Goal: Task Accomplishment & Management: Manage account settings

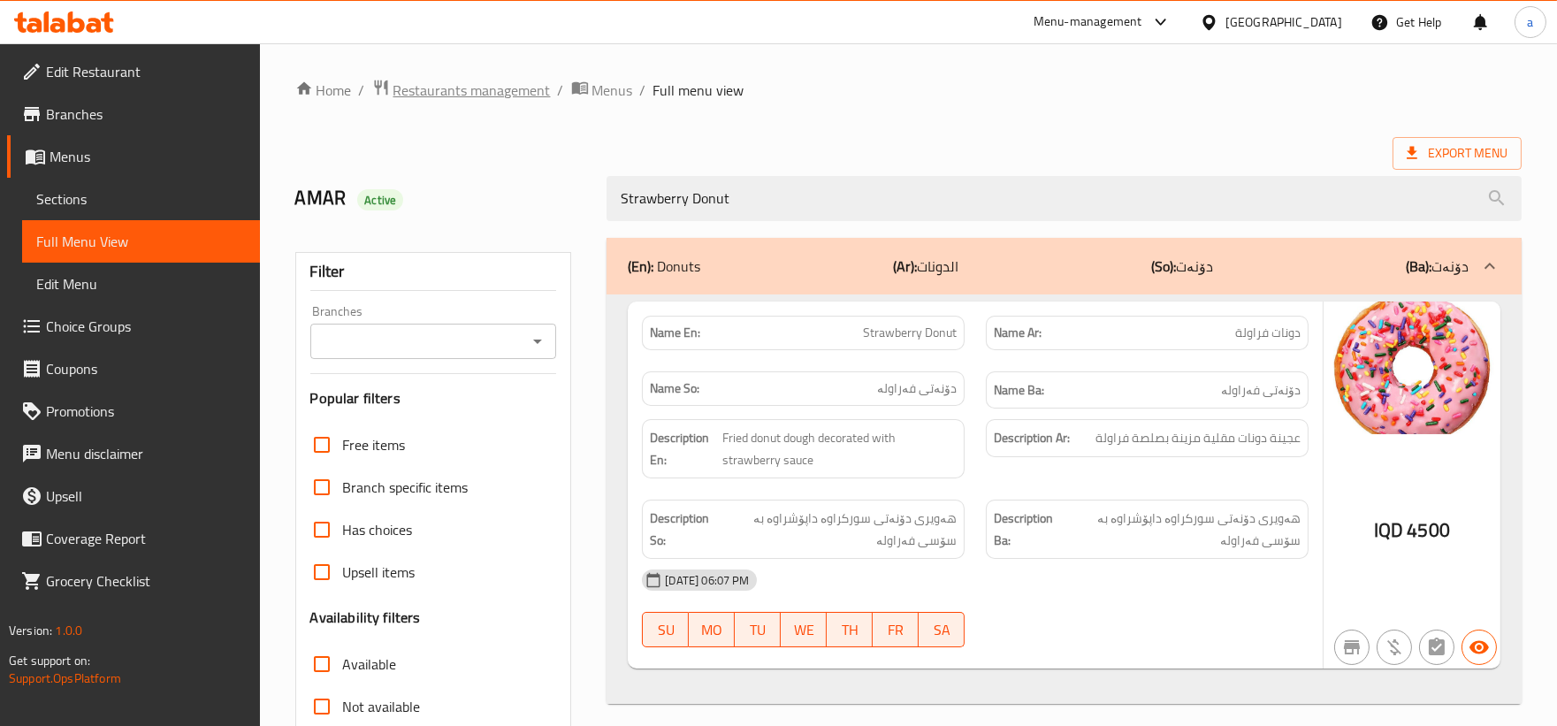
click at [505, 90] on span "Restaurants management" at bounding box center [471, 90] width 157 height 21
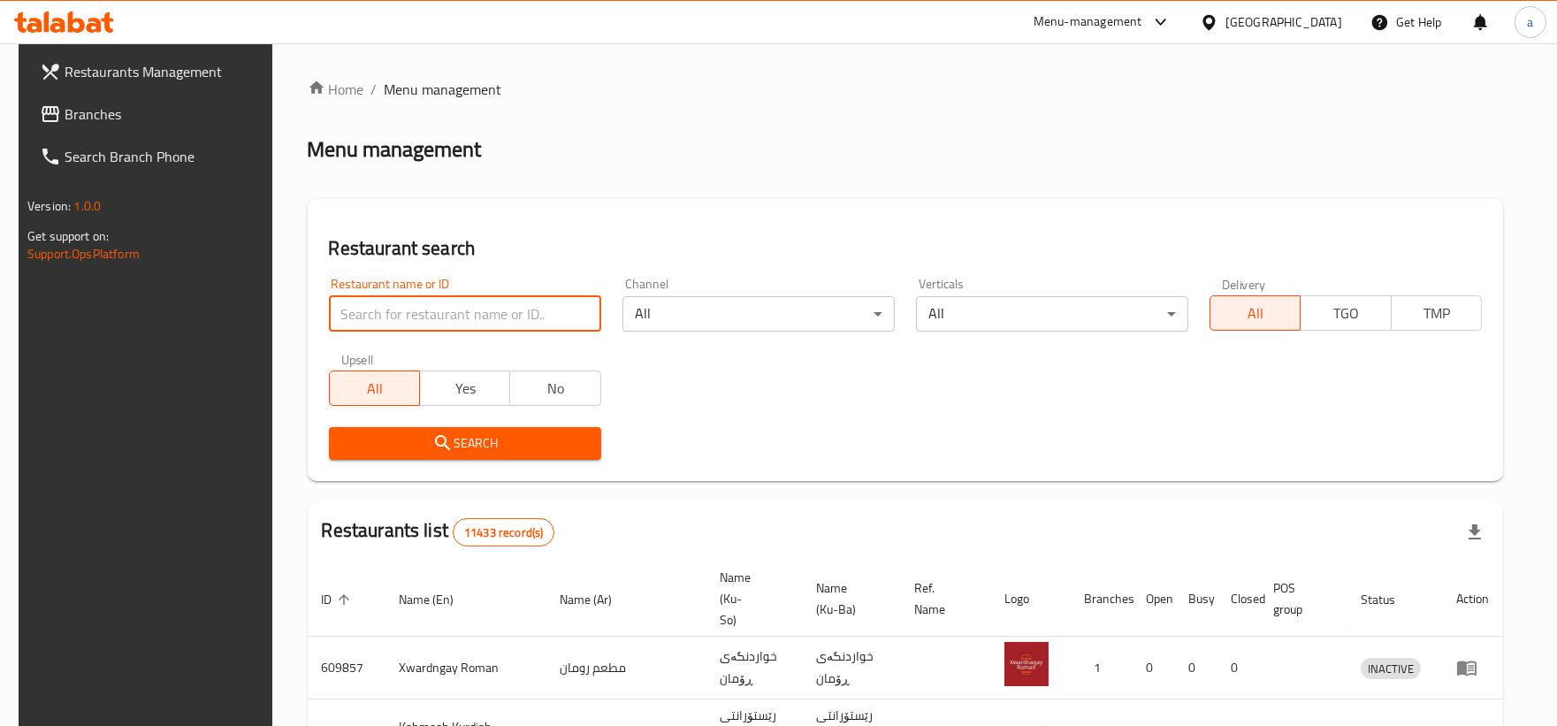
click at [469, 314] on input "search" at bounding box center [465, 313] width 272 height 35
paste input "755147"
type input "755147"
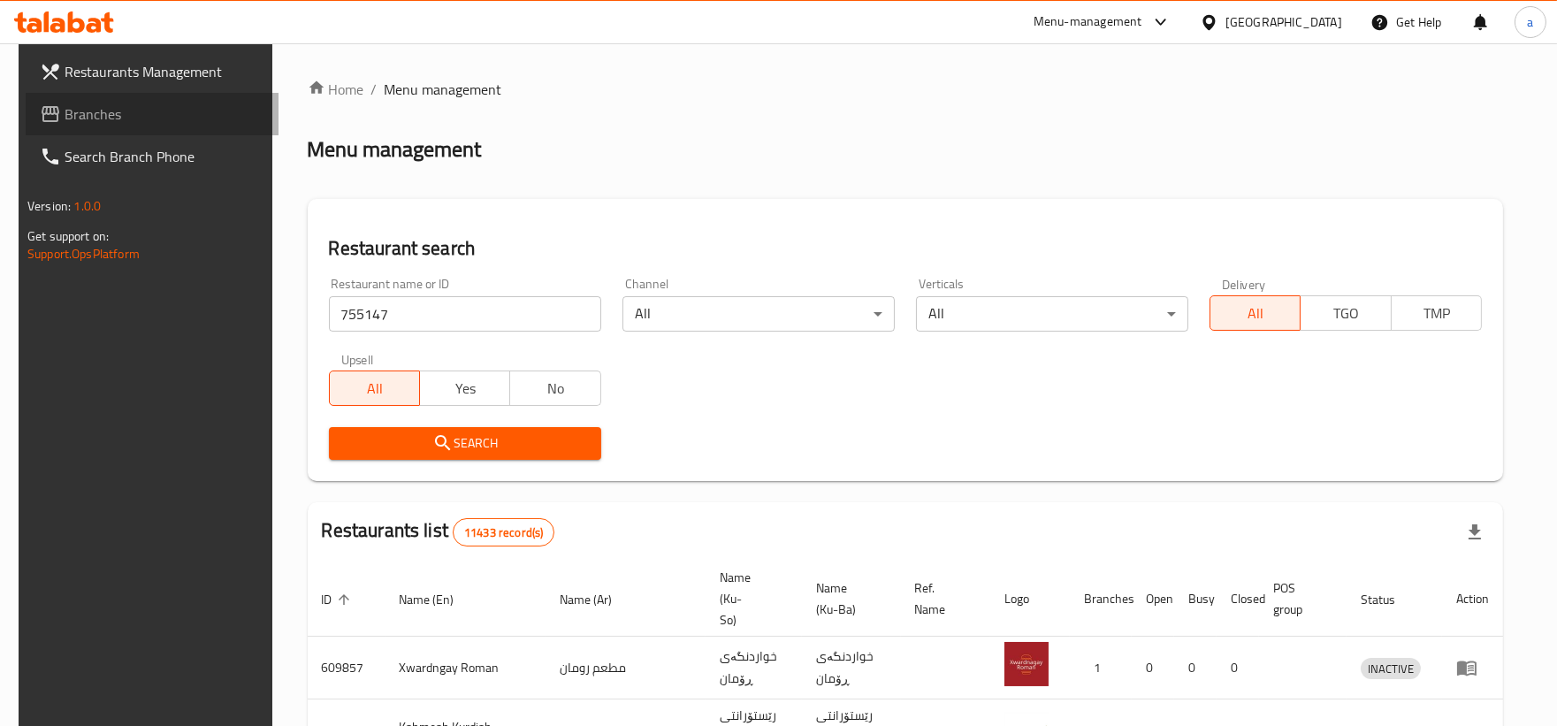
click at [140, 121] on span "Branches" at bounding box center [165, 113] width 200 height 21
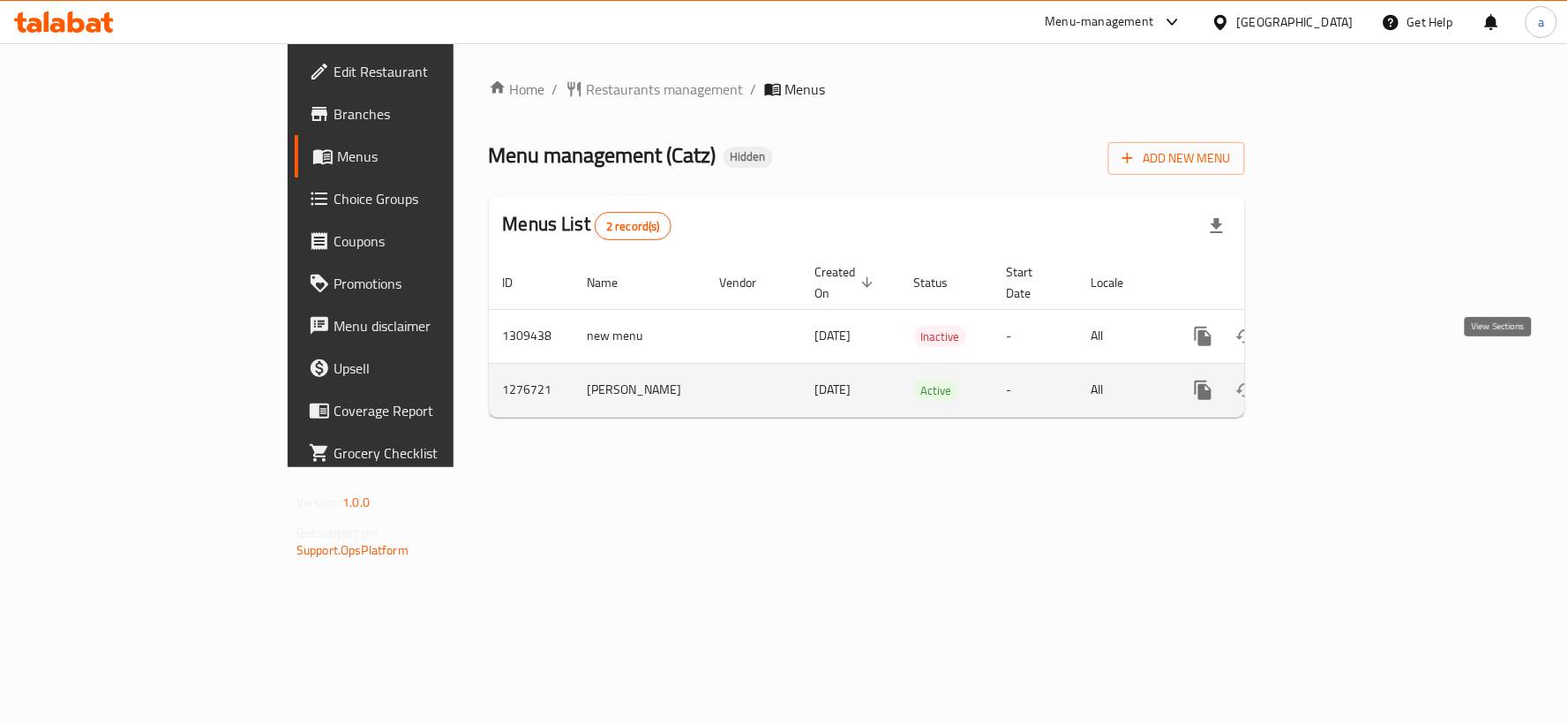
click at [1338, 382] on icon "enhanced table" at bounding box center [1330, 390] width 16 height 16
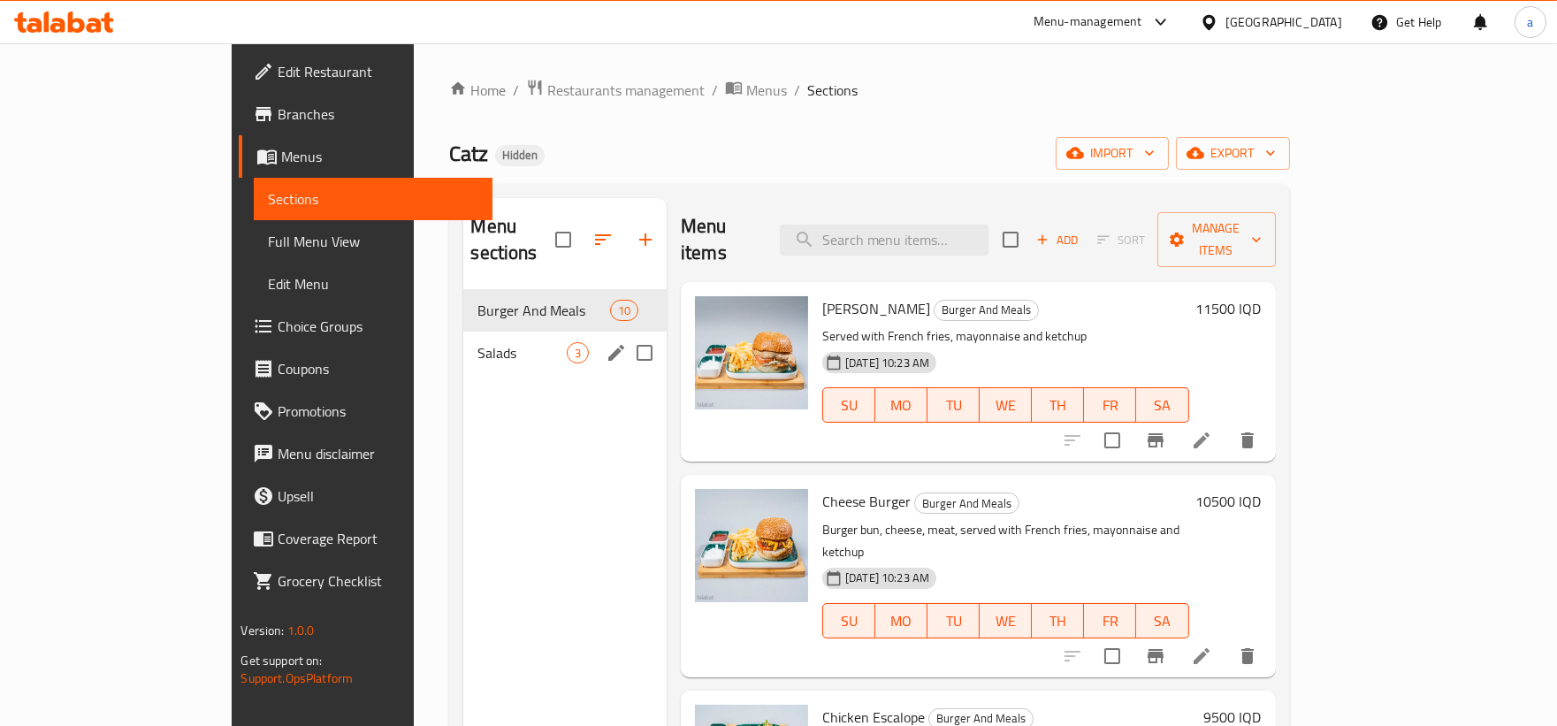
click at [477, 342] on span "Salads" at bounding box center [521, 352] width 88 height 21
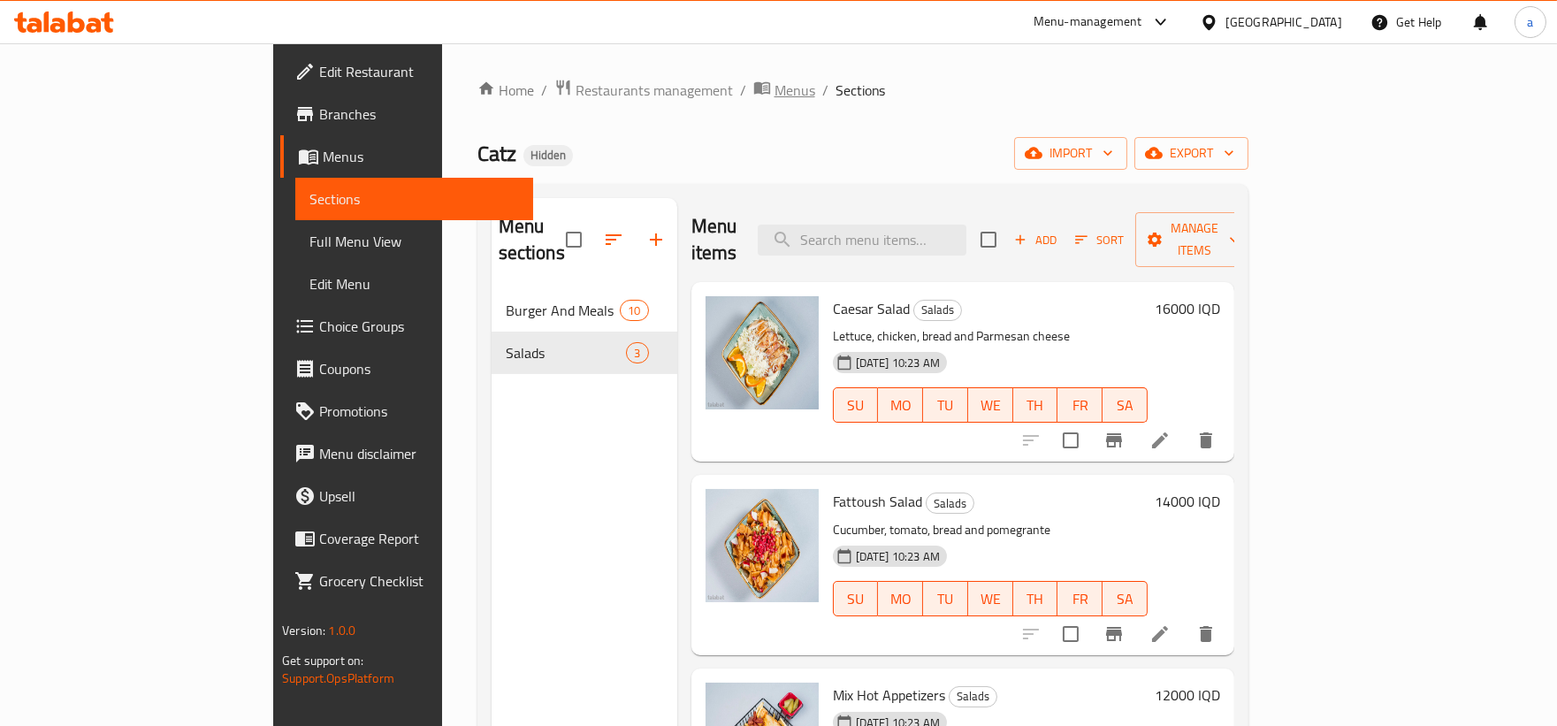
click at [774, 88] on span "Menus" at bounding box center [794, 90] width 41 height 21
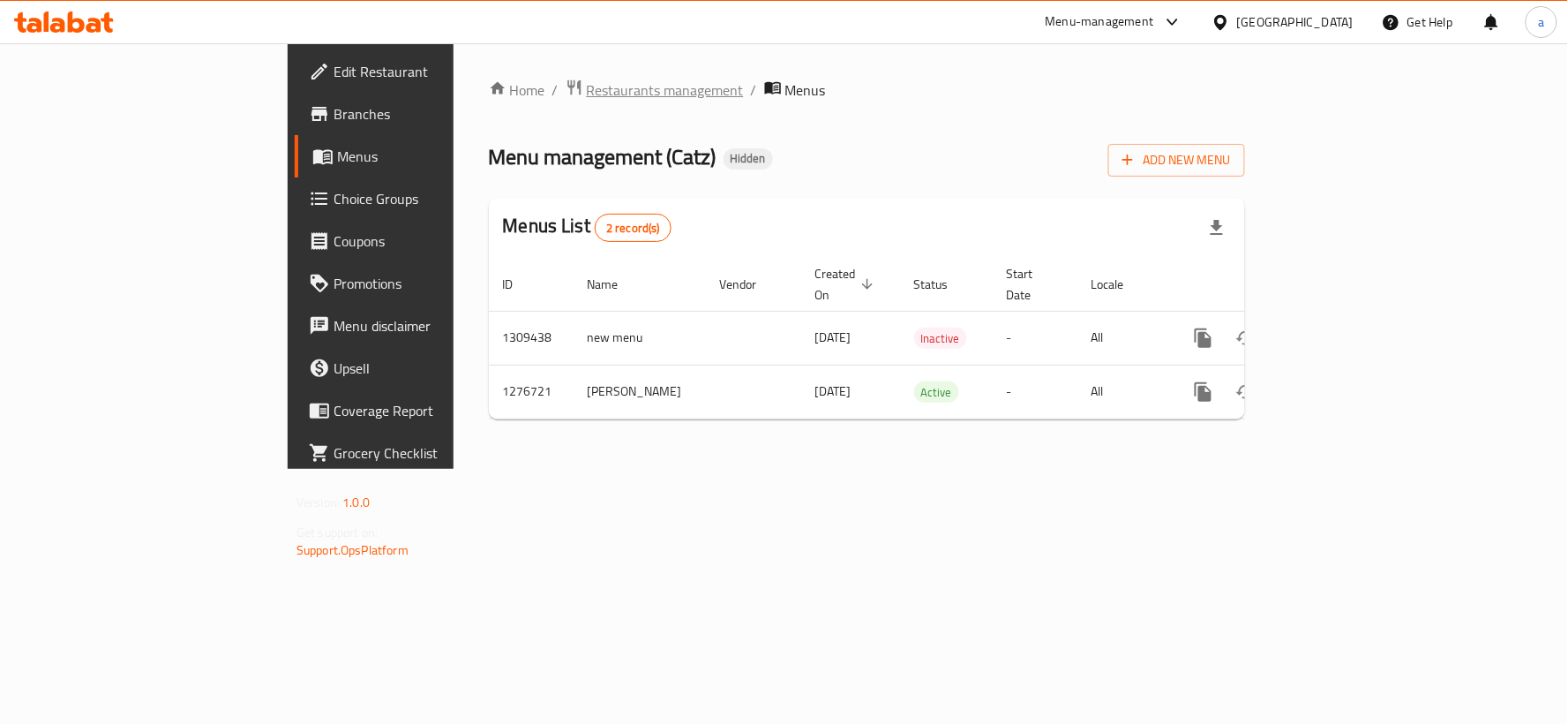
click at [587, 90] on span "Restaurants management" at bounding box center [665, 90] width 157 height 21
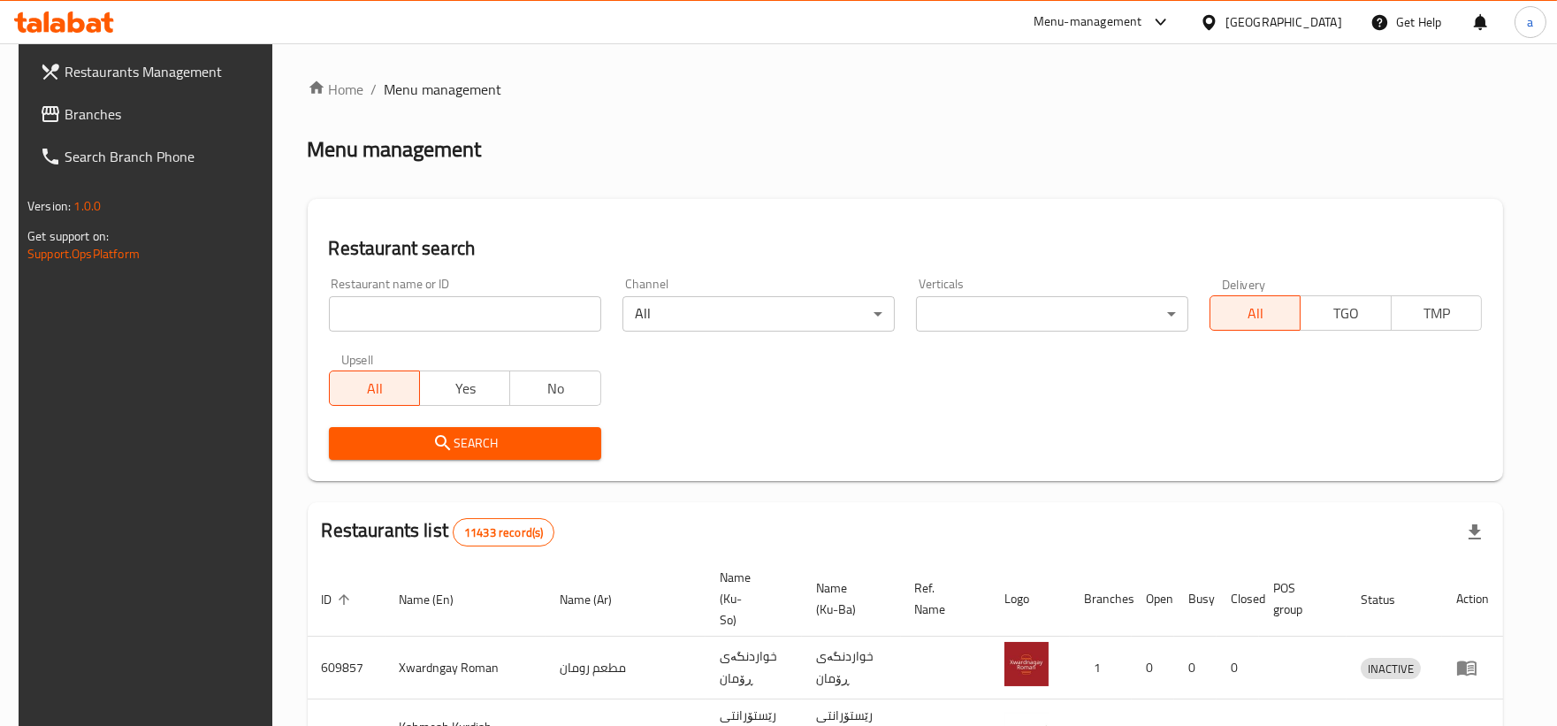
click at [115, 125] on link "Branches" at bounding box center [152, 114] width 253 height 42
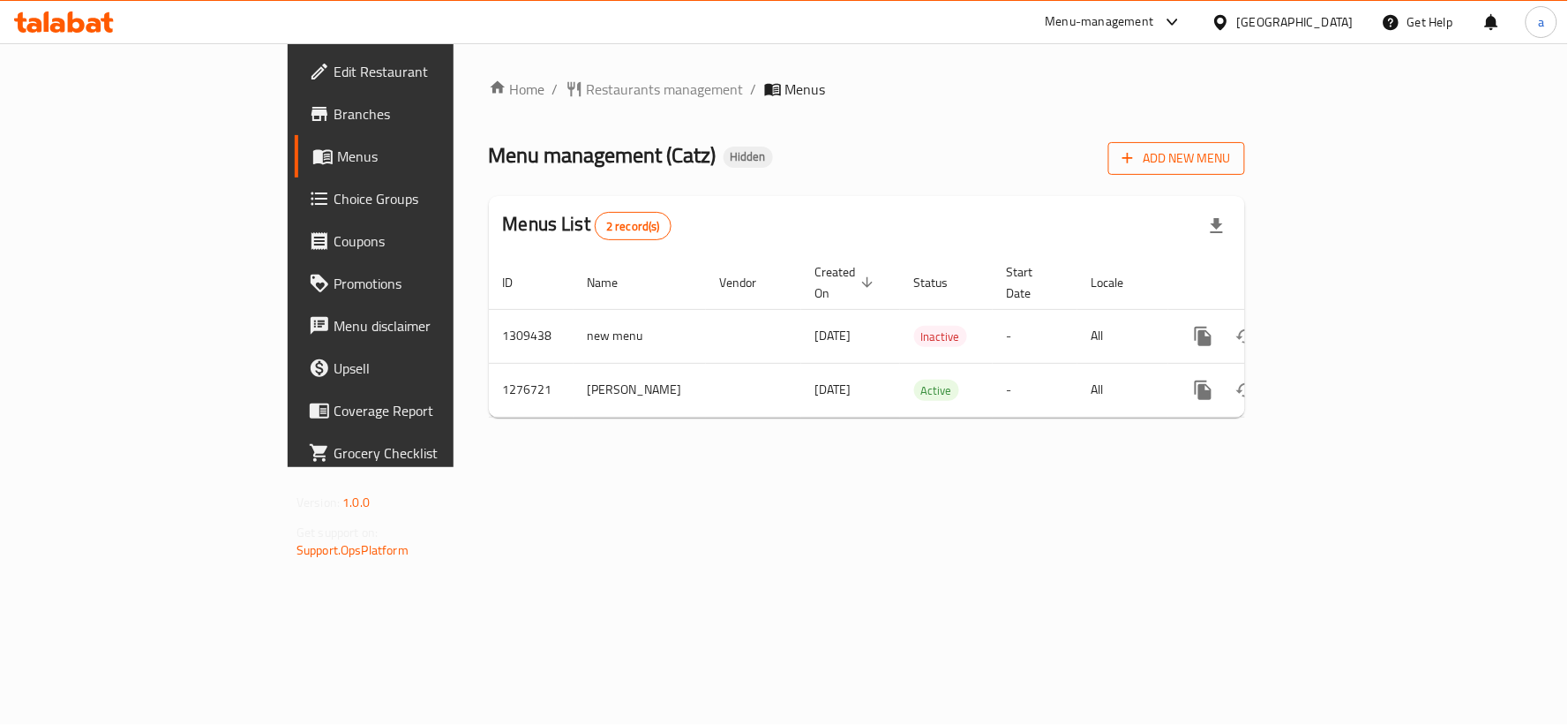
click at [1231, 154] on span "Add New Menu" at bounding box center [1177, 159] width 109 height 22
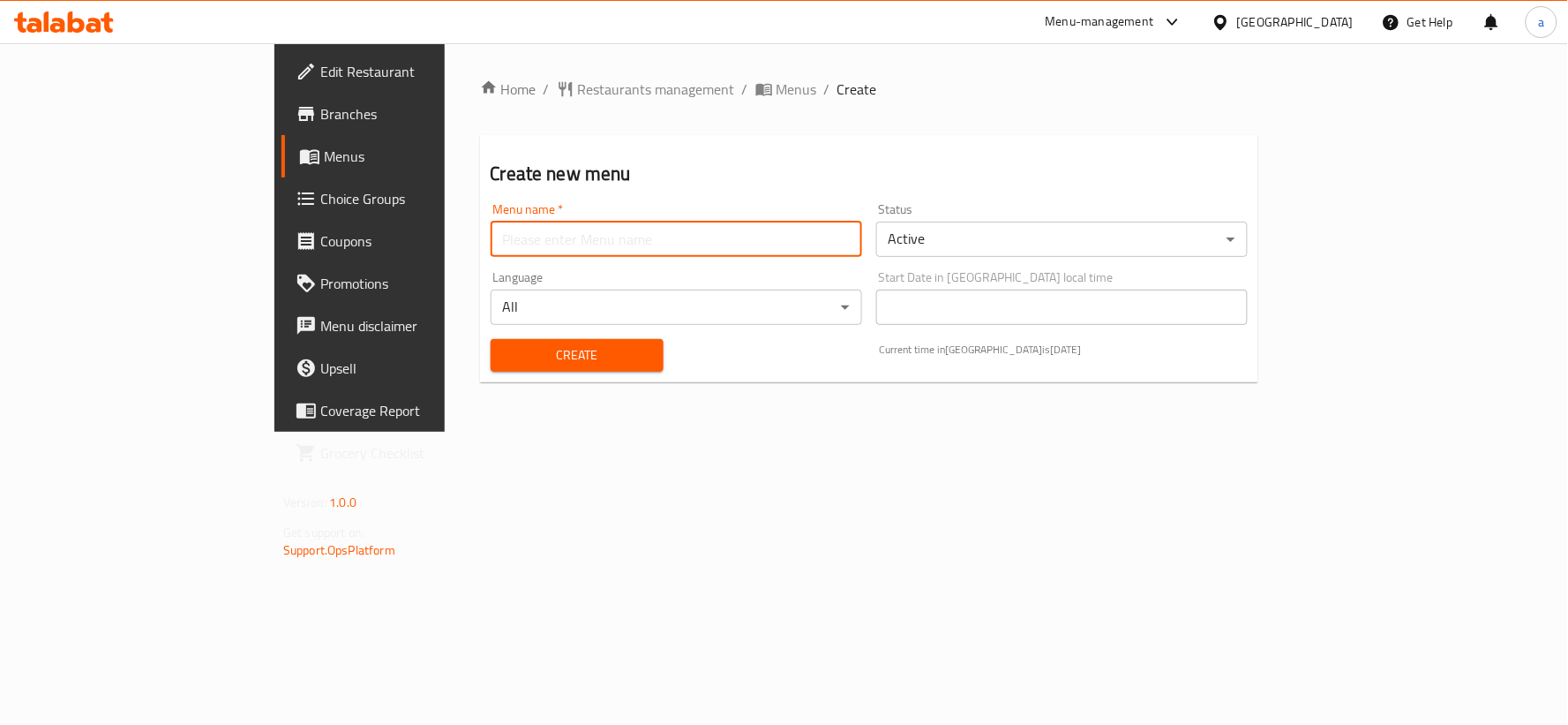
click at [521, 250] on input "text" at bounding box center [677, 239] width 371 height 35
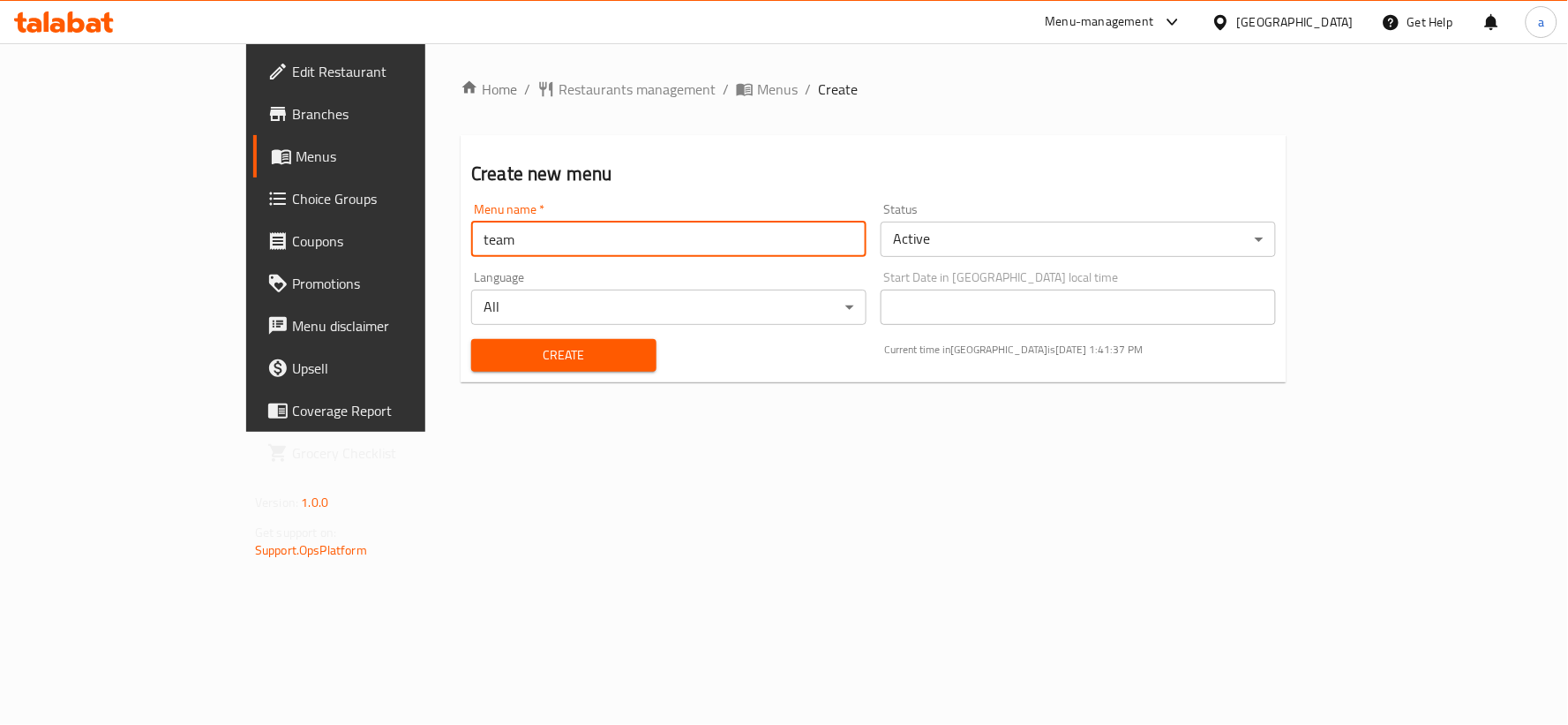
type input "team"
click at [499, 375] on div "Create" at bounding box center [563, 356] width 207 height 54
click at [500, 359] on span "Create" at bounding box center [563, 356] width 157 height 22
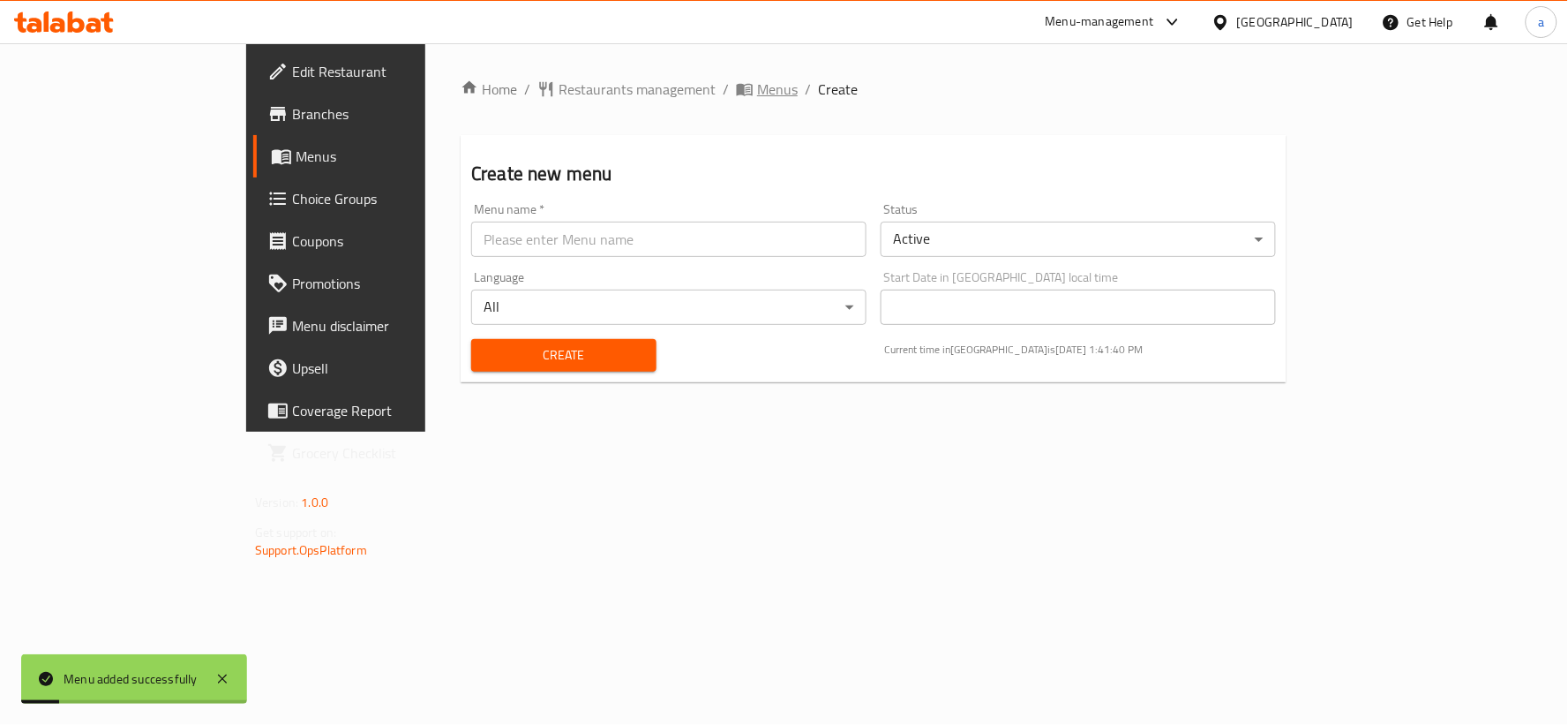
click at [758, 91] on span "Menus" at bounding box center [778, 89] width 41 height 21
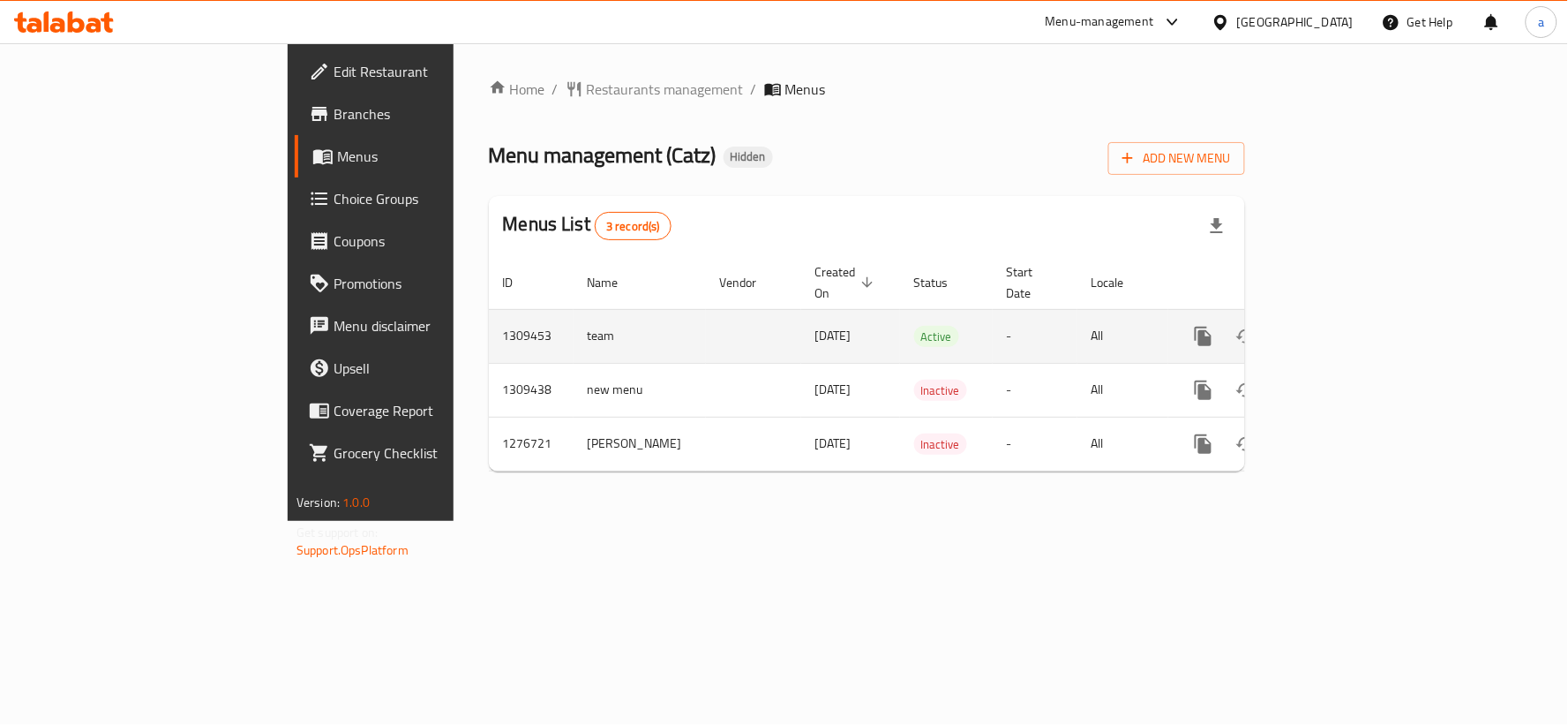
click at [1338, 329] on icon "enhanced table" at bounding box center [1330, 337] width 16 height 16
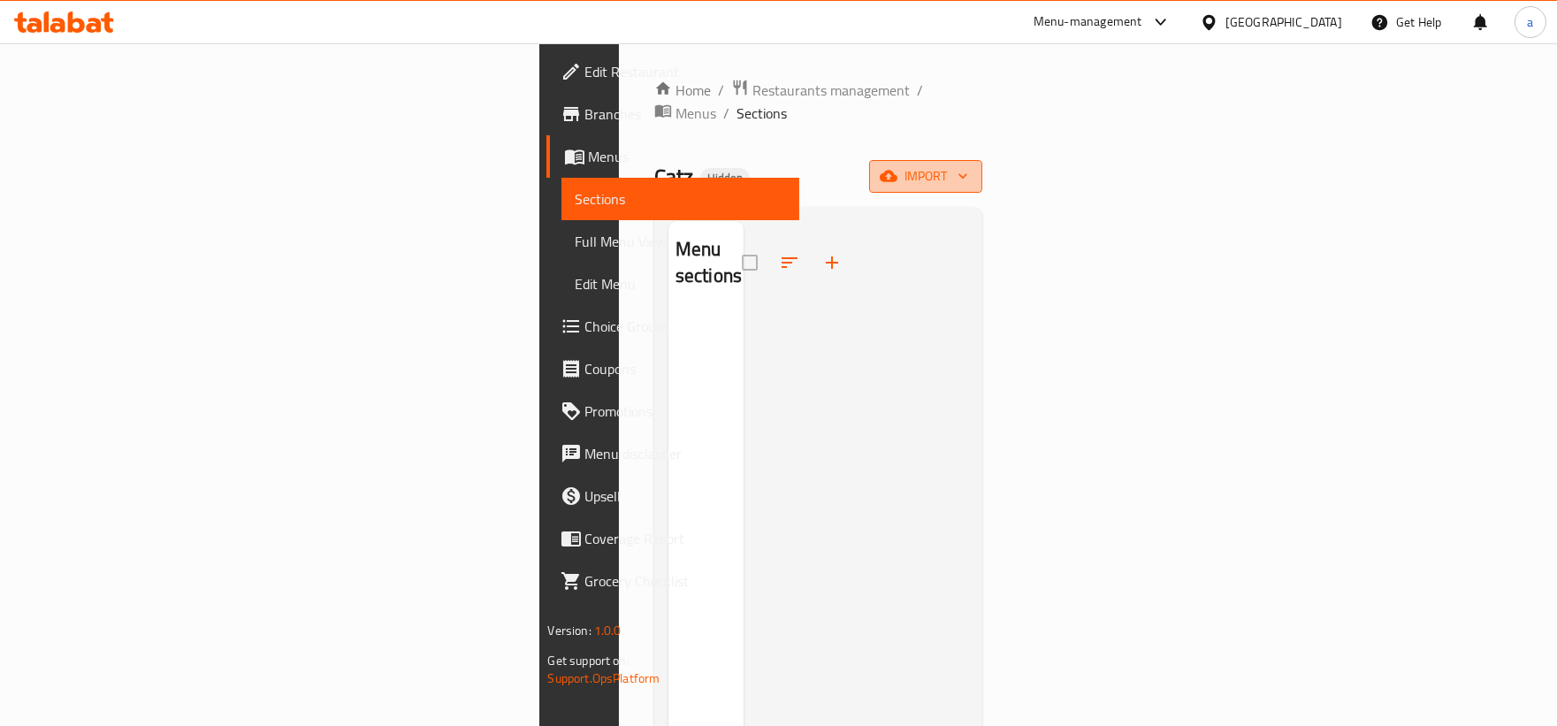
click at [982, 165] on button "import" at bounding box center [925, 176] width 113 height 33
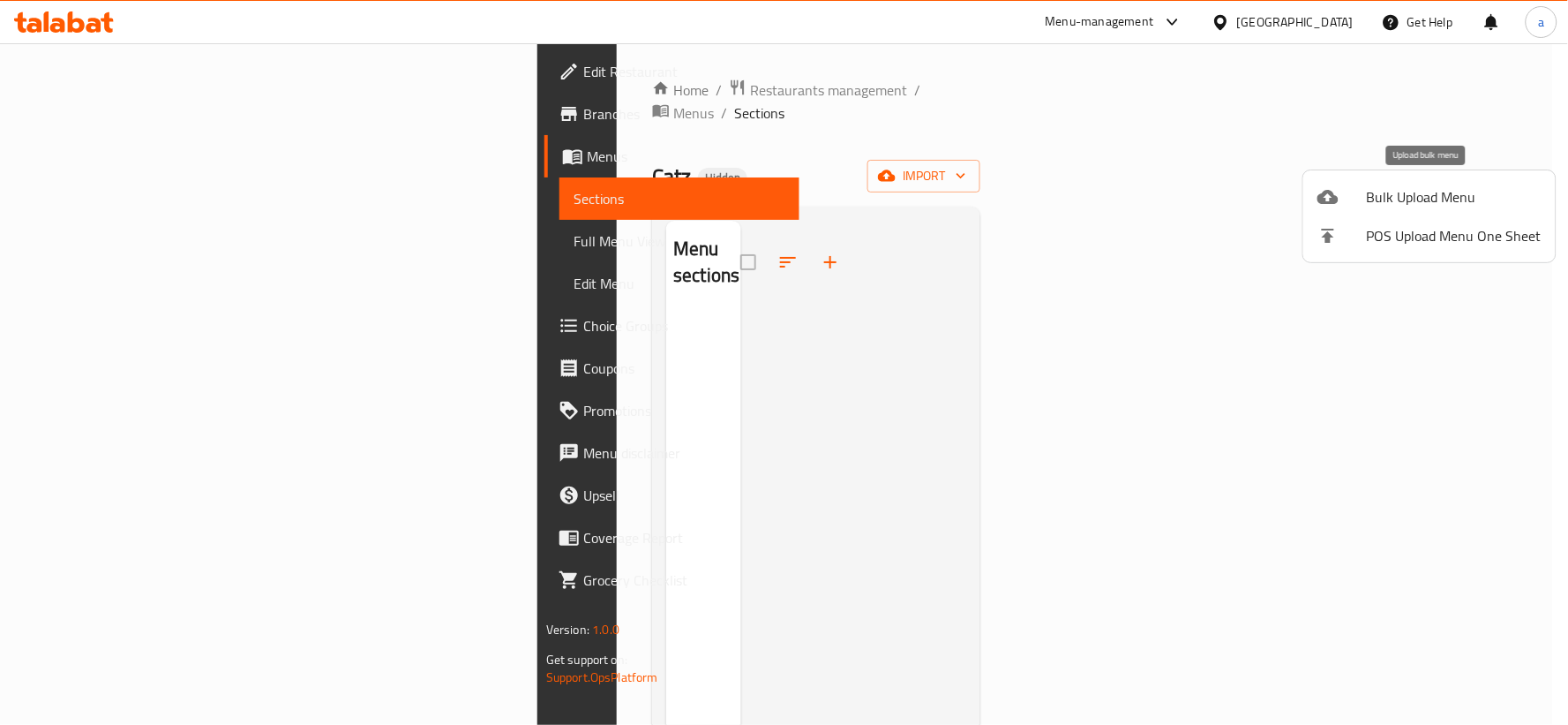
click at [1423, 208] on span "Bulk Upload Menu" at bounding box center [1453, 197] width 175 height 21
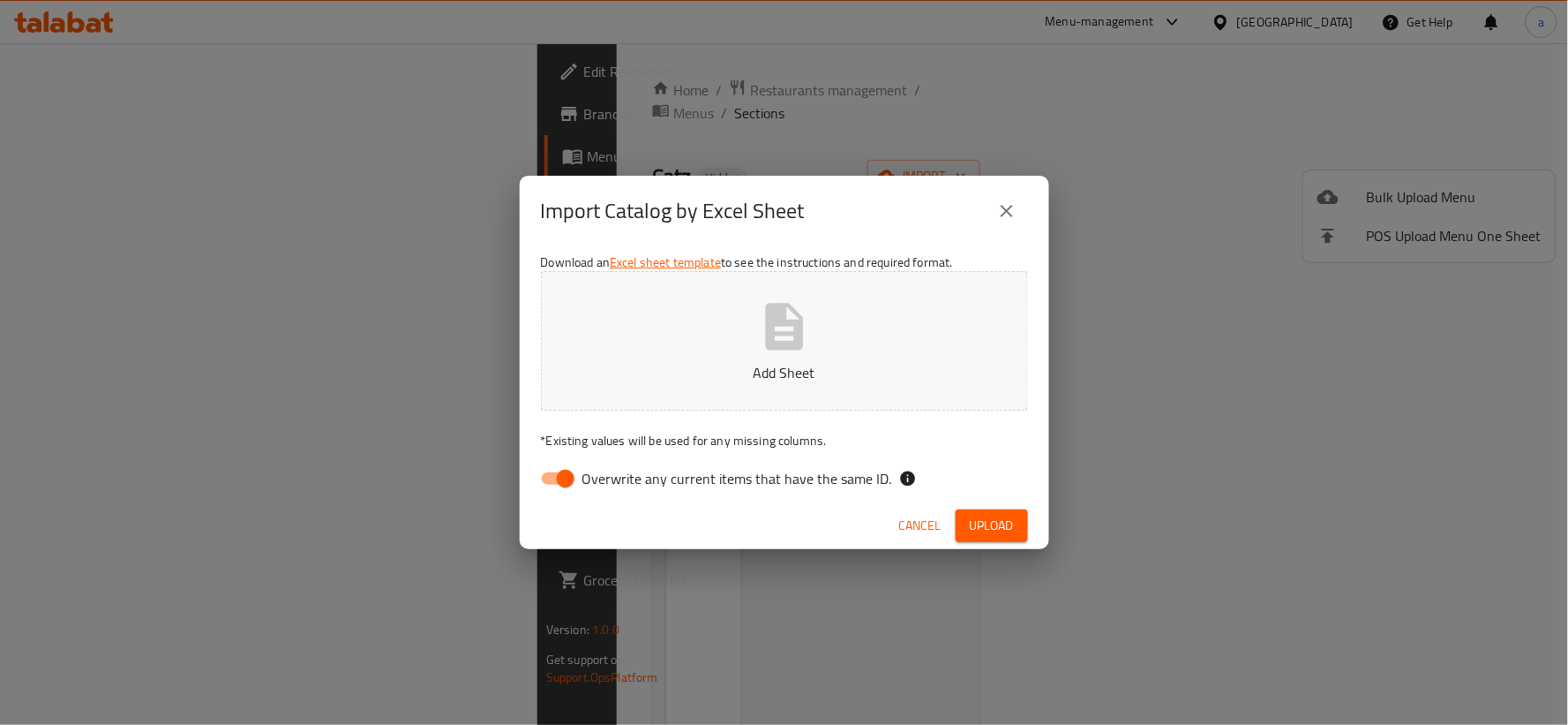
click at [567, 478] on input "Overwrite any current items that have the same ID." at bounding box center [565, 478] width 101 height 34
checkbox input "false"
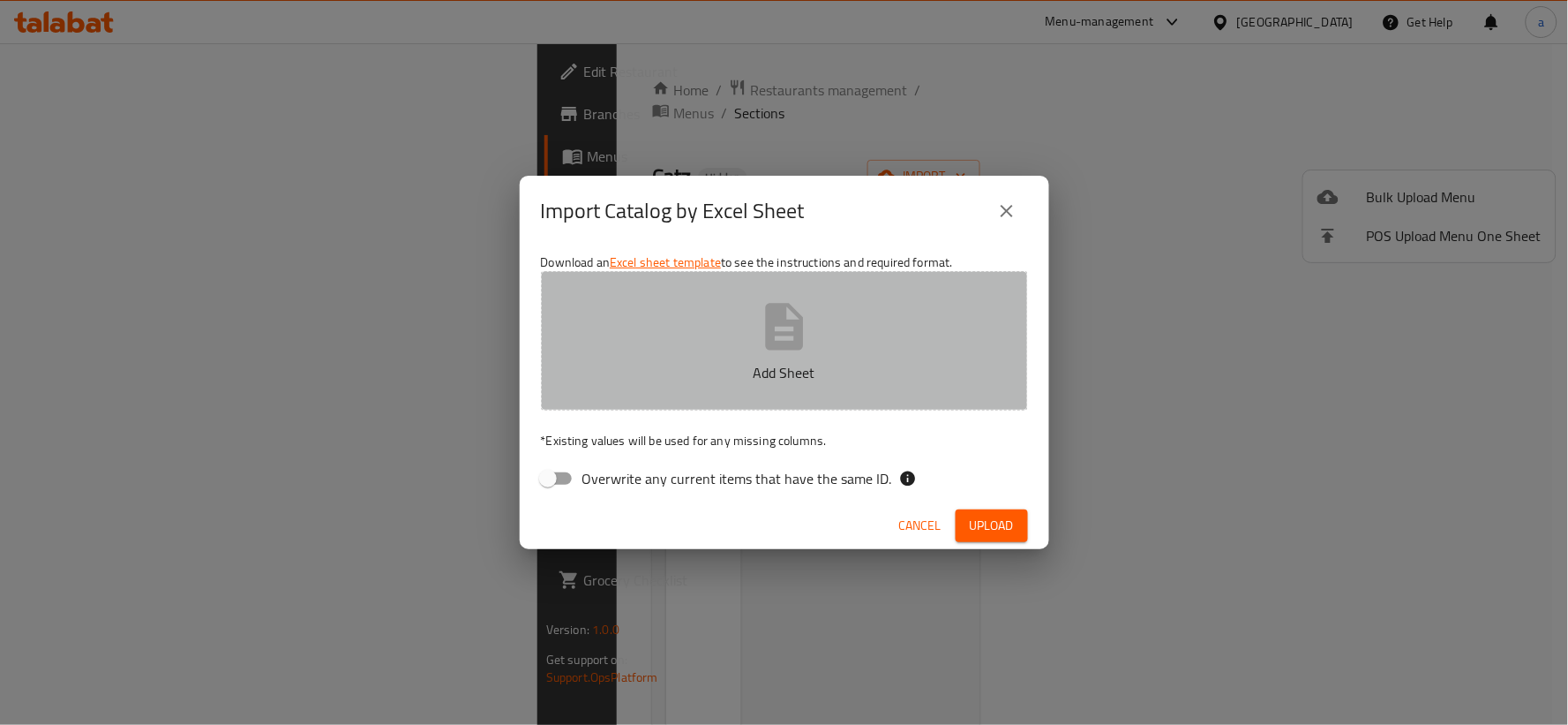
click at [696, 355] on button "Add Sheet" at bounding box center [784, 341] width 487 height 140
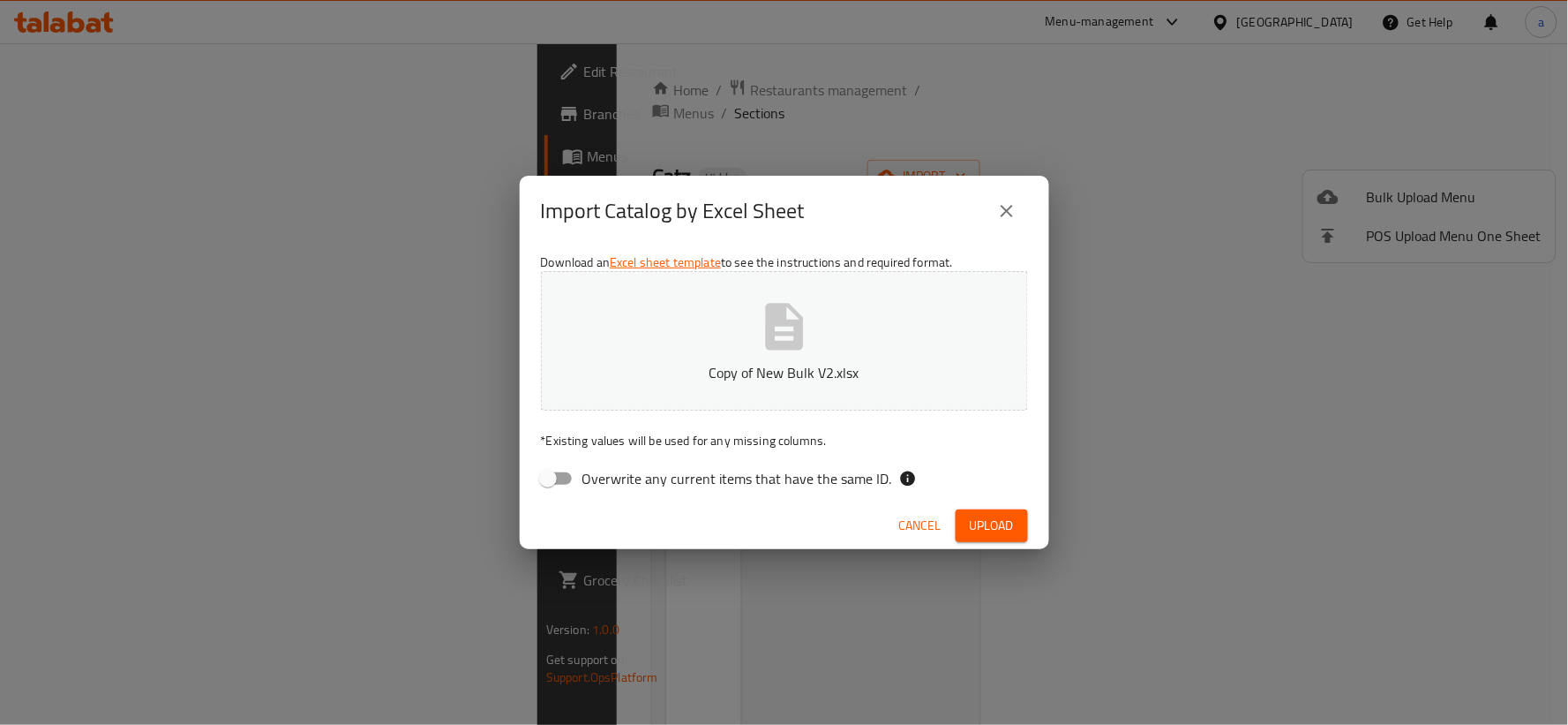
click at [999, 536] on span "Upload" at bounding box center [992, 525] width 44 height 22
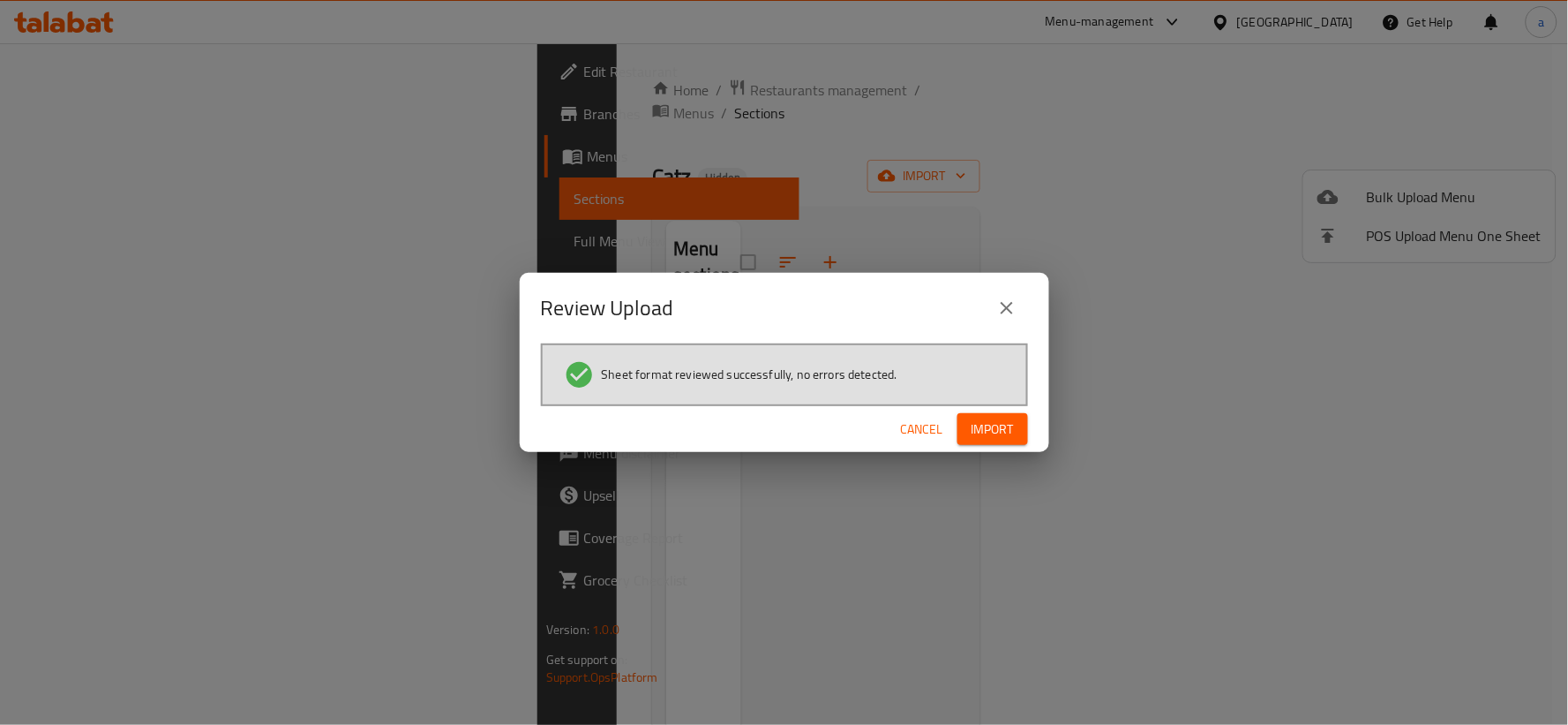
click at [988, 308] on button "close" at bounding box center [1006, 308] width 42 height 42
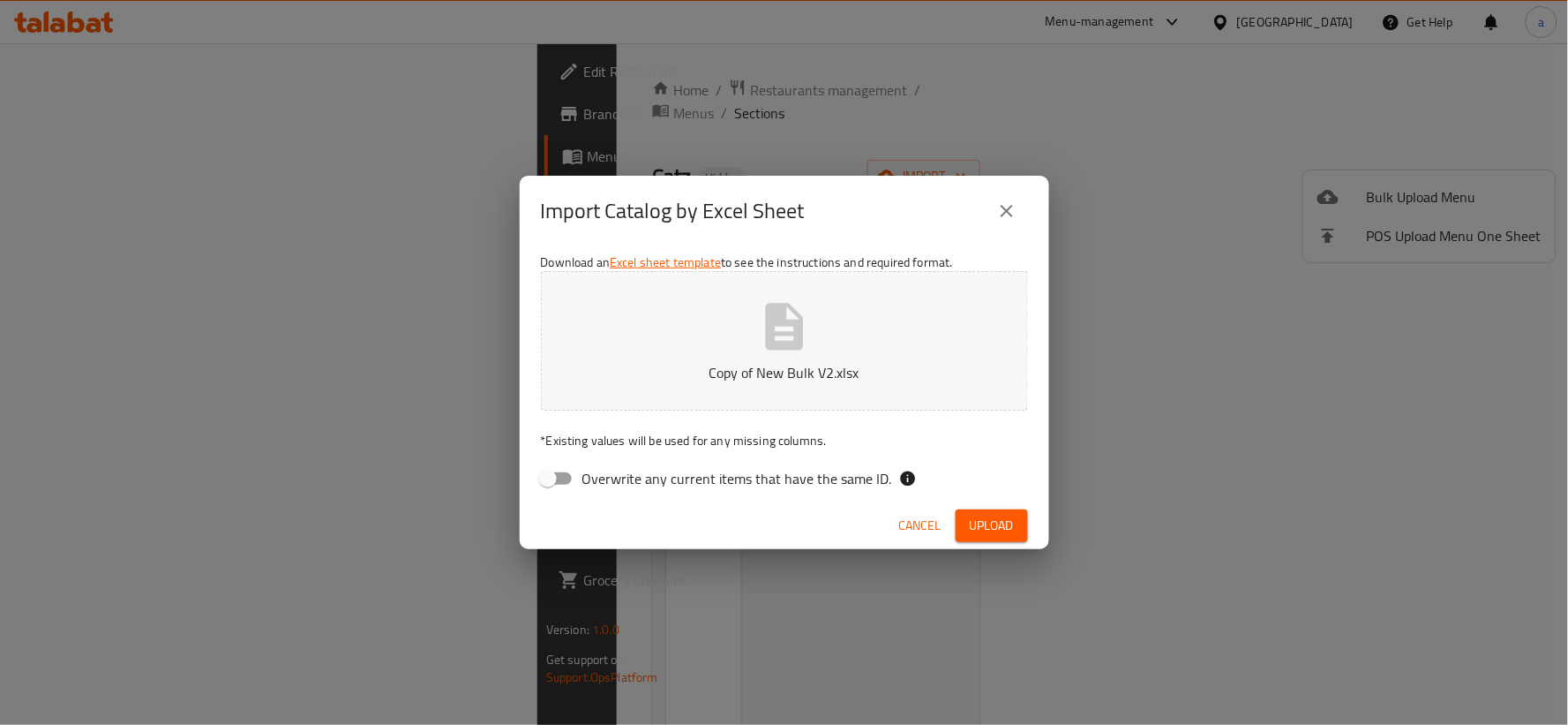
click at [1027, 205] on div "Import Catalog by Excel Sheet" at bounding box center [784, 211] width 487 height 42
click at [1007, 209] on icon "close" at bounding box center [1006, 211] width 21 height 21
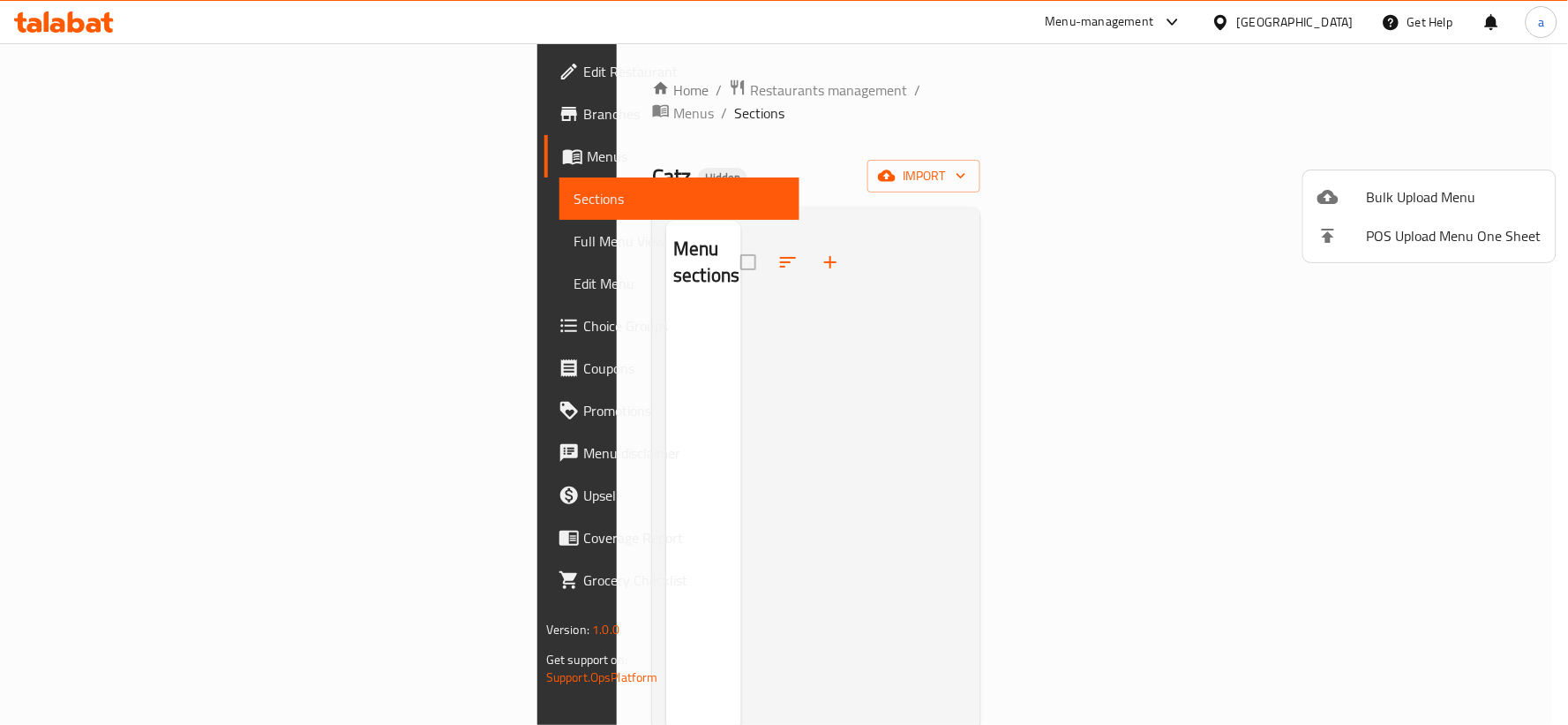
click at [585, 85] on div at bounding box center [784, 362] width 1568 height 725
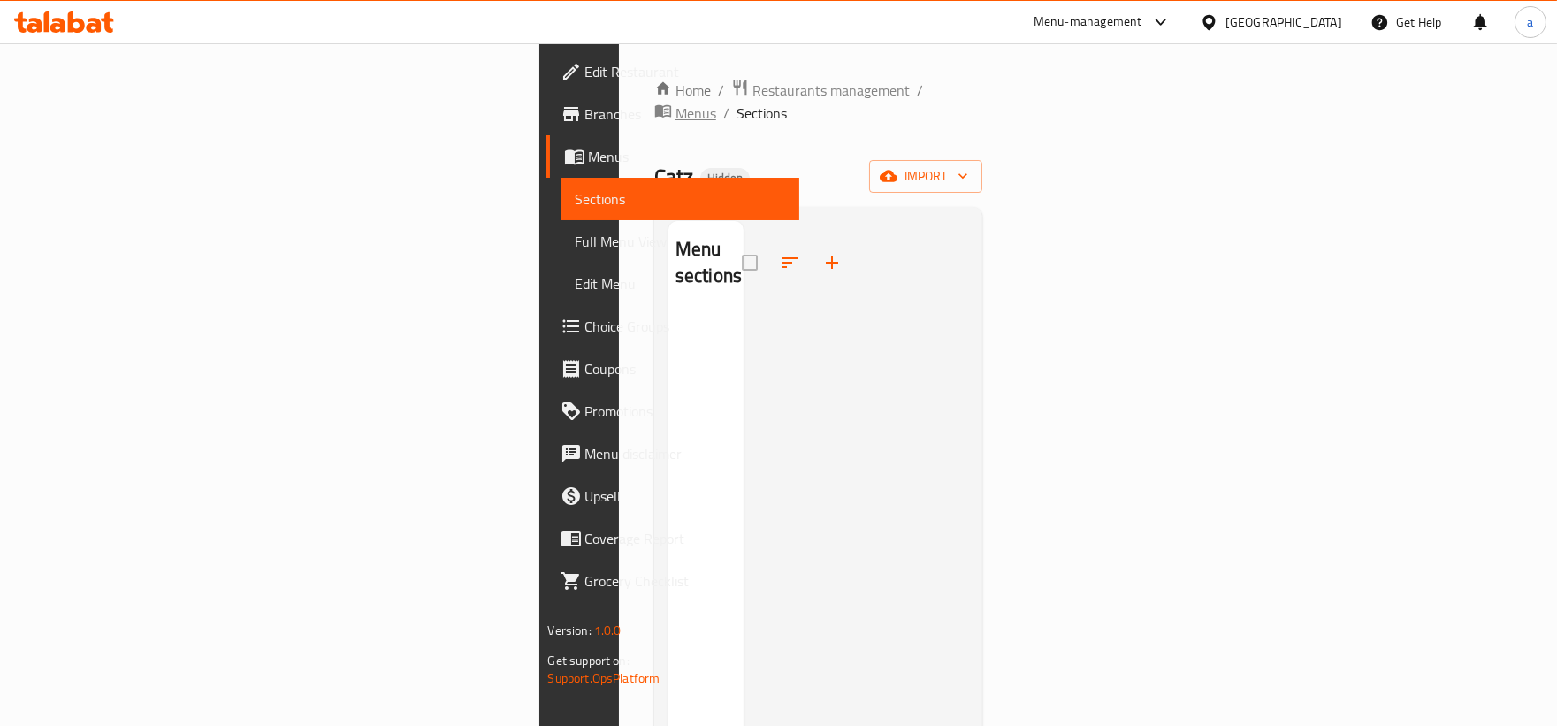
click at [675, 103] on span "Menus" at bounding box center [695, 113] width 41 height 21
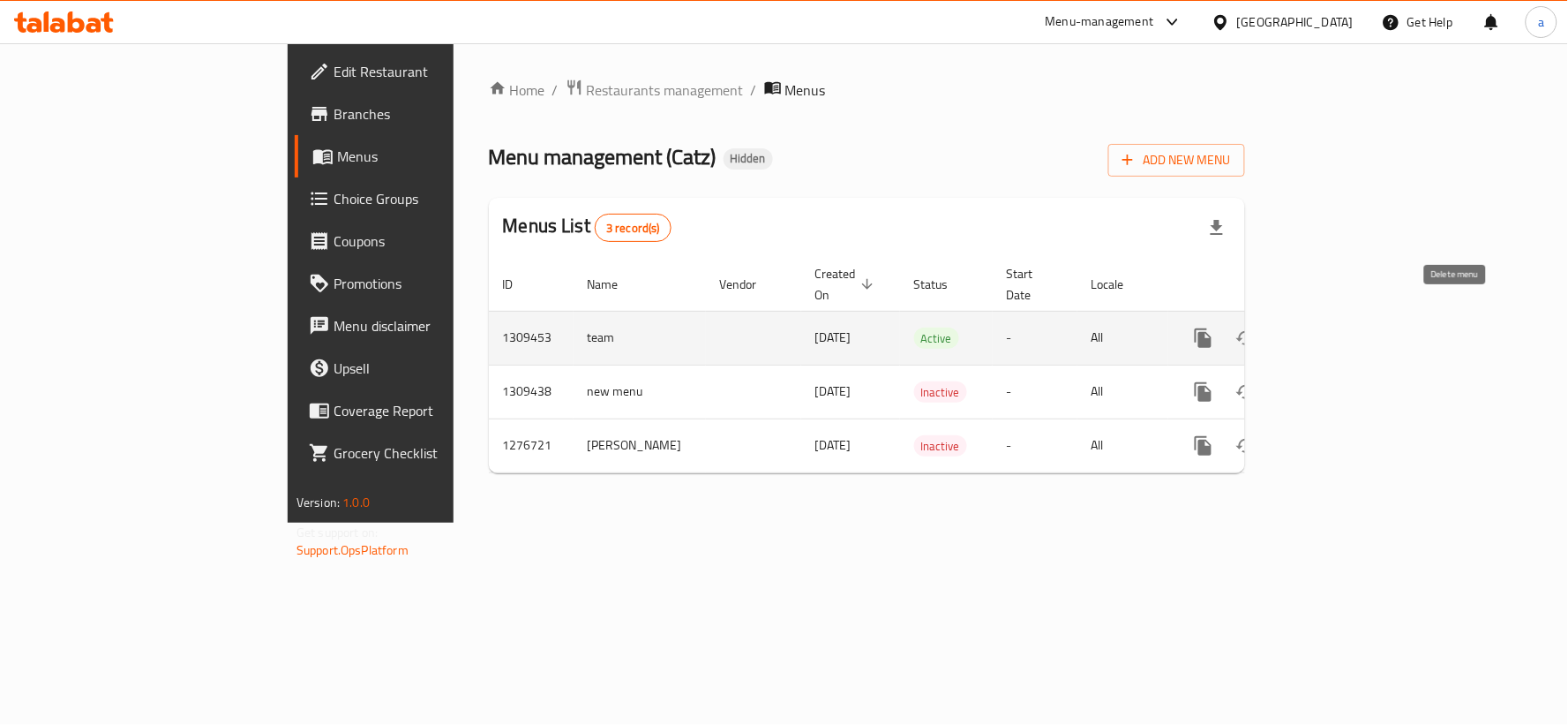
click at [1299, 328] on icon "enhanced table" at bounding box center [1288, 338] width 21 height 21
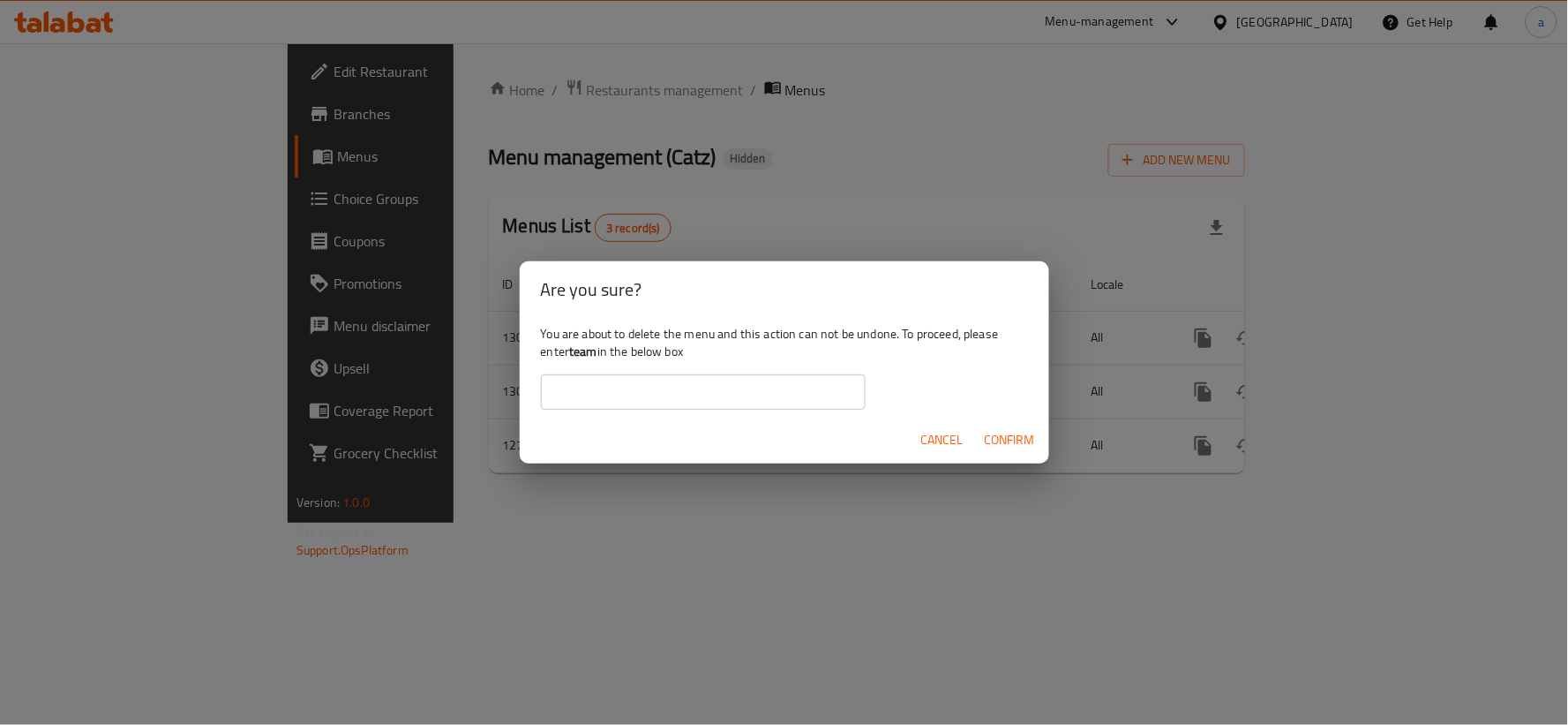
click at [579, 355] on b "team" at bounding box center [583, 351] width 28 height 23
copy b "team"
click at [674, 395] on input "text" at bounding box center [703, 391] width 324 height 35
paste input "team"
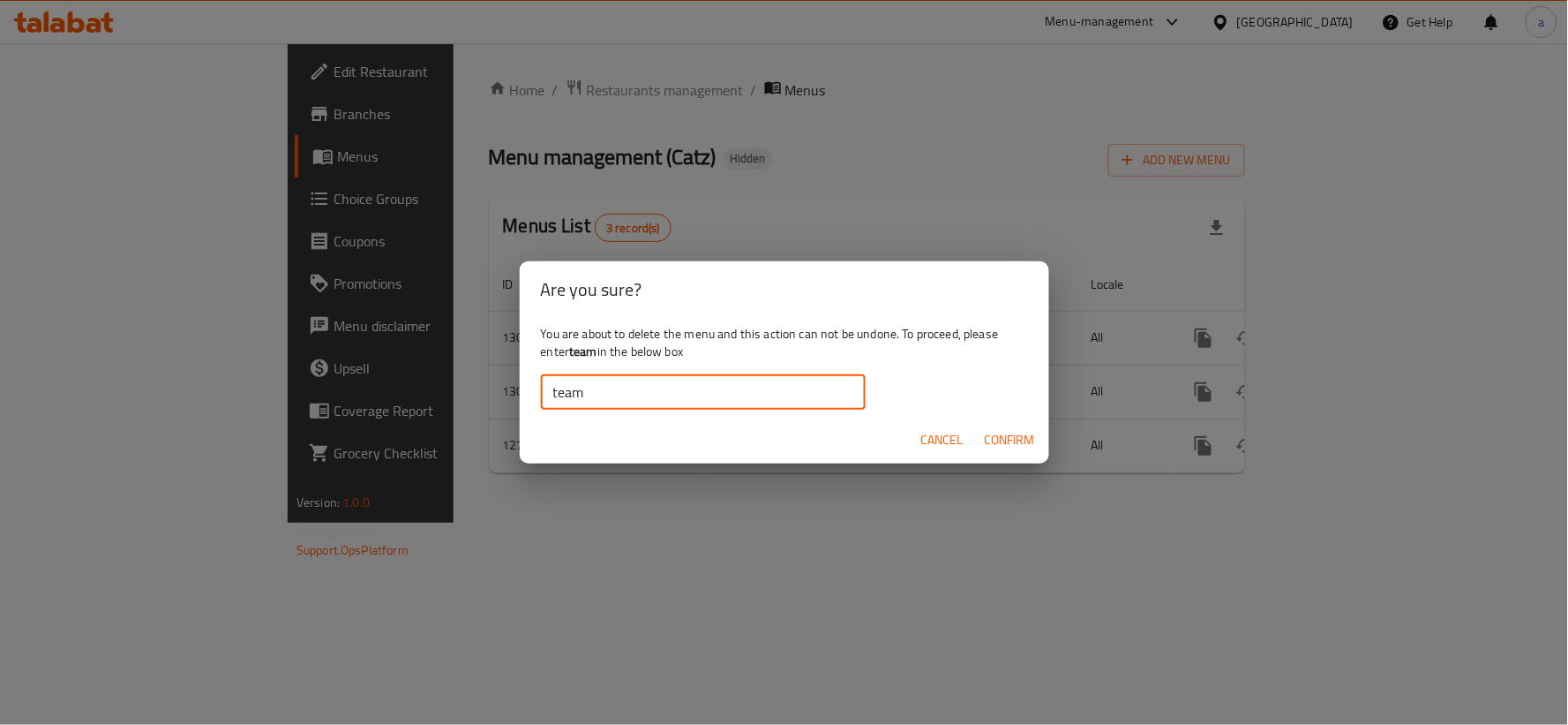
type input "team"
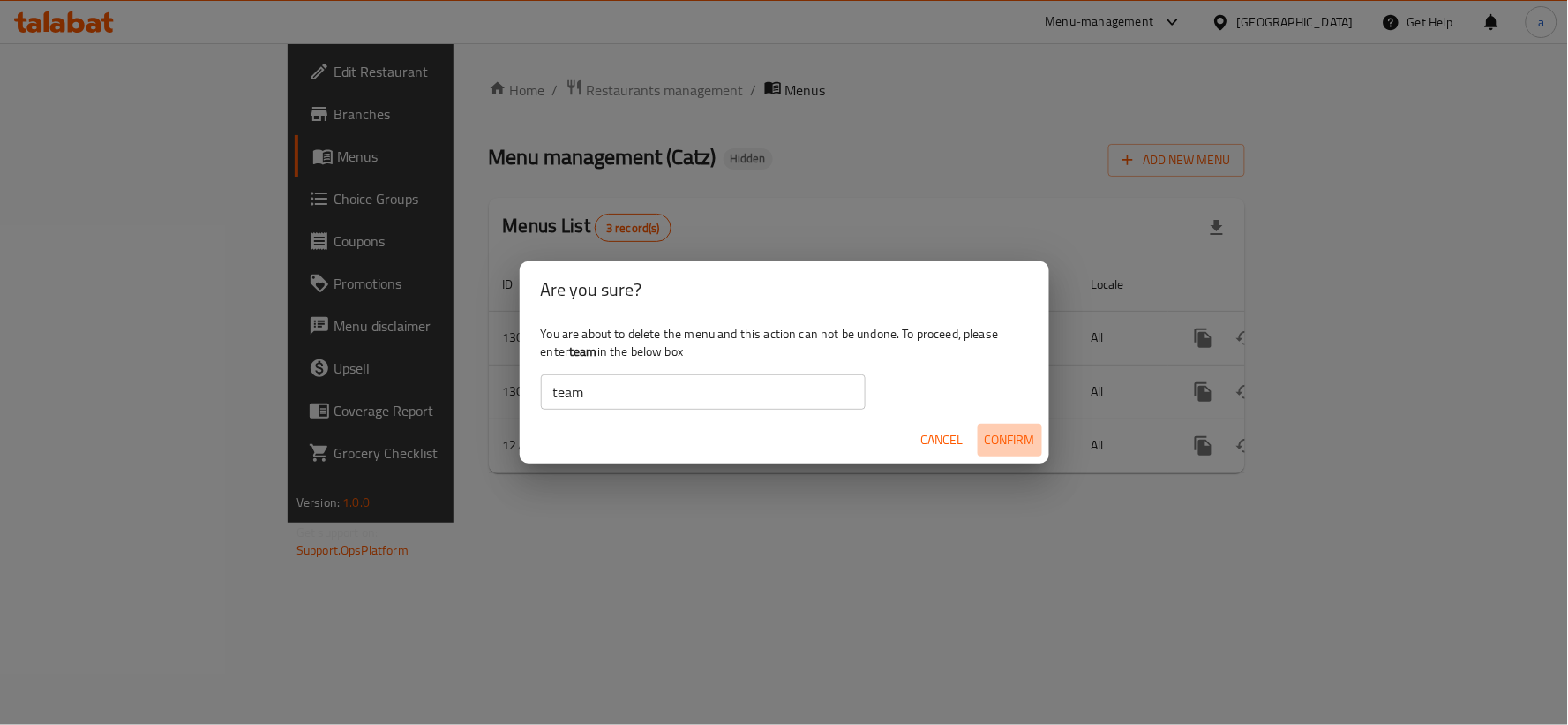
click at [1007, 434] on span "Confirm" at bounding box center [1010, 440] width 50 height 22
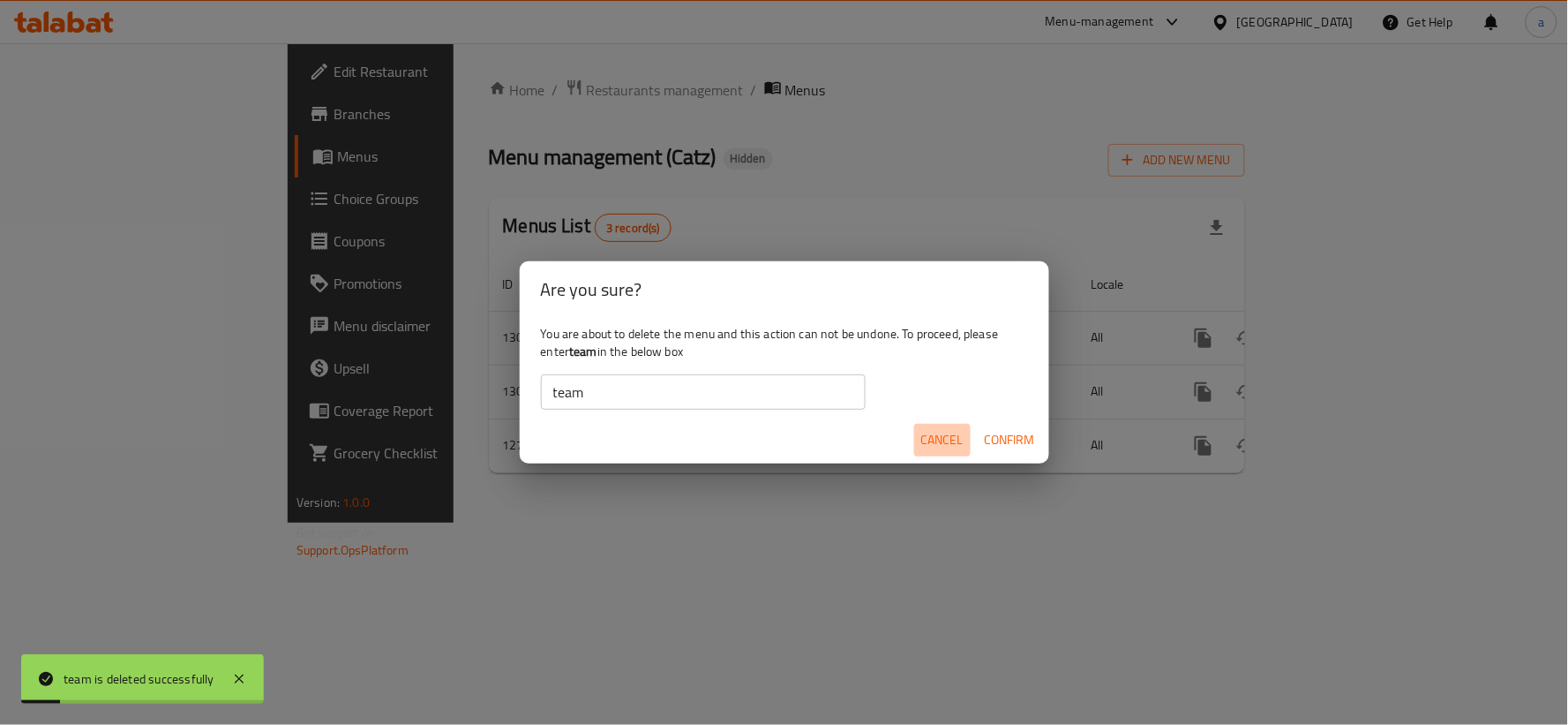
click at [933, 438] on span "Cancel" at bounding box center [942, 440] width 42 height 22
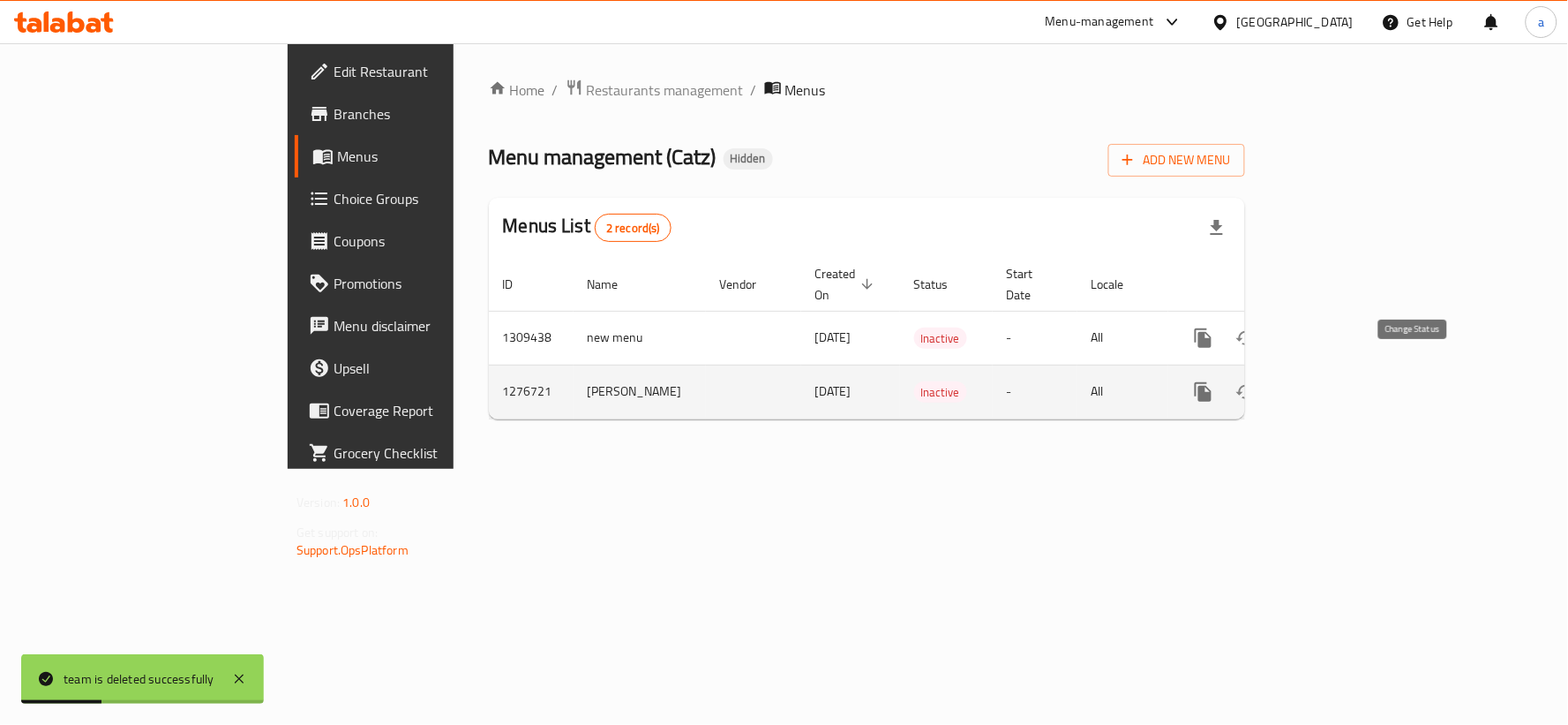
click at [1257, 381] on icon "enhanced table" at bounding box center [1246, 391] width 21 height 21
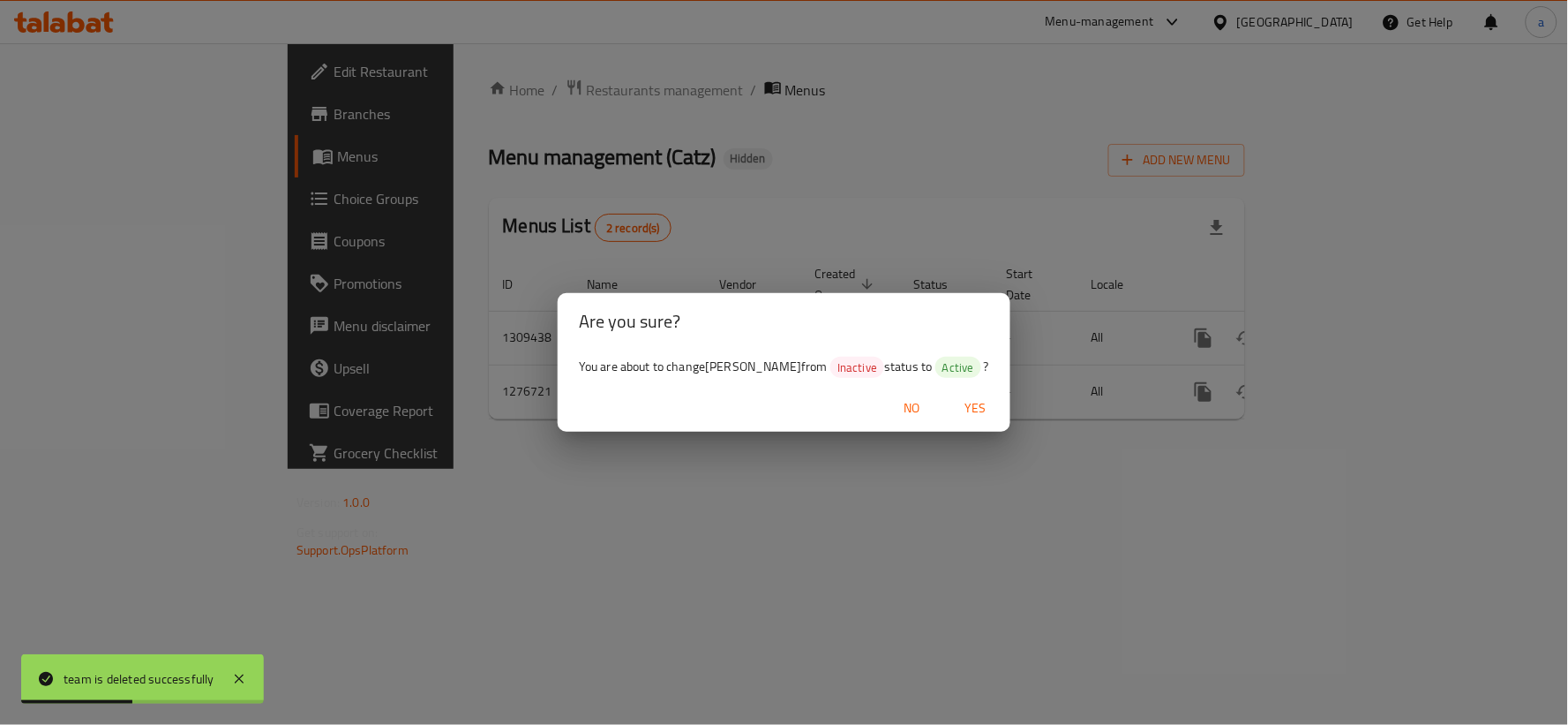
click at [959, 416] on span "Yes" at bounding box center [975, 408] width 42 height 22
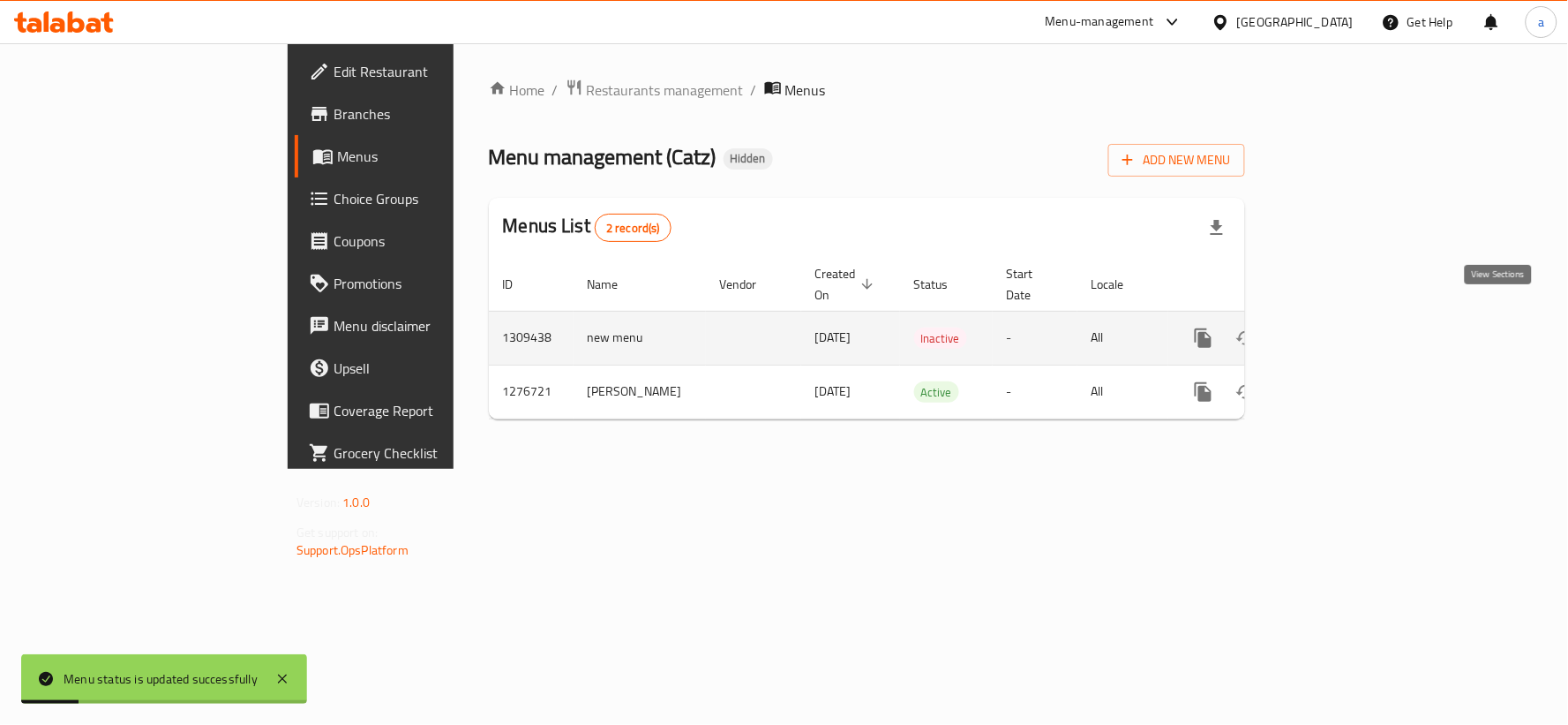
click at [1341, 328] on icon "enhanced table" at bounding box center [1330, 338] width 21 height 21
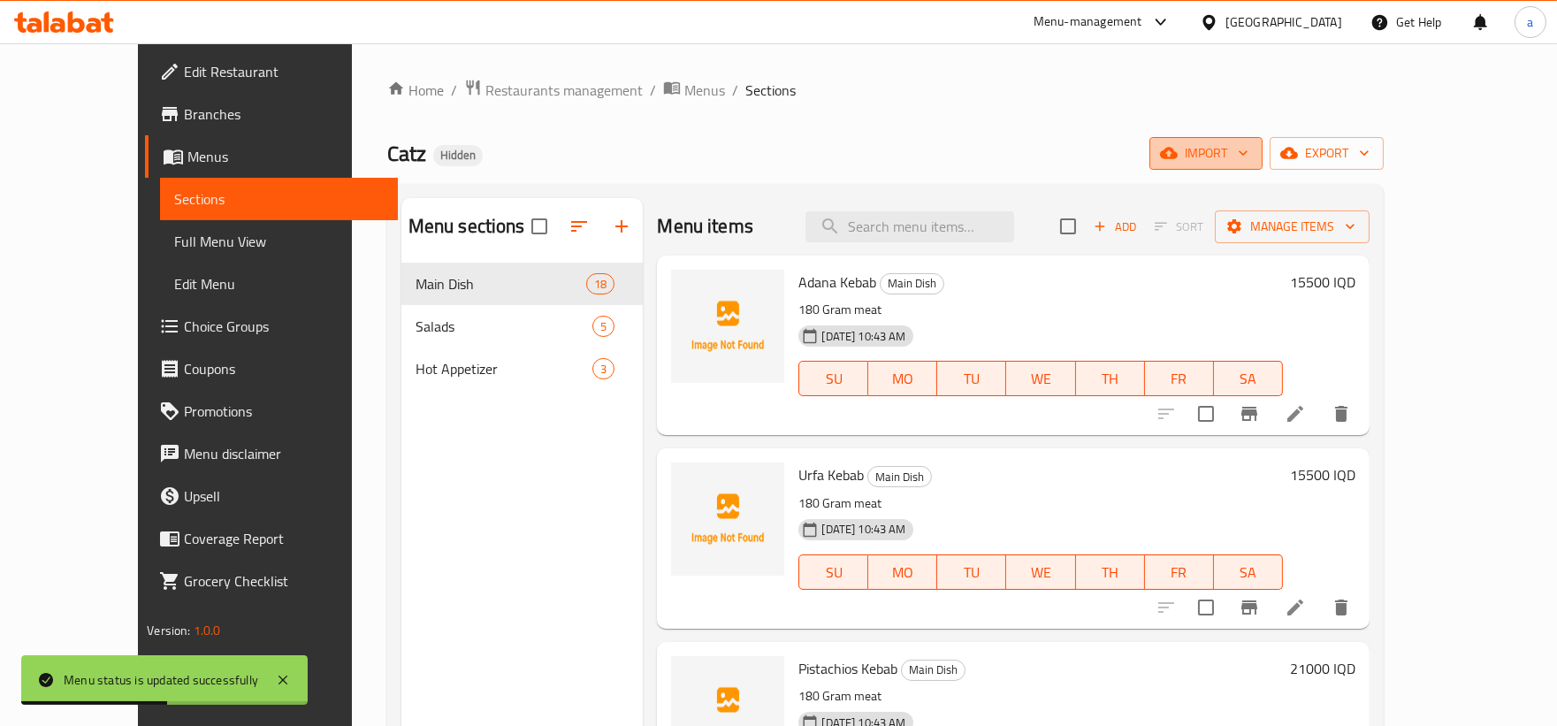
click at [1248, 148] on span "import" at bounding box center [1205, 153] width 85 height 22
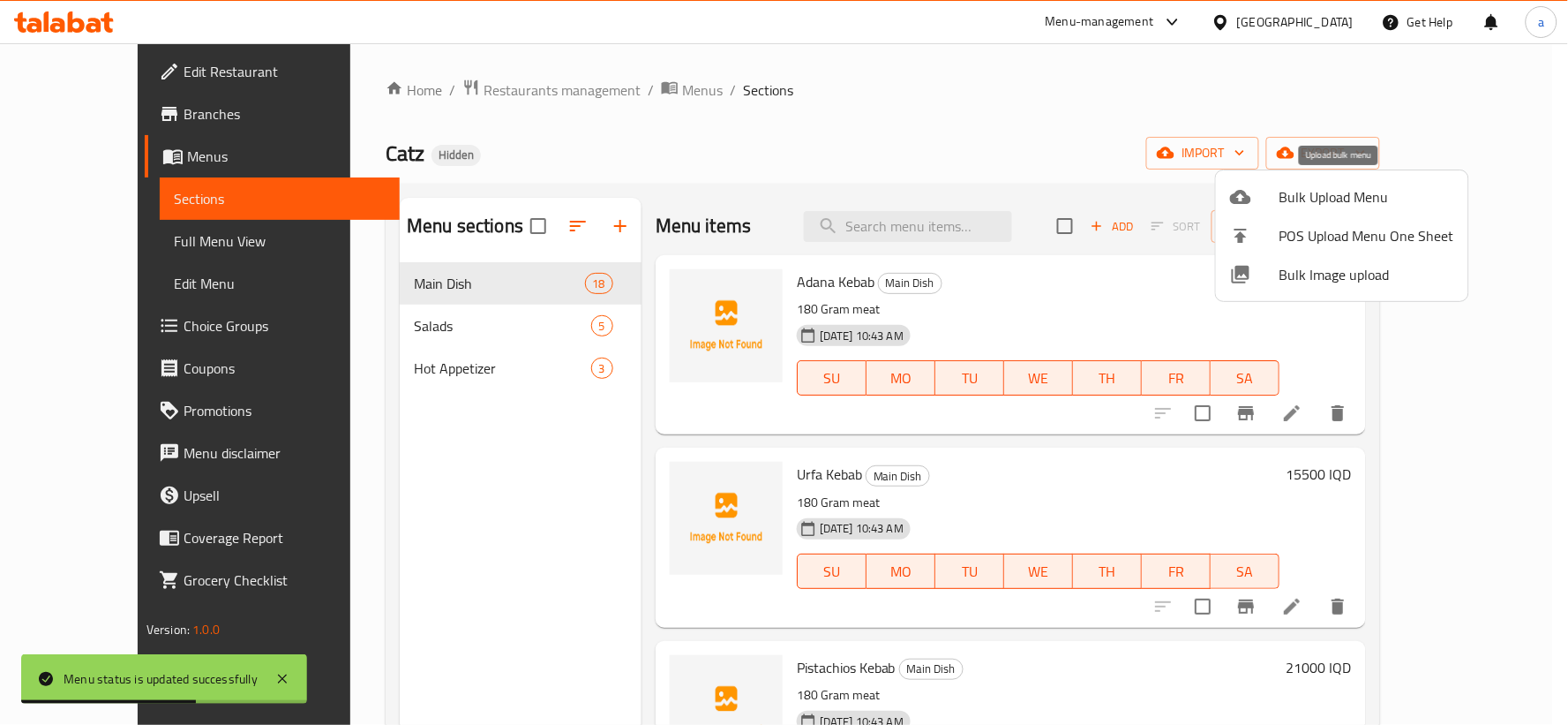
click at [1373, 197] on span "Bulk Upload Menu" at bounding box center [1366, 197] width 175 height 21
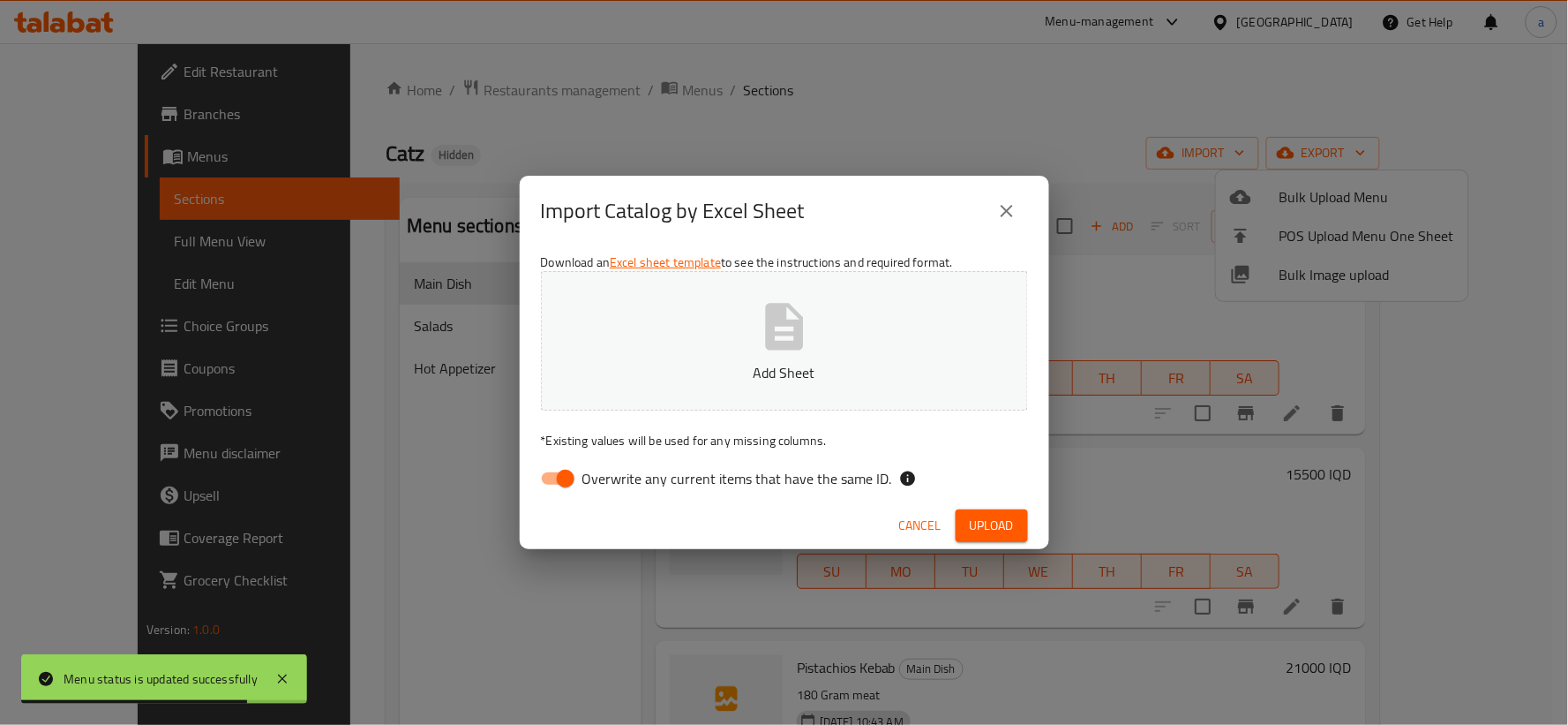
click at [566, 478] on input "Overwrite any current items that have the same ID." at bounding box center [565, 478] width 101 height 34
checkbox input "false"
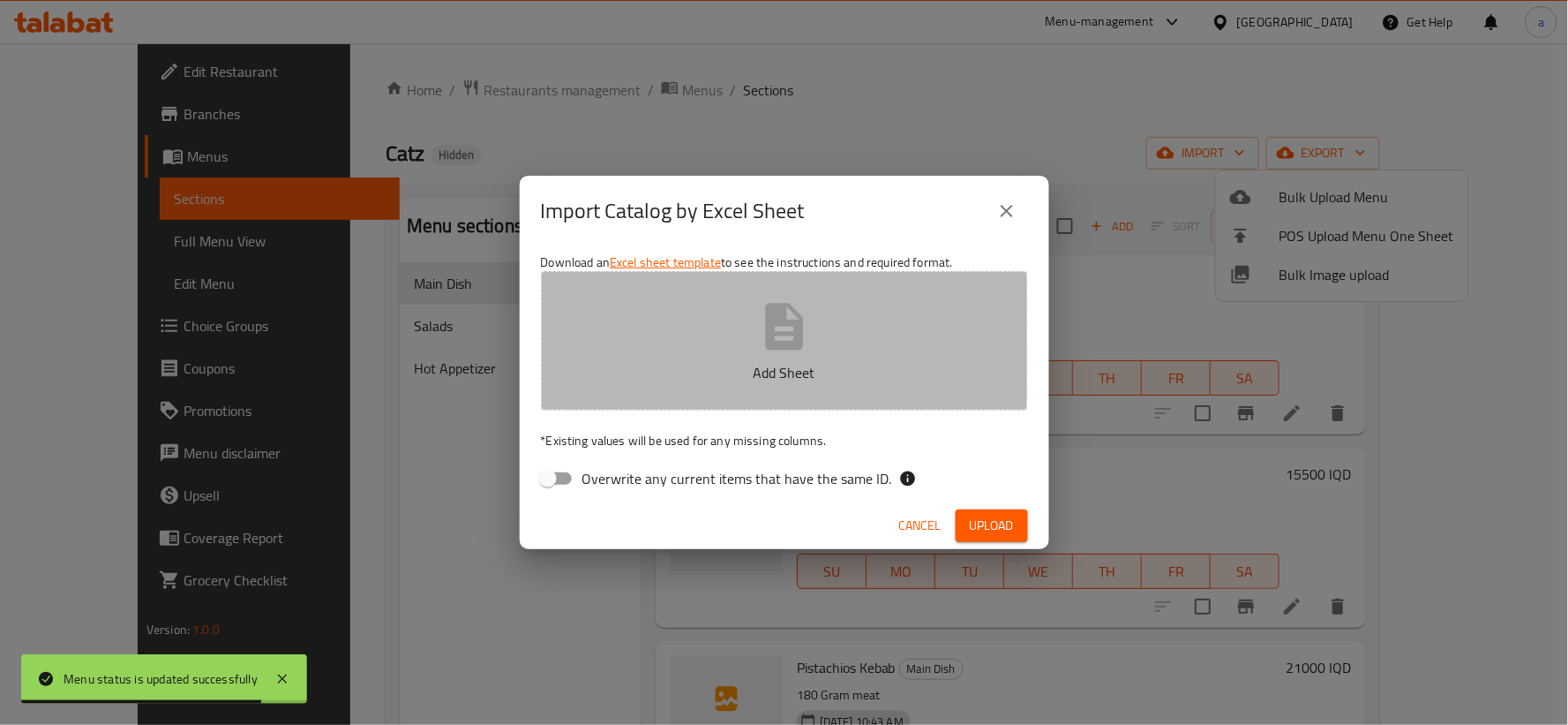
click at [633, 384] on button "Add Sheet" at bounding box center [784, 341] width 487 height 140
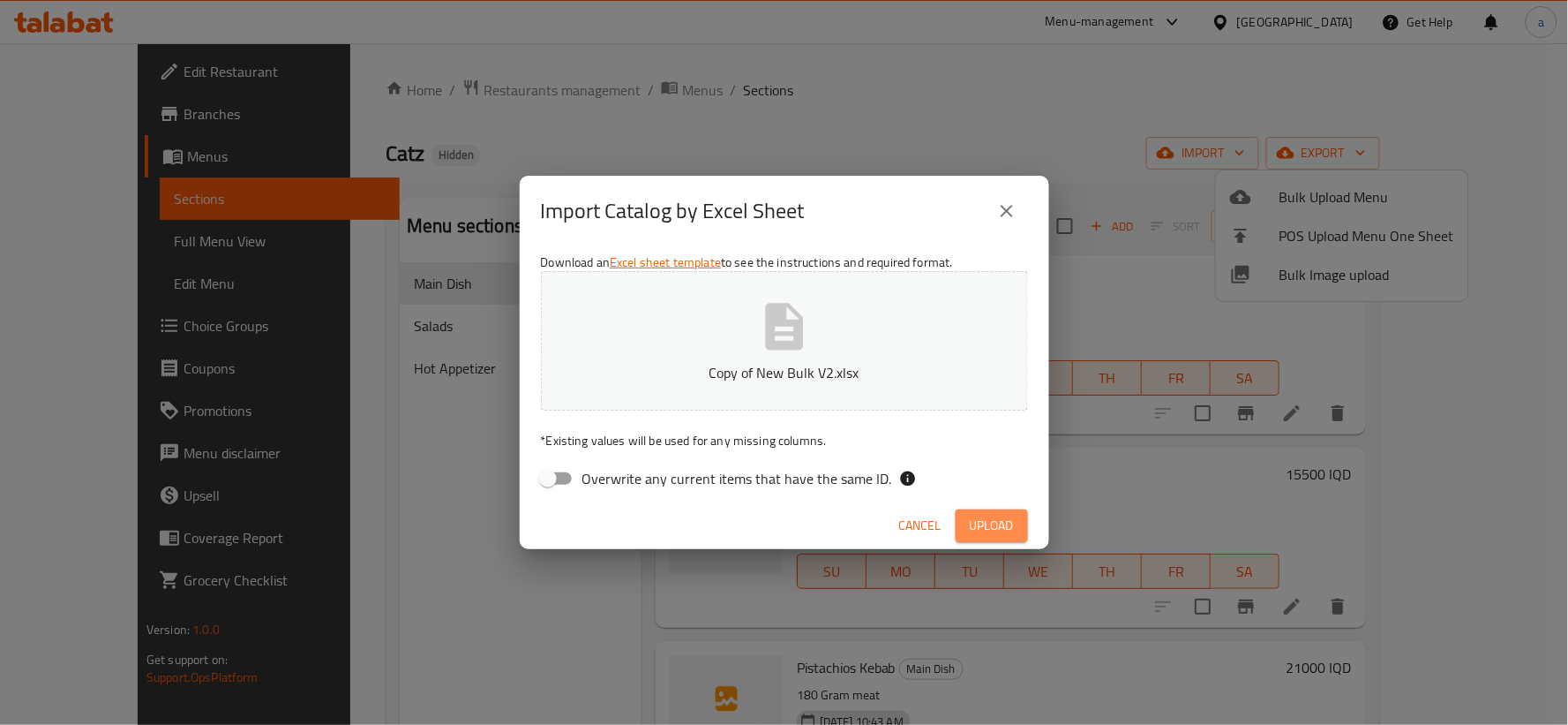
click at [1006, 538] on button "Upload" at bounding box center [991, 525] width 72 height 33
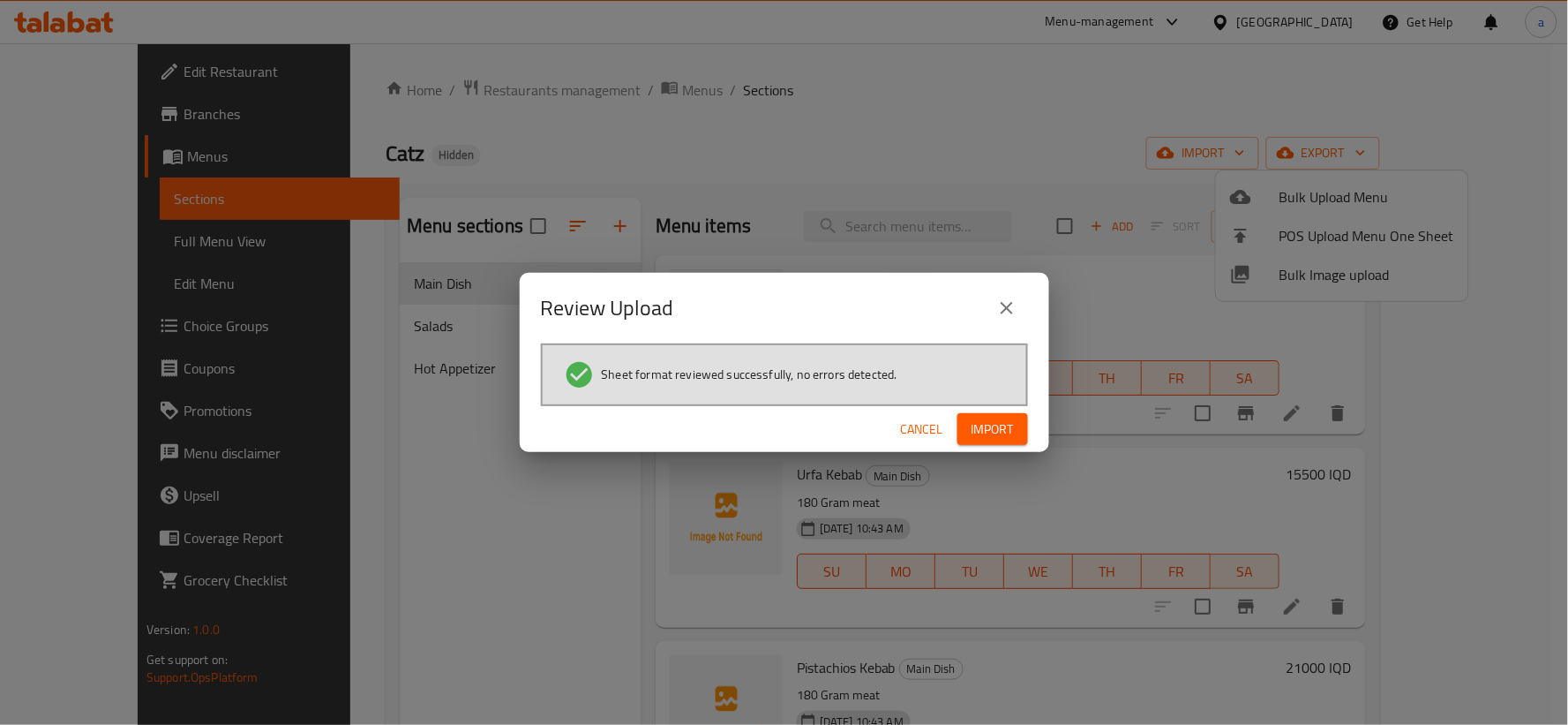
click at [1018, 430] on button "Import" at bounding box center [992, 429] width 71 height 33
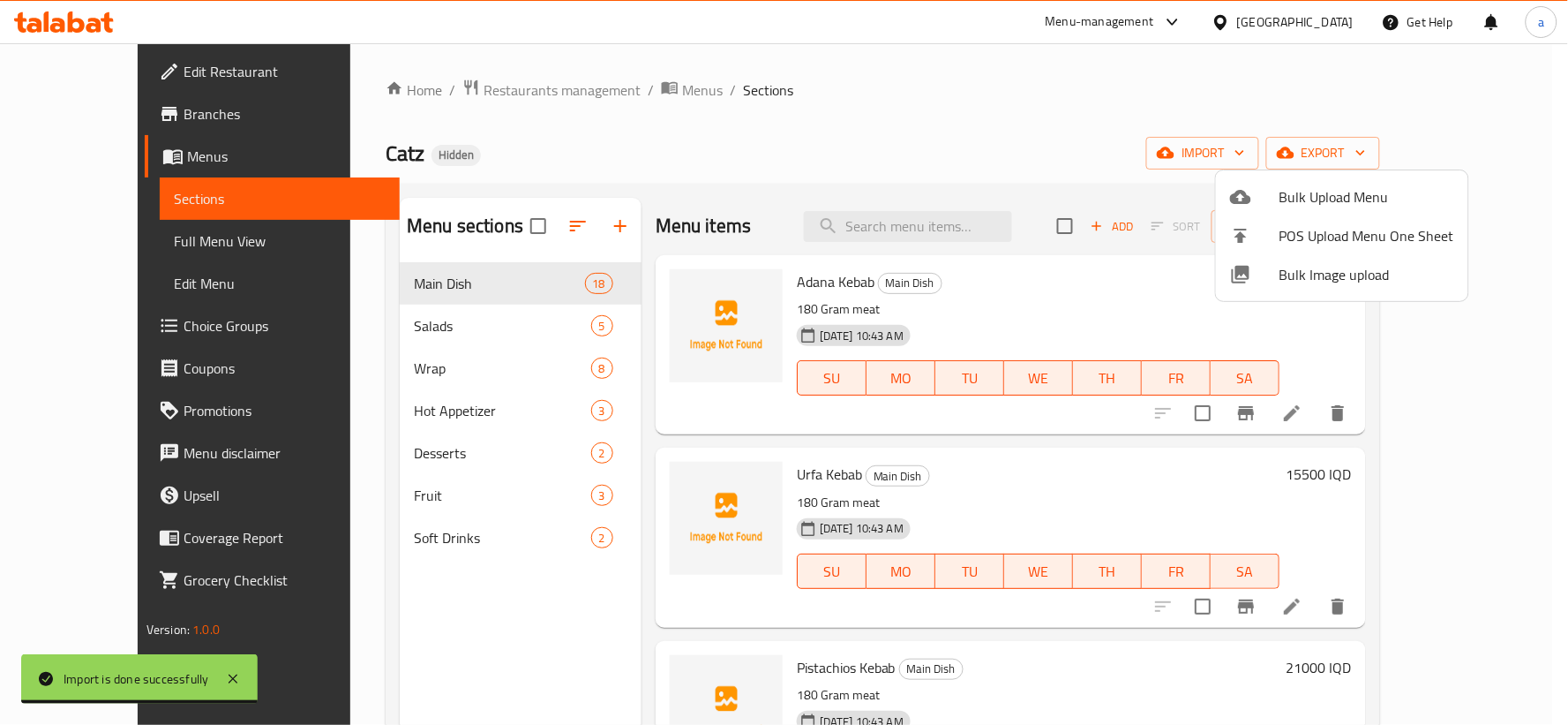
click at [540, 218] on div at bounding box center [784, 362] width 1568 height 725
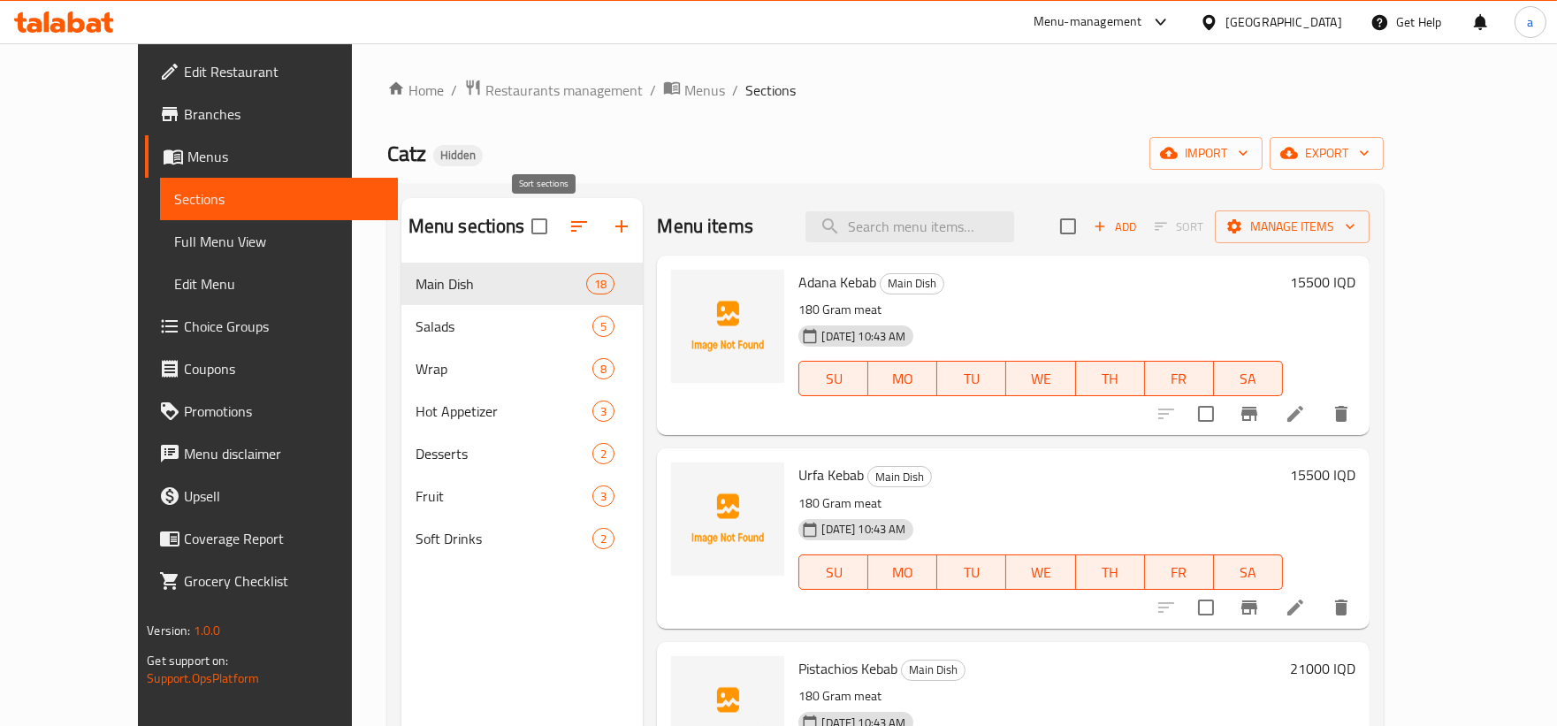
click at [568, 218] on icon "button" at bounding box center [578, 226] width 21 height 21
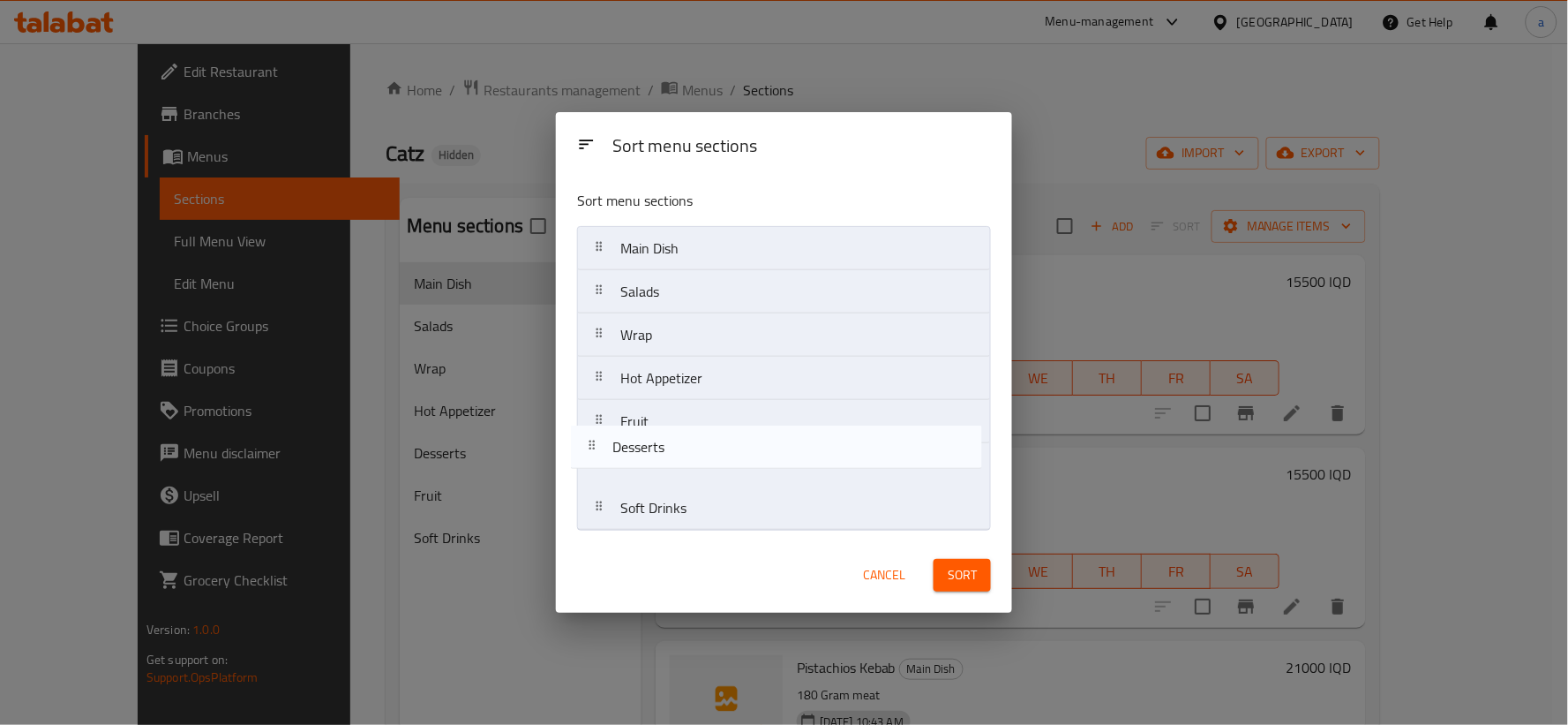
drag, startPoint x: 691, startPoint y: 422, endPoint x: 681, endPoint y: 468, distance: 47.1
click at [681, 468] on nav "Main Dish Salads Wrap Hot Appetizer Desserts Fruit Soft Drinks" at bounding box center [784, 377] width 414 height 305
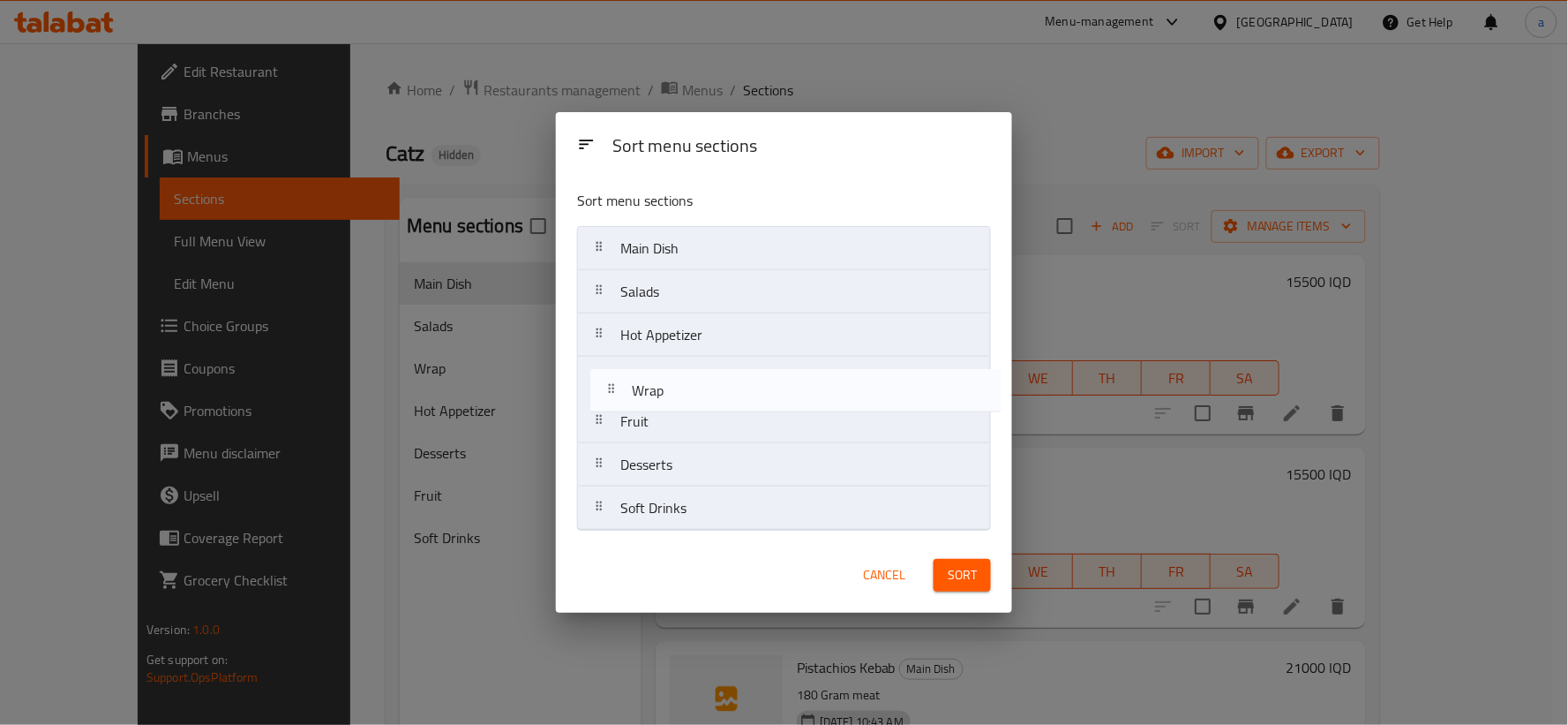
drag, startPoint x: 667, startPoint y: 293, endPoint x: 663, endPoint y: 407, distance: 114.1
click at [663, 407] on nav "Main Dish Salads Wrap Hot Appetizer Fruit Desserts Soft Drinks" at bounding box center [784, 377] width 414 height 305
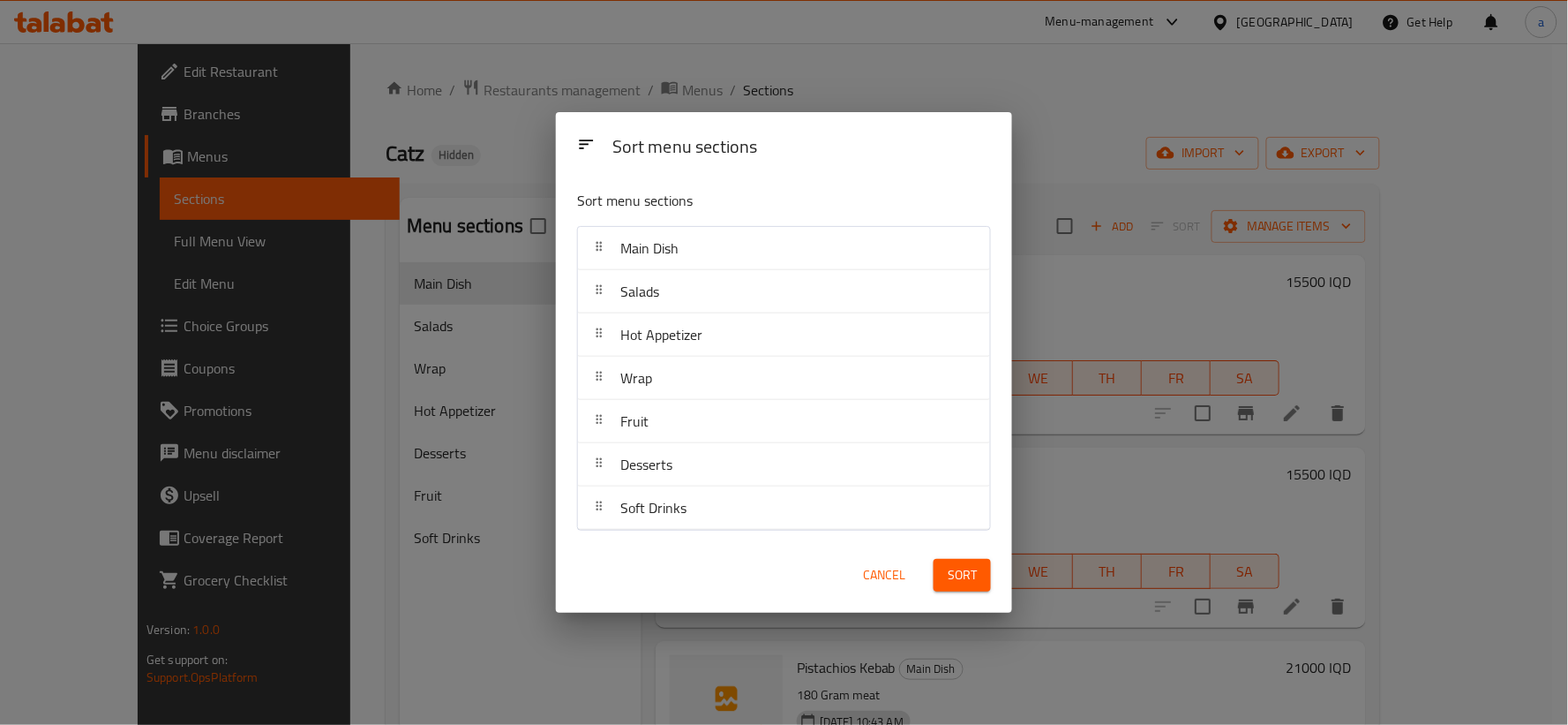
click at [956, 567] on span "Sort" at bounding box center [961, 575] width 29 height 22
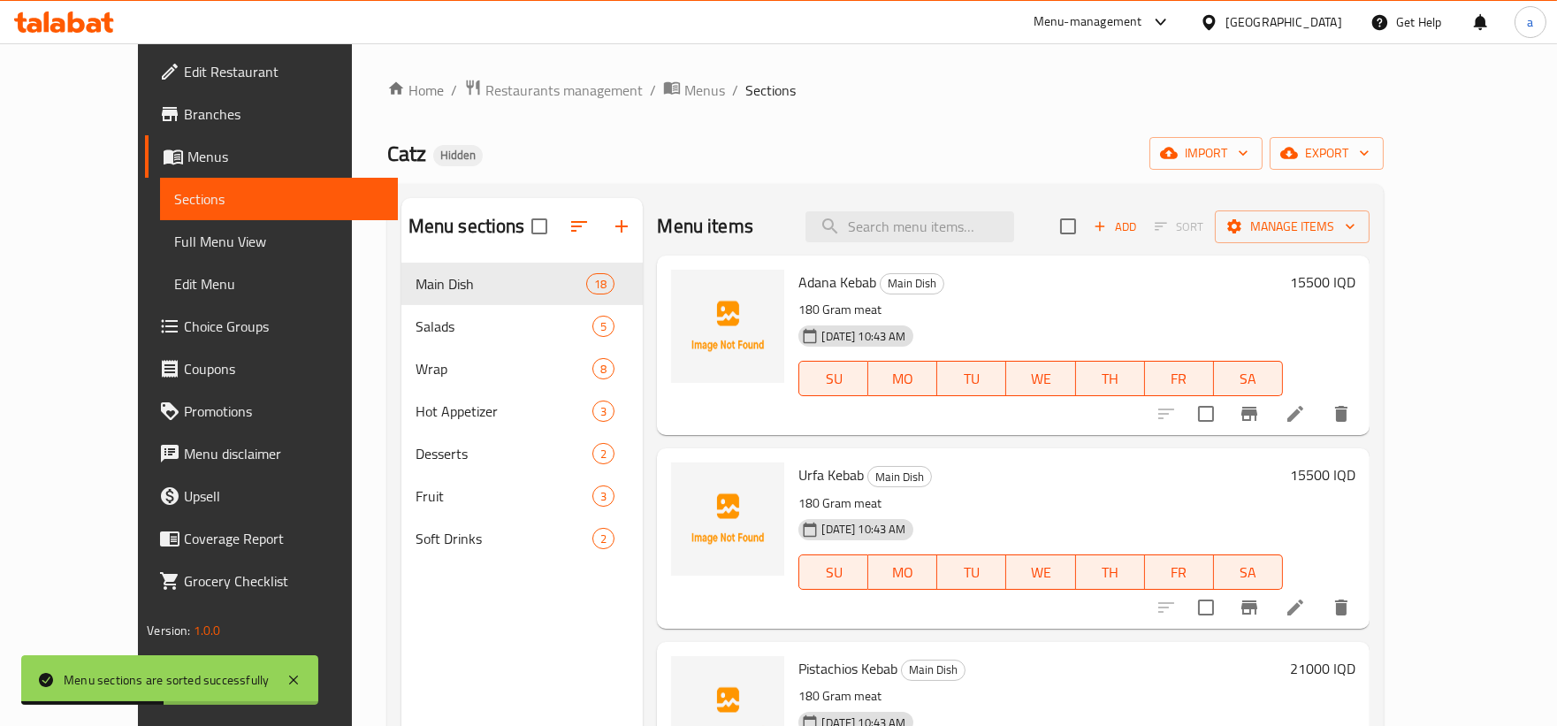
click at [174, 245] on span "Full Menu View" at bounding box center [279, 241] width 210 height 21
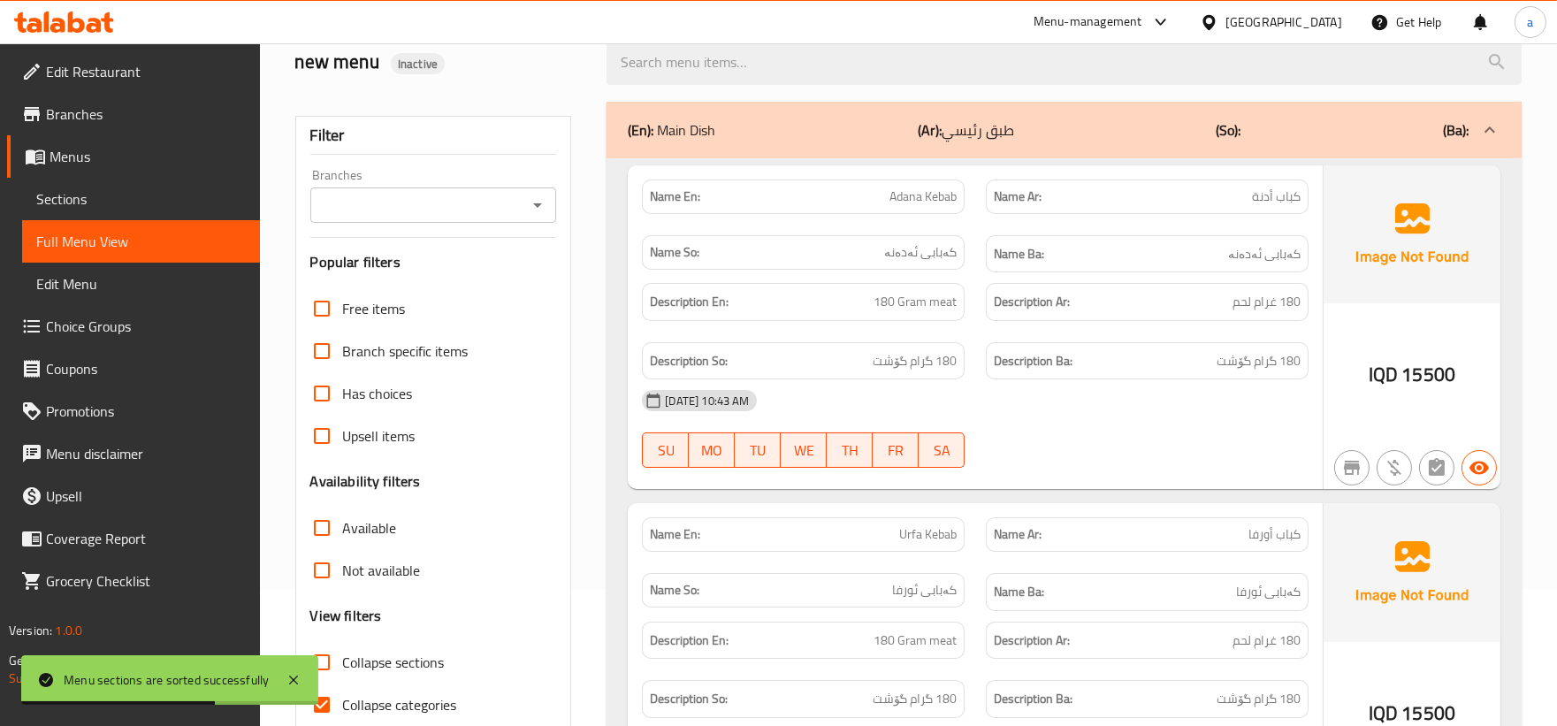
scroll to position [164, 0]
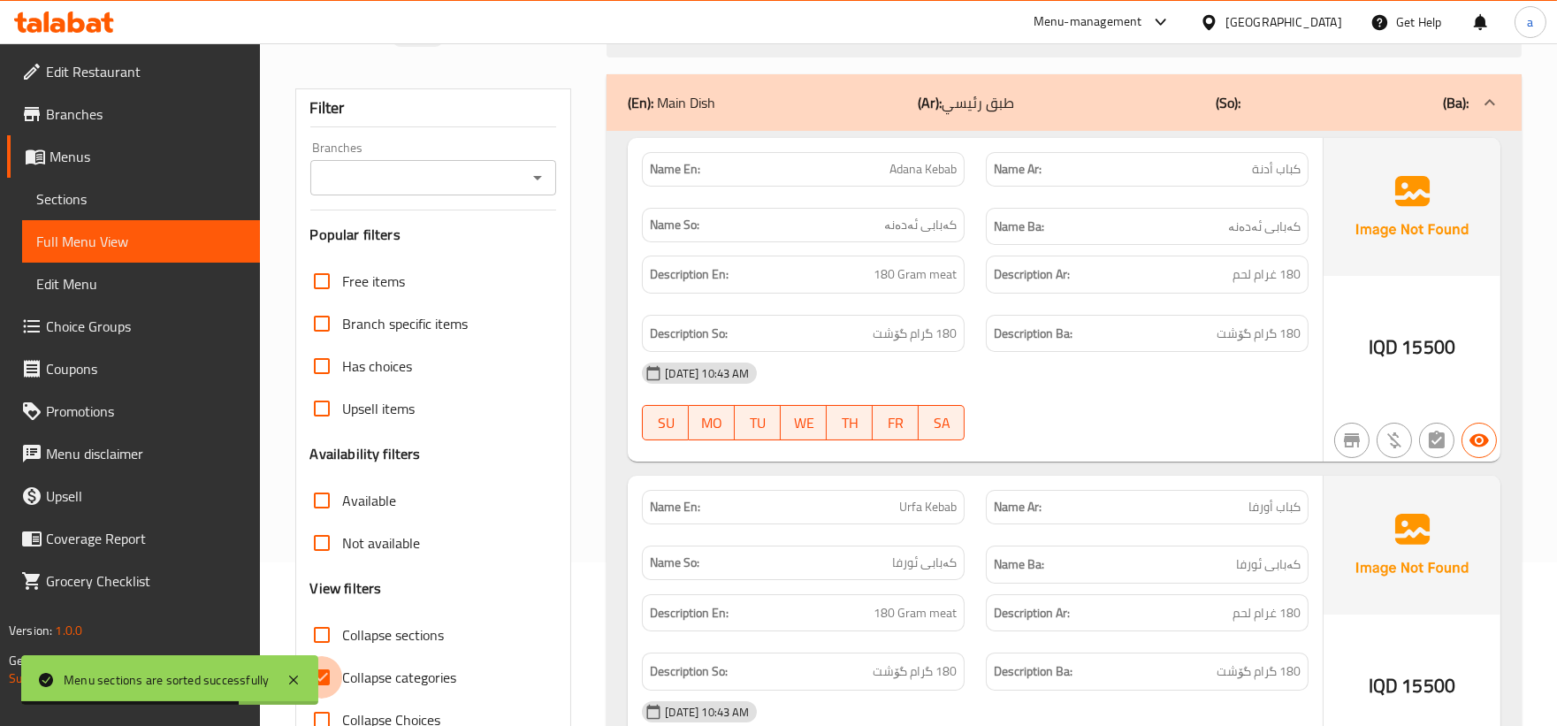
click at [327, 669] on input "Collapse categories" at bounding box center [322, 677] width 42 height 42
checkbox input "false"
click at [327, 642] on input "Collapse sections" at bounding box center [322, 635] width 42 height 42
checkbox input "true"
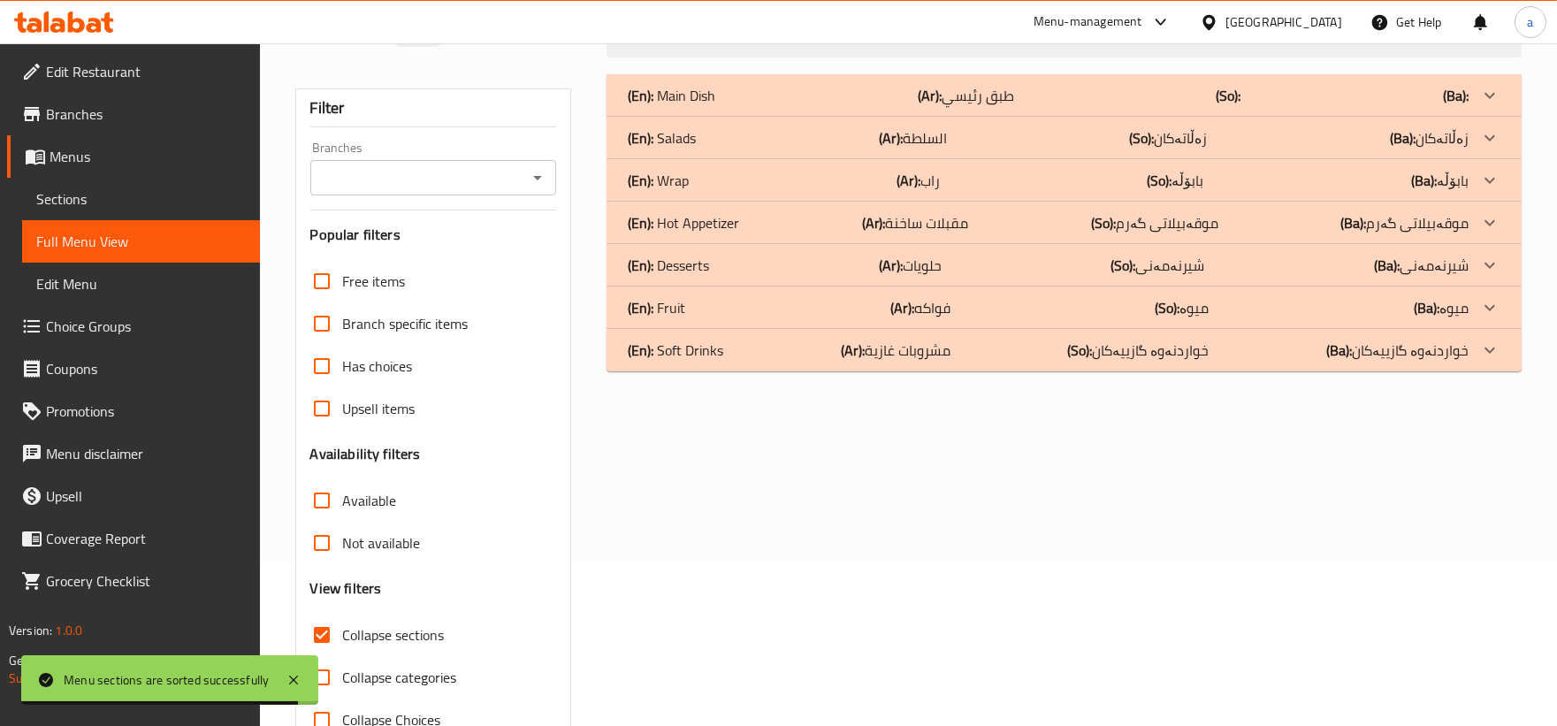
drag, startPoint x: 835, startPoint y: 352, endPoint x: 827, endPoint y: 347, distance: 9.6
click at [835, 106] on div "(En): Soft Drinks (Ar): مشروبات غازية (So): خواردنەوە گازییەکان (Ba): خواردنەوە…" at bounding box center [1048, 95] width 841 height 21
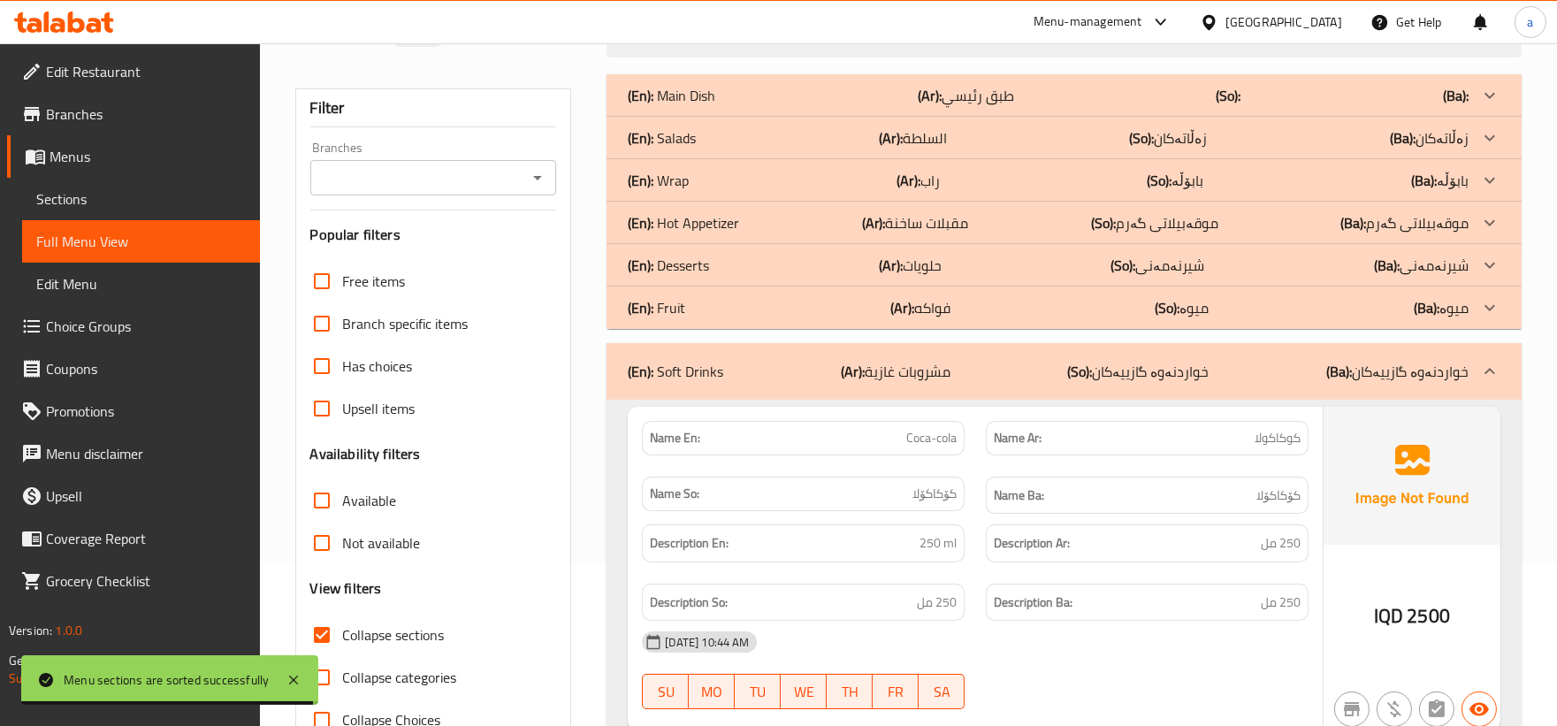
click at [774, 106] on div "(En): Fruit (Ar): فواكه (So): میوە (Ba): میوە" at bounding box center [1048, 95] width 841 height 21
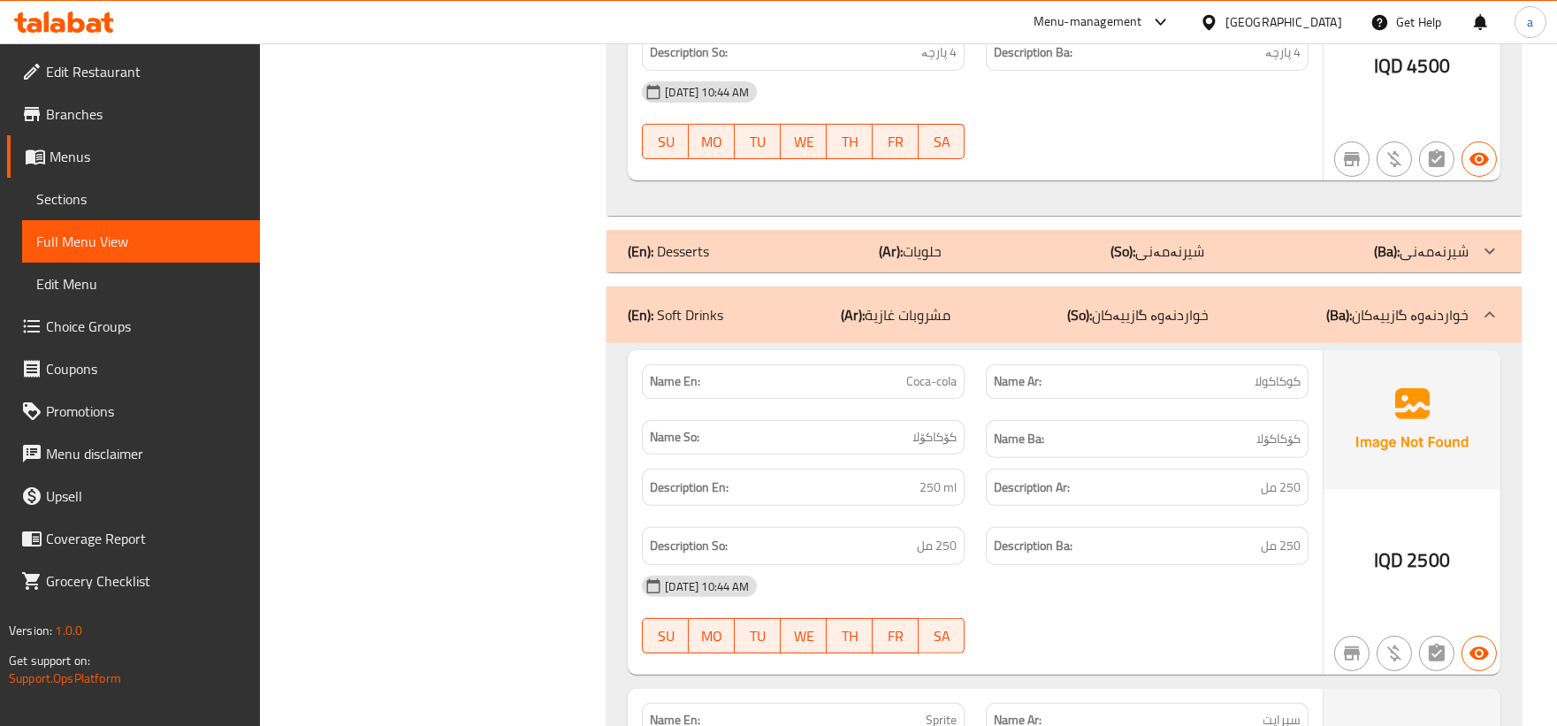
scroll to position [1309, 0]
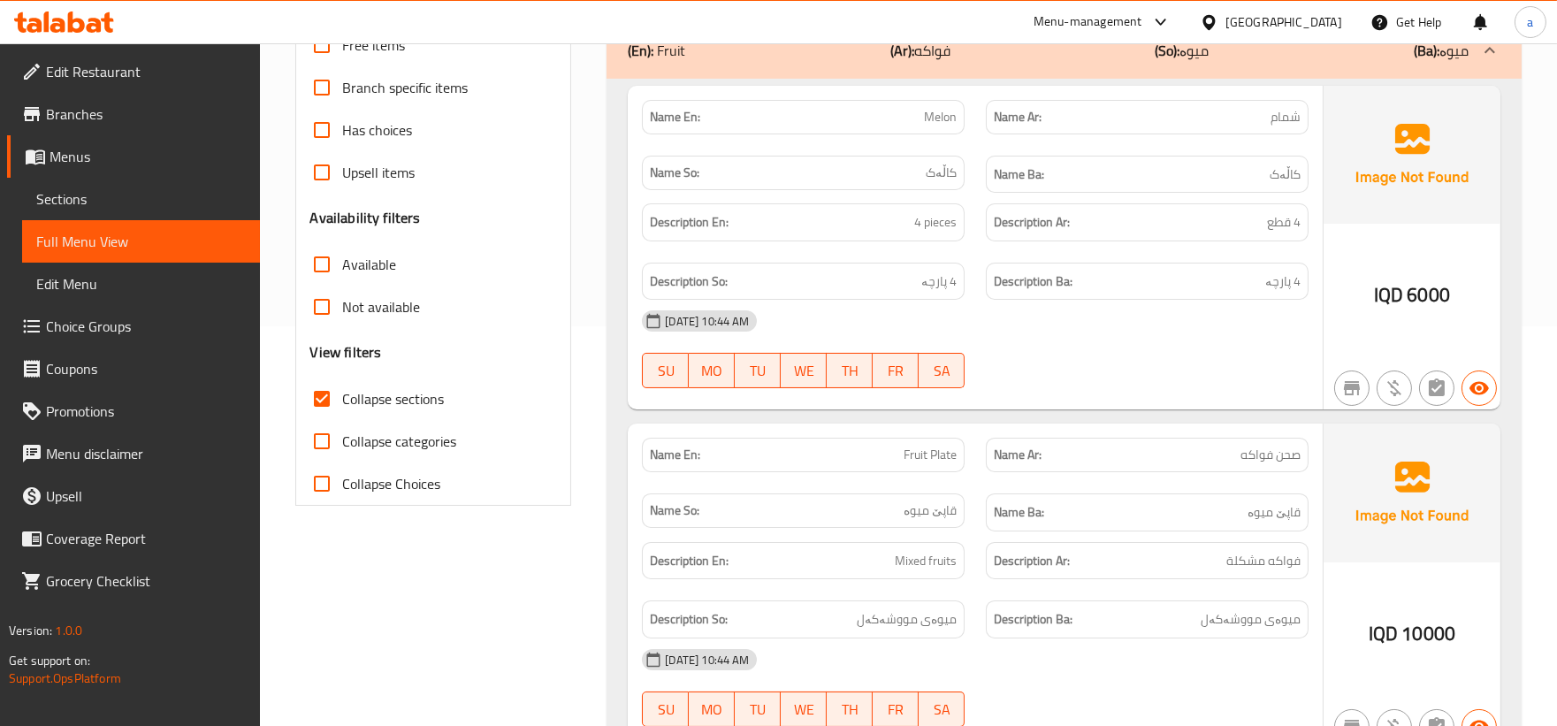
scroll to position [164, 0]
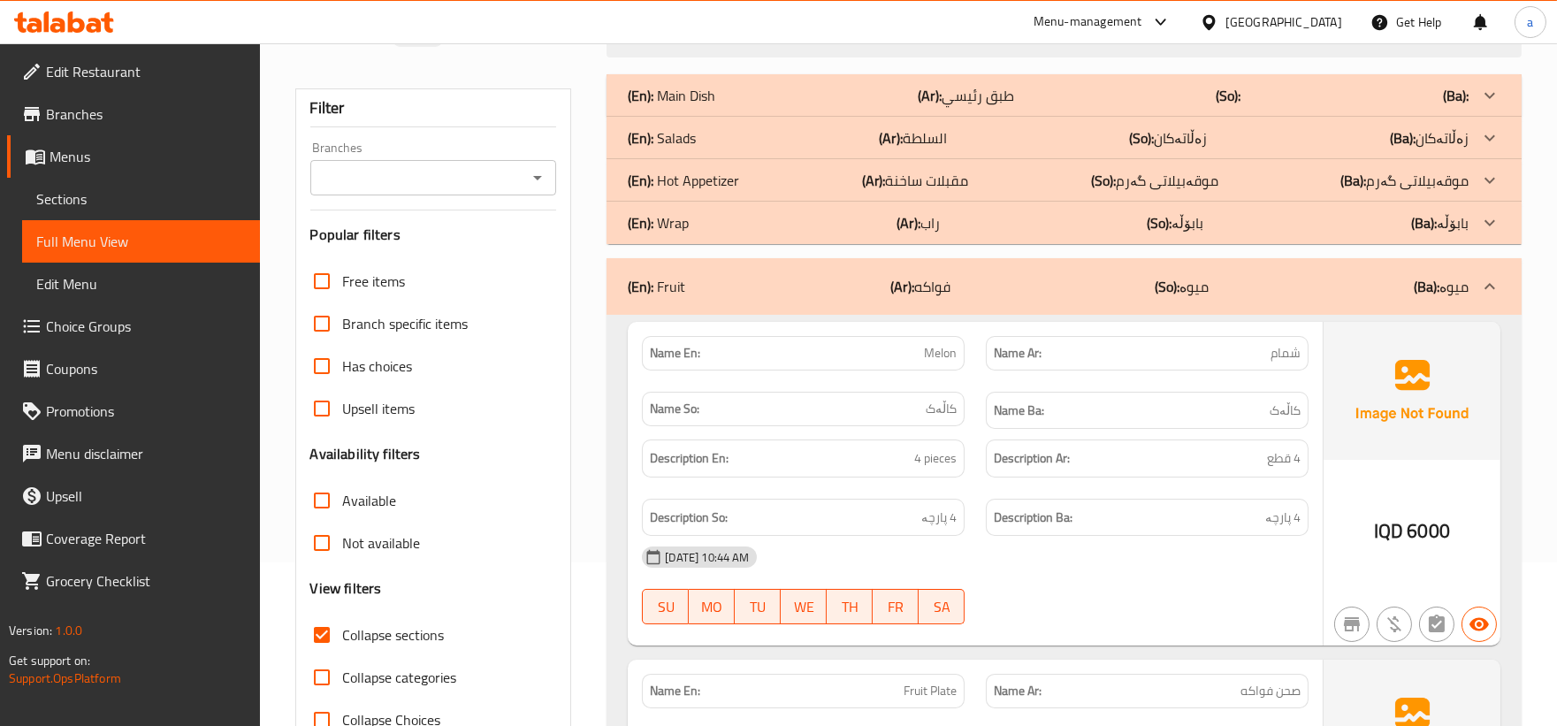
click at [744, 106] on div "(En): Wrap (Ar): راب (So): بابۆڵە (Ba): بابۆڵە" at bounding box center [1048, 95] width 841 height 21
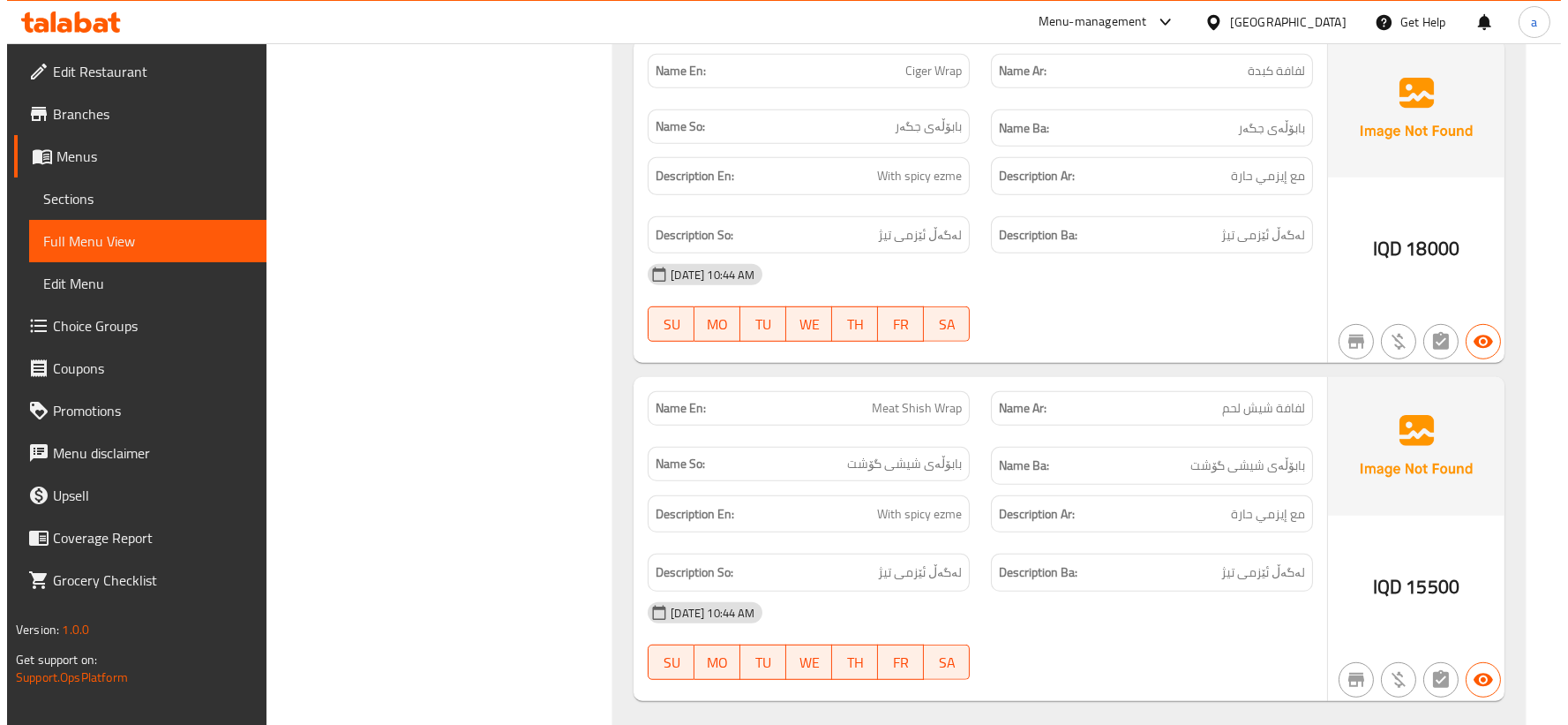
scroll to position [0, 0]
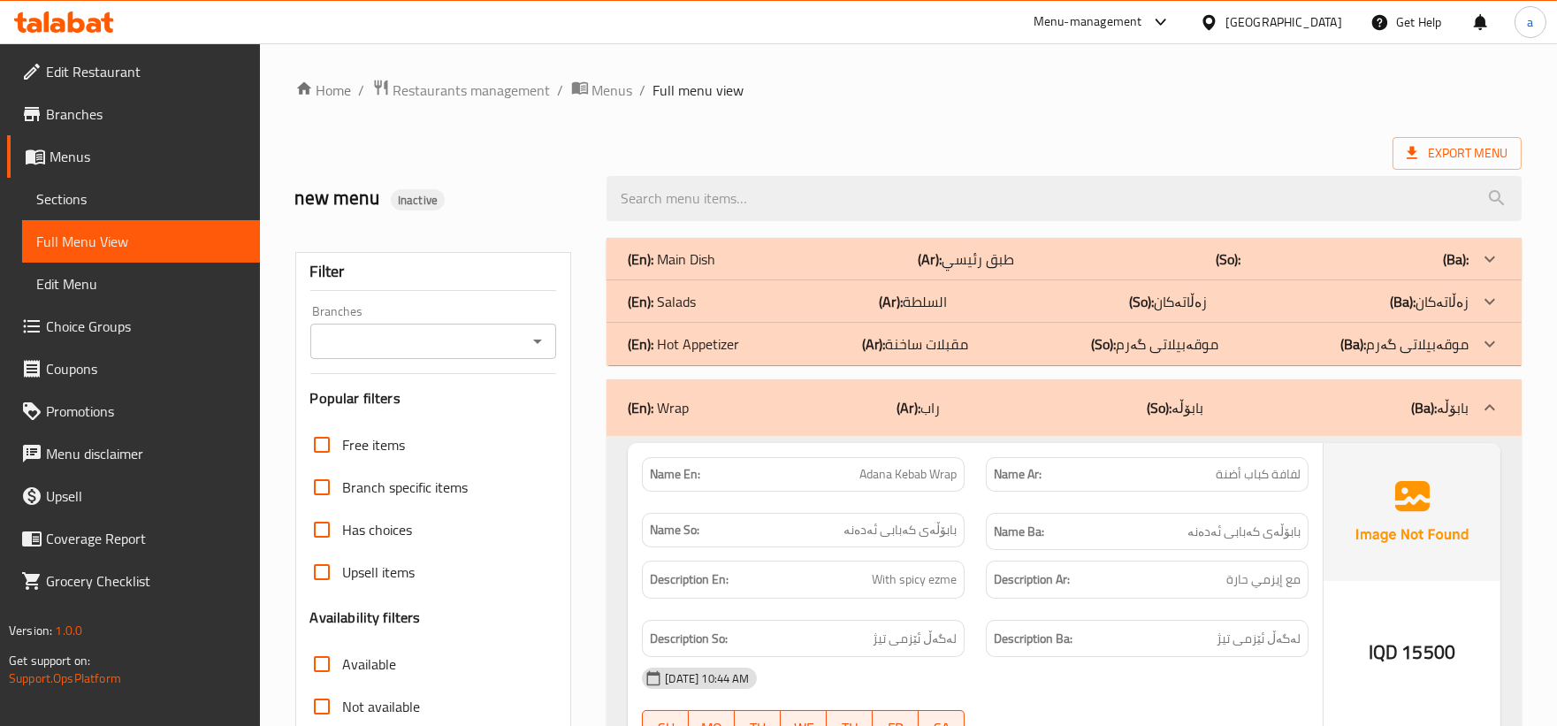
click at [533, 329] on div at bounding box center [536, 341] width 23 height 25
click at [536, 341] on icon "Open" at bounding box center [537, 341] width 9 height 4
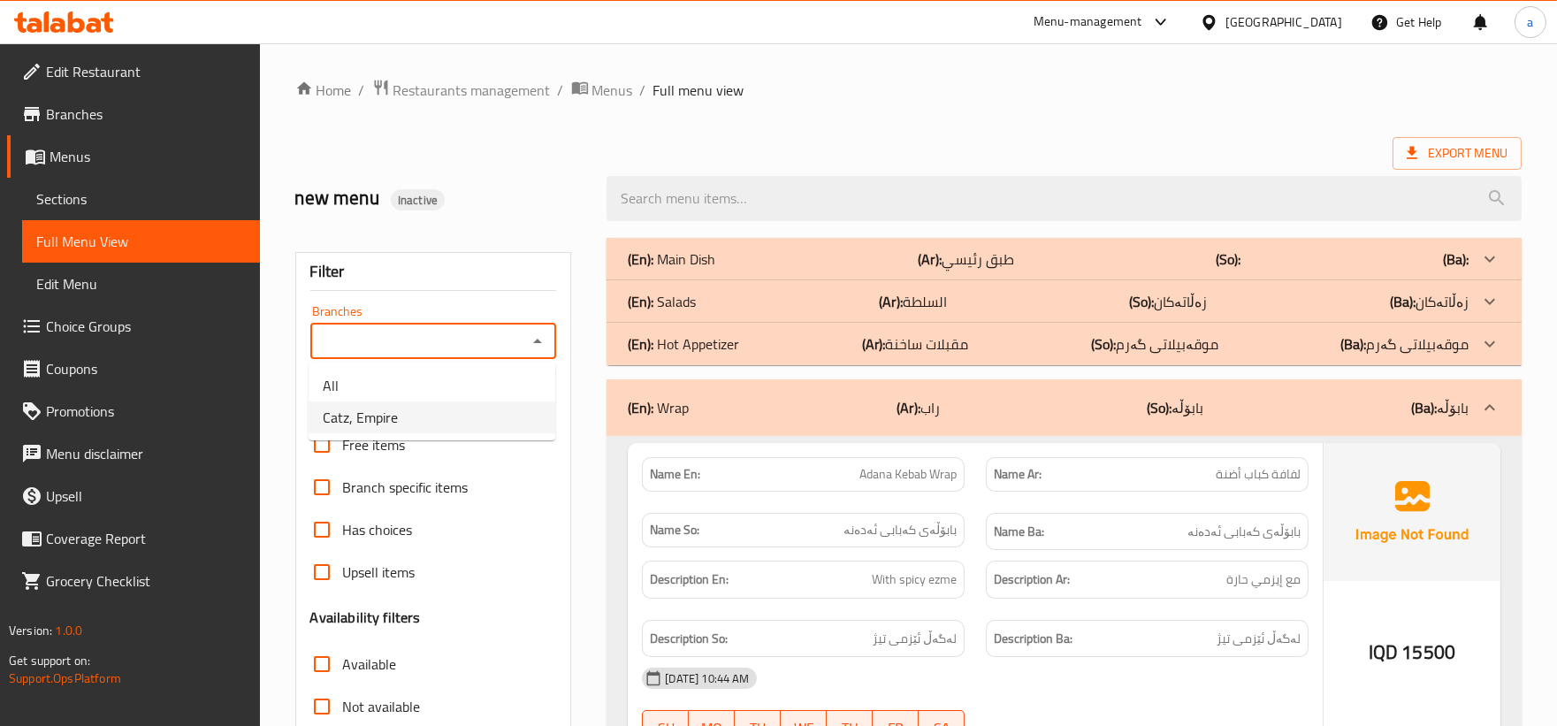
click at [460, 409] on li "Catz, Empire" at bounding box center [432, 417] width 247 height 32
type input "Catz, Empire"
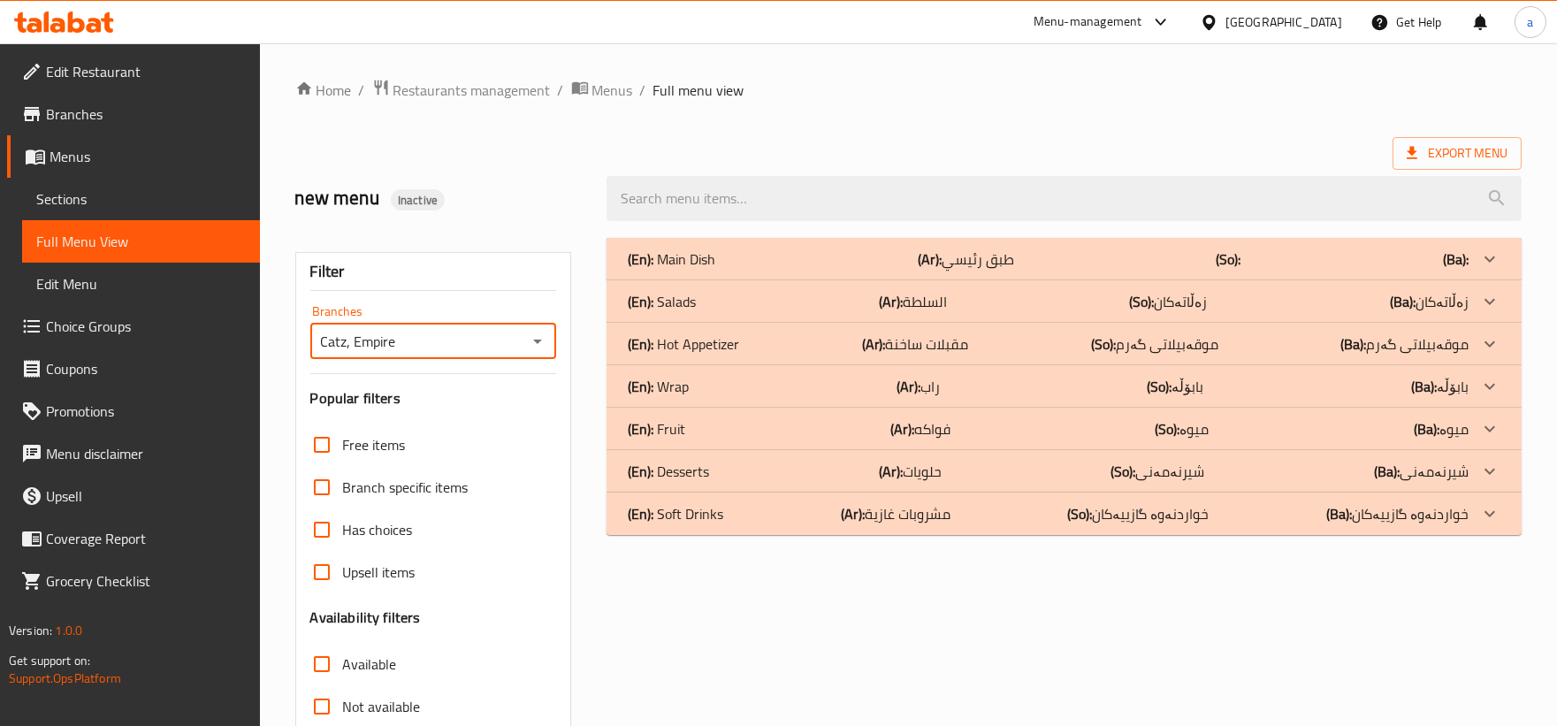
click at [732, 270] on div "(En): Soft Drinks (Ar): مشروبات غازية (So): خواردنەوە گازییەکان (Ba): خواردنەوە…" at bounding box center [1048, 258] width 841 height 21
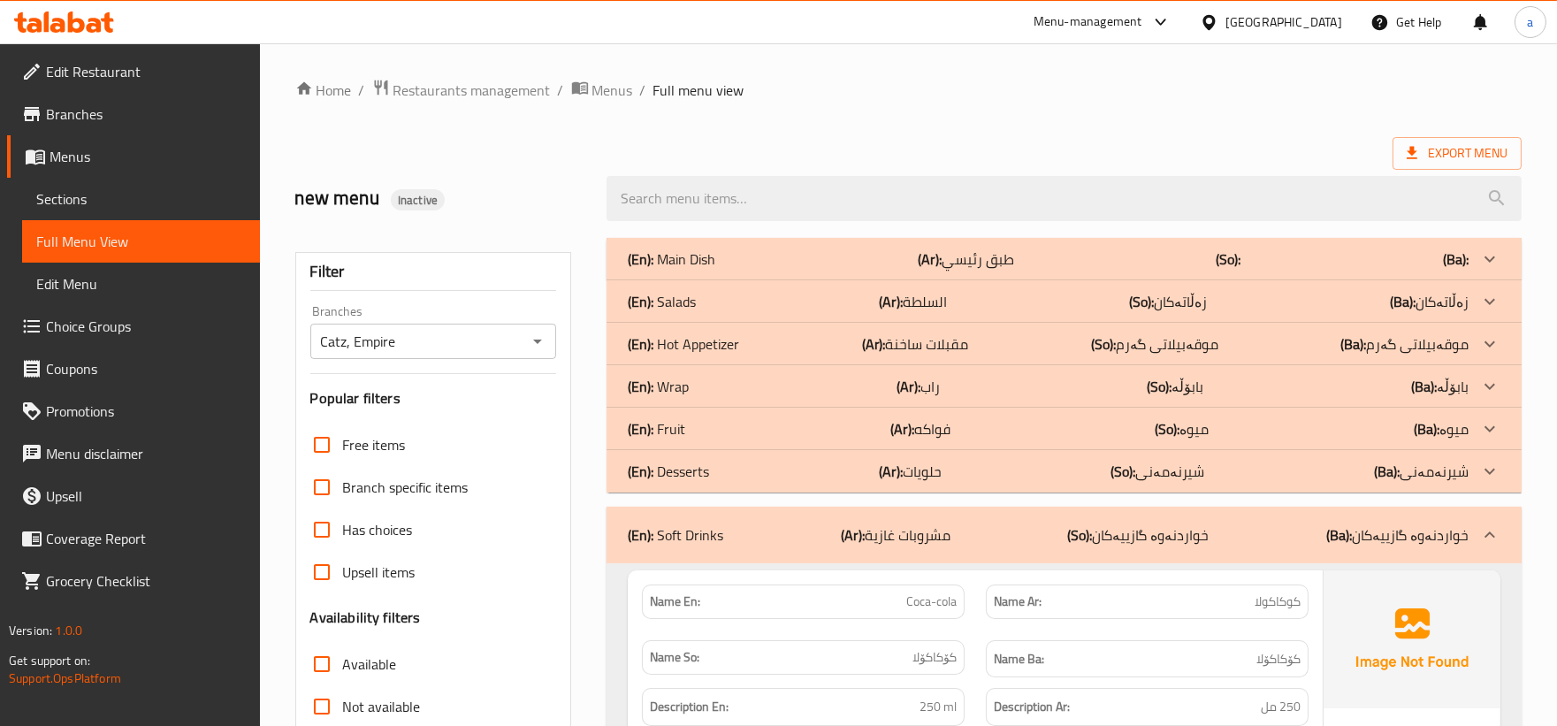
click at [707, 270] on p "(En): Desserts" at bounding box center [672, 258] width 88 height 21
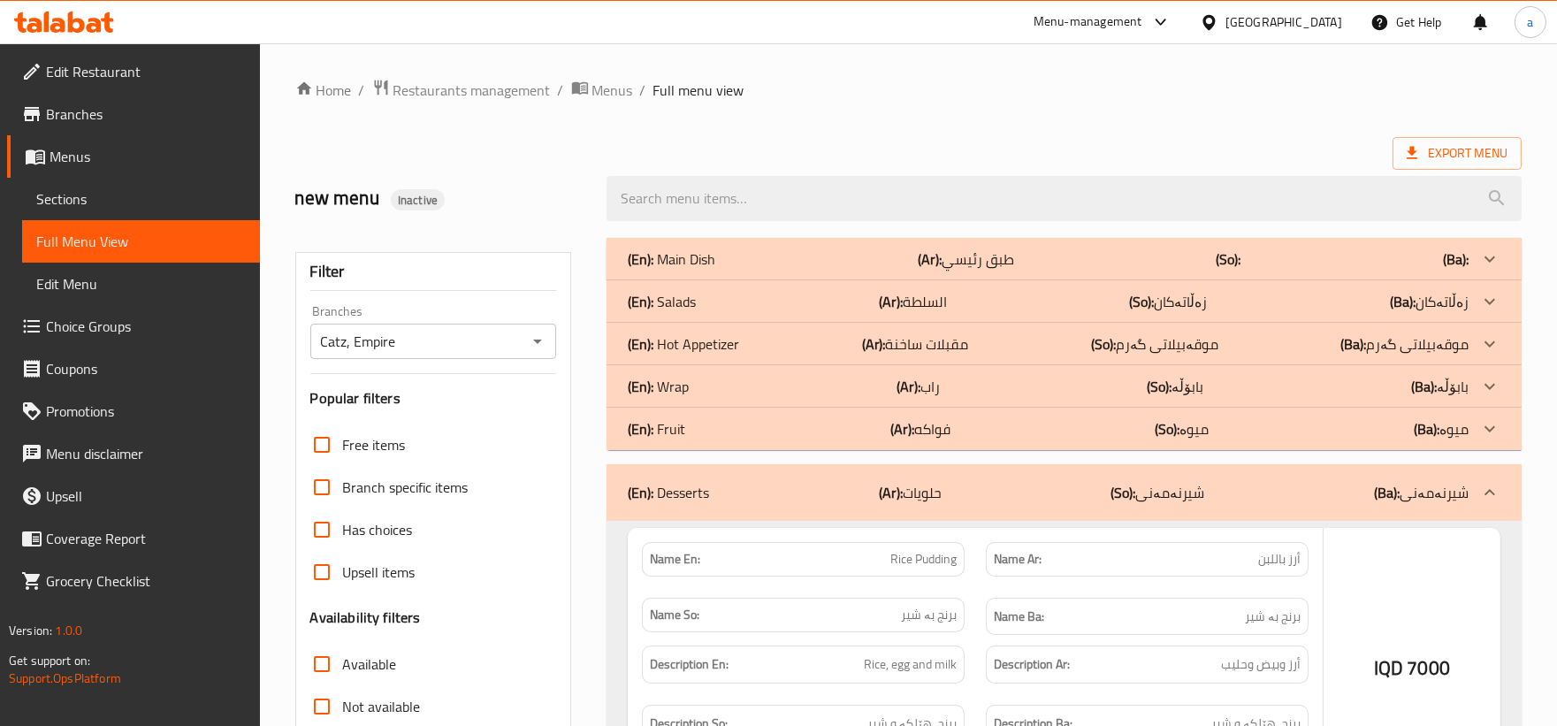
click at [701, 270] on div "(En): Fruit (Ar): فواكه (So): میوە (Ba): میوە" at bounding box center [1048, 258] width 841 height 21
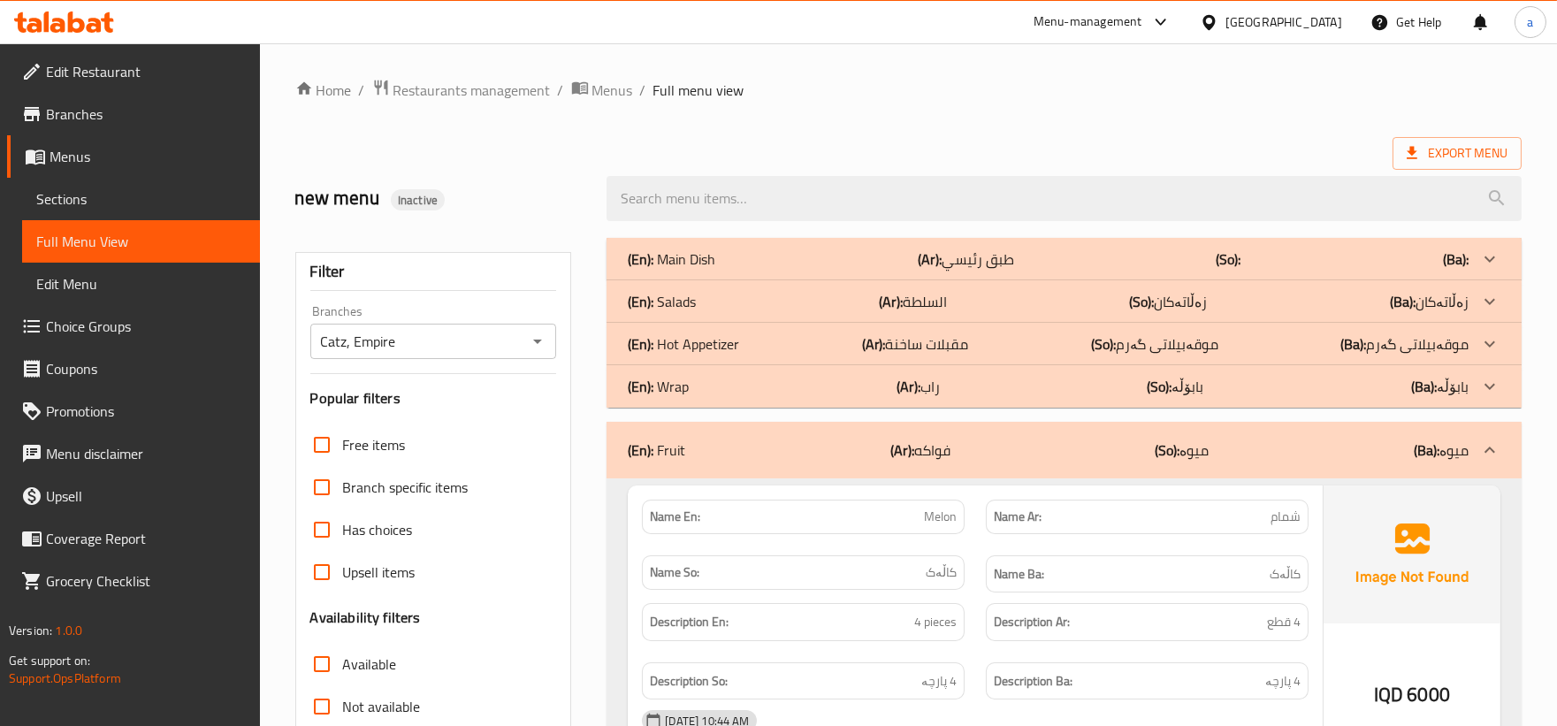
click at [690, 270] on div "(En): Wrap (Ar): راب (So): بابۆڵە (Ba): بابۆڵە" at bounding box center [1048, 258] width 841 height 21
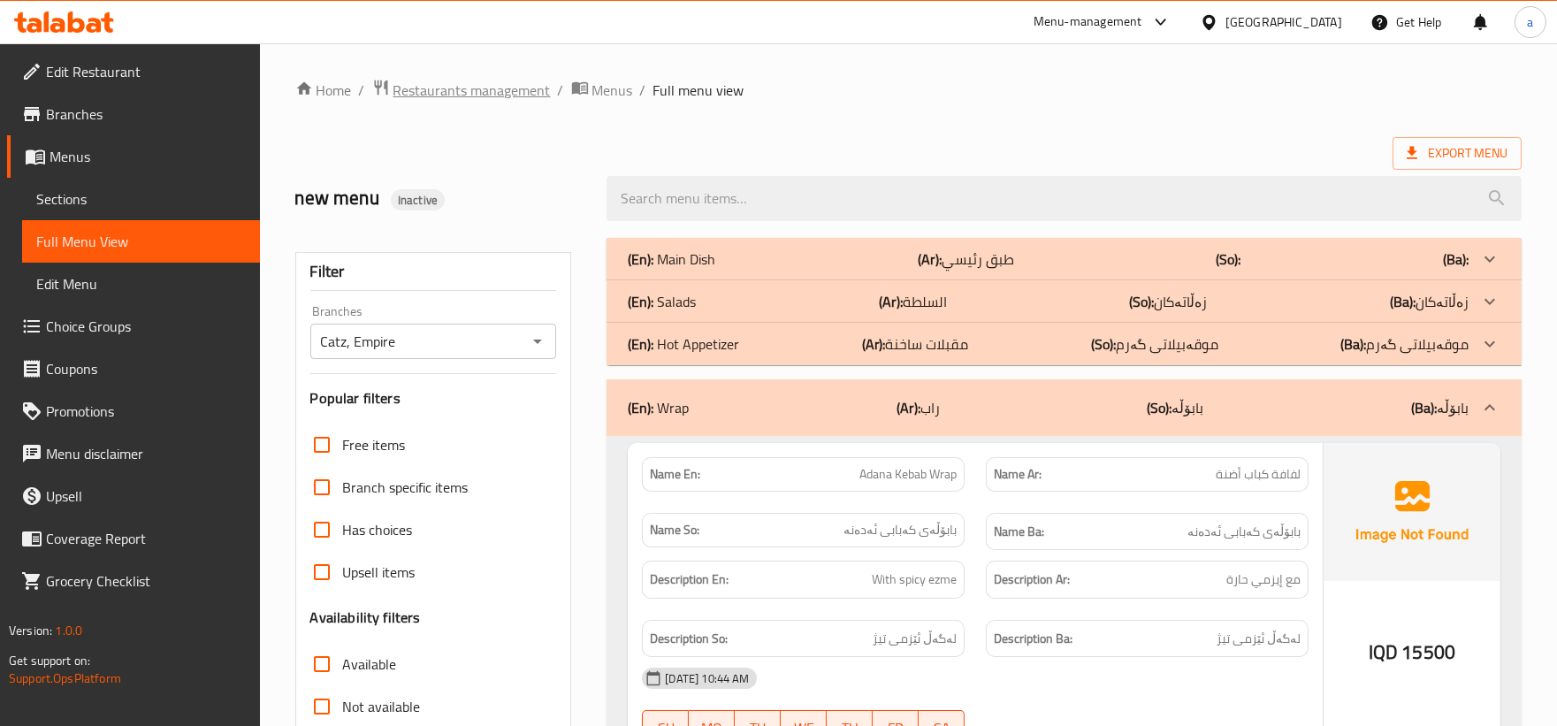
click at [517, 87] on span "Restaurants management" at bounding box center [471, 90] width 157 height 21
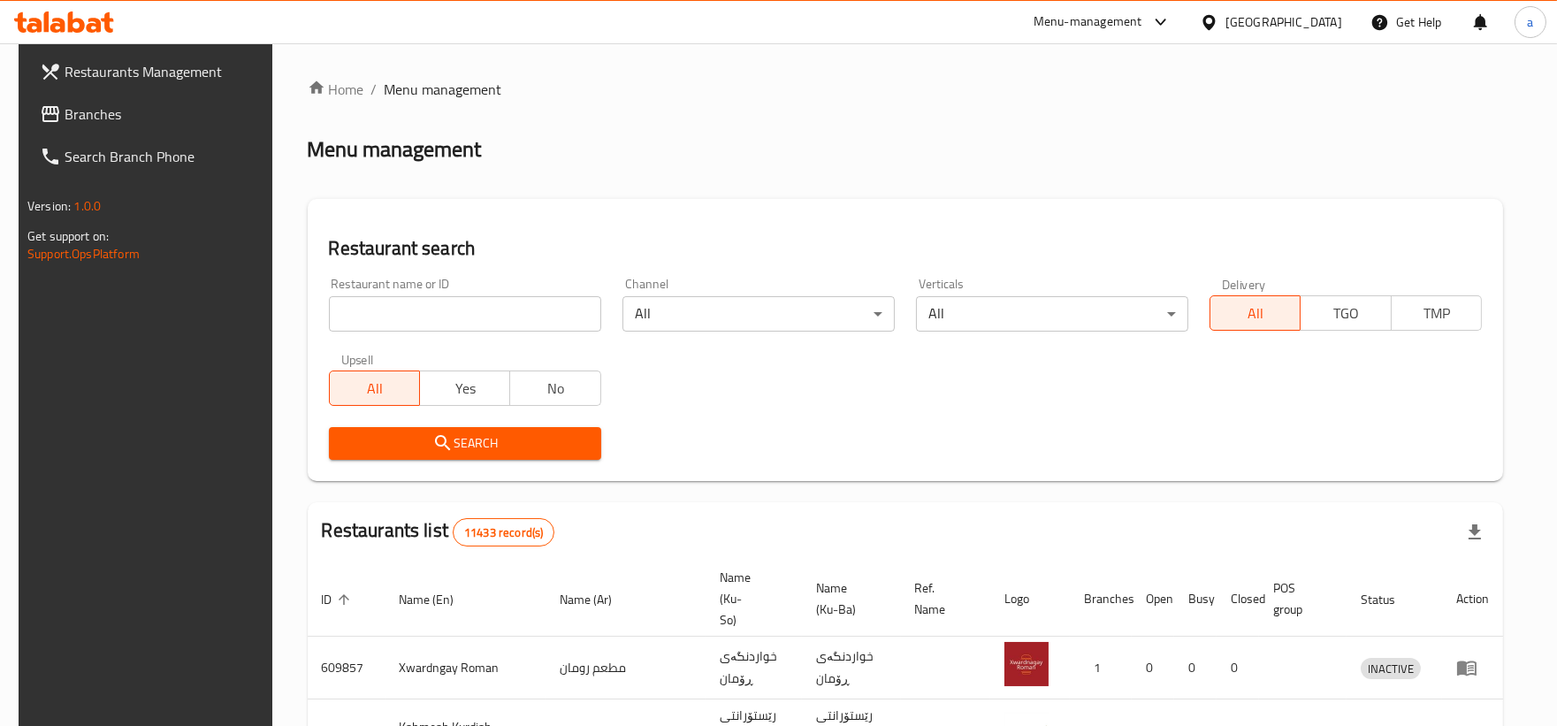
click at [65, 113] on span "Branches" at bounding box center [165, 113] width 200 height 21
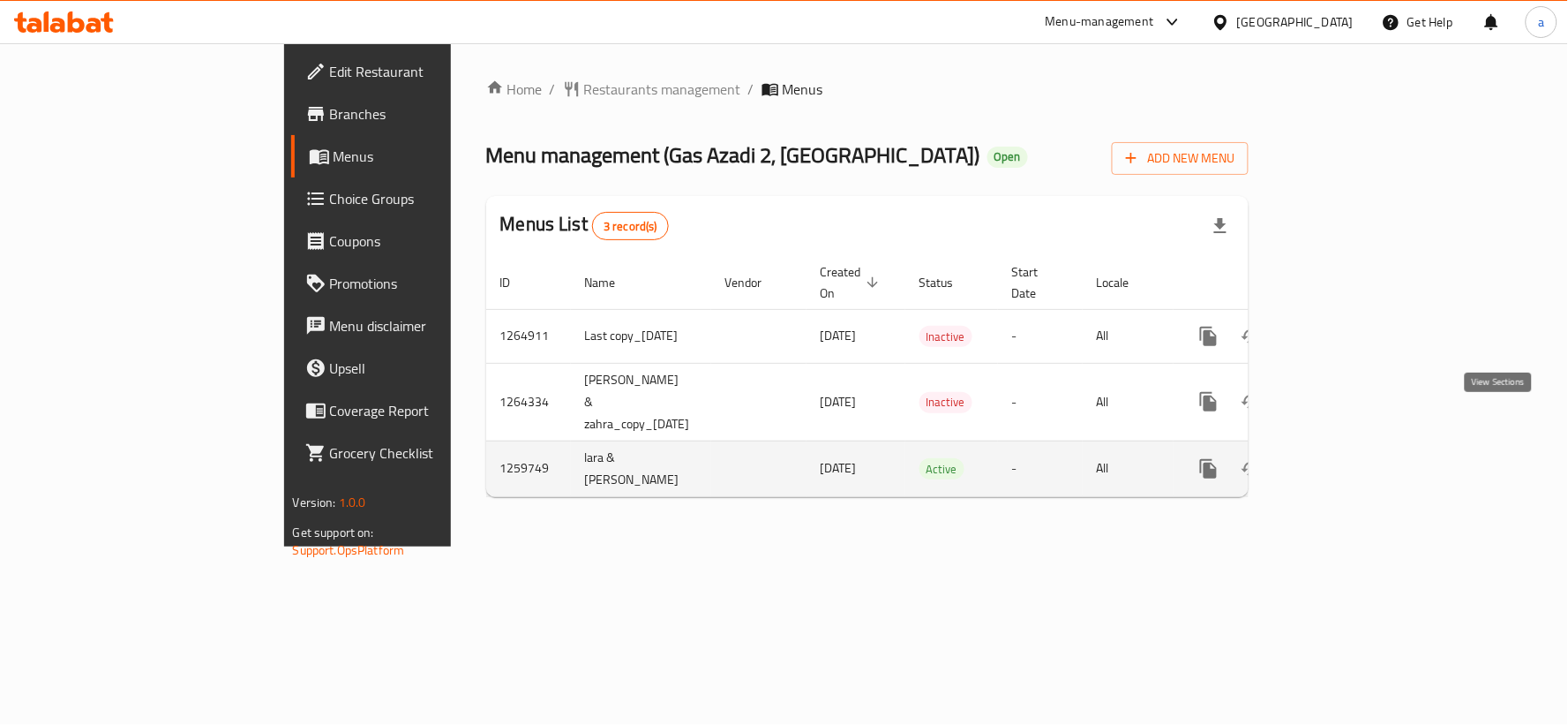
click at [1357, 447] on link "enhanced table" at bounding box center [1335, 468] width 42 height 42
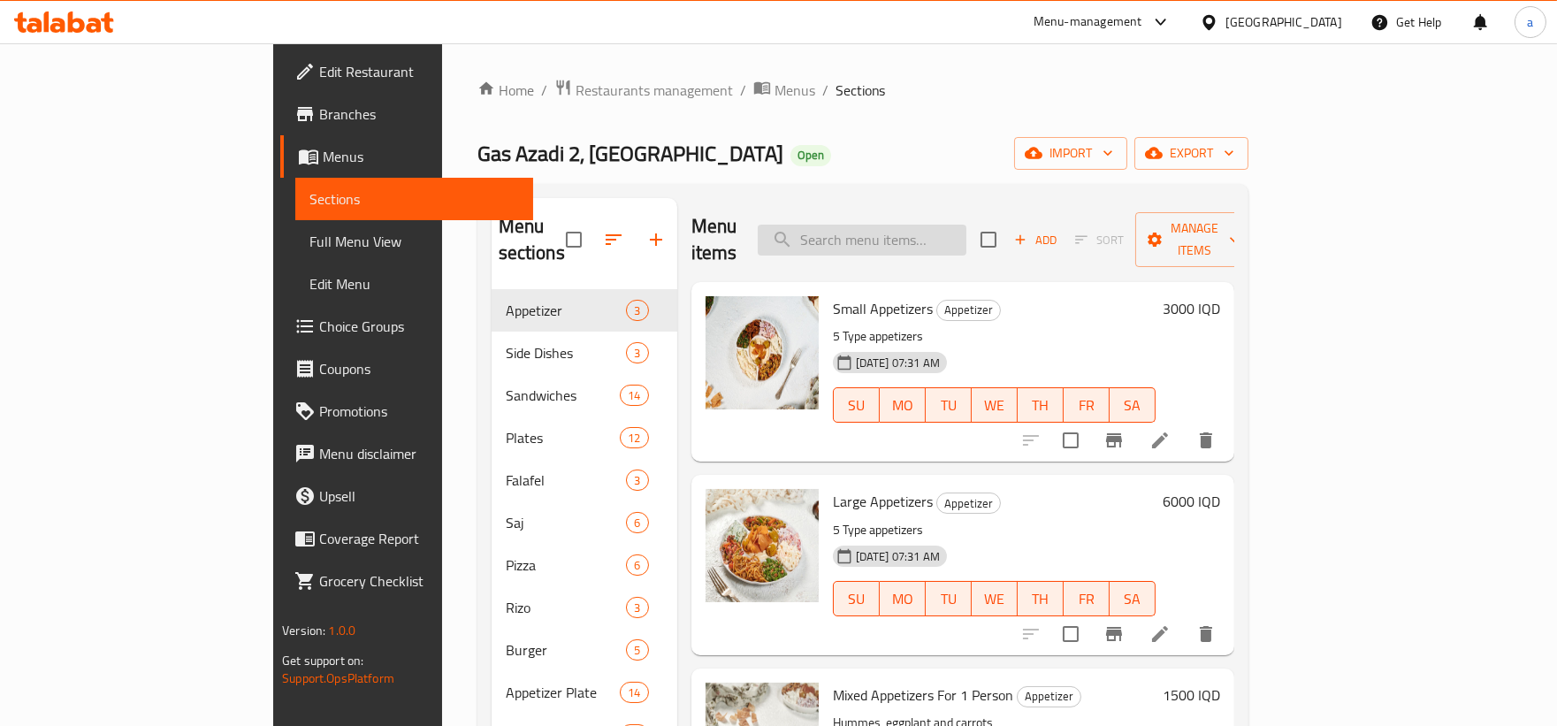
click at [931, 225] on input "search" at bounding box center [862, 240] width 209 height 31
paste input "Local Meat Sandwich"
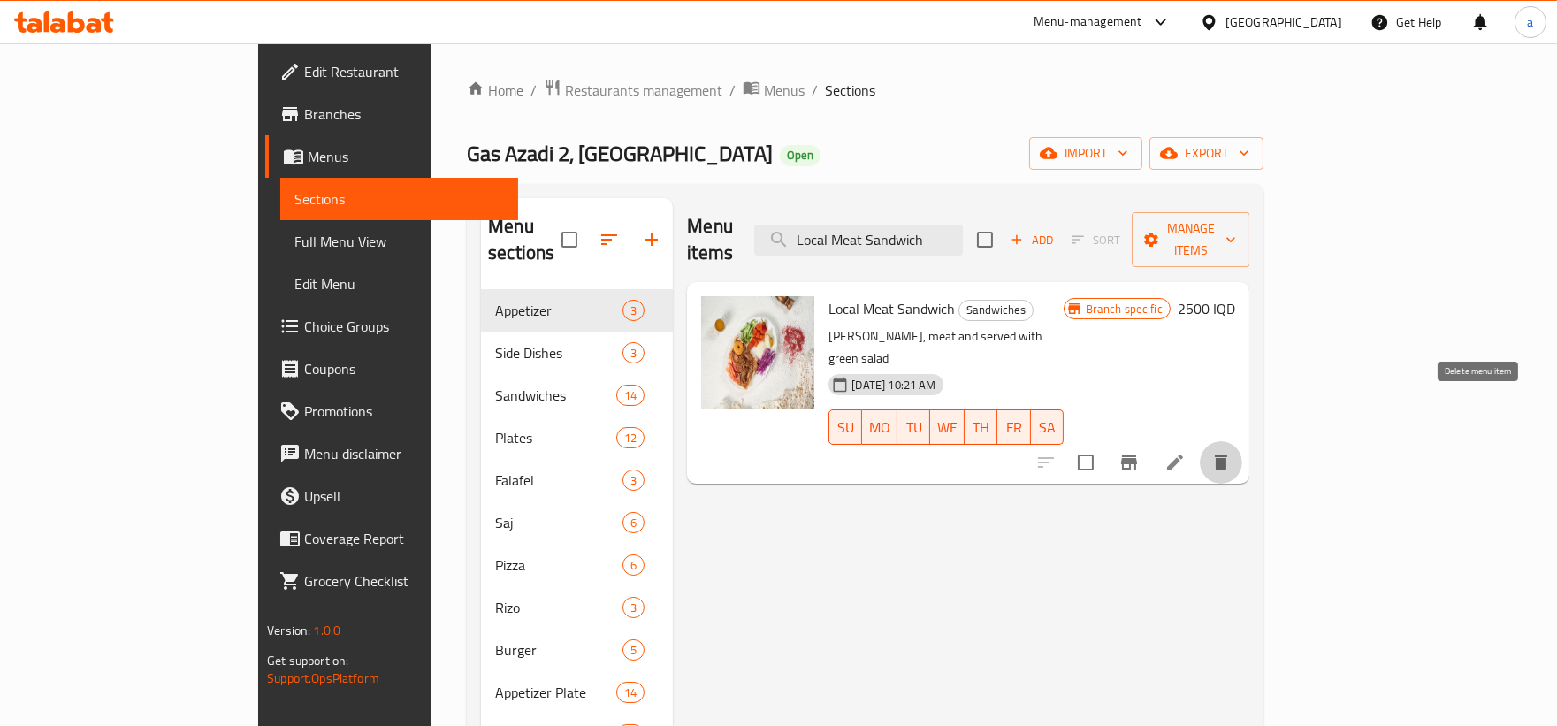
click at [1227, 454] on icon "delete" at bounding box center [1221, 462] width 12 height 16
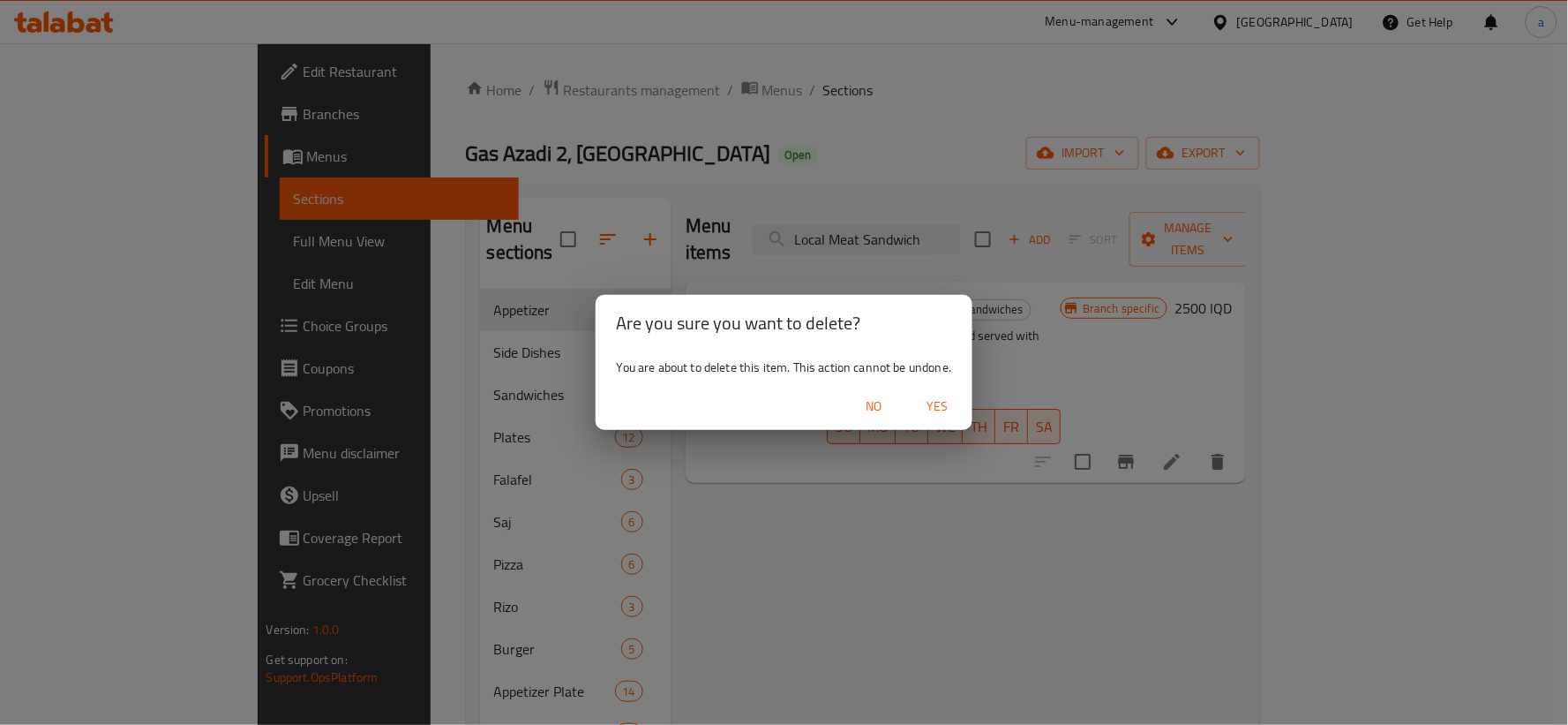
click at [928, 407] on span "Yes" at bounding box center [937, 406] width 42 height 22
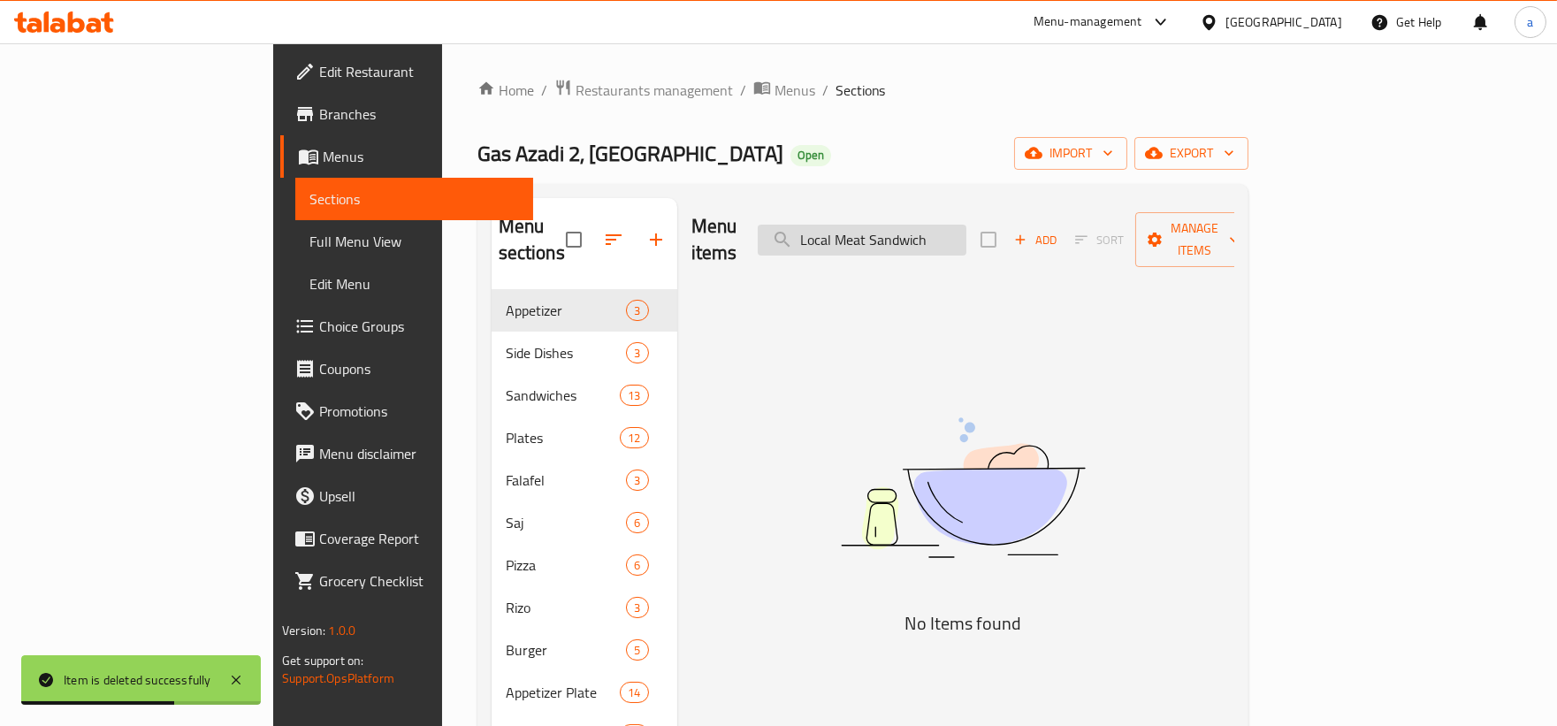
click at [966, 232] on input "Local Meat Sandwich" at bounding box center [862, 240] width 209 height 31
drag, startPoint x: 1034, startPoint y: 227, endPoint x: 847, endPoint y: 241, distance: 188.0
click at [847, 241] on div "Menu items Local Meat Sandwich Add Sort Manage items" at bounding box center [962, 240] width 543 height 84
paste input "Turkish"
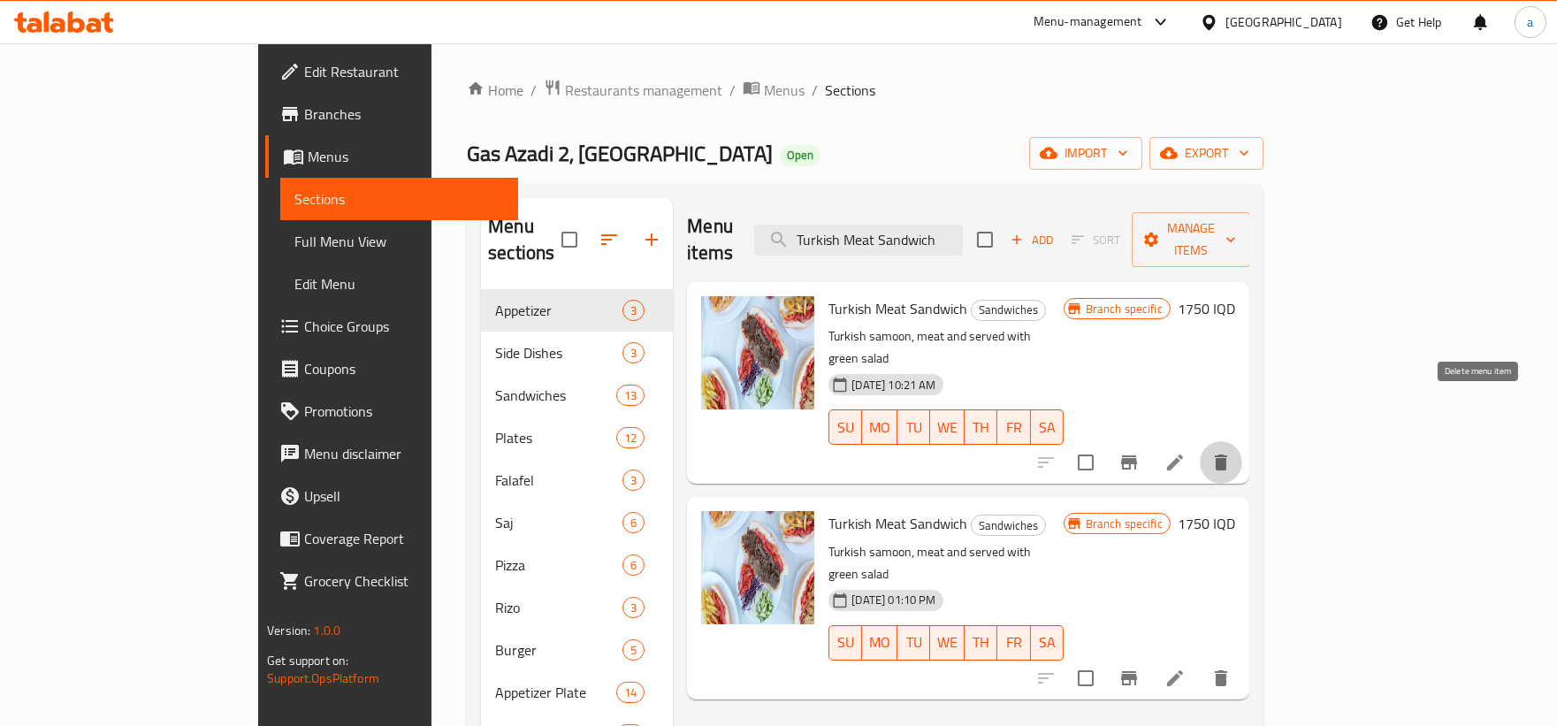
click at [1227, 454] on icon "delete" at bounding box center [1221, 462] width 12 height 16
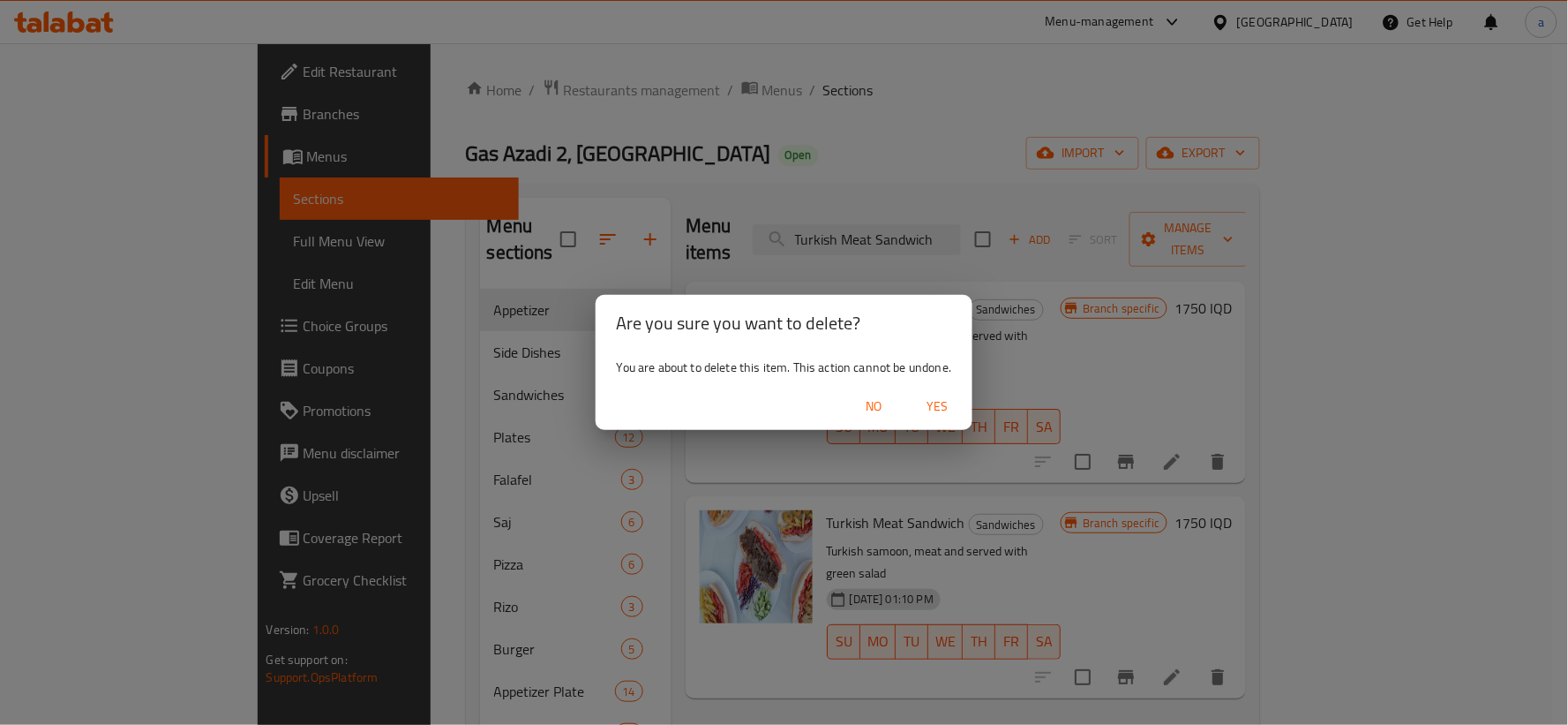
click at [935, 399] on span "Yes" at bounding box center [937, 406] width 42 height 22
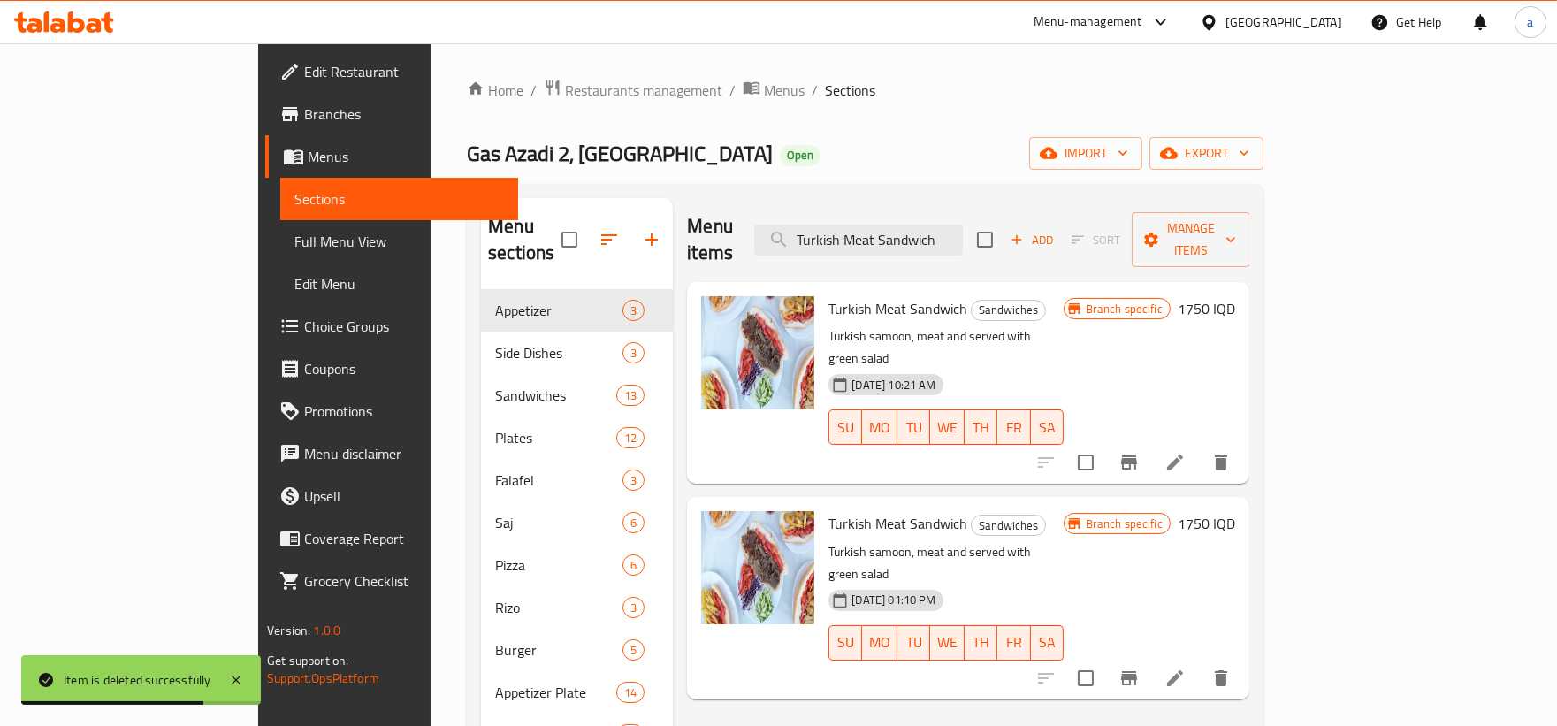
drag, startPoint x: 1039, startPoint y: 222, endPoint x: 817, endPoint y: 225, distance: 221.9
click at [817, 225] on div "Menu items Turkish Meat Sandwich Add Sort Manage items" at bounding box center [968, 240] width 562 height 84
paste input "Chicken"
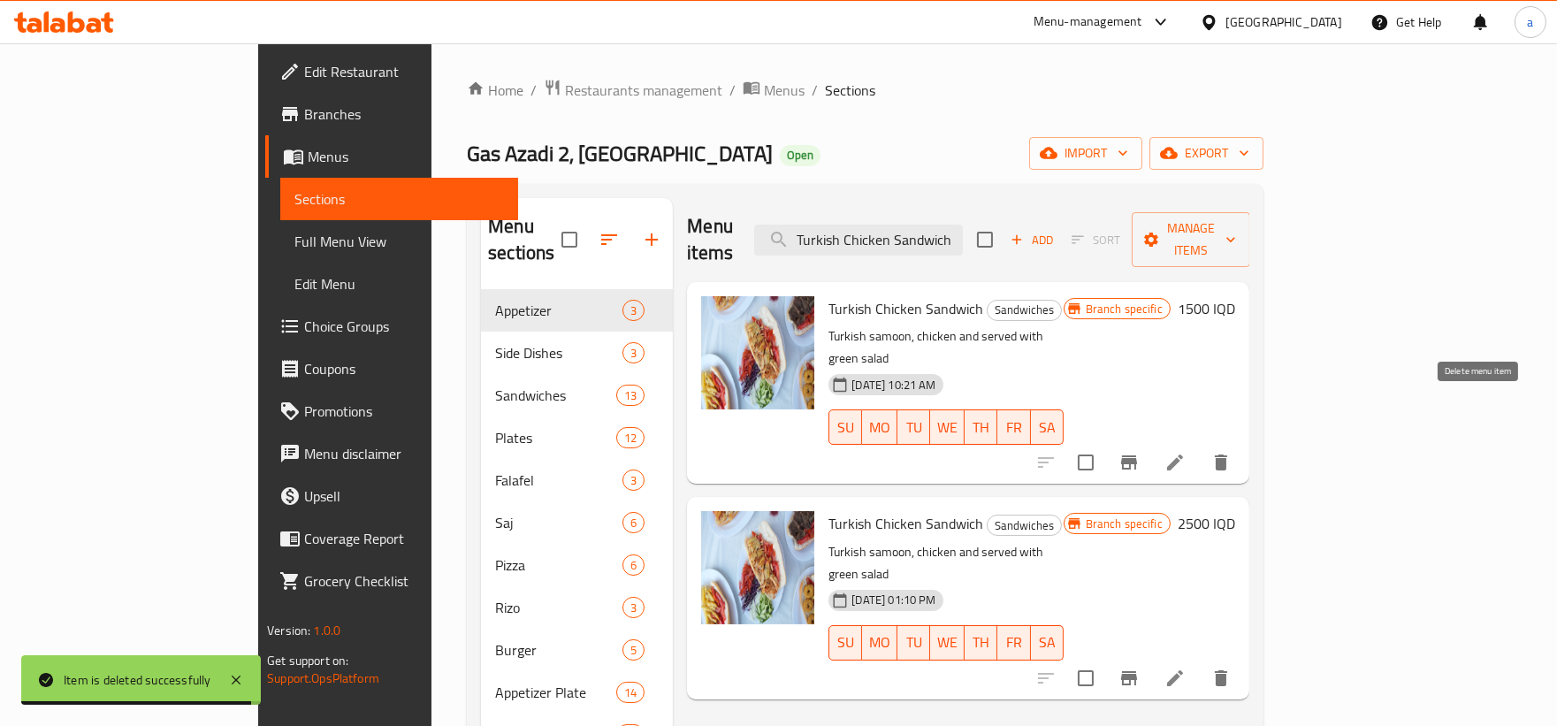
click at [1232, 452] on icon "delete" at bounding box center [1220, 462] width 21 height 21
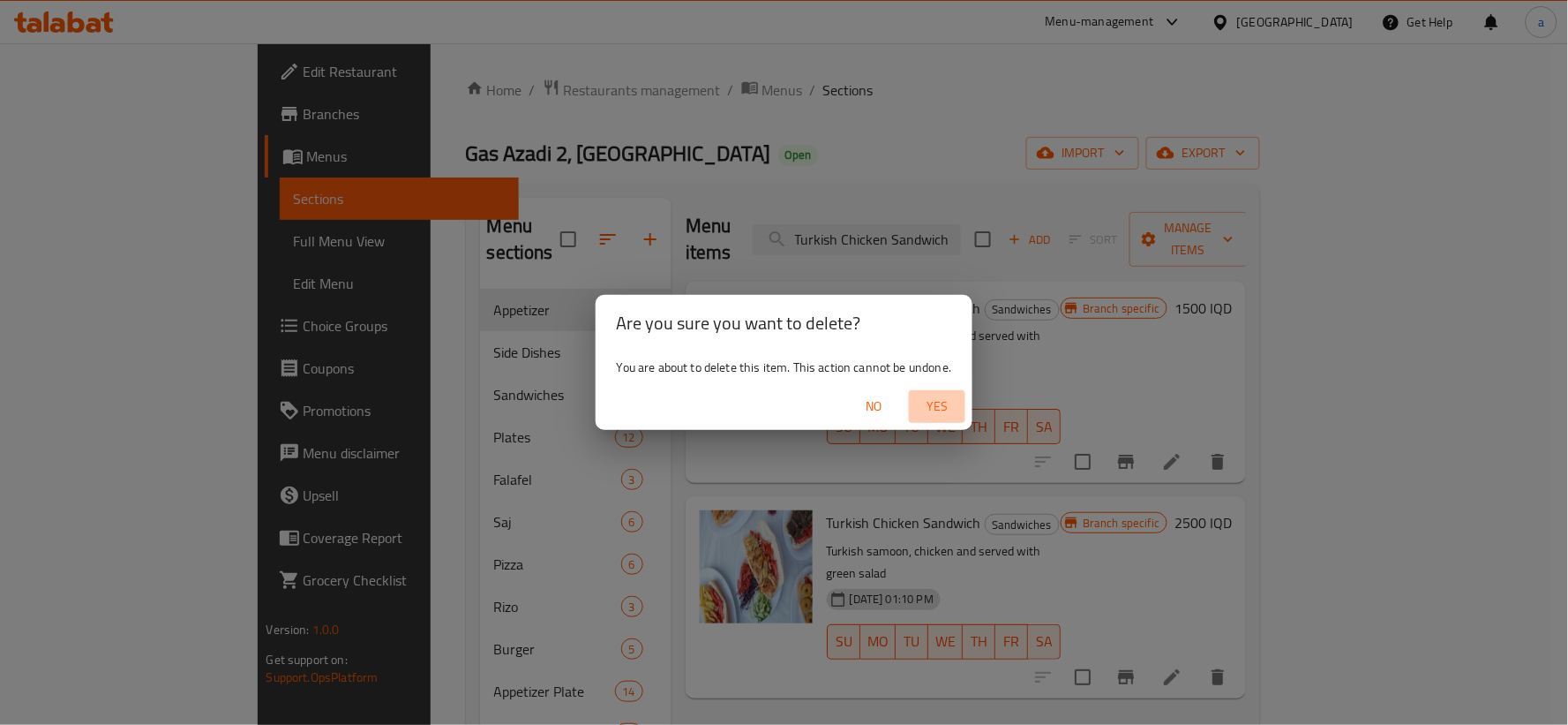
click at [930, 404] on span "Yes" at bounding box center [937, 406] width 42 height 22
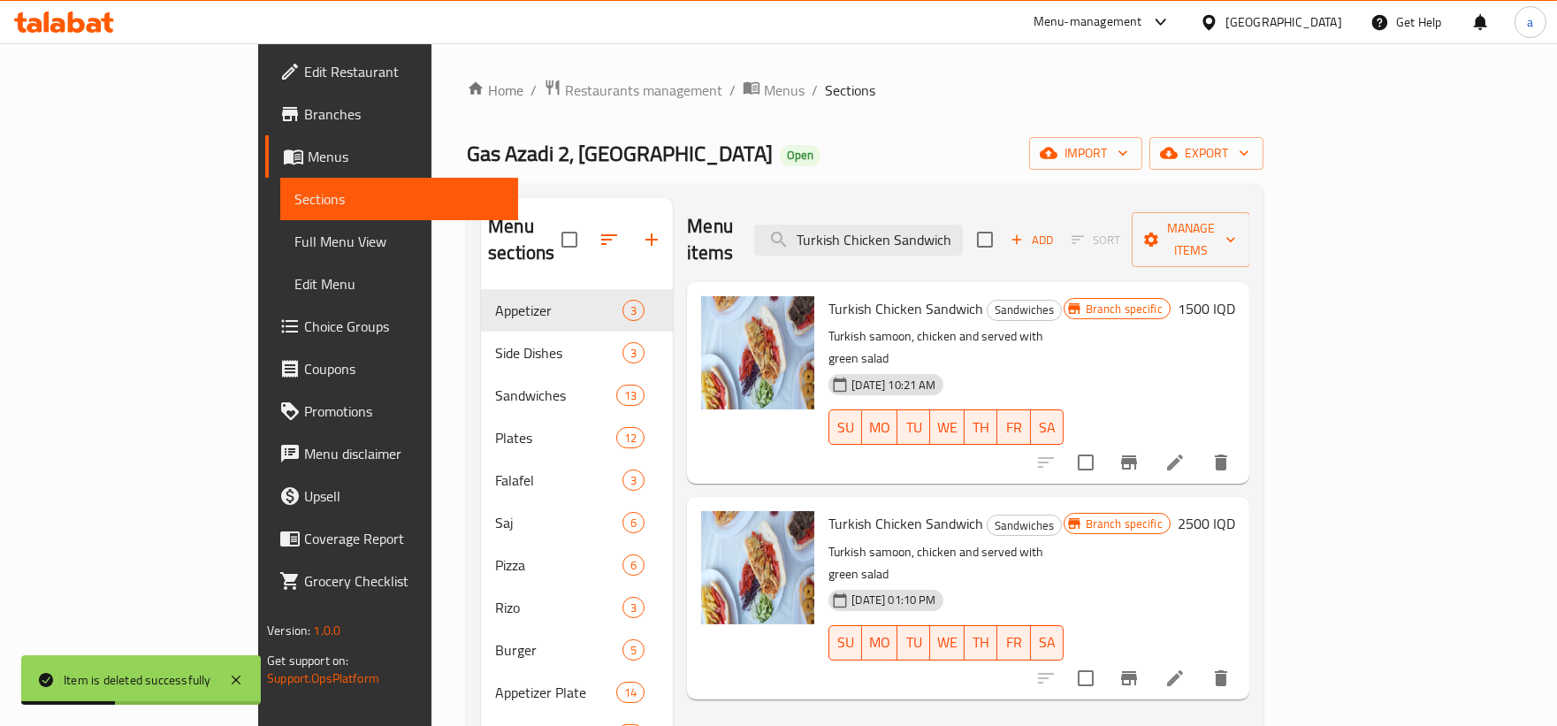
drag, startPoint x: 1055, startPoint y: 230, endPoint x: 827, endPoint y: 232, distance: 227.2
click at [827, 232] on div "Menu items Turkish Chicken Sandwich Add Sort Manage items" at bounding box center [968, 240] width 562 height 84
paste input "Mixed Meat And"
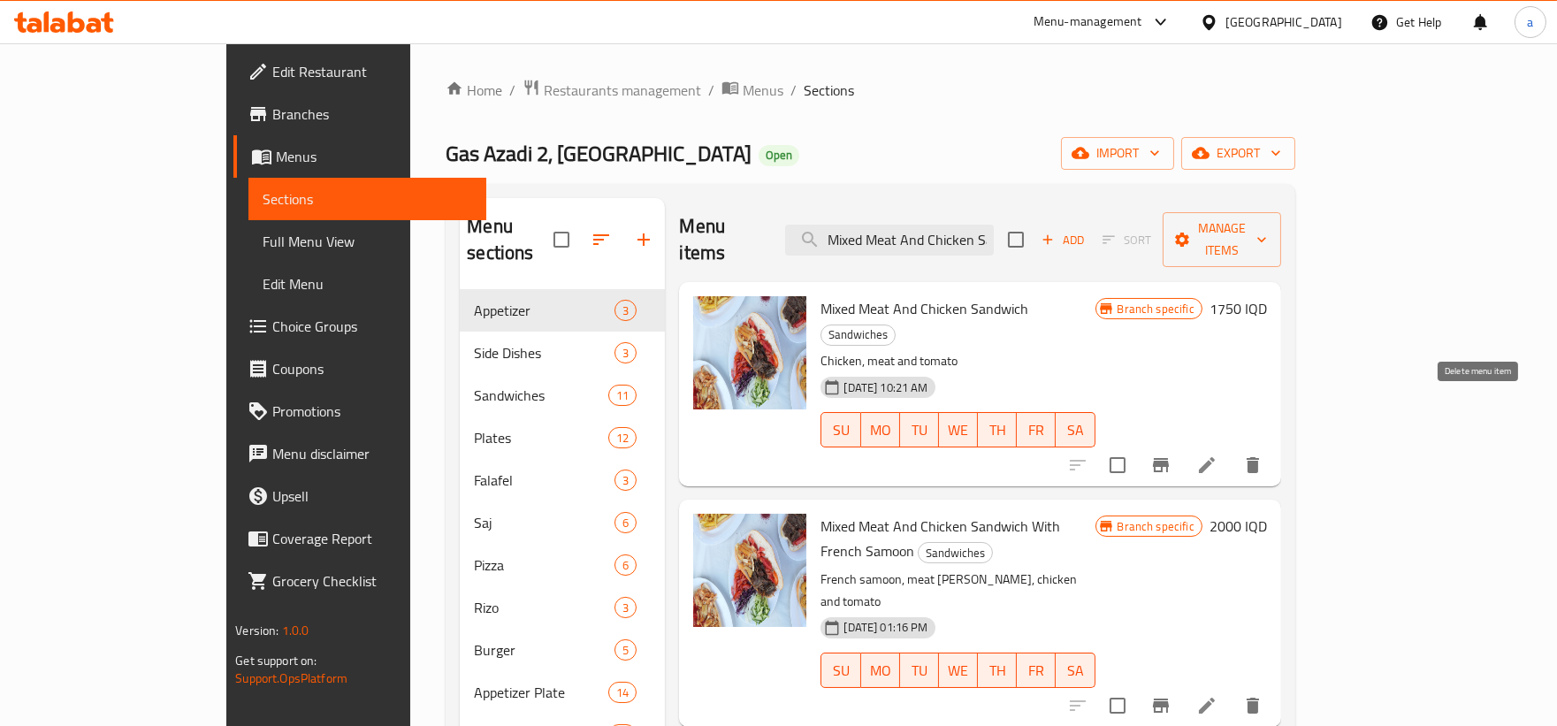
click at [1274, 444] on button "delete" at bounding box center [1253, 465] width 42 height 42
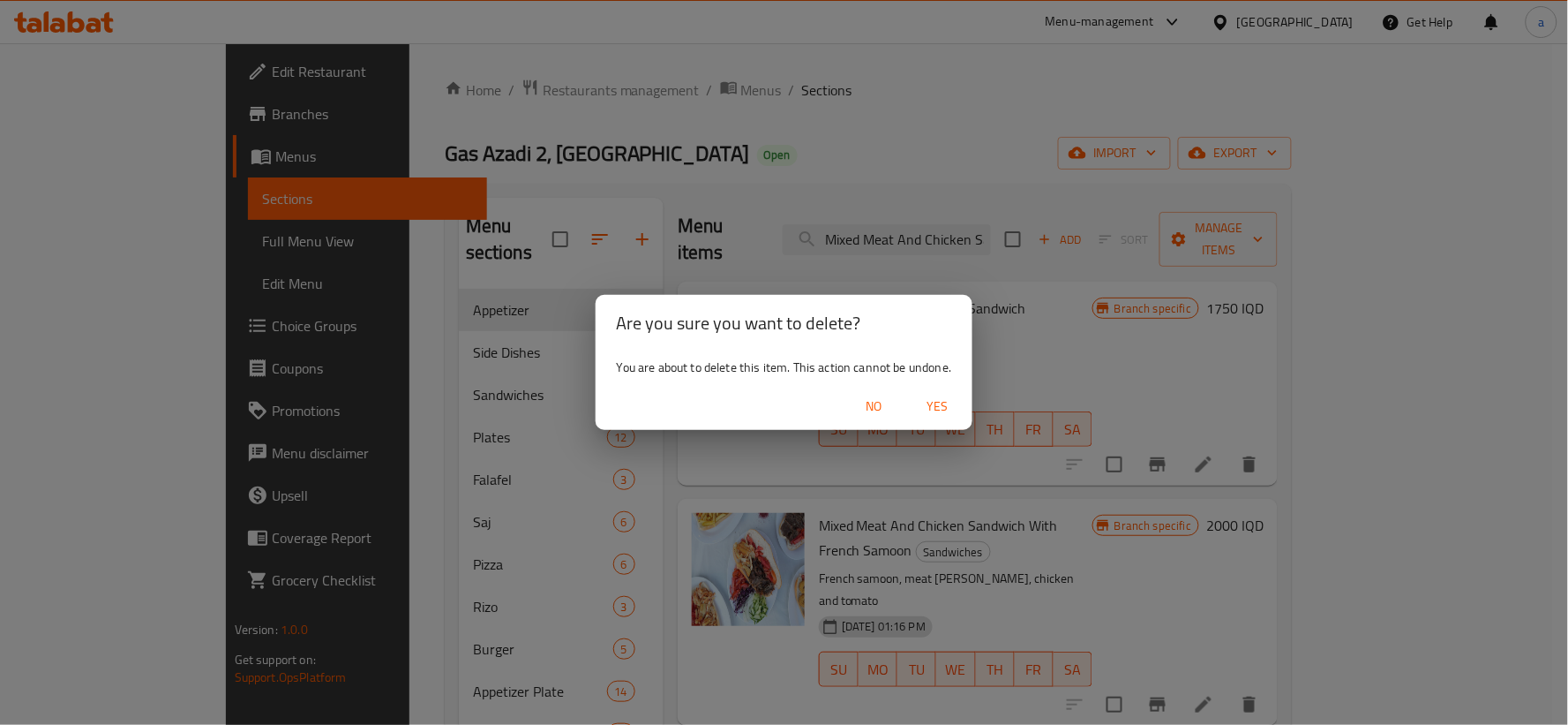
click at [922, 392] on button "Yes" at bounding box center [937, 406] width 57 height 33
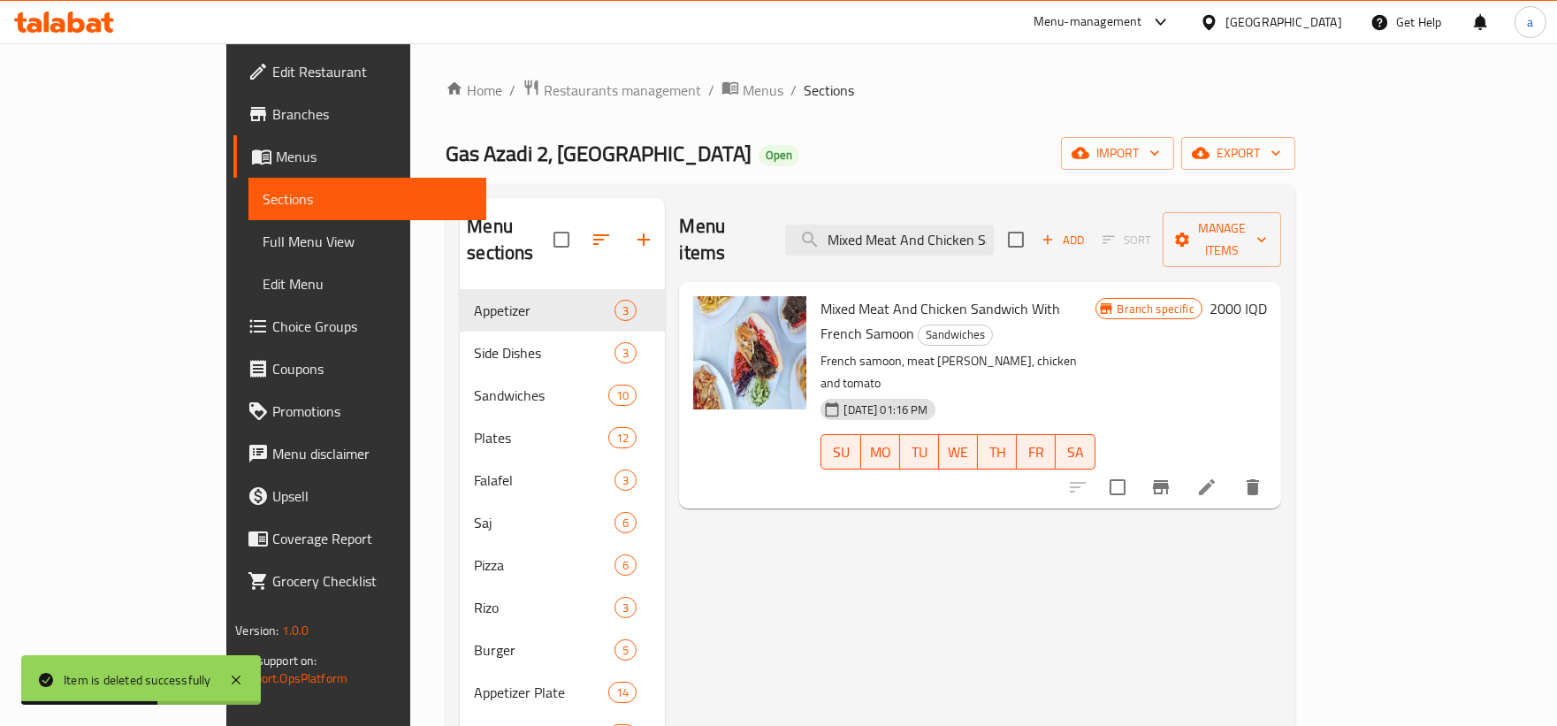
scroll to position [0, 47]
drag, startPoint x: 896, startPoint y: 230, endPoint x: 1135, endPoint y: 235, distance: 239.6
click at [1135, 235] on div "Menu items Mixed Meat And Chicken Sandwich Add Sort Manage items" at bounding box center [979, 240] width 601 height 84
paste input "Turkish Chicken Sandwich"
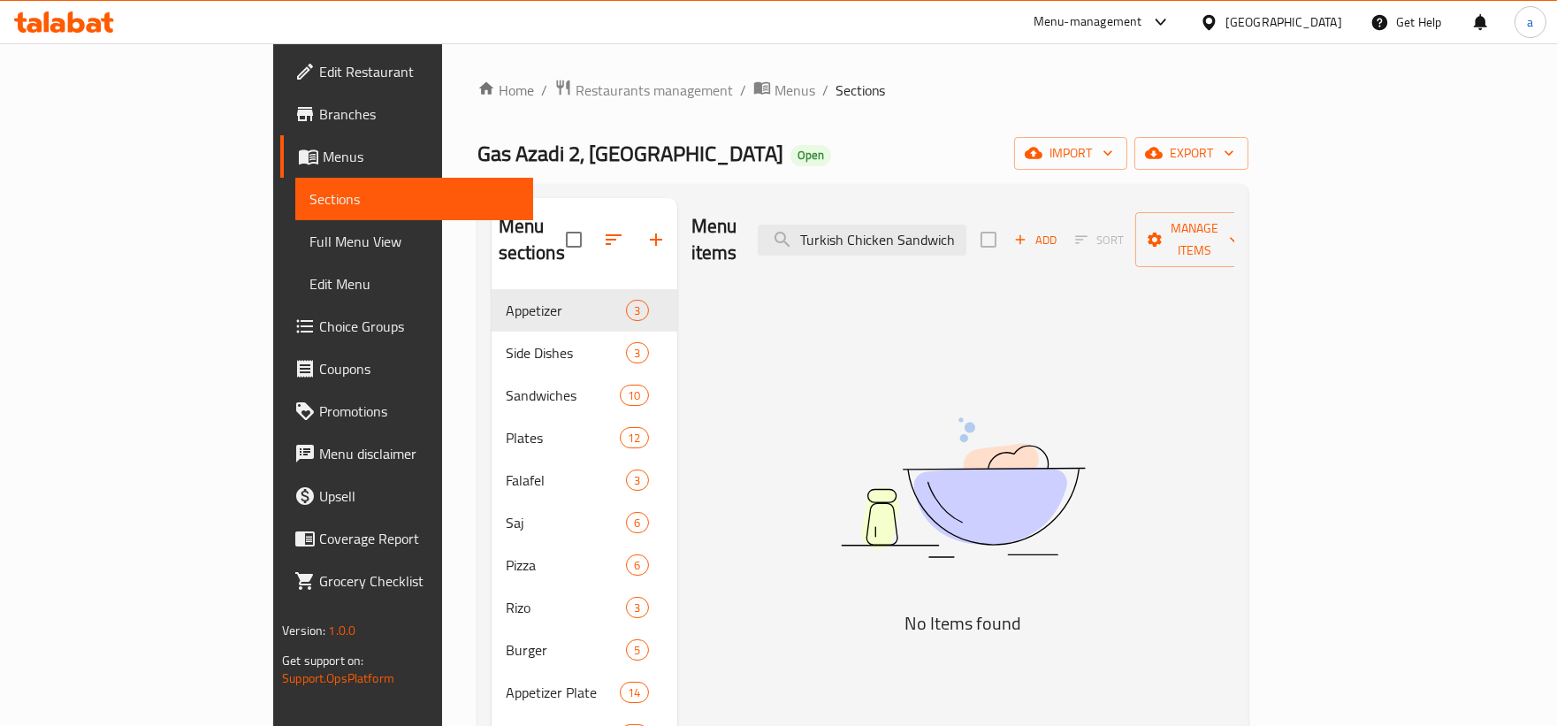
drag, startPoint x: 891, startPoint y: 225, endPoint x: 1209, endPoint y: 244, distance: 317.9
click at [1209, 244] on div "Menu items Turkish Chicken Sandwich Add Sort Manage items" at bounding box center [962, 240] width 543 height 84
paste input "Meat Sandwich"
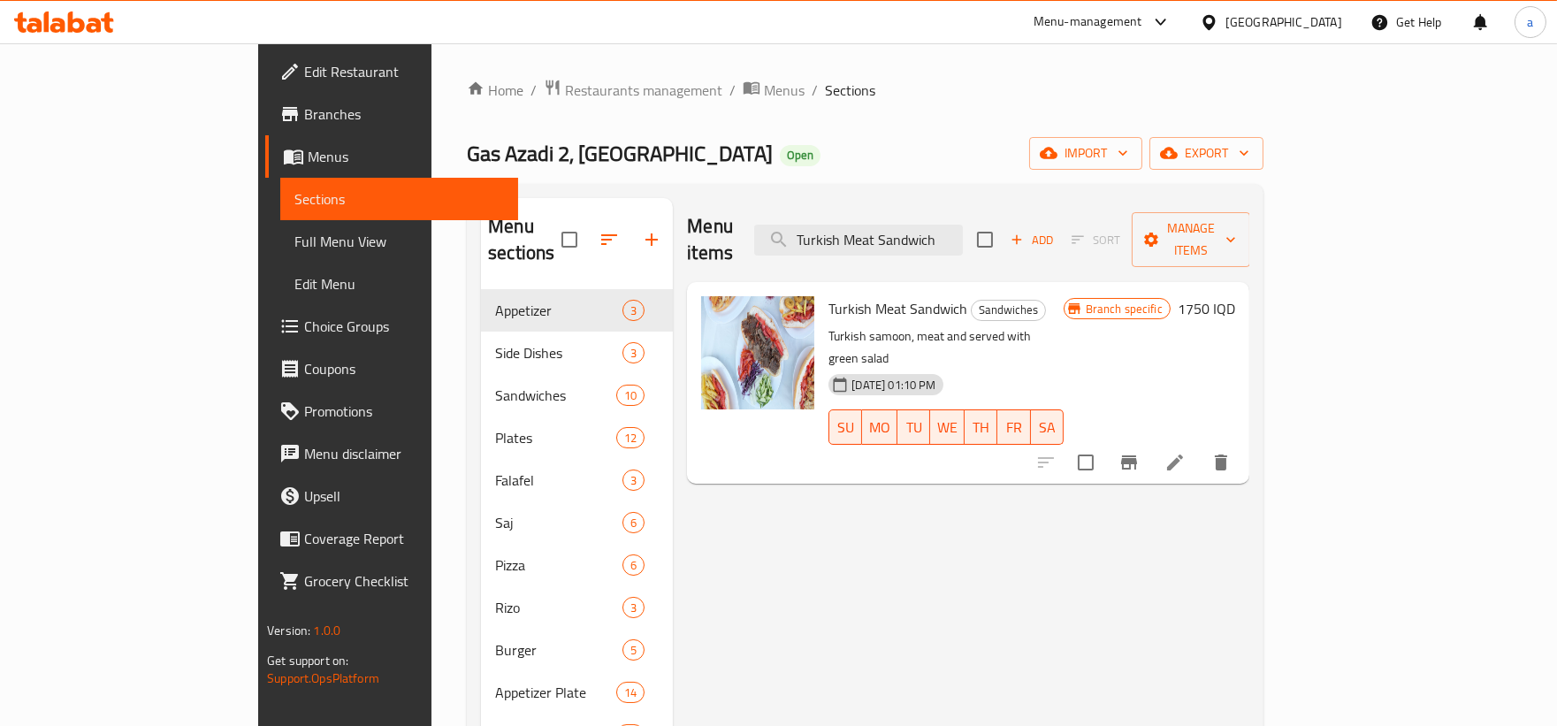
click at [1232, 452] on icon "delete" at bounding box center [1220, 462] width 21 height 21
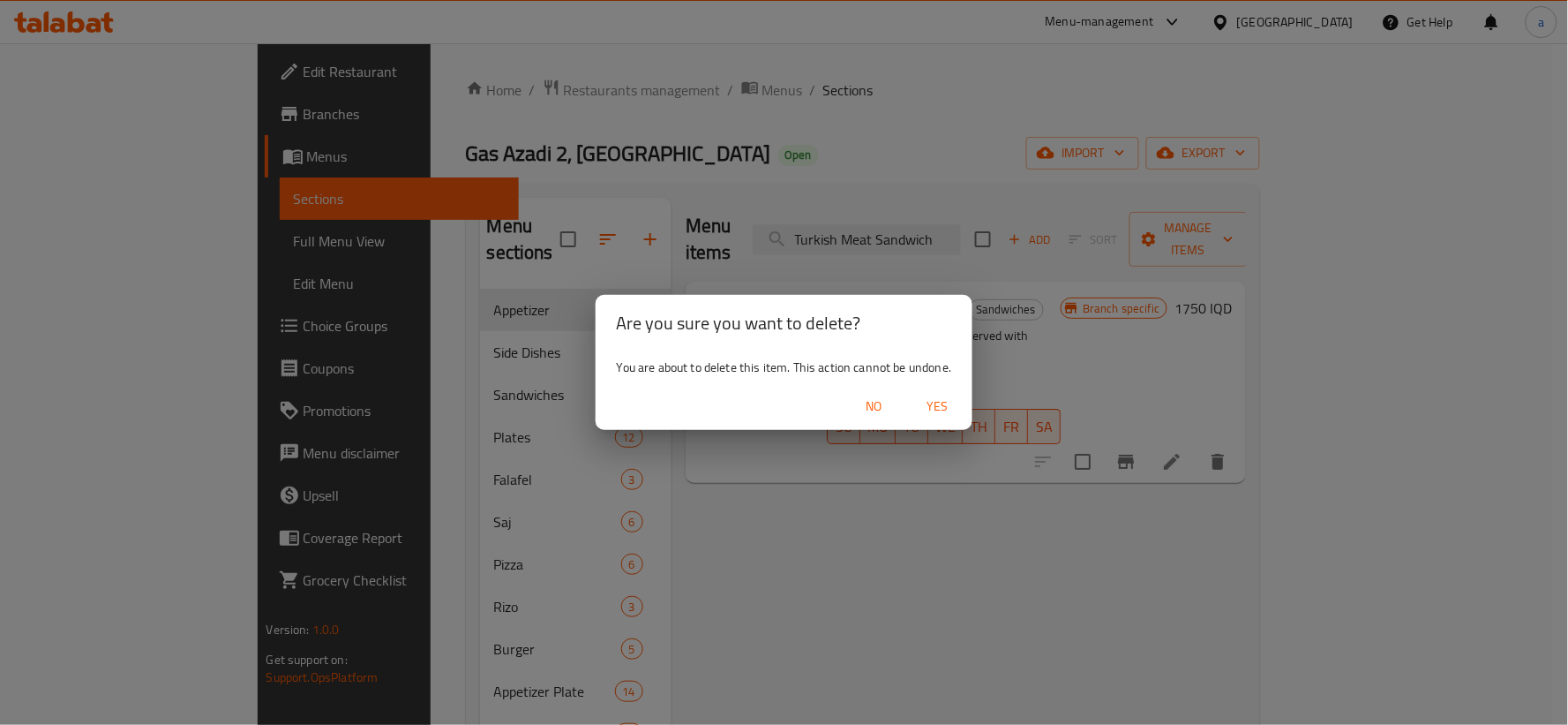
click at [940, 400] on span "Yes" at bounding box center [937, 406] width 42 height 22
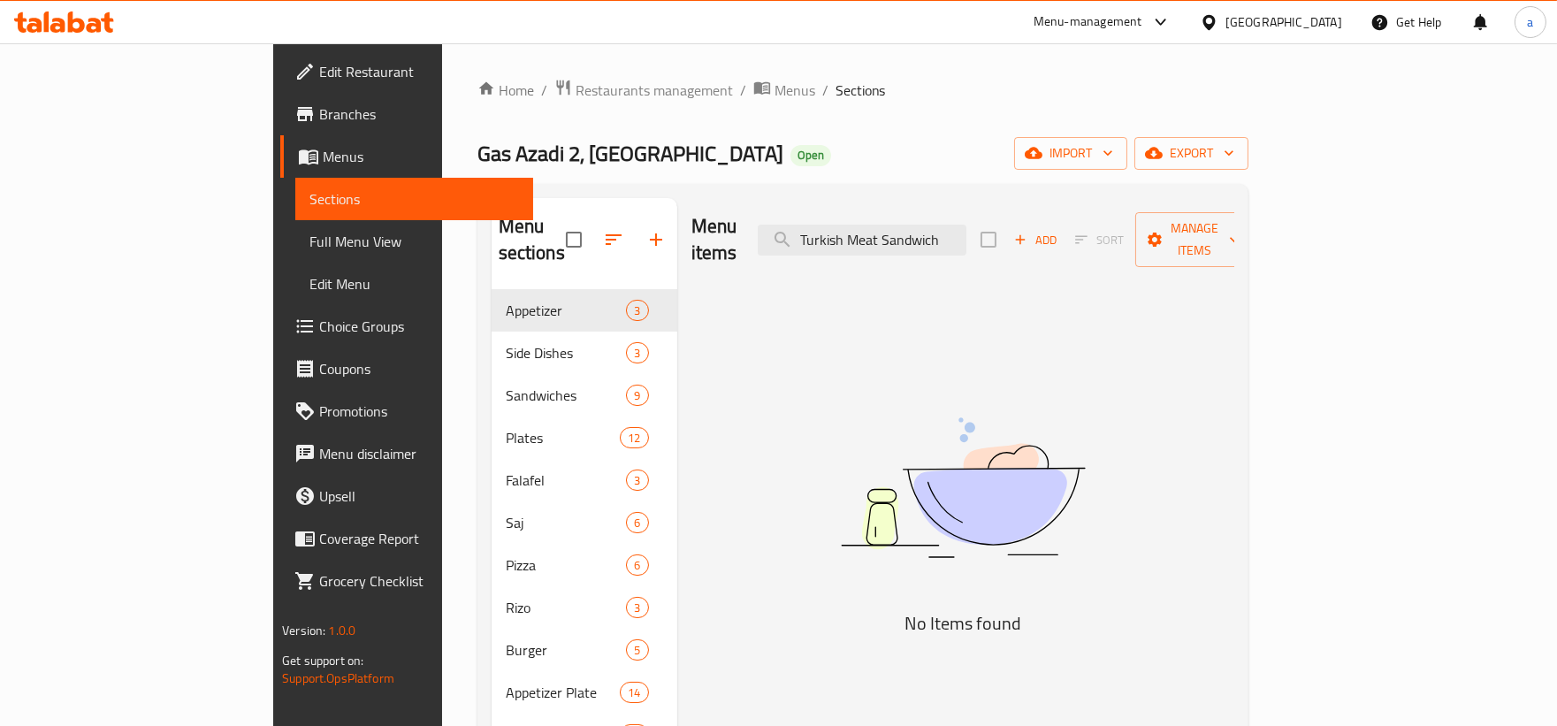
drag, startPoint x: 1041, startPoint y: 225, endPoint x: 810, endPoint y: 323, distance: 250.4
click at [806, 225] on div "Menu items Turkish Meat Sandwich Add Sort Manage items" at bounding box center [962, 240] width 543 height 84
paste input "Chicken"
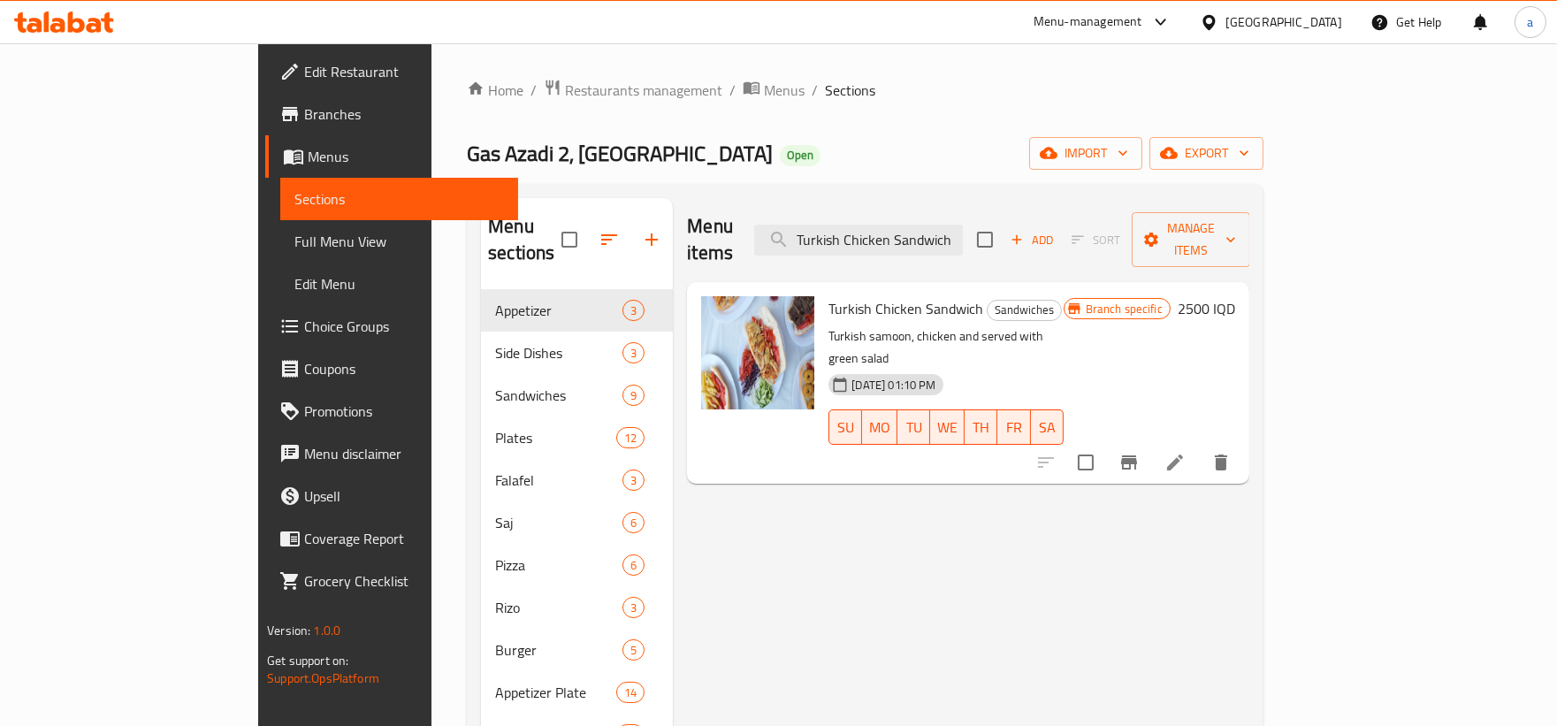
click at [1232, 452] on icon "delete" at bounding box center [1220, 462] width 21 height 21
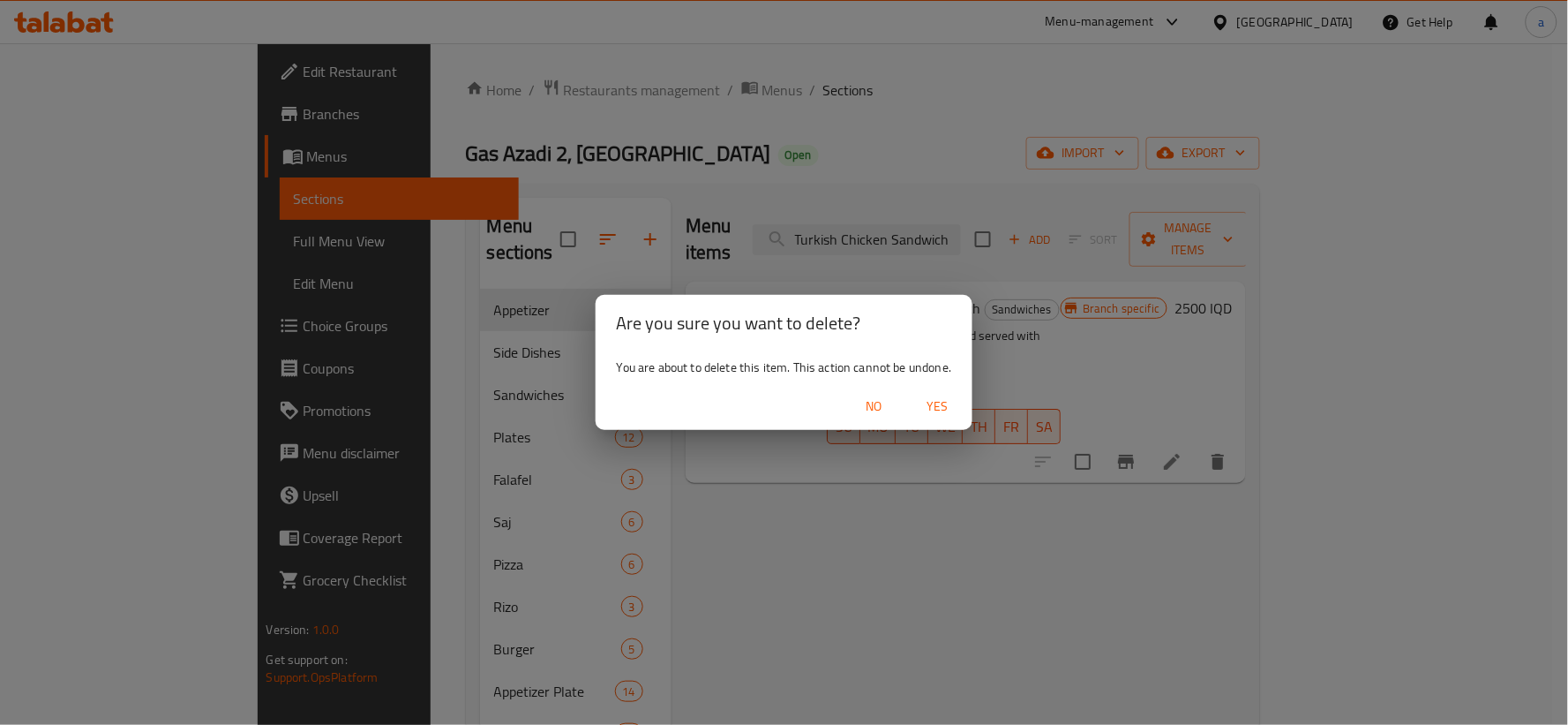
click at [944, 400] on span "Yes" at bounding box center [937, 406] width 42 height 22
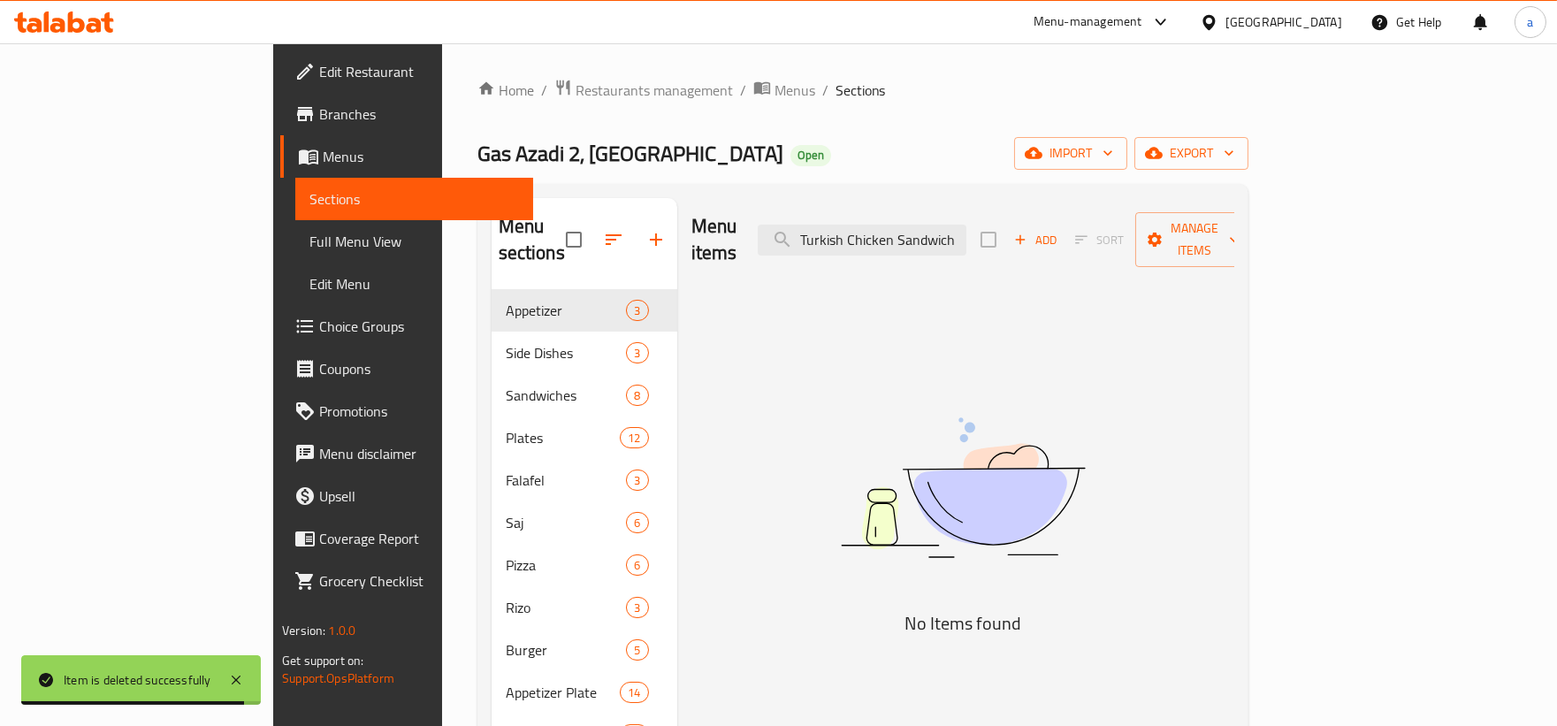
drag, startPoint x: 896, startPoint y: 222, endPoint x: 1293, endPoint y: 263, distance: 399.1
click at [1234, 263] on div "Menu items Turkish Chicken Sandwich Add Sort Manage items No Items found" at bounding box center [955, 561] width 557 height 726
paste input "Local Meat"
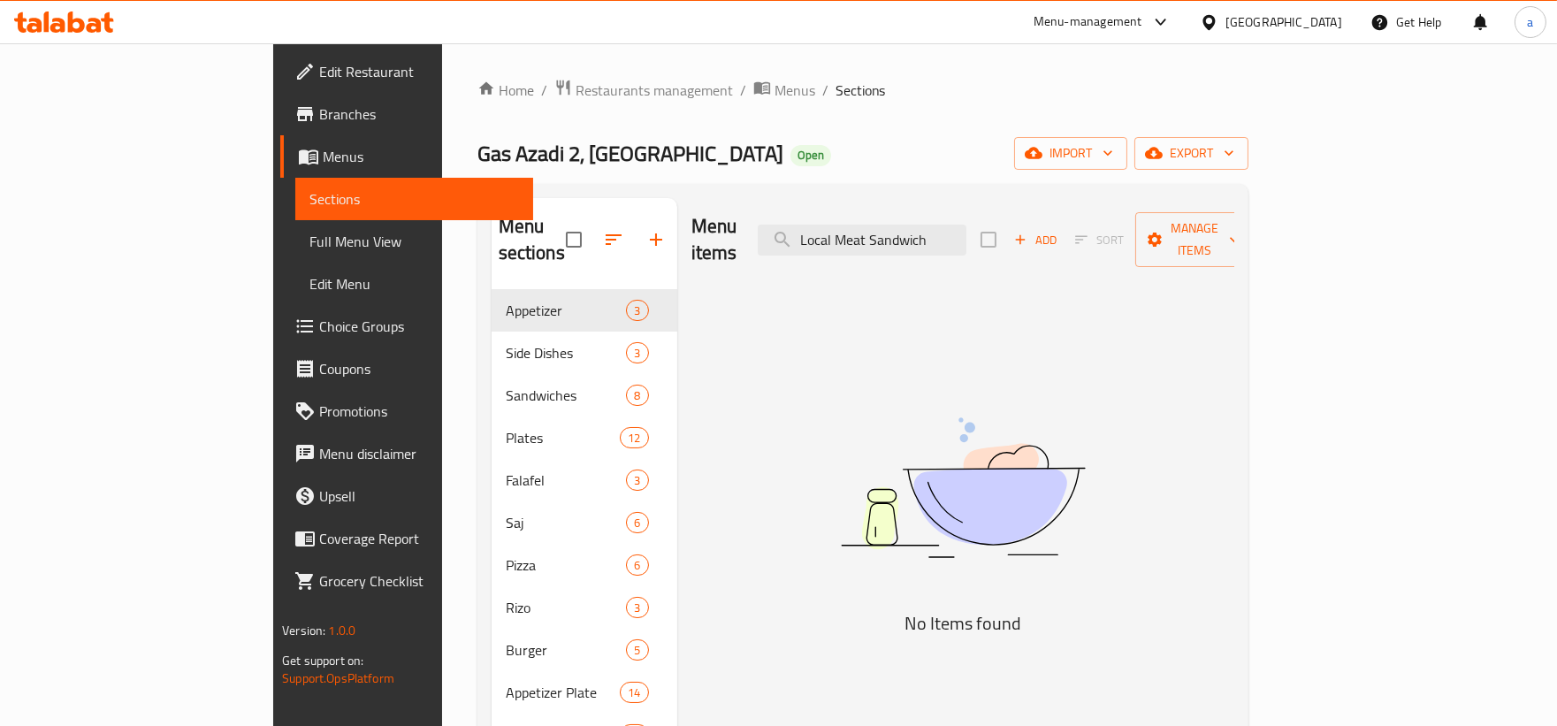
drag, startPoint x: 897, startPoint y: 227, endPoint x: 1094, endPoint y: 243, distance: 197.8
click at [1094, 248] on div "Menu items Local Meat Sandwich Add Sort Manage items" at bounding box center [962, 240] width 543 height 84
paste input "Turkish"
drag, startPoint x: 902, startPoint y: 228, endPoint x: 1109, endPoint y: 240, distance: 207.2
click at [1109, 240] on div "Menu items Turkish Meat Sandwich Add Sort Manage items" at bounding box center [962, 240] width 543 height 84
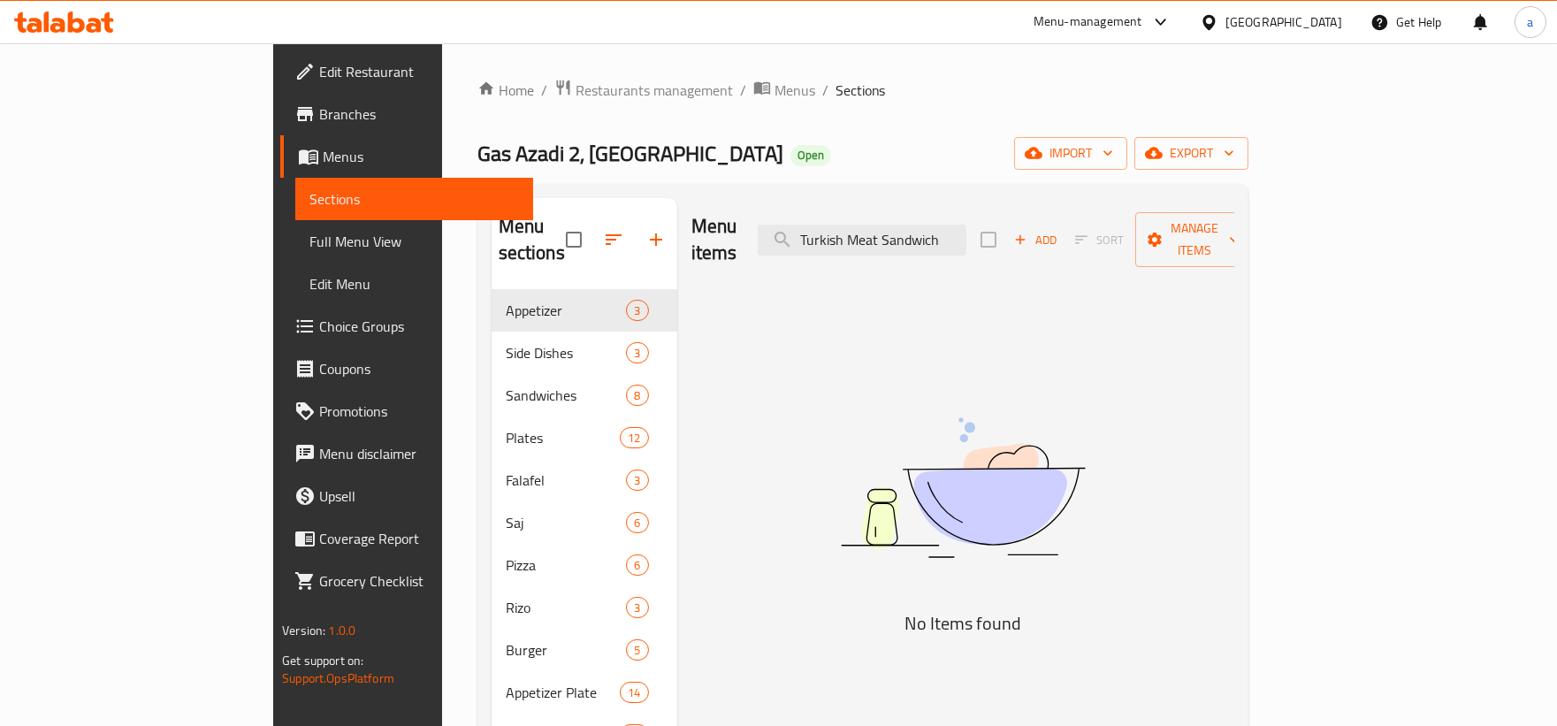
paste input "Chicken"
drag, startPoint x: 897, startPoint y: 233, endPoint x: 1151, endPoint y: 240, distance: 253.9
click at [1151, 240] on div "Menu items Turkish Chicken Sandwich Add Sort Manage items" at bounding box center [962, 240] width 543 height 84
paste input "Mixed Meat And"
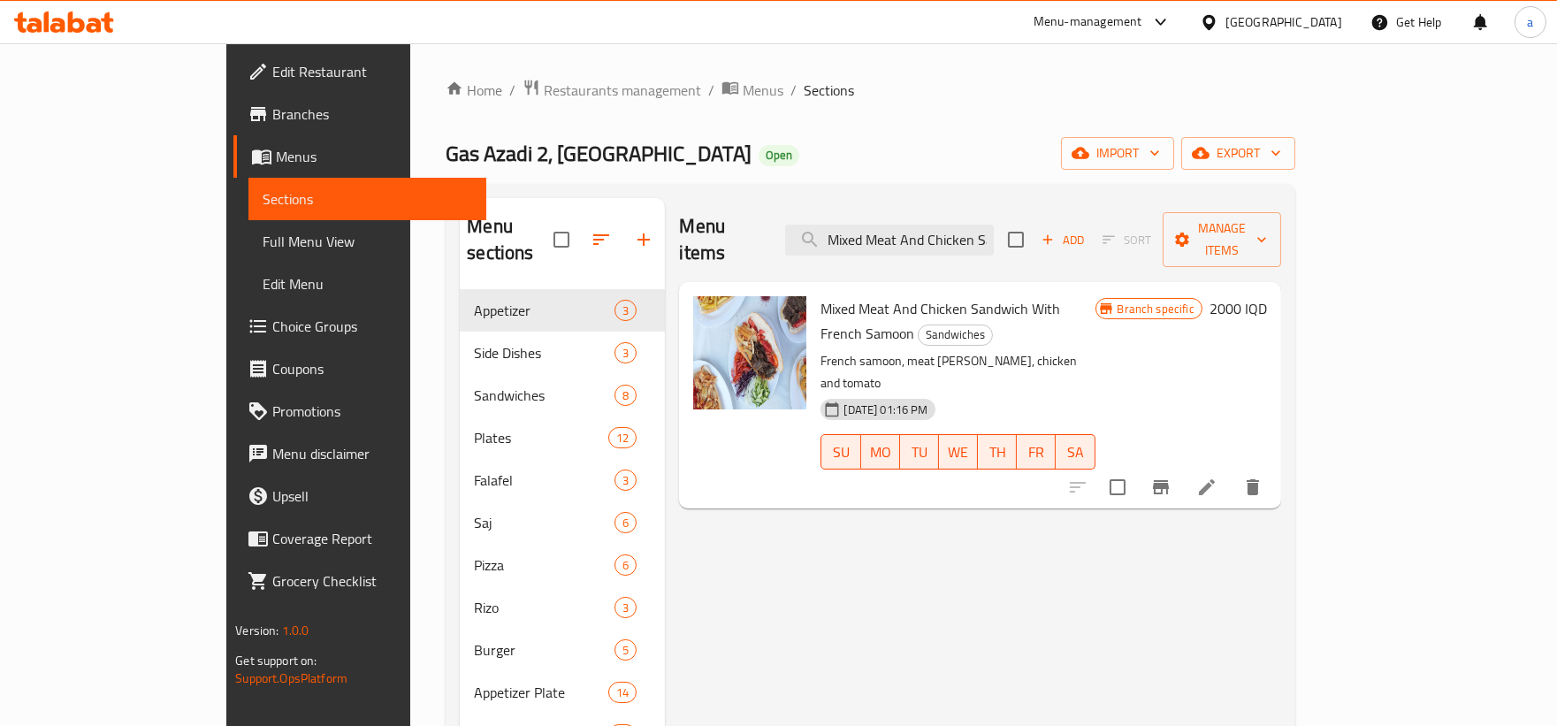
scroll to position [0, 47]
drag, startPoint x: 896, startPoint y: 227, endPoint x: 1156, endPoint y: 233, distance: 260.9
click at [1156, 243] on div "Menu items Mixed Meat And Chicken Sandwich Add Sort Manage items" at bounding box center [979, 240] width 601 height 84
paste input "Turkish"
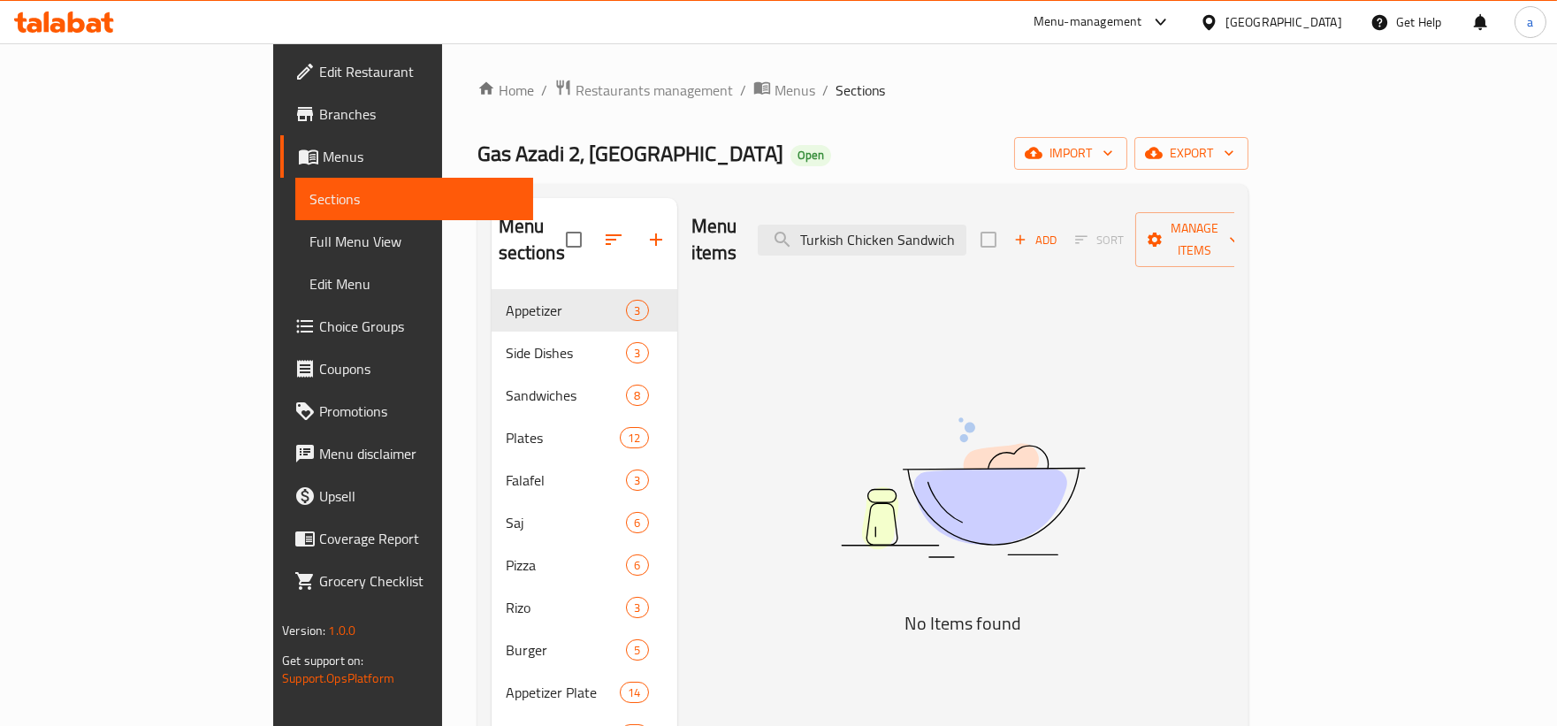
drag, startPoint x: 902, startPoint y: 218, endPoint x: 1115, endPoint y: 226, distance: 213.2
click at [1114, 227] on div "Menu items Turkish Chicken Sandwich Add Sort Manage items" at bounding box center [962, 240] width 543 height 84
paste input "Meat"
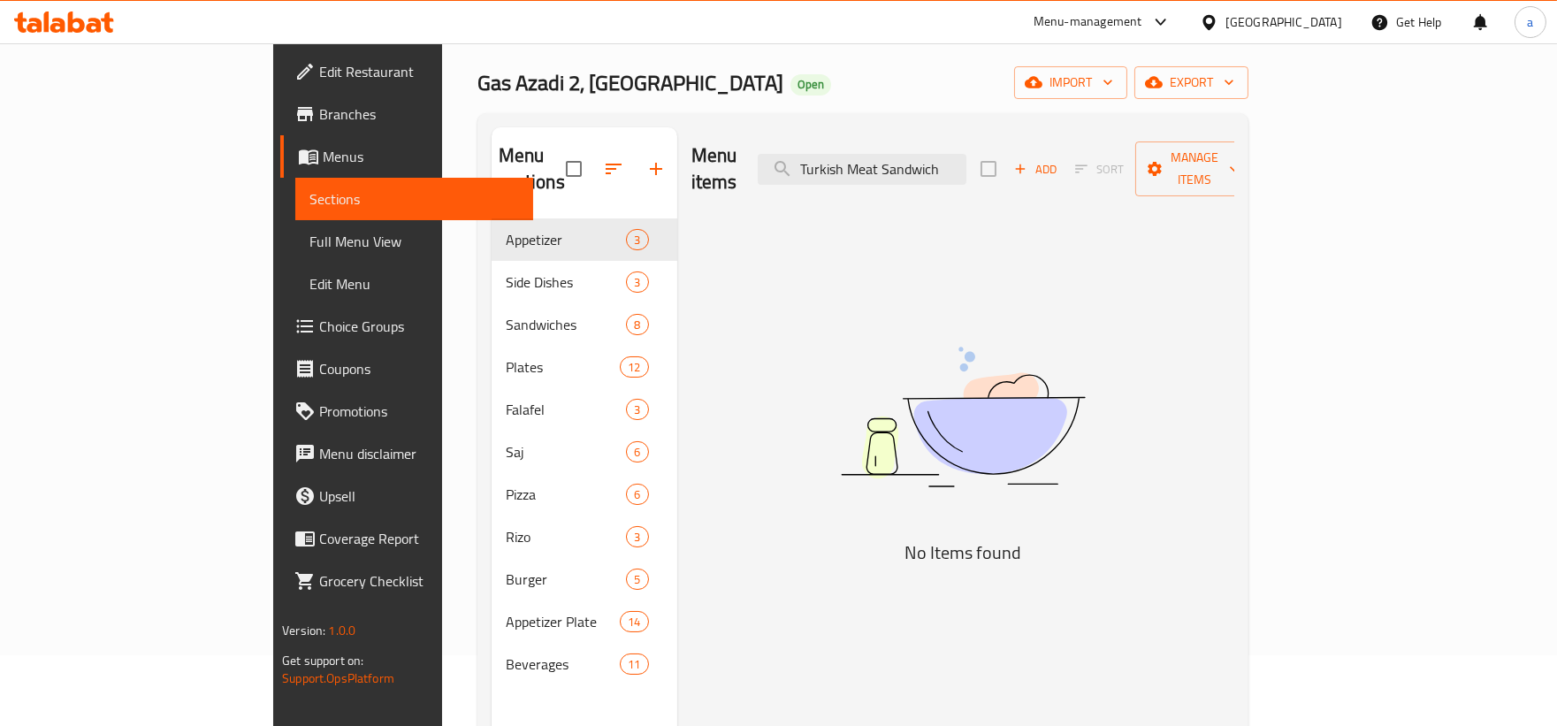
scroll to position [164, 0]
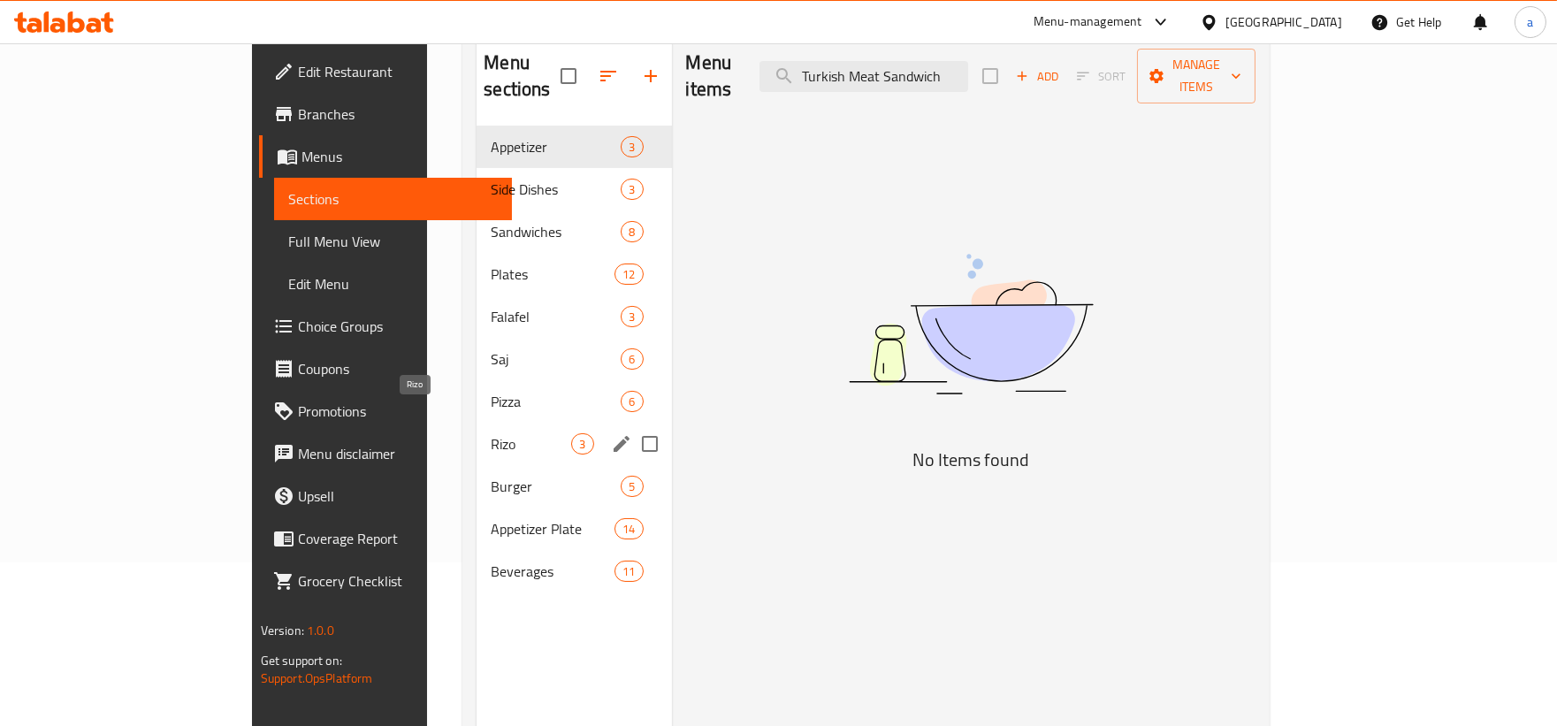
type input "Turkish Meat Sandwich"
click at [491, 433] on span "Rizo" at bounding box center [531, 443] width 80 height 21
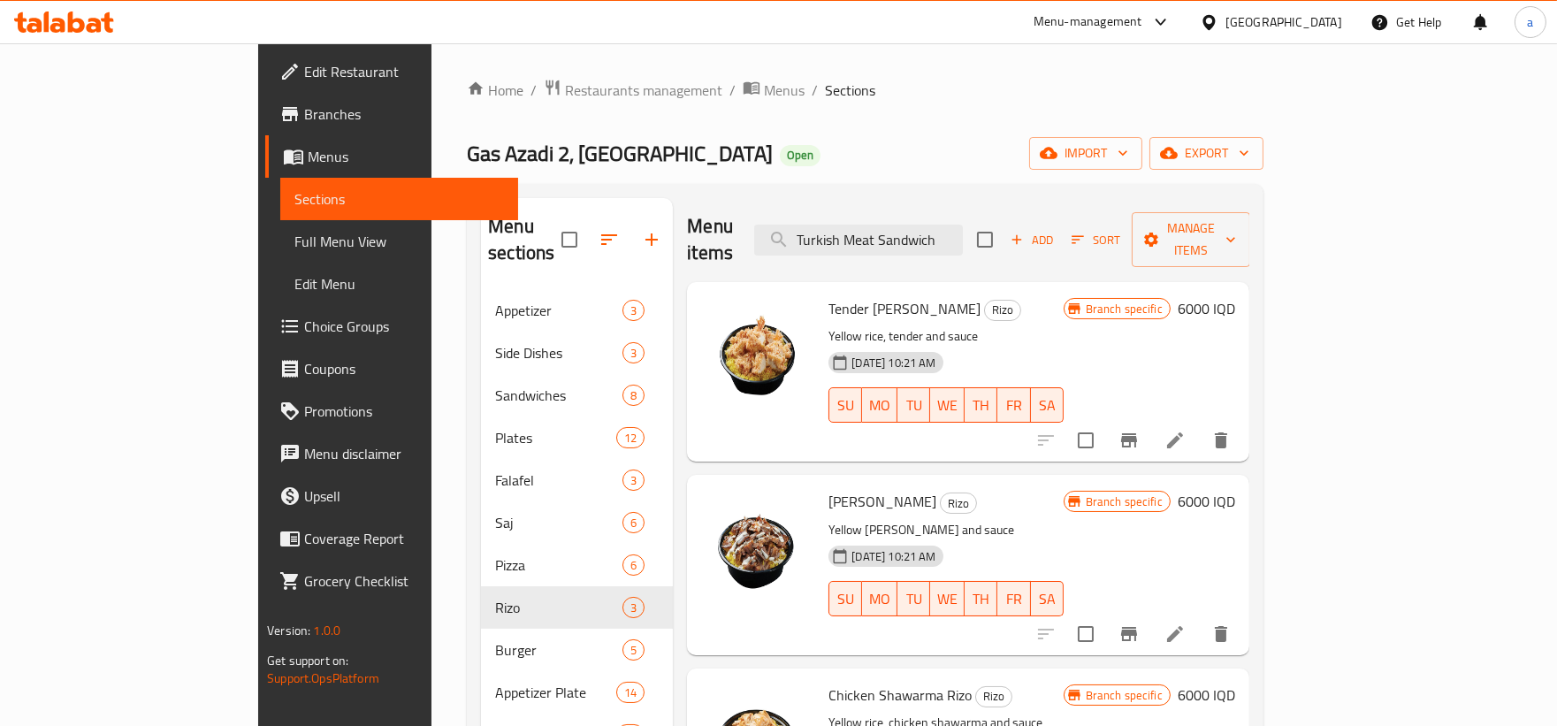
click at [608, 111] on div "Home / Restaurants management / Menus / Sections Gas Azadi 2, Nusaran Open impo…" at bounding box center [865, 508] width 797 height 859
click at [764, 101] on span "Menus" at bounding box center [784, 90] width 41 height 21
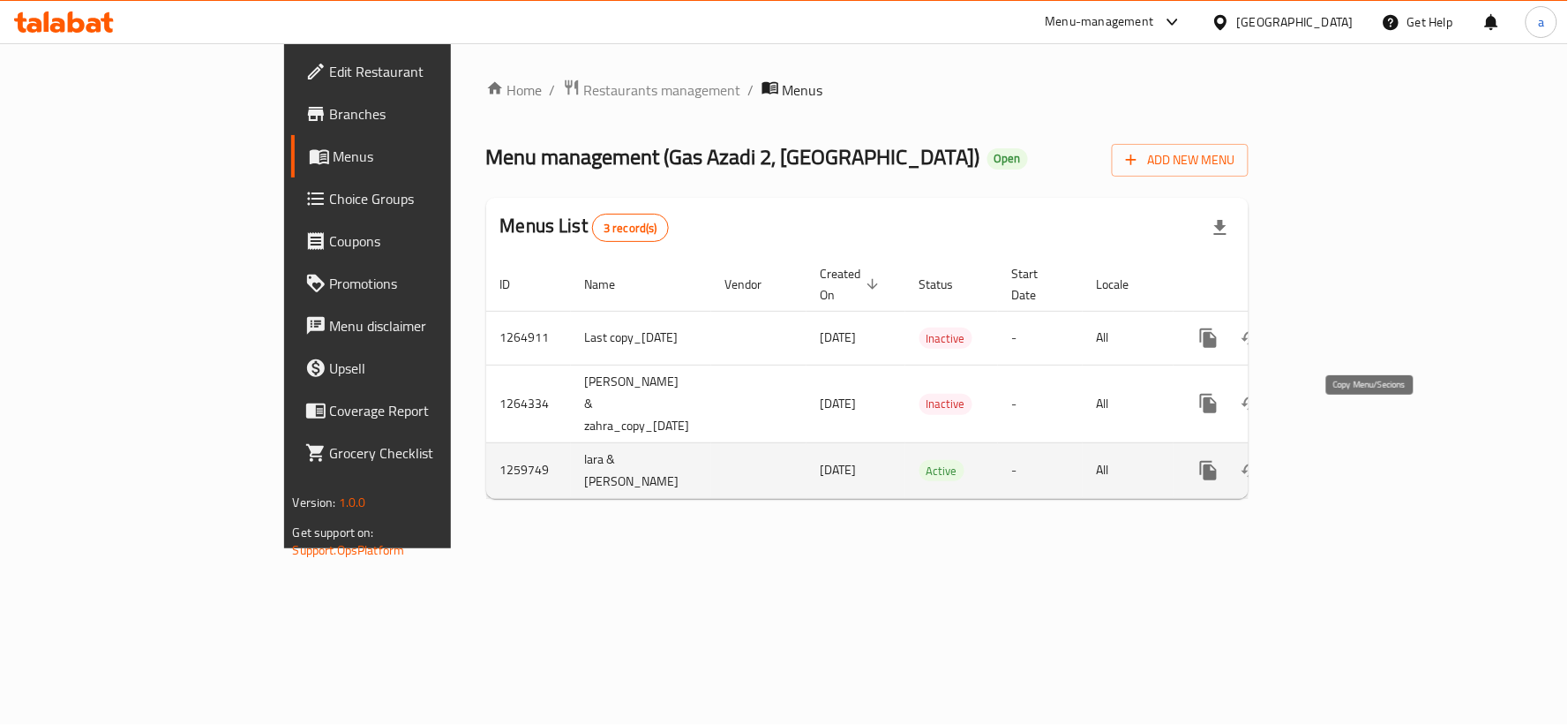
click at [1217, 460] on icon "more" at bounding box center [1208, 469] width 17 height 19
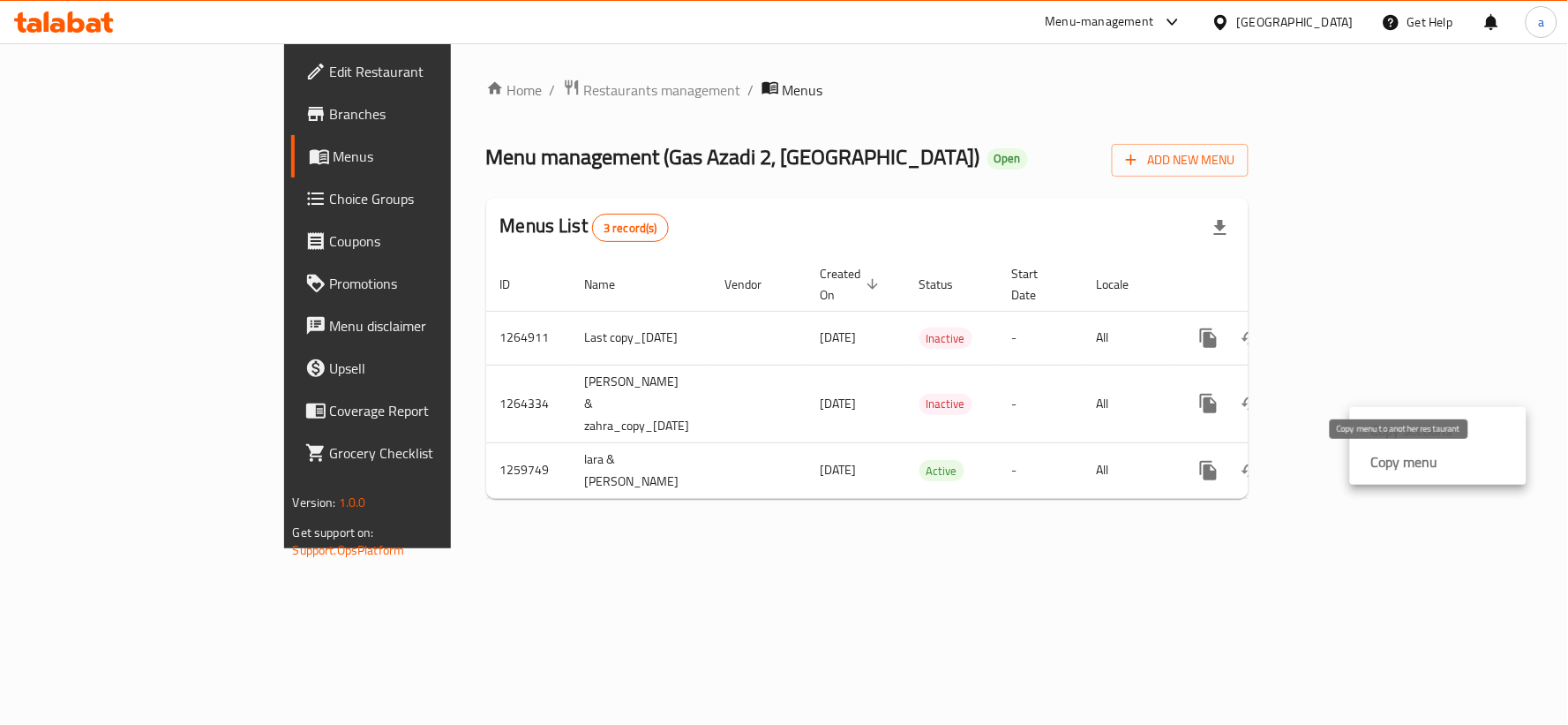
click at [1409, 468] on strong "Copy menu" at bounding box center [1404, 461] width 67 height 21
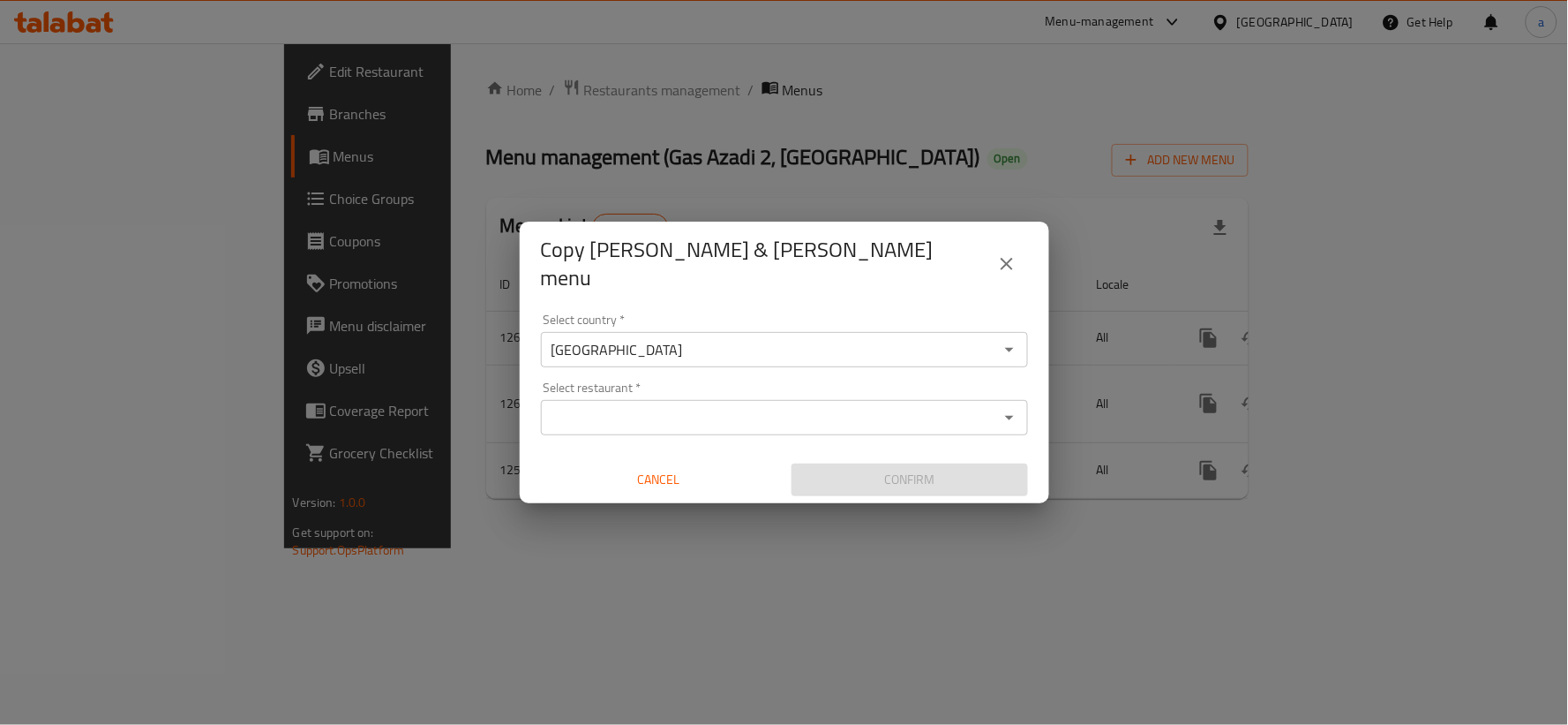
click at [653, 399] on div "Select restaurant *" at bounding box center [784, 416] width 487 height 35
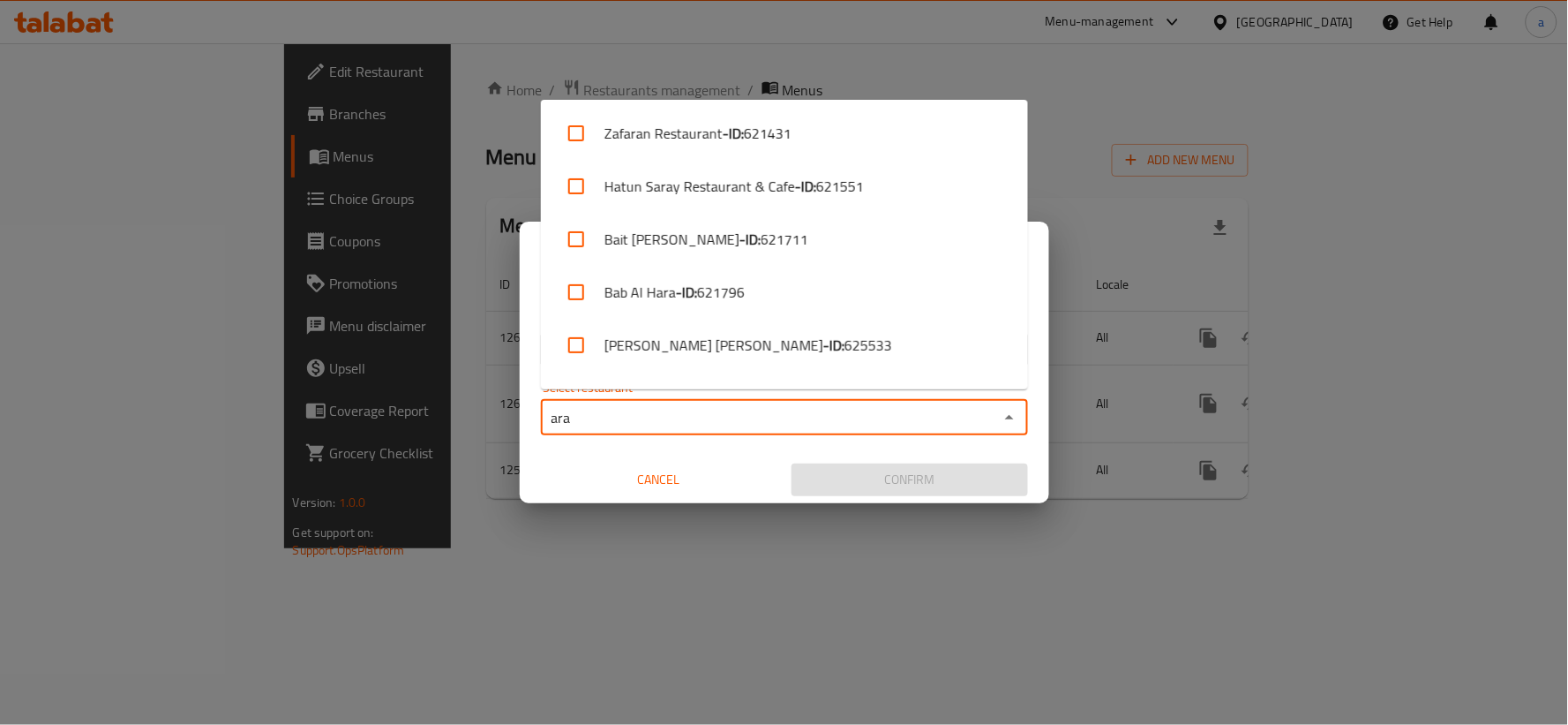
type input "ara"
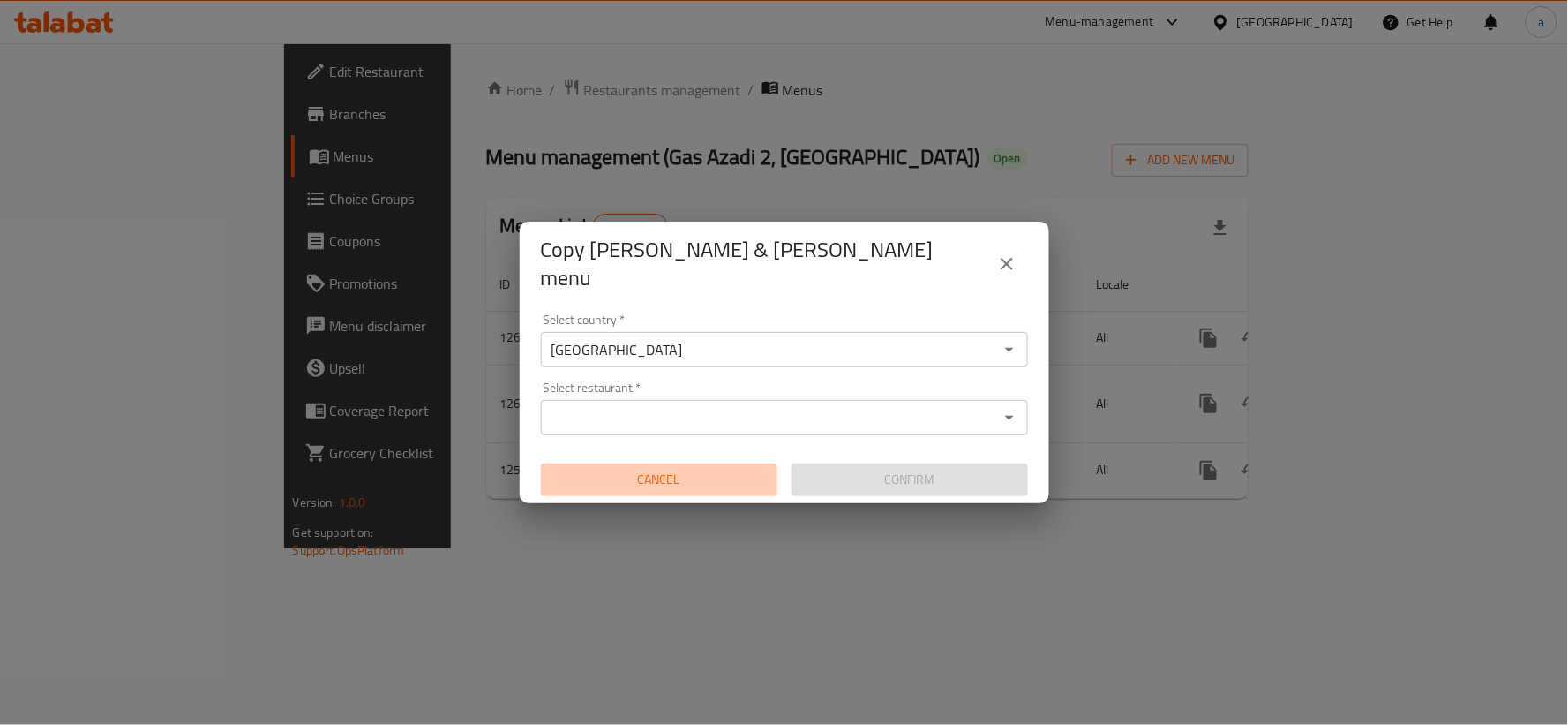
click at [668, 476] on span "Cancel" at bounding box center [659, 479] width 223 height 22
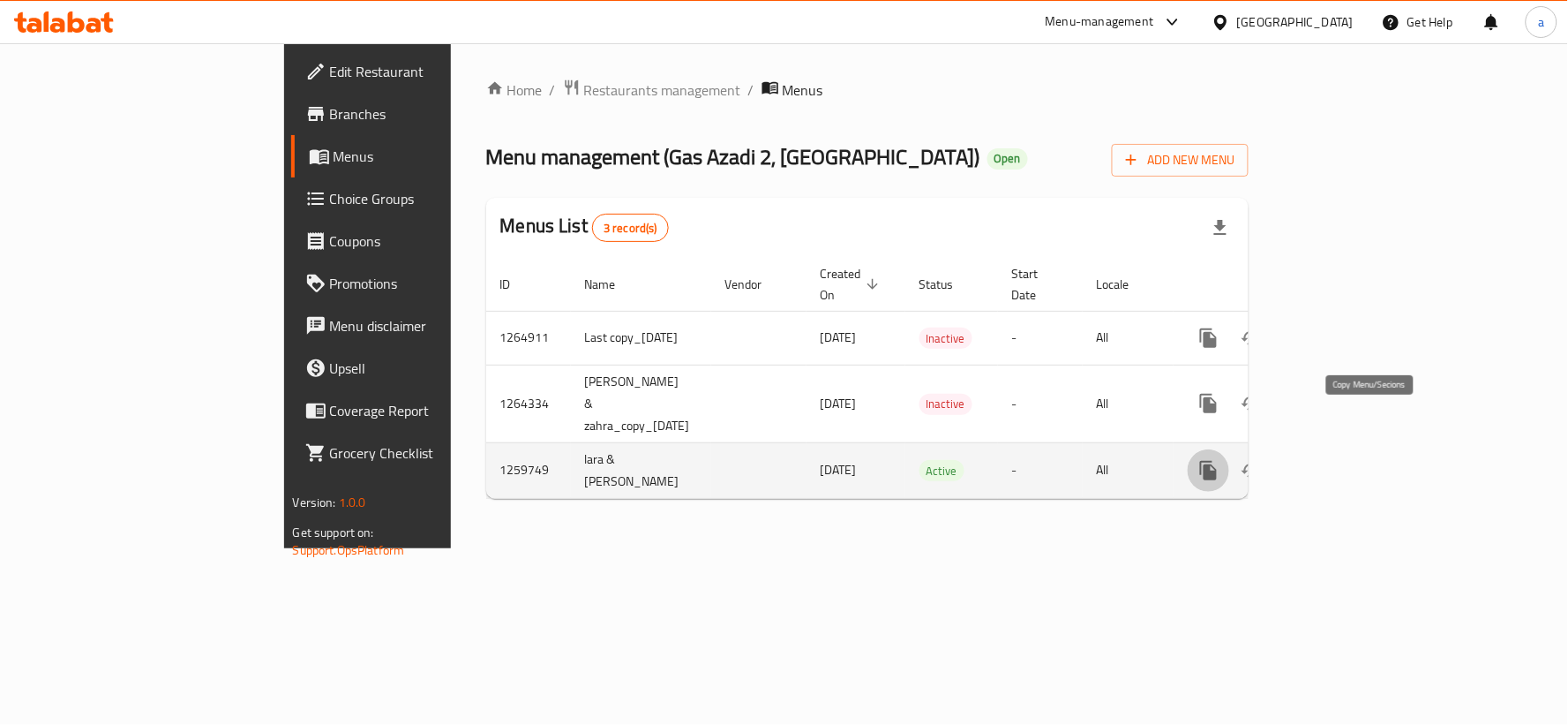
click at [1217, 460] on icon "more" at bounding box center [1208, 469] width 17 height 19
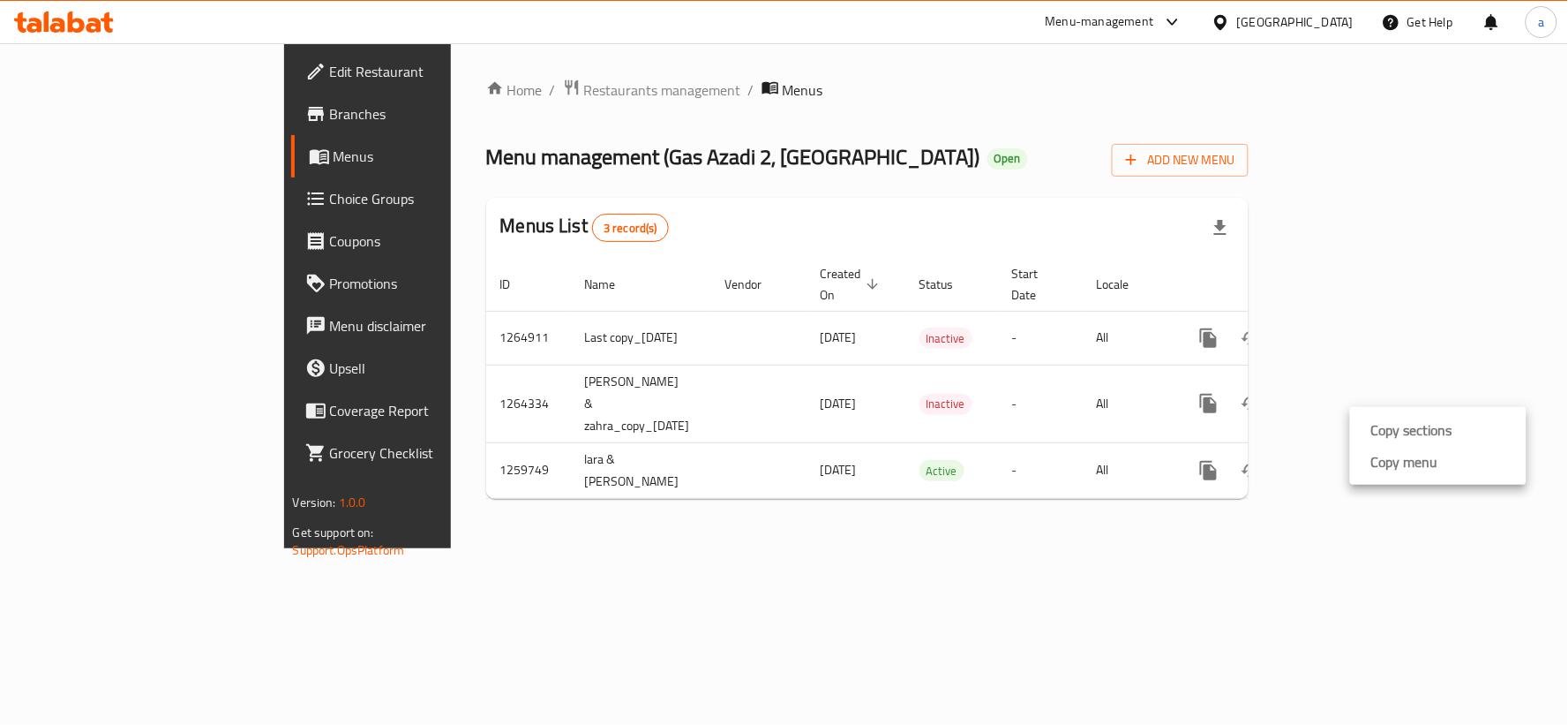
click at [1493, 0] on div at bounding box center [784, 0] width 1568 height 0
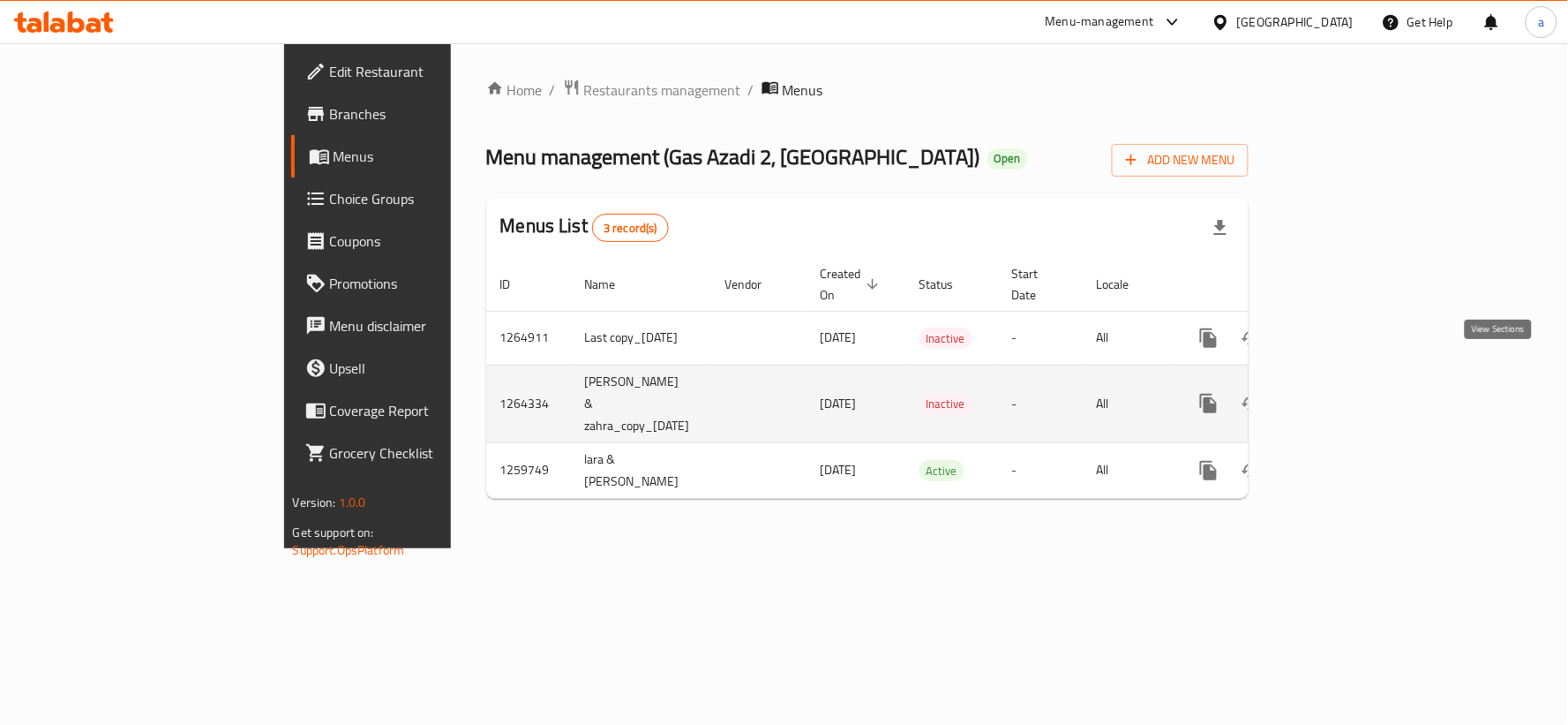
click at [1346, 392] on icon "enhanced table" at bounding box center [1335, 402] width 21 height 21
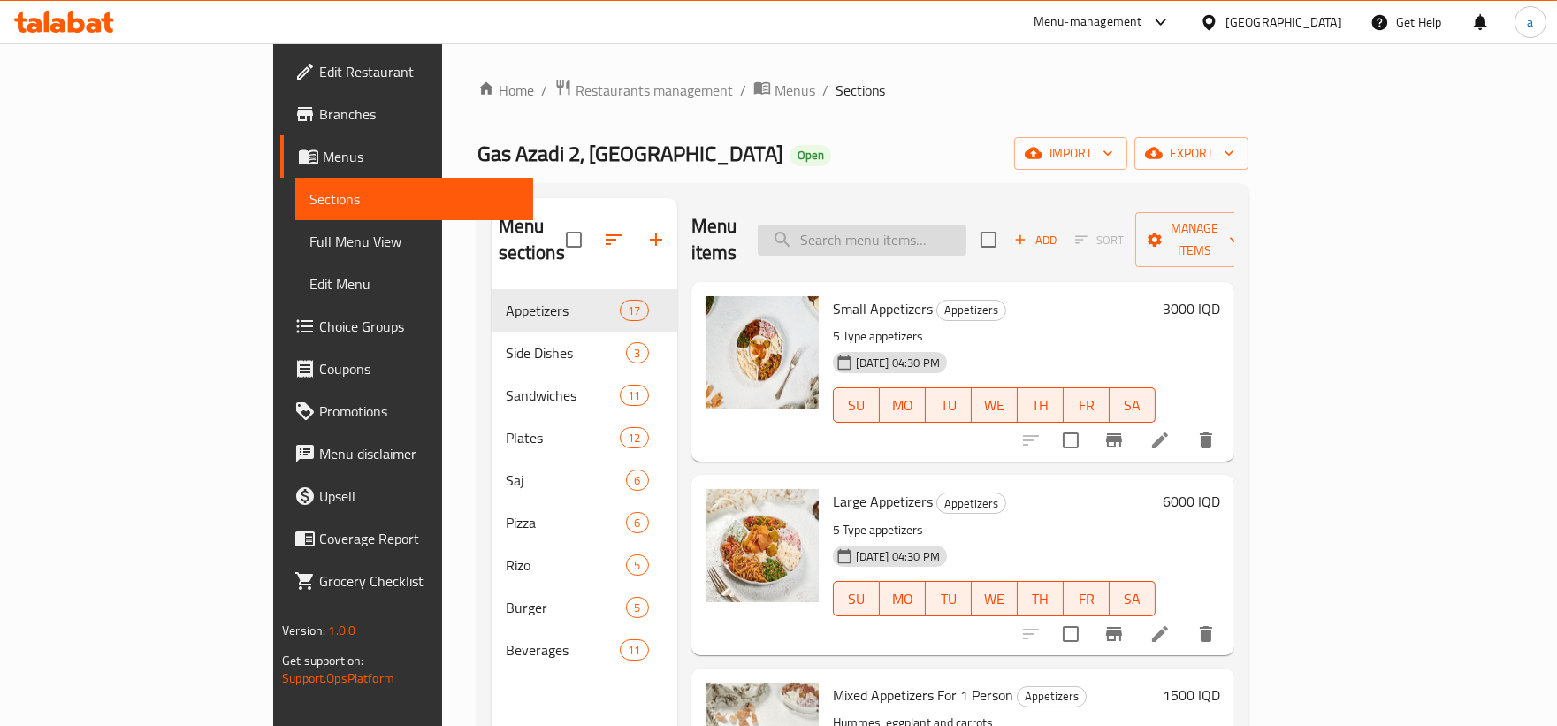
click at [894, 230] on input "search" at bounding box center [862, 240] width 209 height 31
paste input "Turkish Chicken Sandwich"
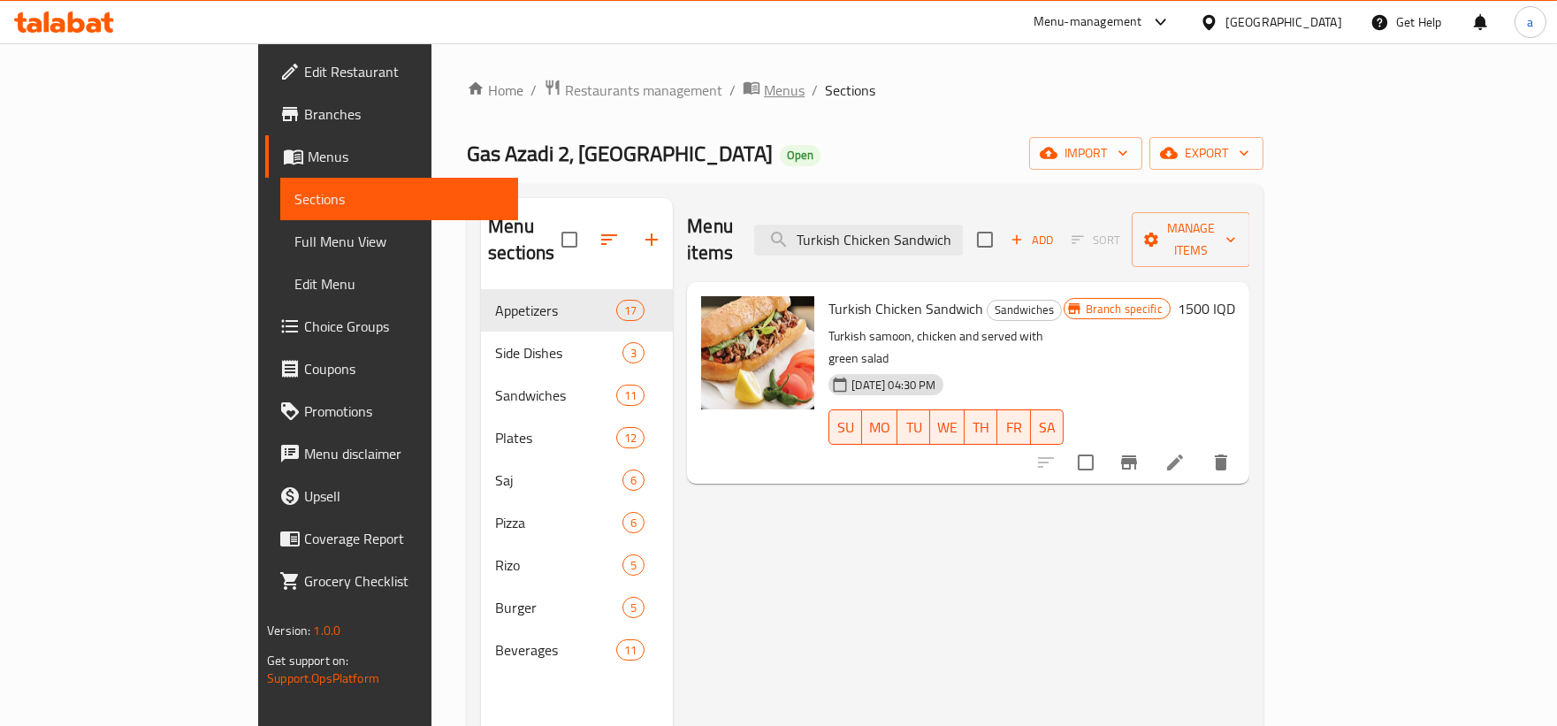
type input "Turkish Chicken Sandwich"
click at [743, 87] on icon "breadcrumb" at bounding box center [751, 88] width 16 height 12
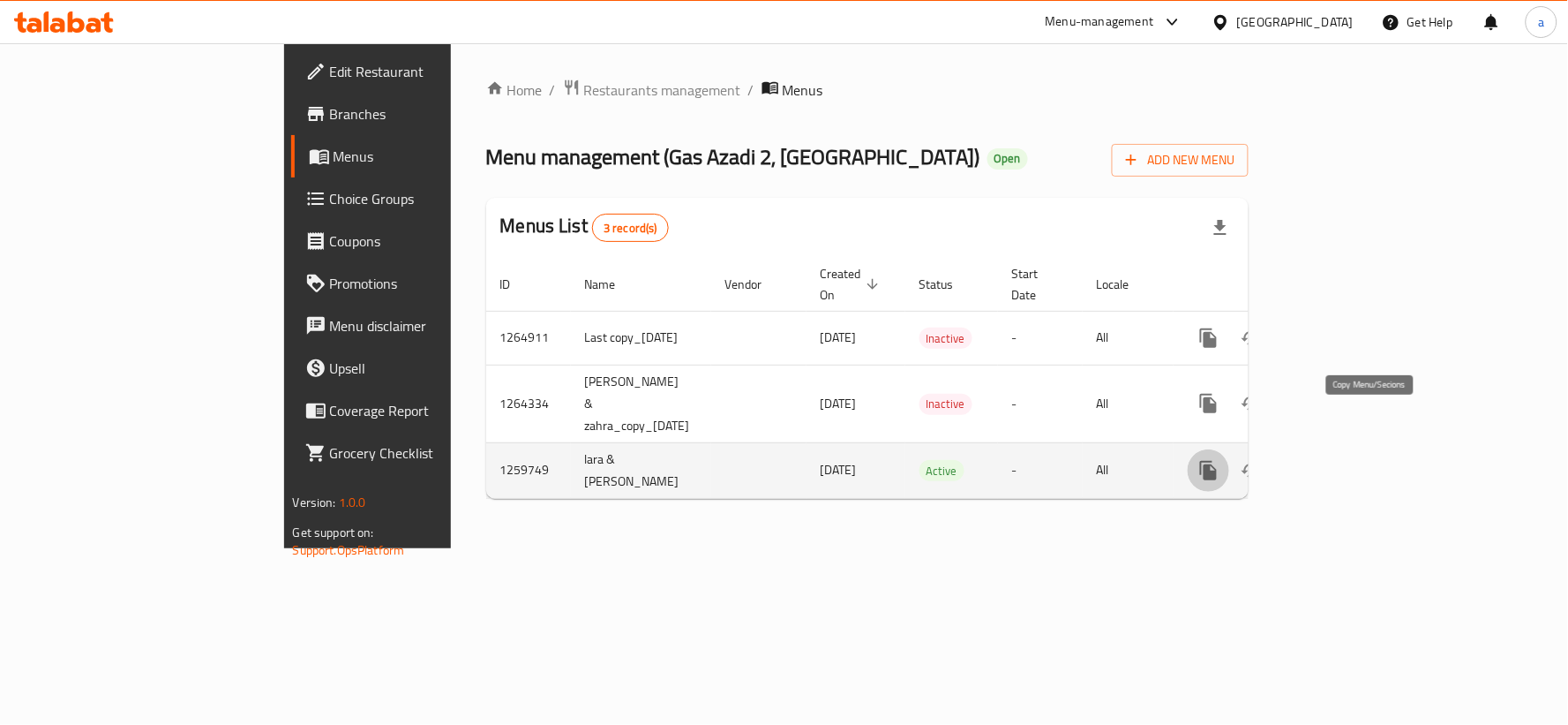
click at [1230, 449] on button "more" at bounding box center [1209, 470] width 42 height 42
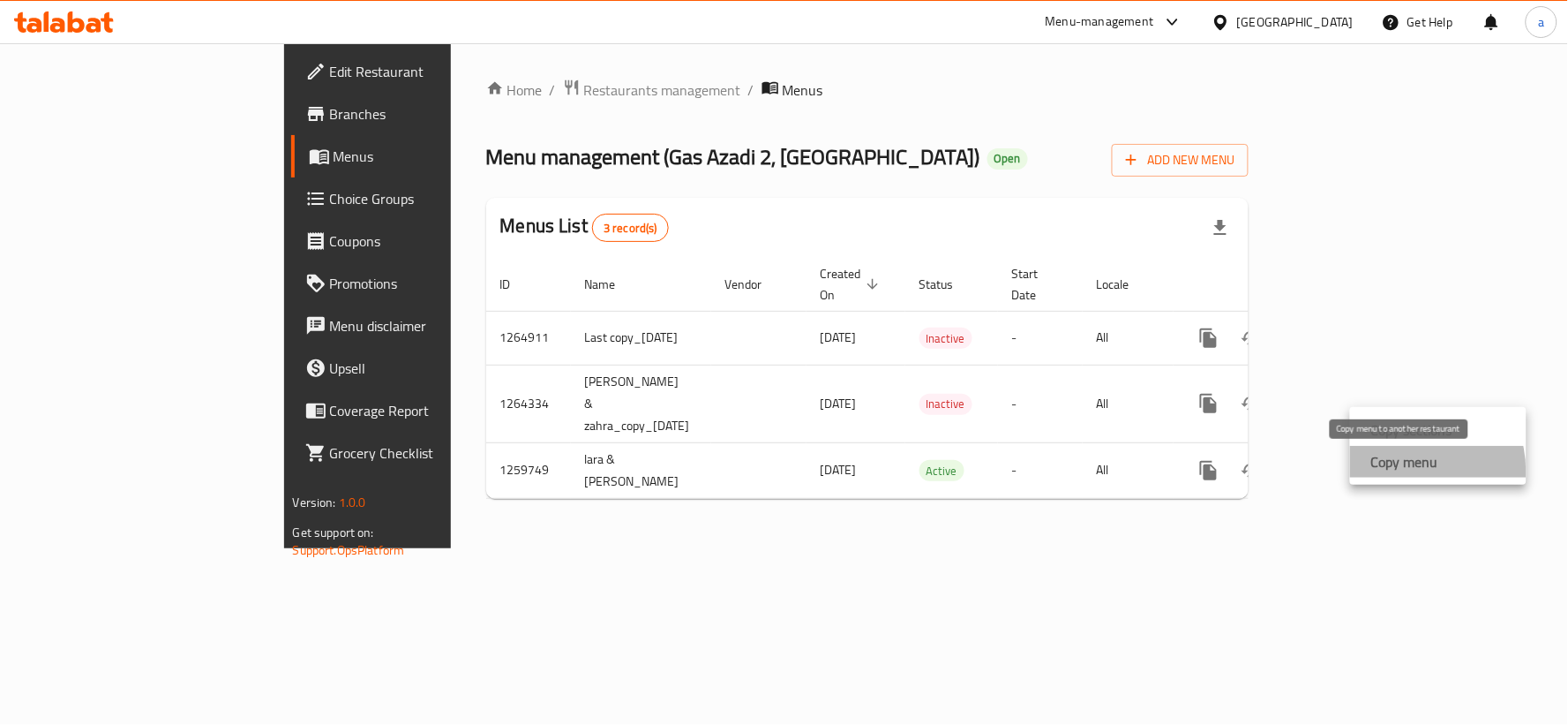
click at [1410, 470] on strong "Copy menu" at bounding box center [1404, 461] width 67 height 21
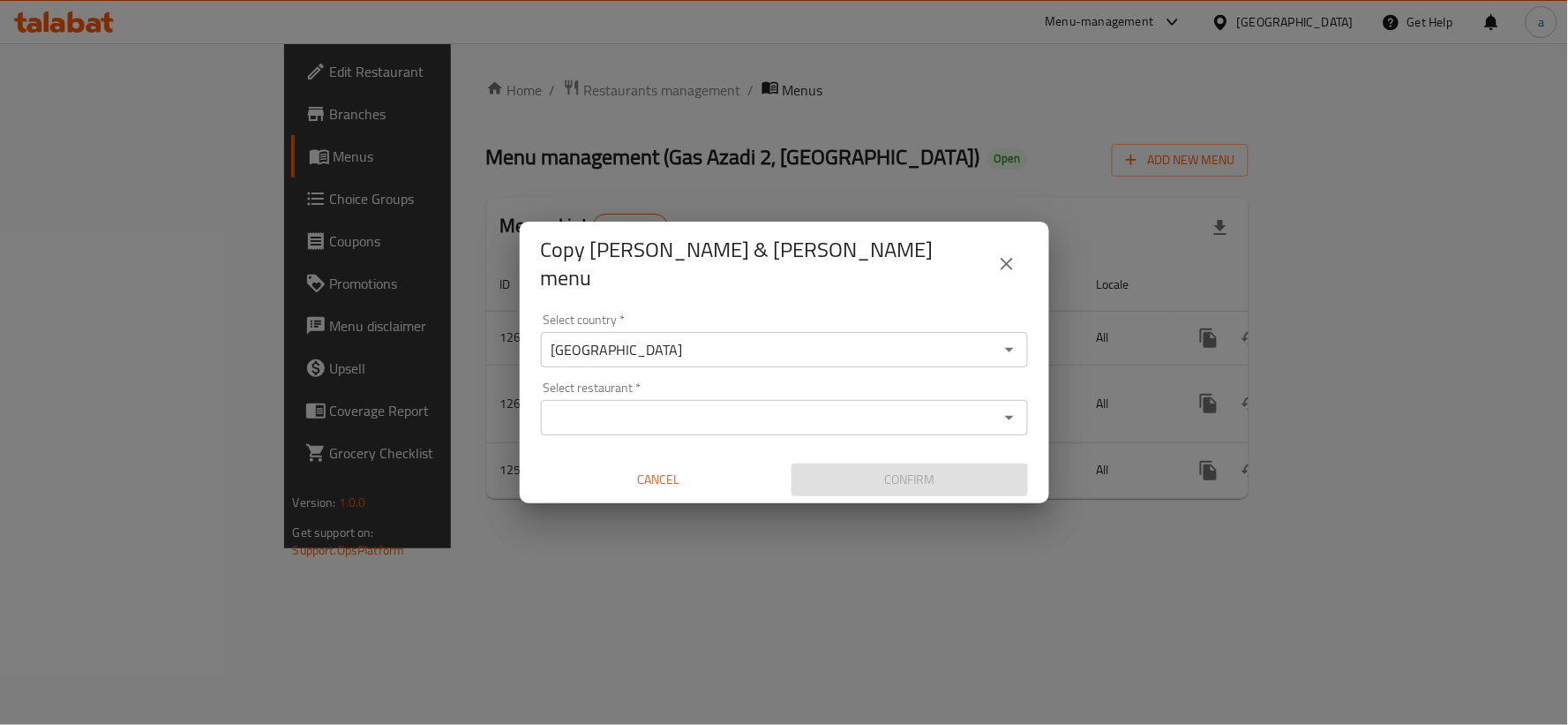
click at [651, 348] on input "[GEOGRAPHIC_DATA]" at bounding box center [770, 350] width 447 height 25
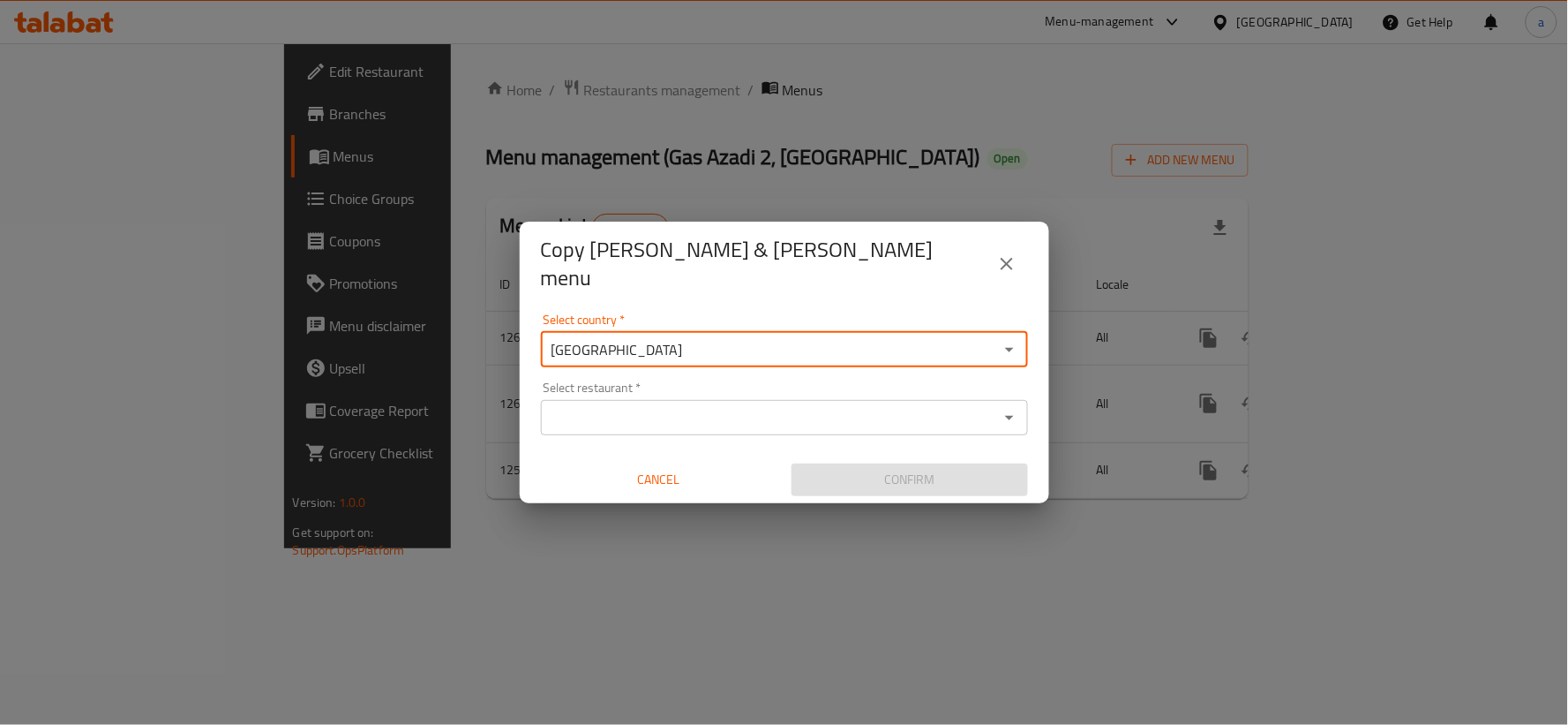
click at [1016, 341] on icon "Open" at bounding box center [1009, 349] width 21 height 21
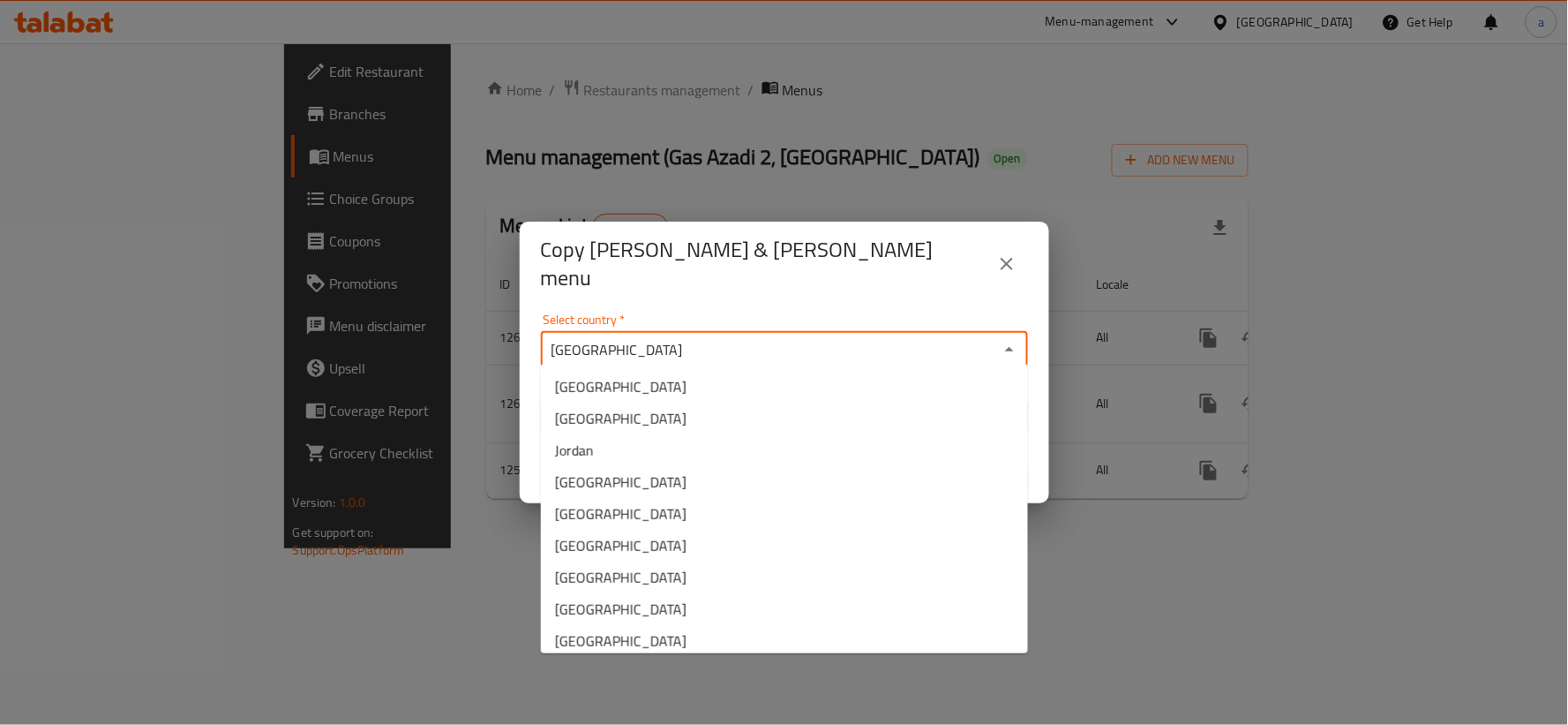
click at [1016, 341] on icon "Close" at bounding box center [1009, 349] width 21 height 21
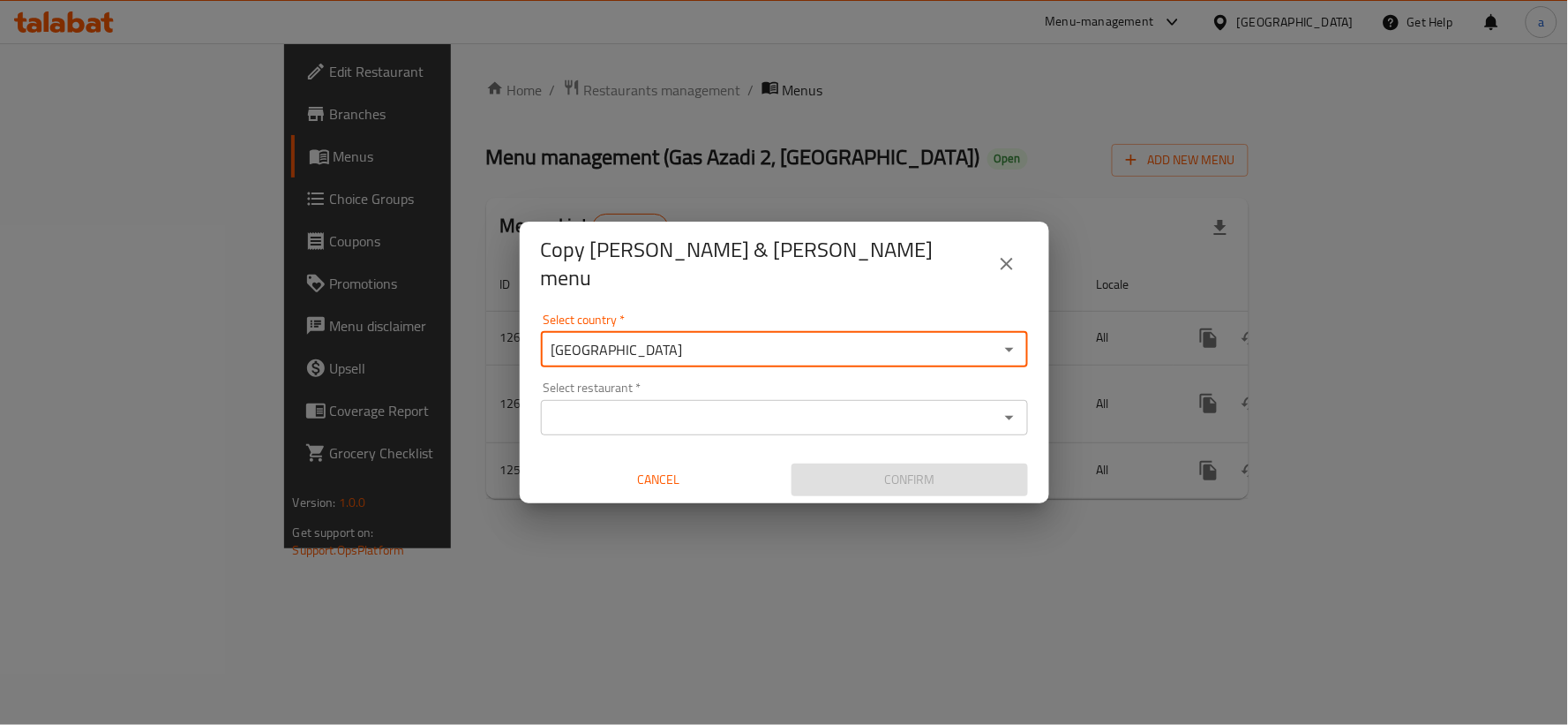
click at [717, 419] on input "Select restaurant   *" at bounding box center [770, 417] width 447 height 25
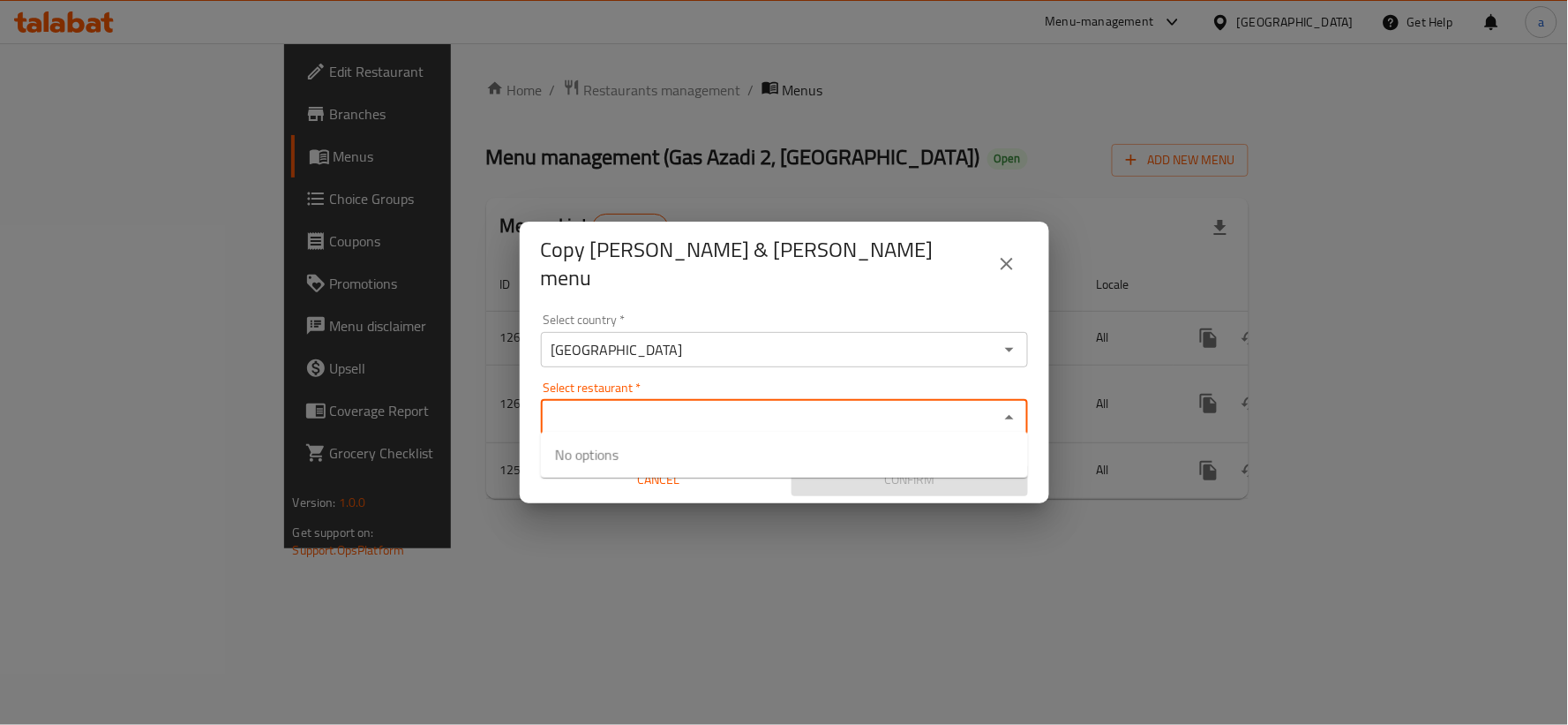
paste input "Gas Azadi 2, [GEOGRAPHIC_DATA]"
type input "Gas Azadi 2, [GEOGRAPHIC_DATA]"
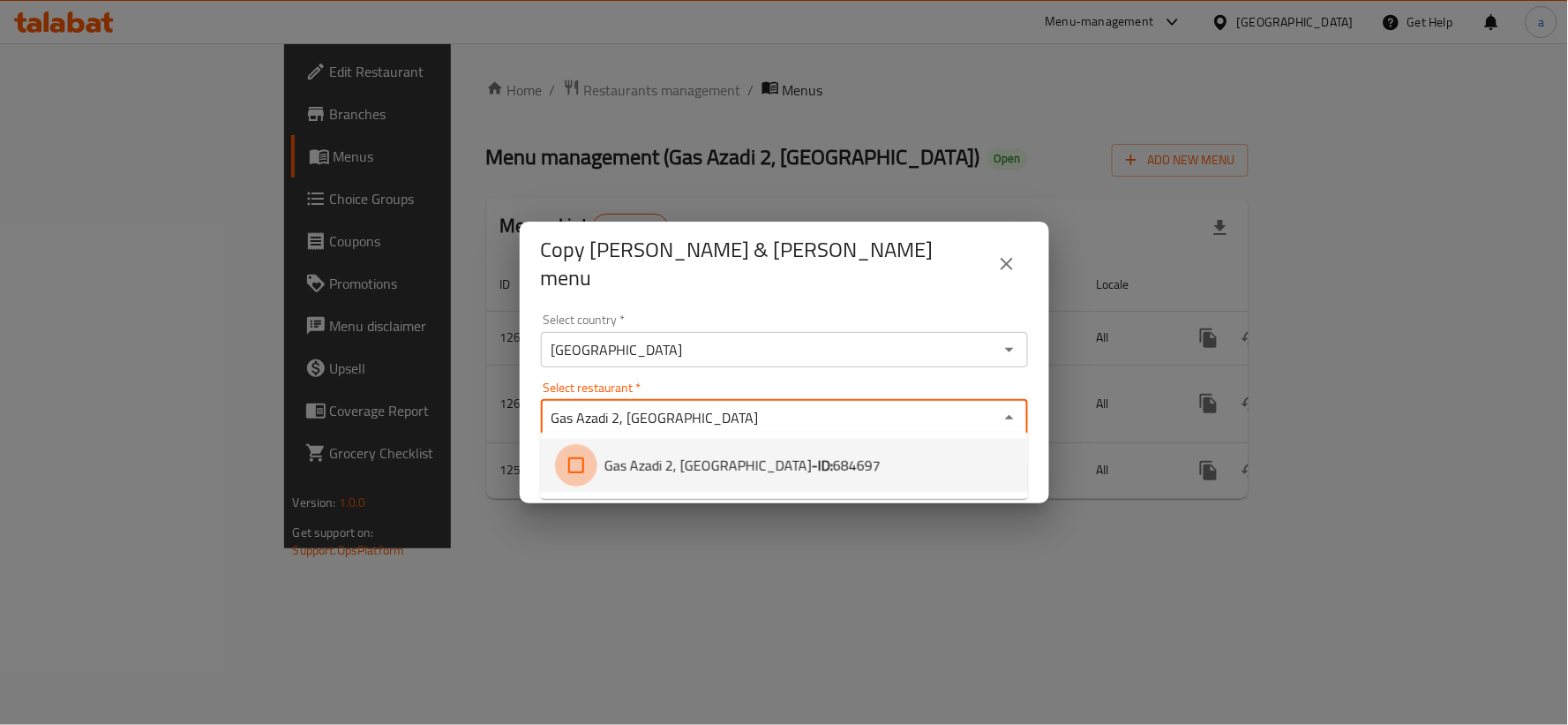
click at [577, 468] on input "checkbox" at bounding box center [576, 465] width 42 height 42
checkbox input "true"
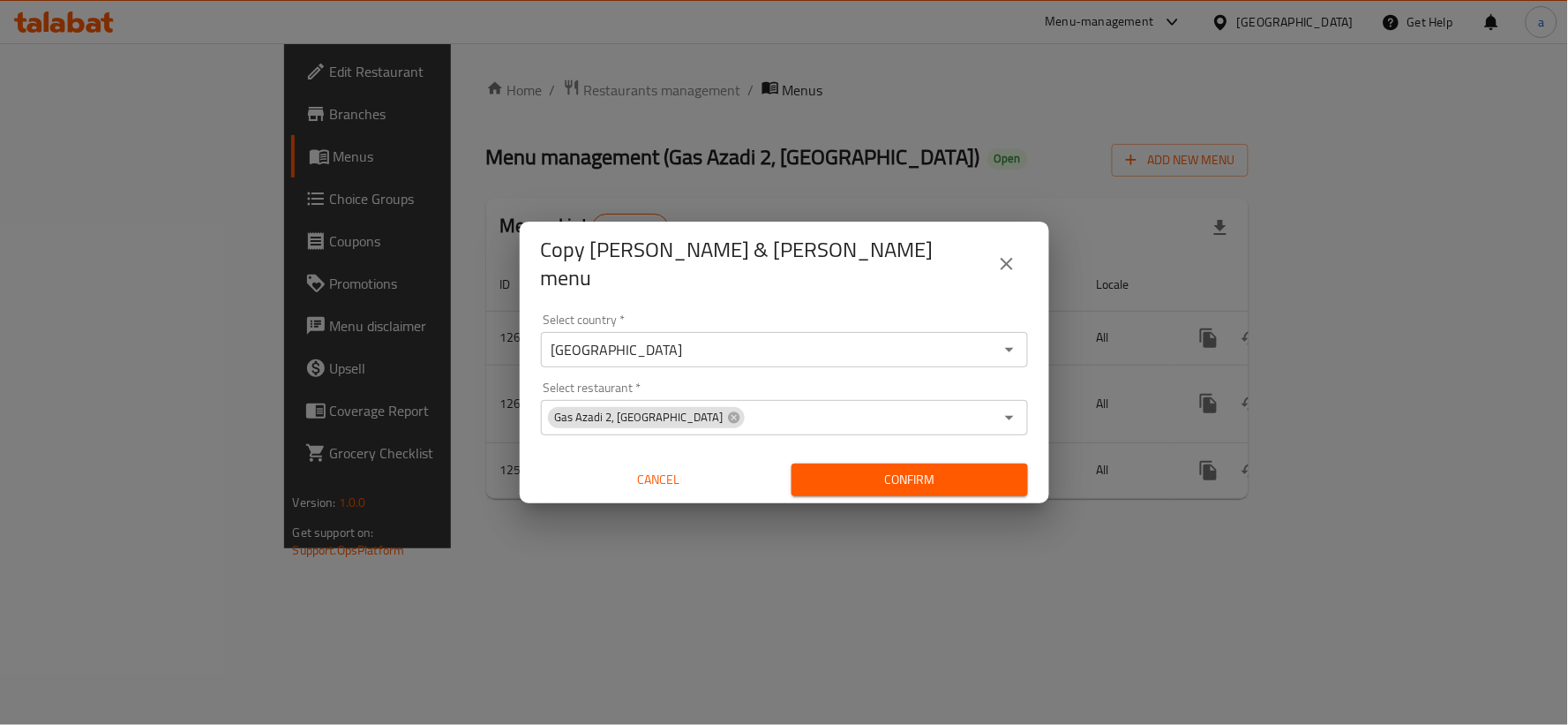
click at [911, 527] on div "Copy lara & zahra menu Select country   * Iraq Select country * Select restaura…" at bounding box center [784, 362] width 1568 height 725
click at [944, 481] on span "Confirm" at bounding box center [909, 479] width 209 height 22
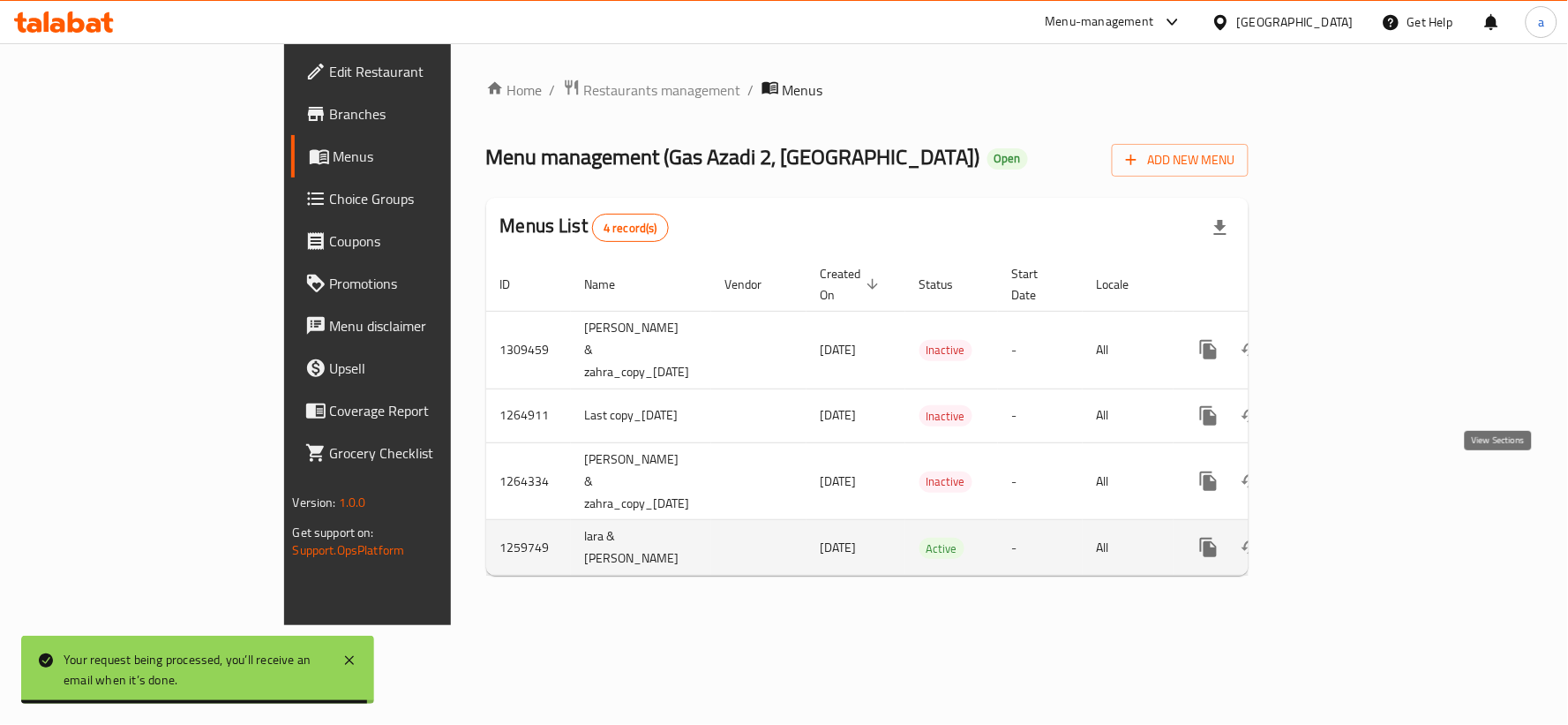
click at [1346, 537] on icon "enhanced table" at bounding box center [1335, 547] width 21 height 21
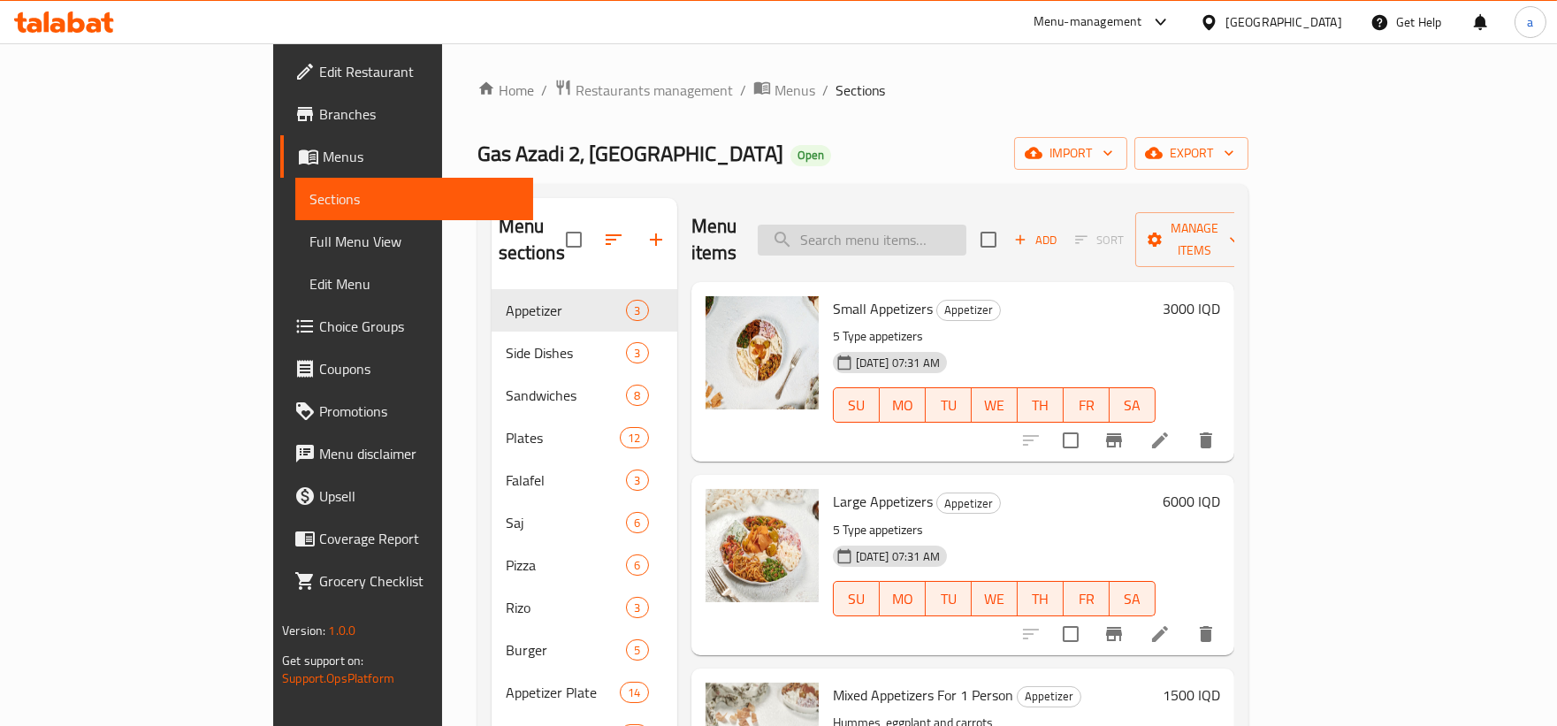
click at [896, 225] on input "search" at bounding box center [862, 240] width 209 height 31
paste input "Turkish Meat Sandwich"
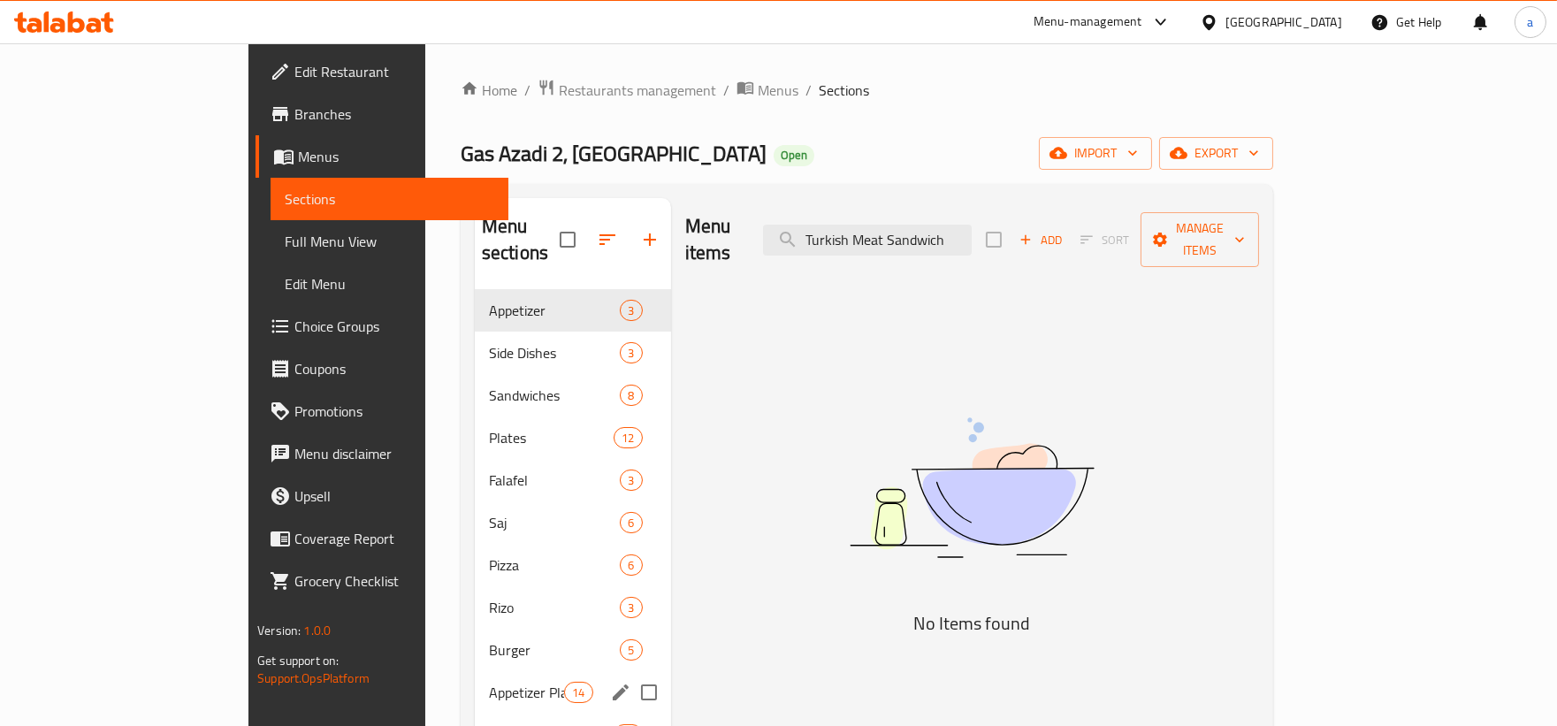
scroll to position [164, 0]
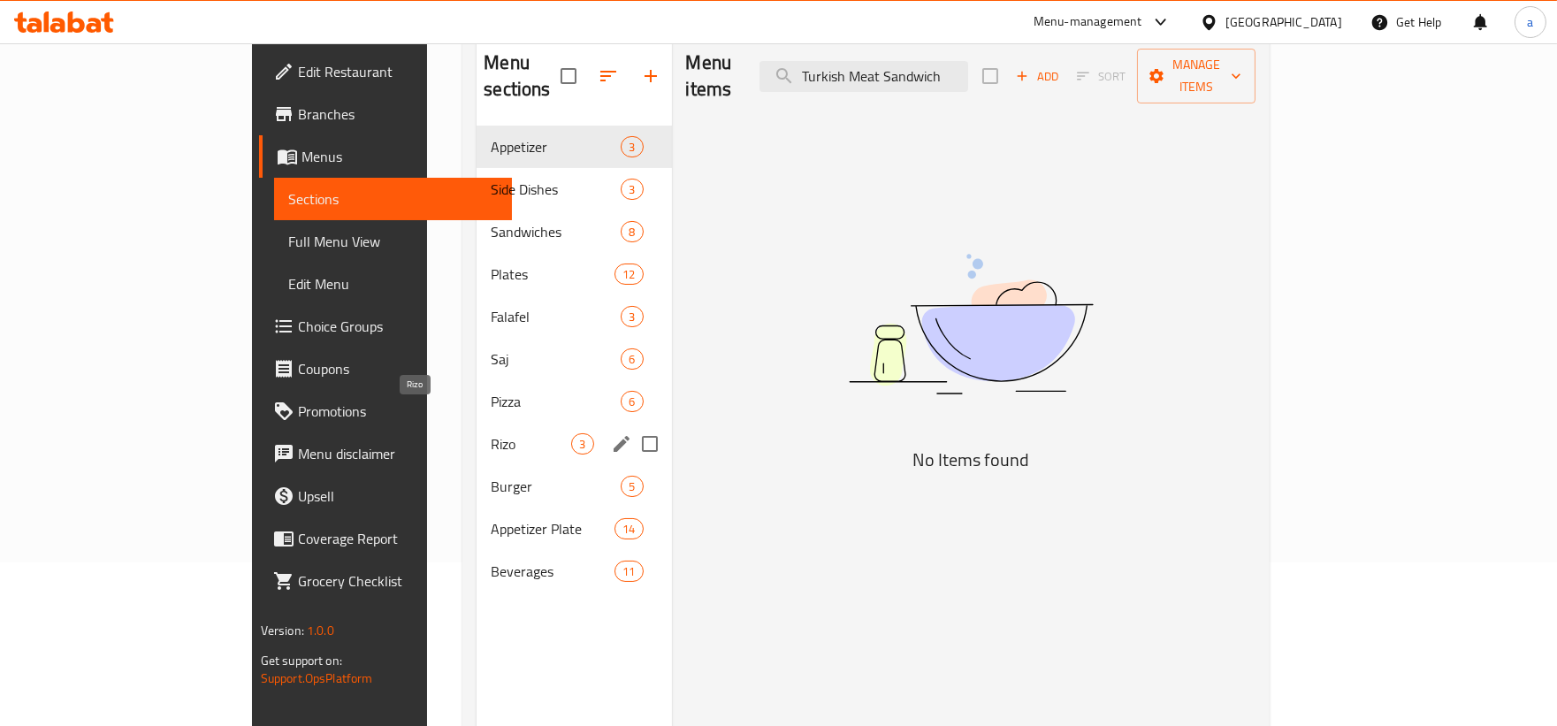
type input "Turkish Meat Sandwich"
click at [491, 433] on span "Rizo" at bounding box center [531, 443] width 80 height 21
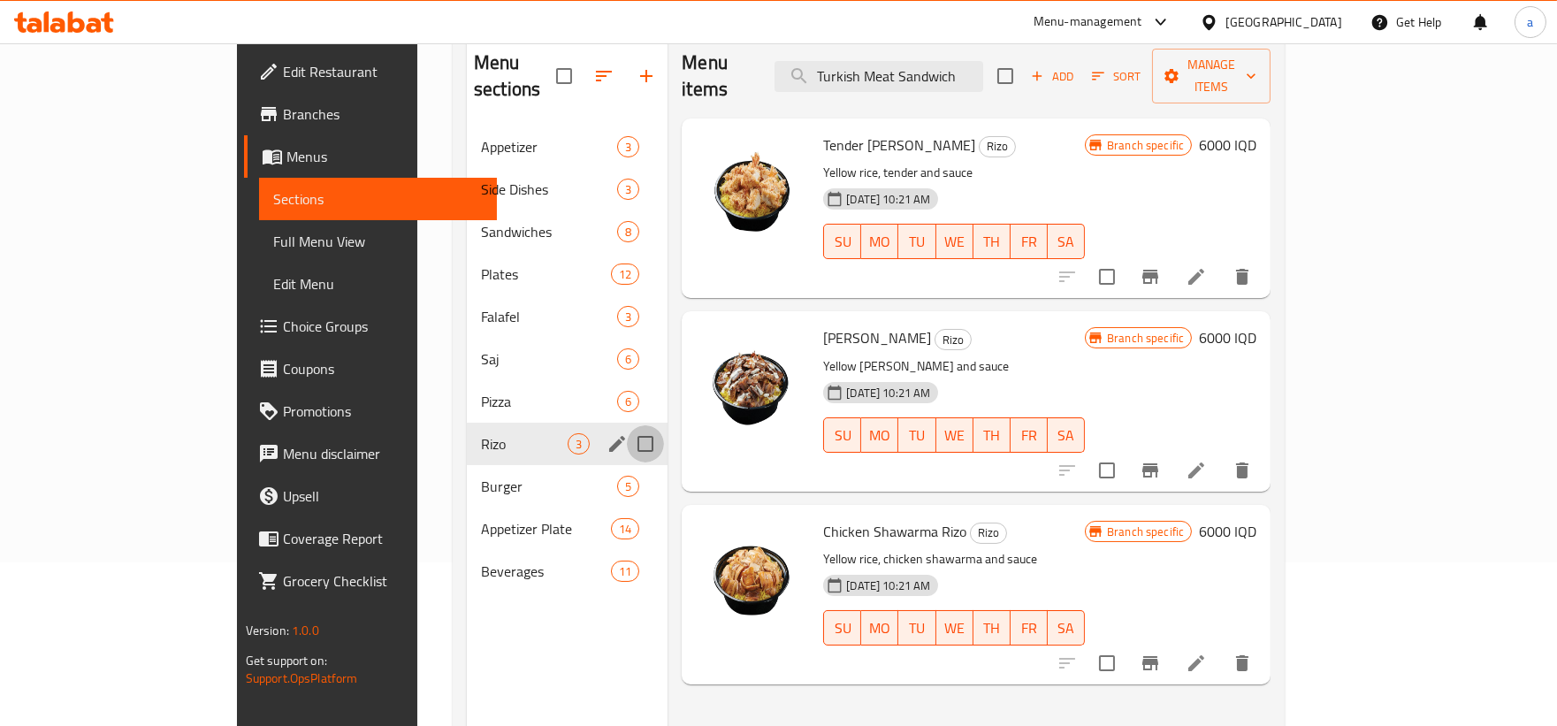
click at [627, 425] on input "Menu sections" at bounding box center [645, 443] width 37 height 37
checkbox input "true"
click at [627, 468] on input "Menu sections" at bounding box center [645, 486] width 37 height 37
checkbox input "true"
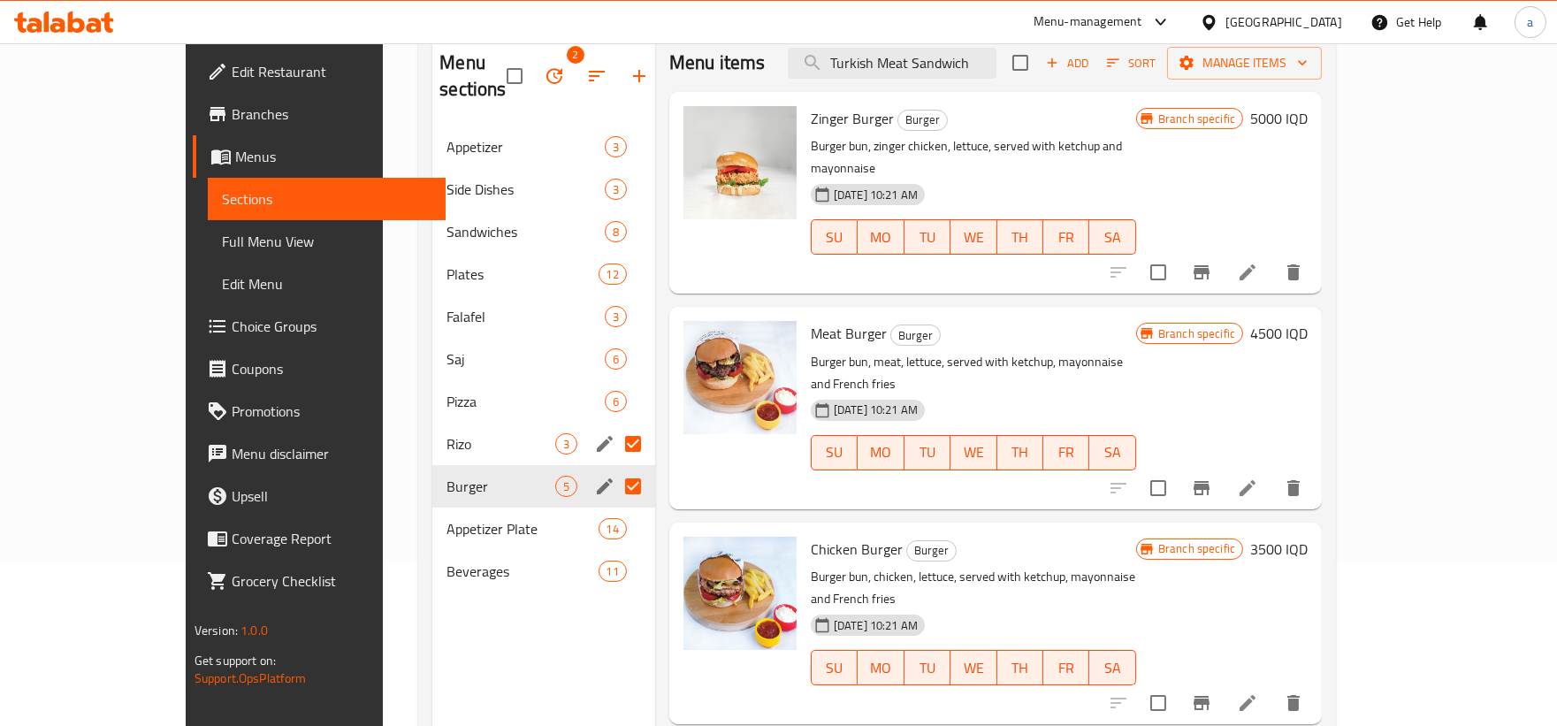
click at [432, 679] on div "Menu sections 2 Appetizer 3 Side Dishes 3 Sandwiches 8 Plates 12 Falafel 3 Saj …" at bounding box center [543, 397] width 222 height 726
click at [544, 65] on icon "button" at bounding box center [554, 75] width 21 height 21
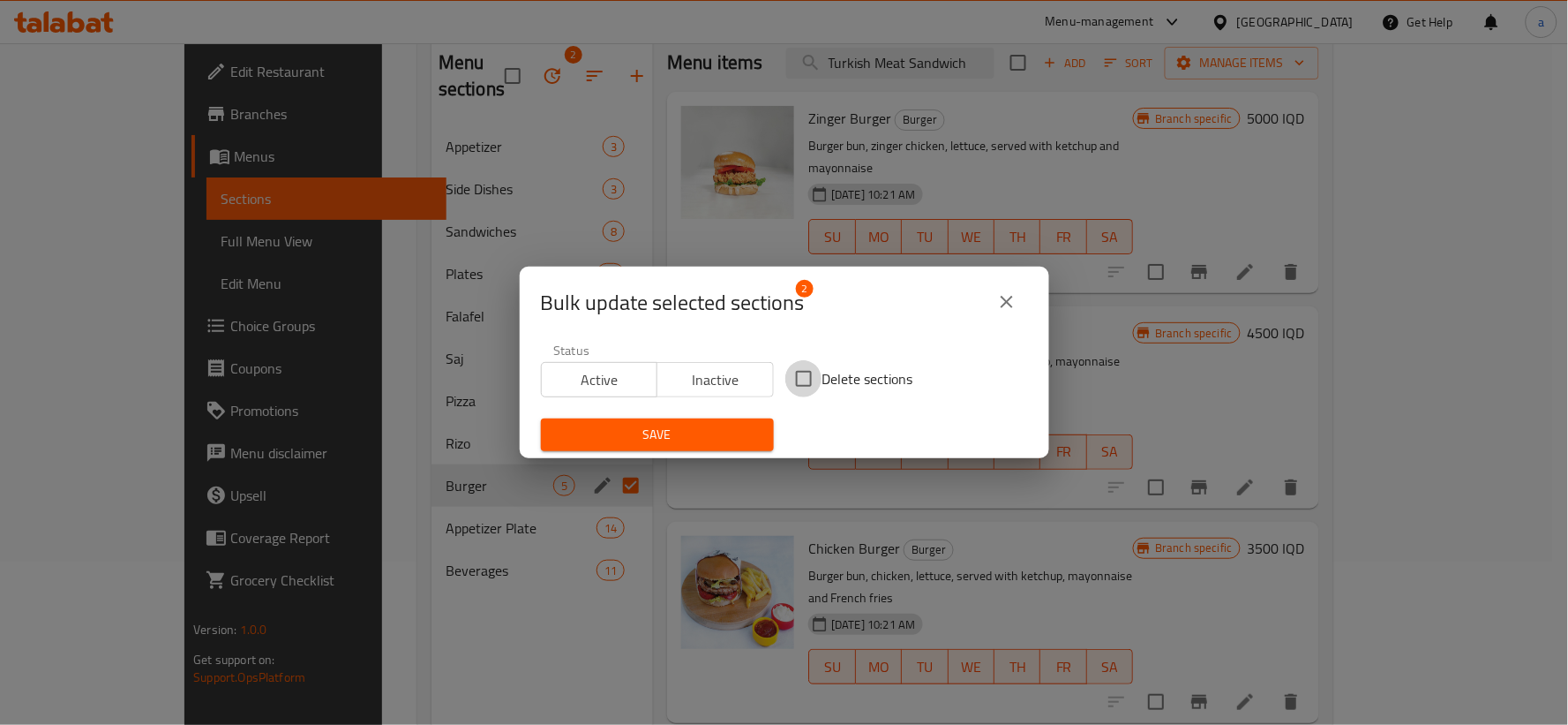
click at [790, 370] on input "Delete sections" at bounding box center [803, 378] width 37 height 37
checkbox input "true"
click at [672, 437] on span "Save" at bounding box center [657, 434] width 205 height 22
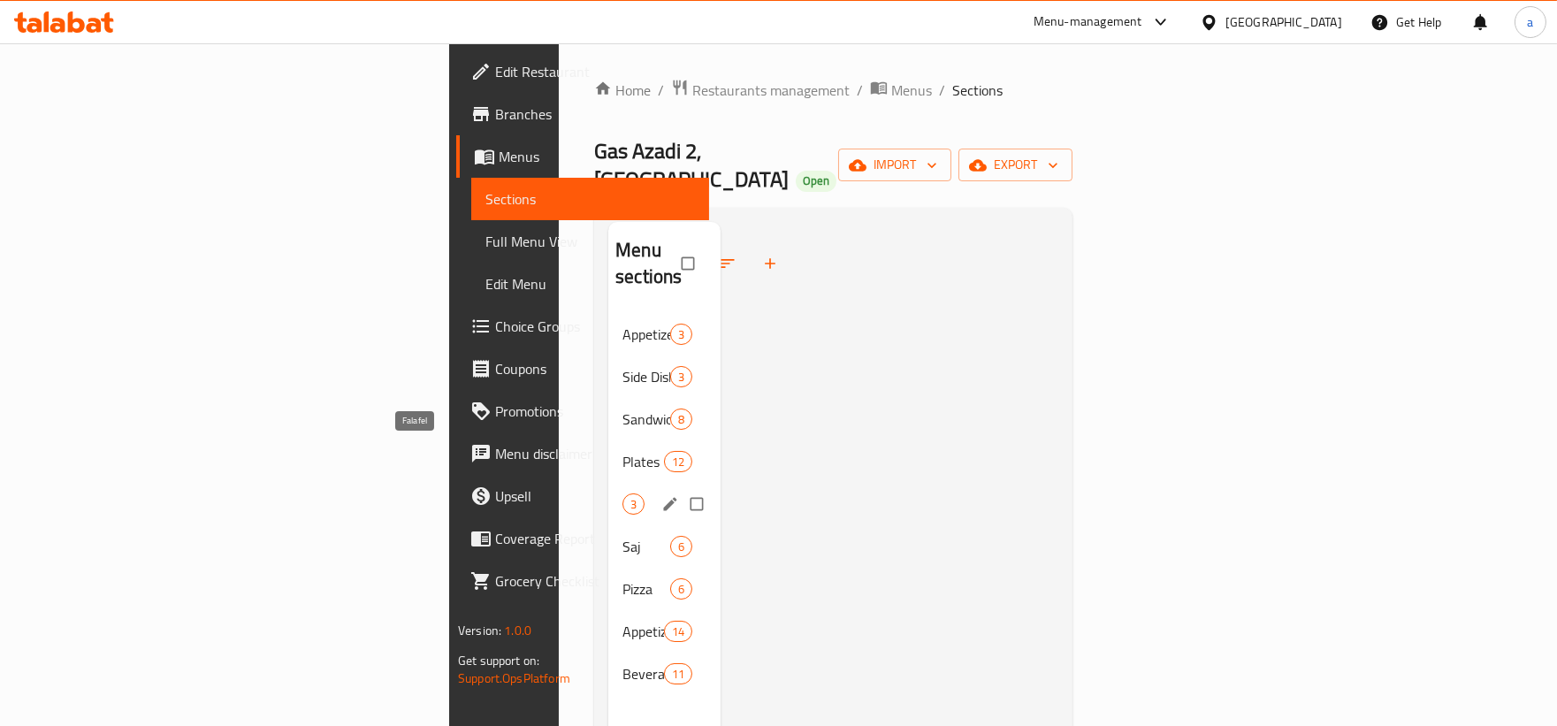
click at [622, 493] on span "Falafel" at bounding box center [622, 503] width 0 height 21
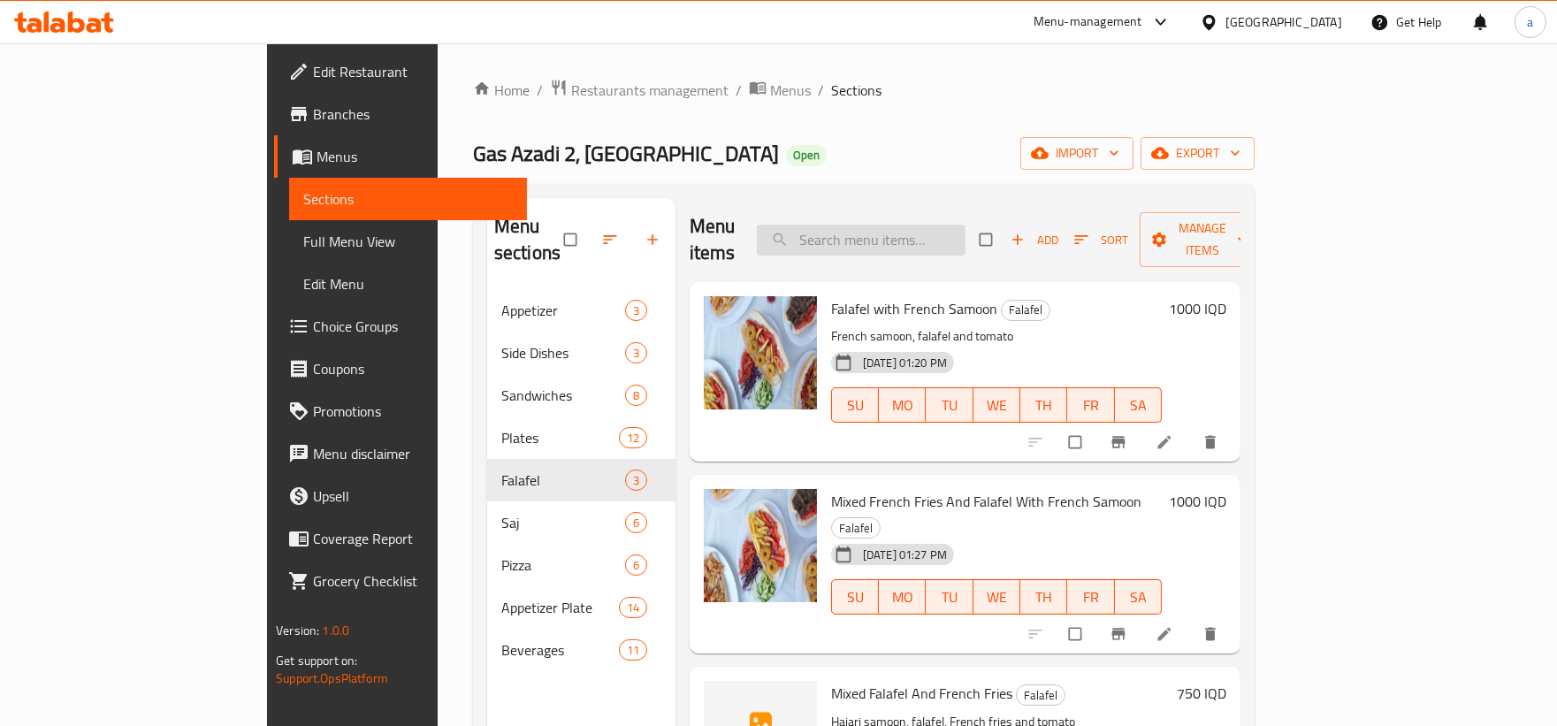
click at [952, 235] on input "search" at bounding box center [861, 240] width 209 height 31
paste input "Mixed Falafel And French"
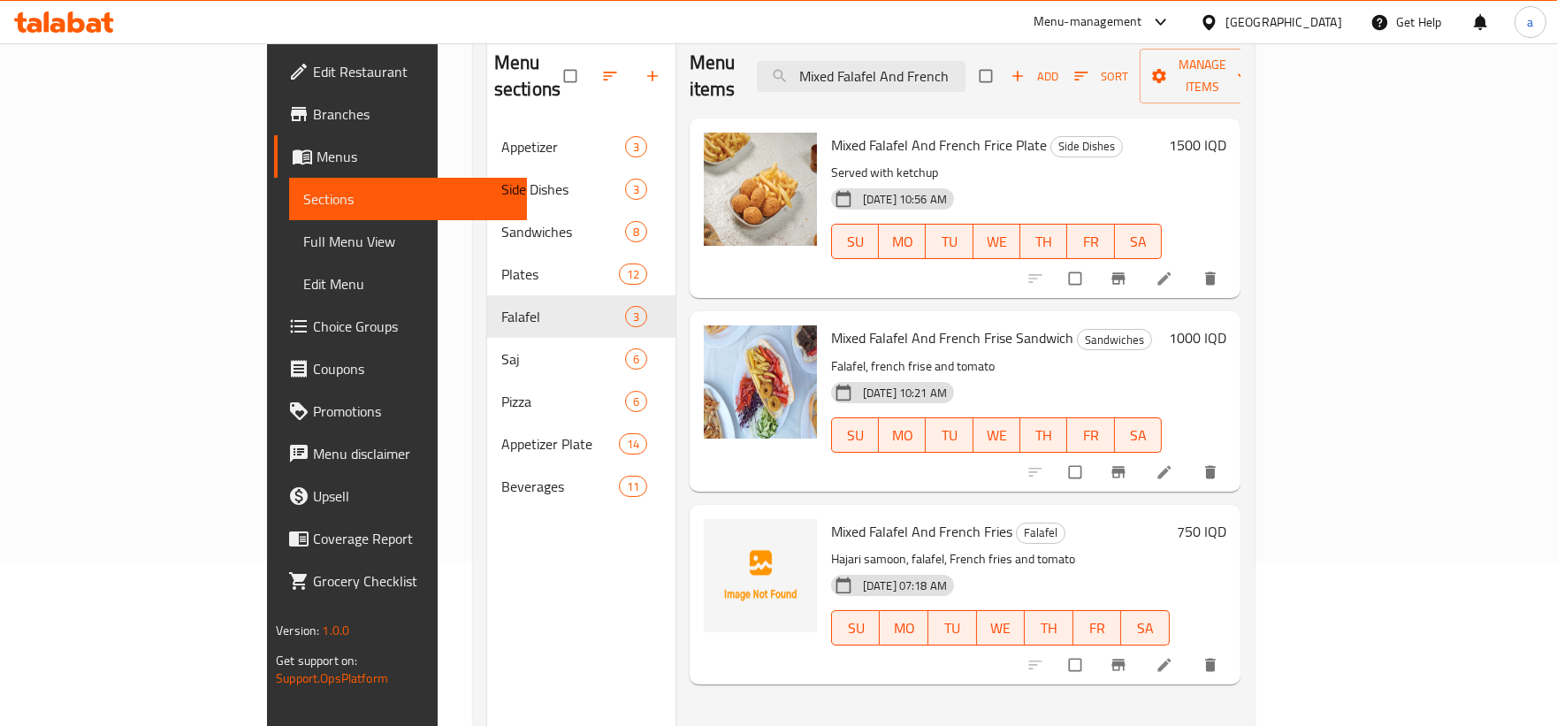
scroll to position [248, 0]
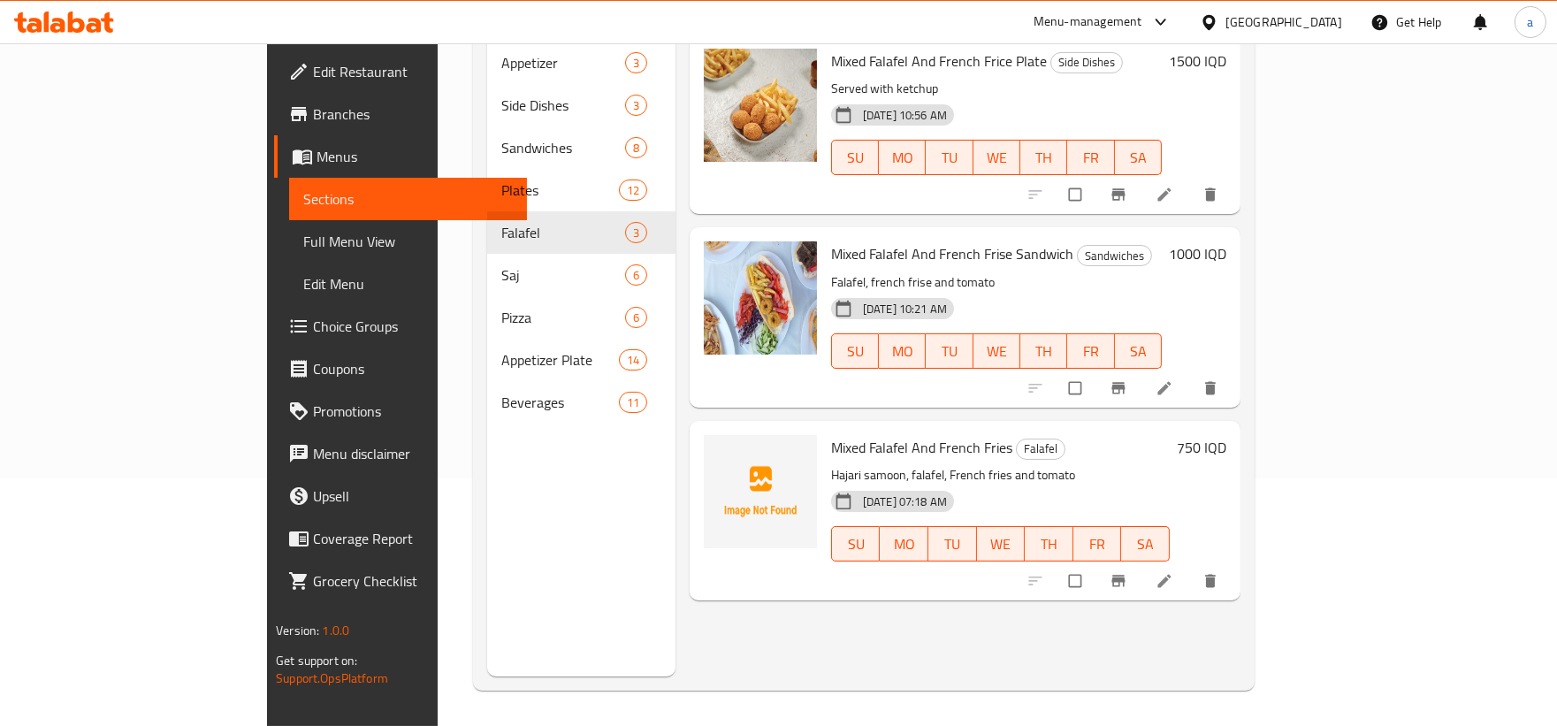
type input "Mixed Falafel And French"
click at [1173, 572] on icon at bounding box center [1164, 581] width 18 height 18
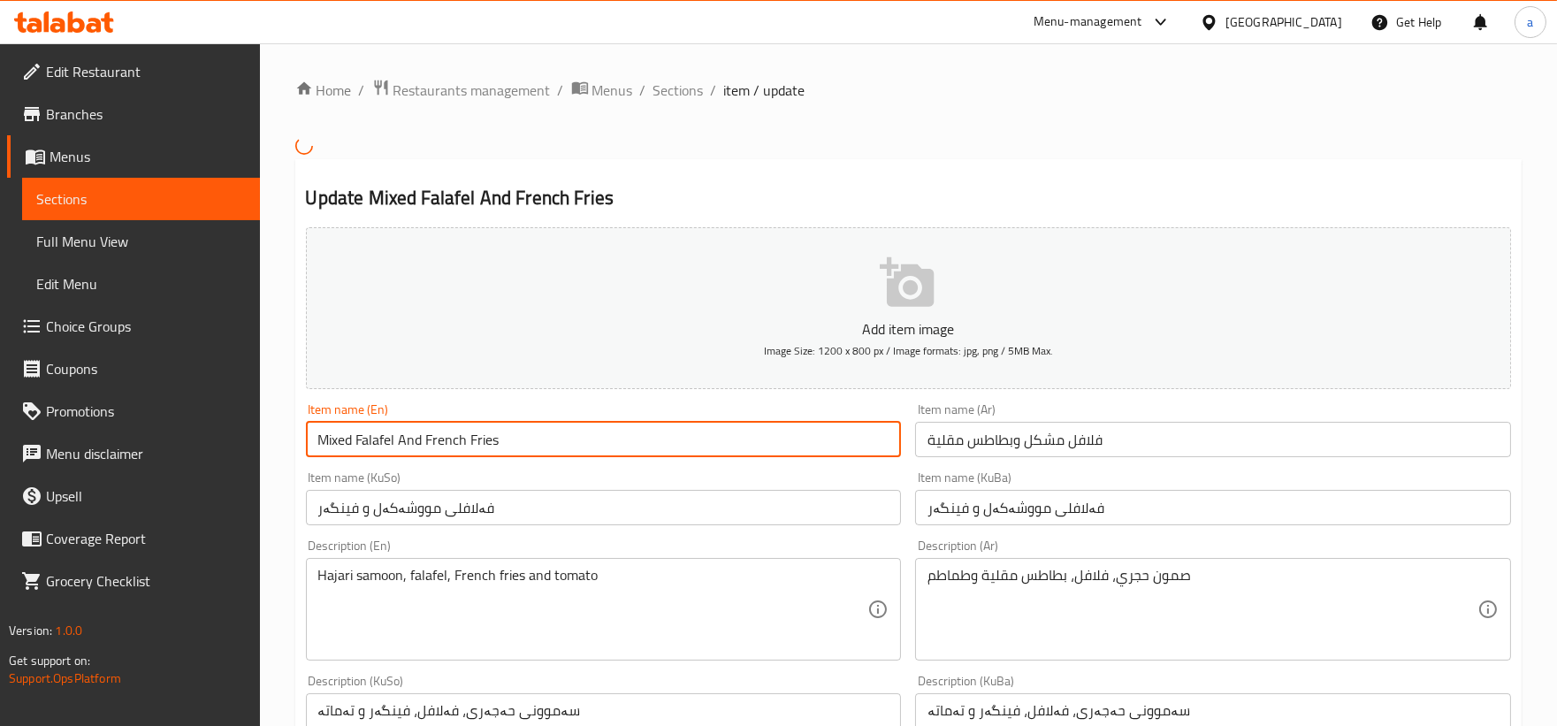
drag, startPoint x: 639, startPoint y: 453, endPoint x: 172, endPoint y: 442, distance: 467.8
paste input "Falafel And French Frise with french samoon"
type input "Falafel And French Frise with french samoon"
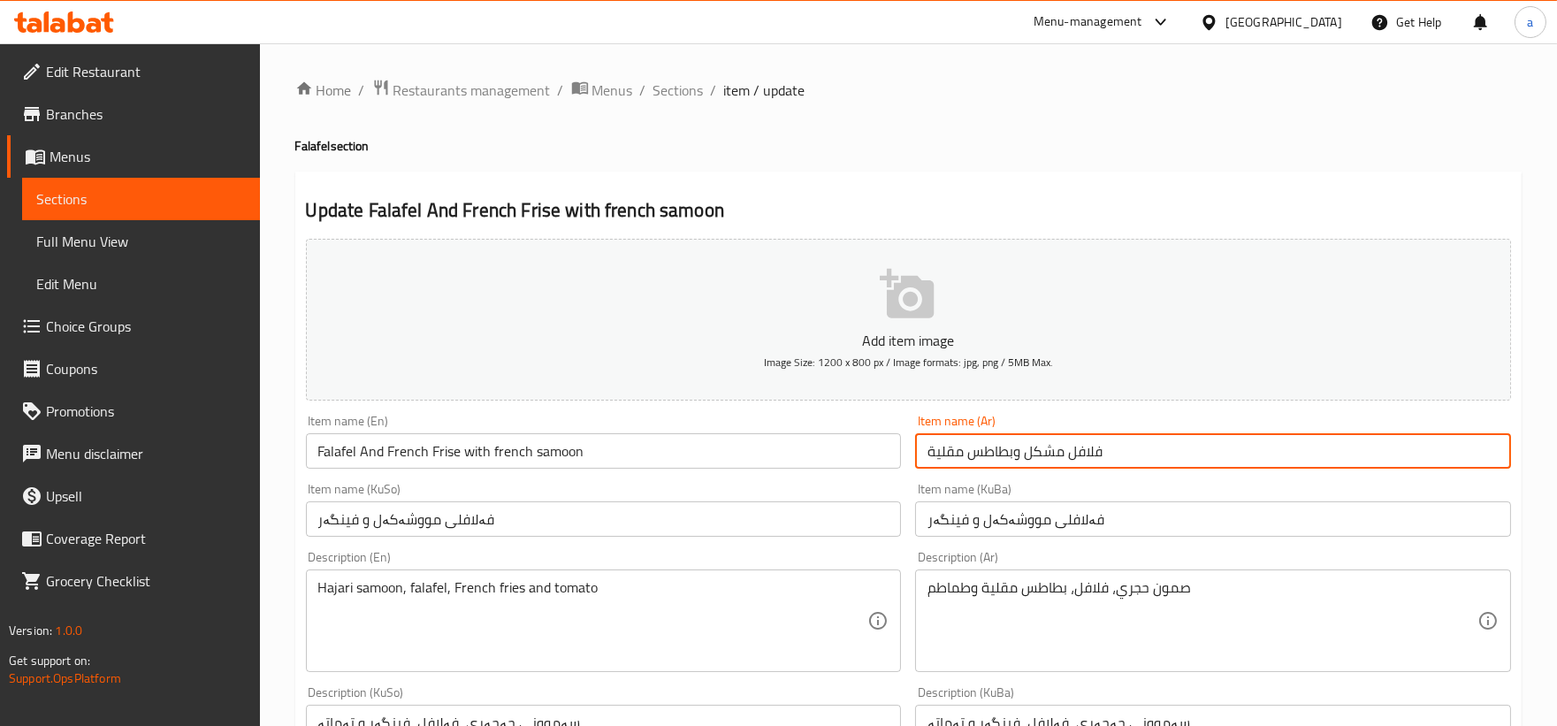
drag, startPoint x: 1125, startPoint y: 438, endPoint x: 656, endPoint y: 422, distance: 468.8
click at [656, 422] on div "Add item image Image Size: 1200 x 800 px / Image formats: jpg, png / 5MB Max. I…" at bounding box center [908, 714] width 1219 height 965
paste input "بطاطا مقلية مع صمون فرنسي"
type input "فلافل وبطاطا مقلية مع صمون فرنسي"
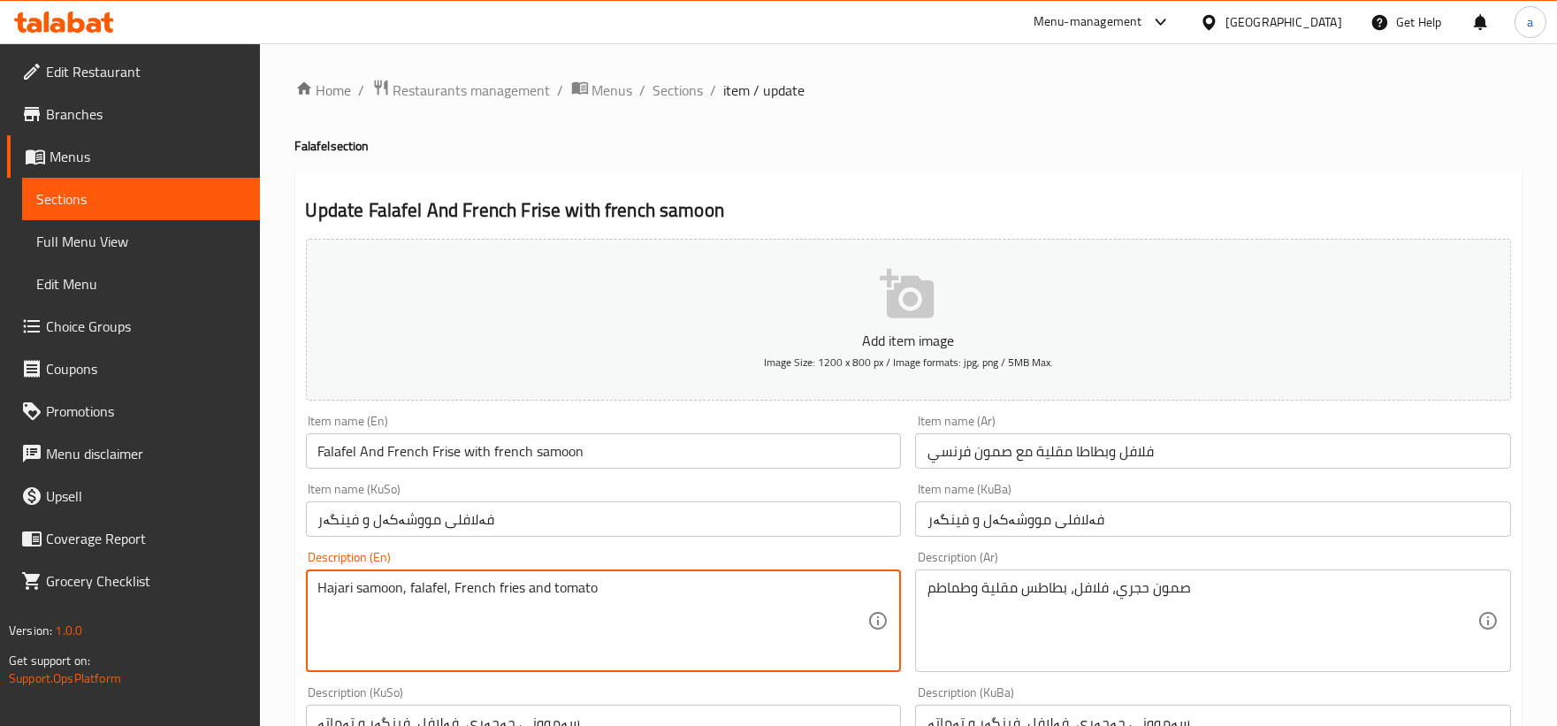
drag, startPoint x: 649, startPoint y: 621, endPoint x: 820, endPoint y: 619, distance: 171.5
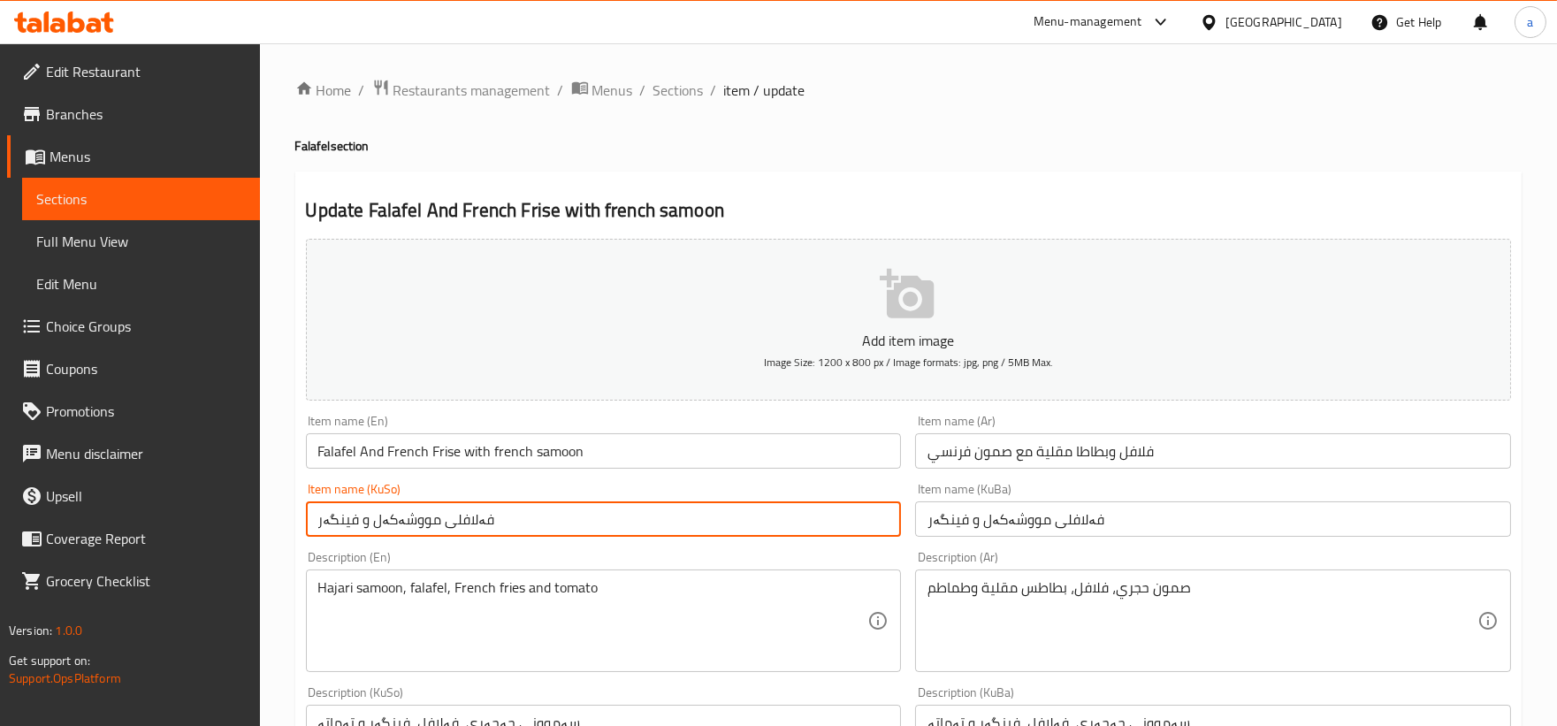
drag, startPoint x: 625, startPoint y: 507, endPoint x: 3, endPoint y: 516, distance: 622.5
paste input "ەل و فینگەر لەگەڵ سەمووونی فەرەنسی"
type input "فەلافەل و فینگەر لەگەڵ سەمووونی فەرەنسی"
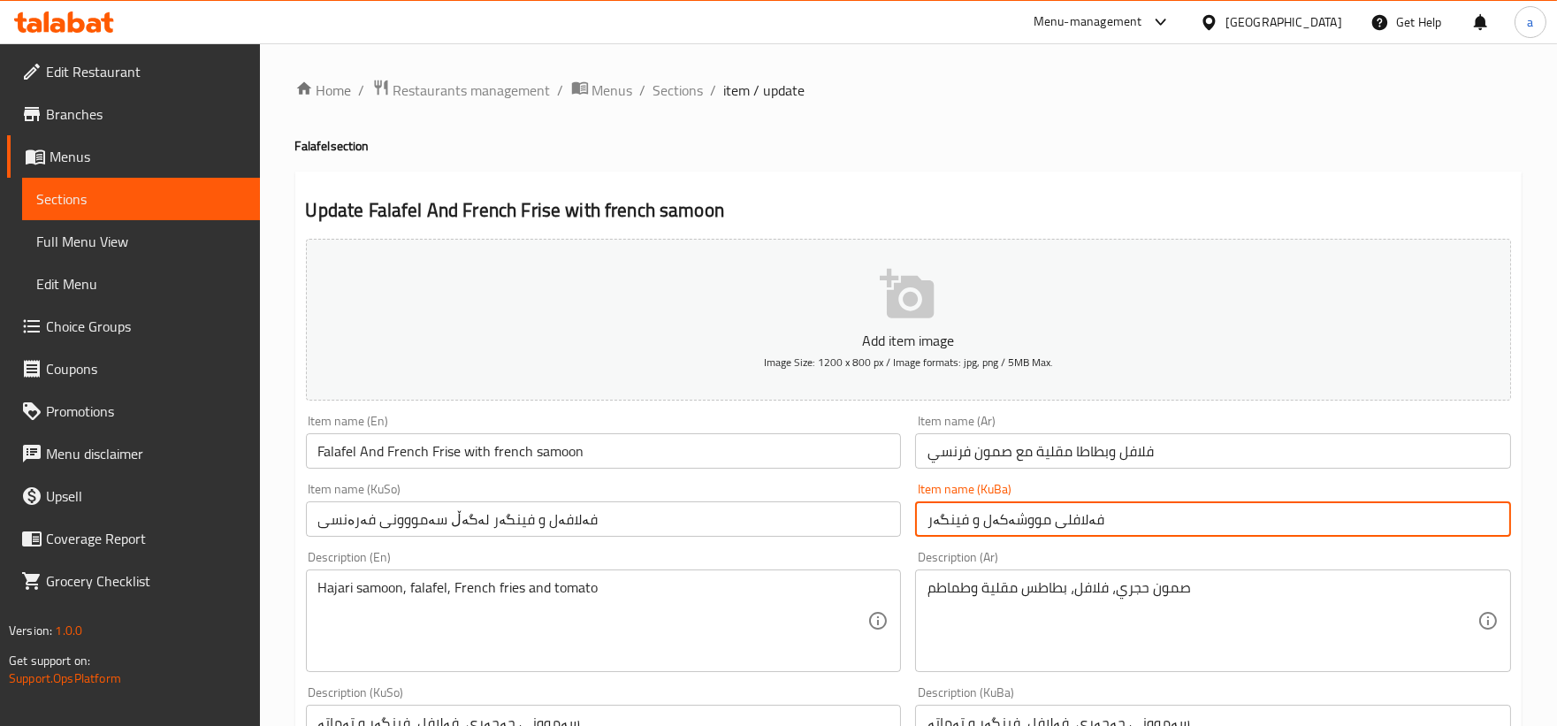
drag, startPoint x: 1191, startPoint y: 515, endPoint x: 563, endPoint y: 532, distance: 627.9
click at [563, 532] on div "Add item image Image Size: 1200 x 800 px / Image formats: jpg, png / 5MB Max. I…" at bounding box center [908, 714] width 1219 height 965
paste input "ەل و فینگەر لەگەڵ سەمووونی فەرەنسی"
click at [1008, 522] on input "فەلافەل و فینگەر لەگەڵ سەمووونی فەرەنسی" at bounding box center [1213, 518] width 596 height 35
type input "فەلافەل و فینگەر لەگەڵ سەموونی فەرەنسی"
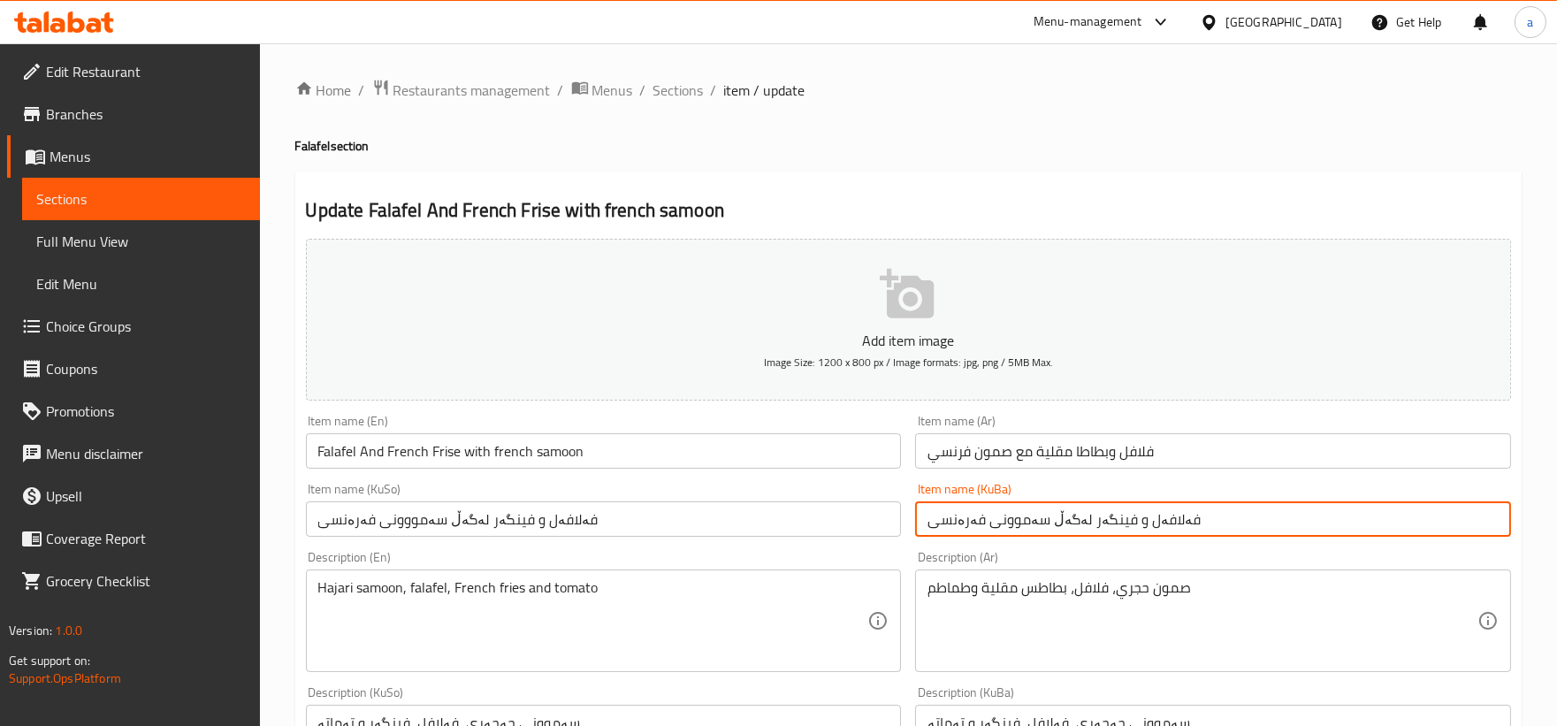
click at [401, 524] on input "فەلافەل و فینگەر لەگەڵ سەمووونی فەرەنسی" at bounding box center [604, 518] width 596 height 35
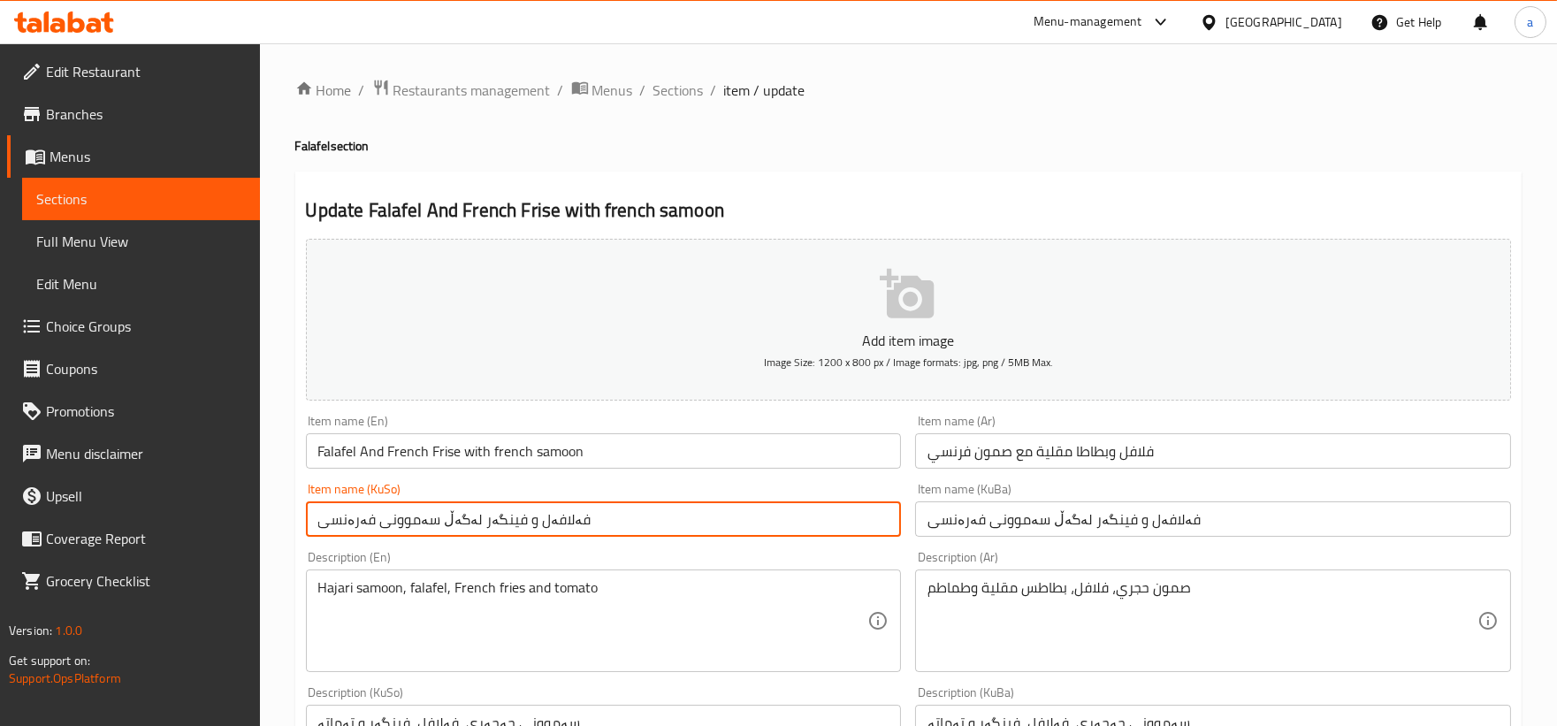
click at [538, 522] on input "فەلافەل و فینگەر لەگەڵ سەموونی فەرەنسی" at bounding box center [604, 518] width 596 height 35
paste input "ل"
type input "فەلافل و فینگەر لەگەڵ سەموونی فەرەنسی"
click at [1148, 515] on input "فەلافەل و فینگەر لەگەڵ سەموونی فەرەنسی" at bounding box center [1213, 518] width 596 height 35
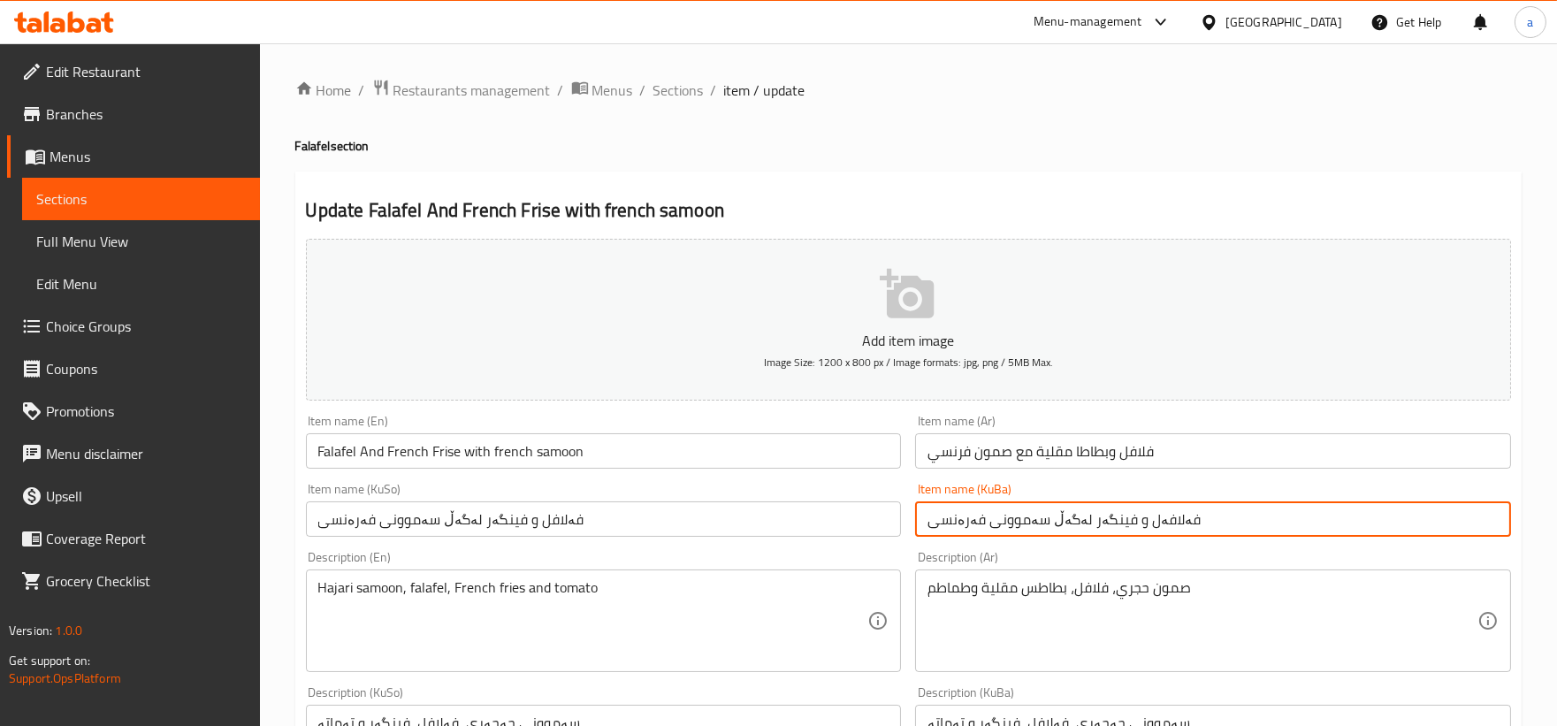
click at [1148, 515] on input "فەلافەل و فینگەر لەگەڵ سەموونی فەرەنسی" at bounding box center [1213, 518] width 596 height 35
paste input "ل"
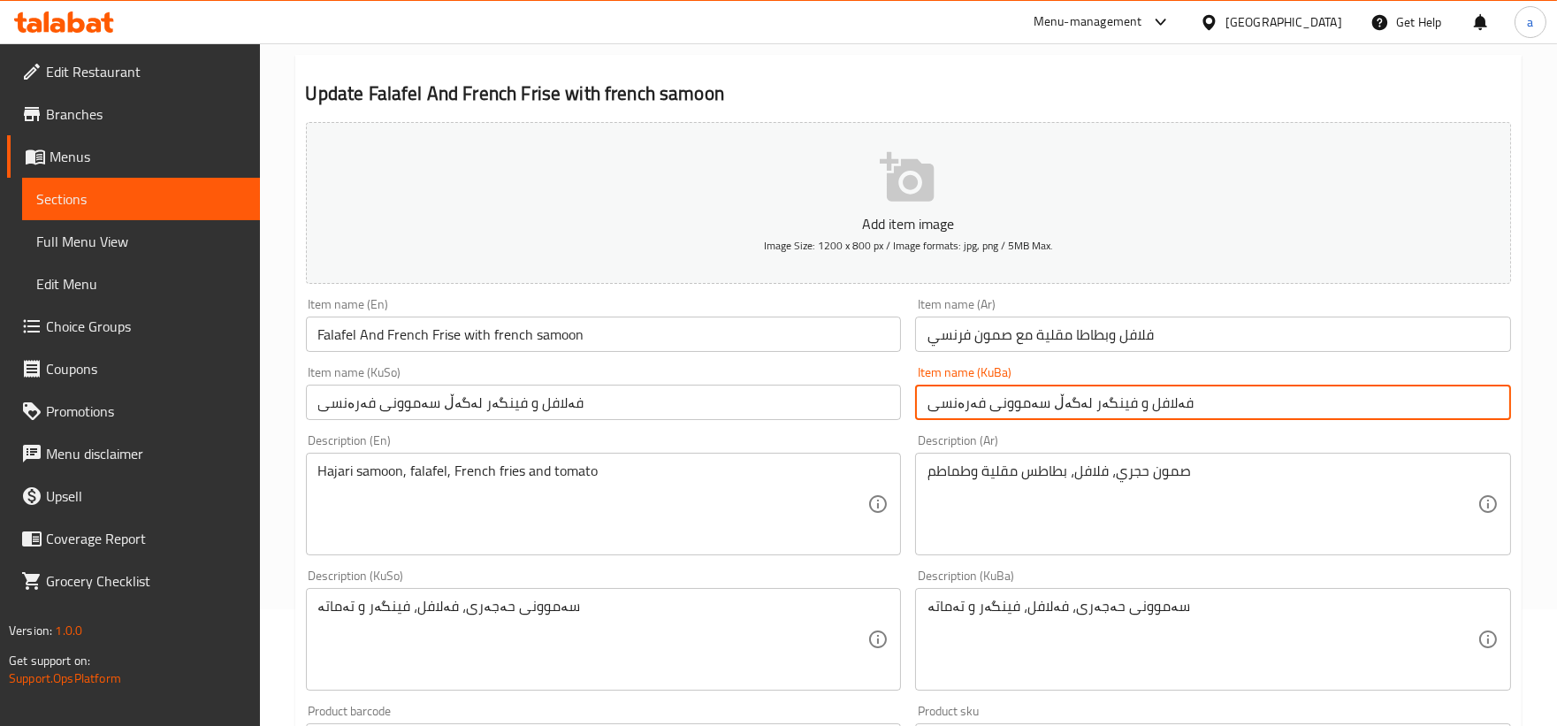
scroll to position [164, 0]
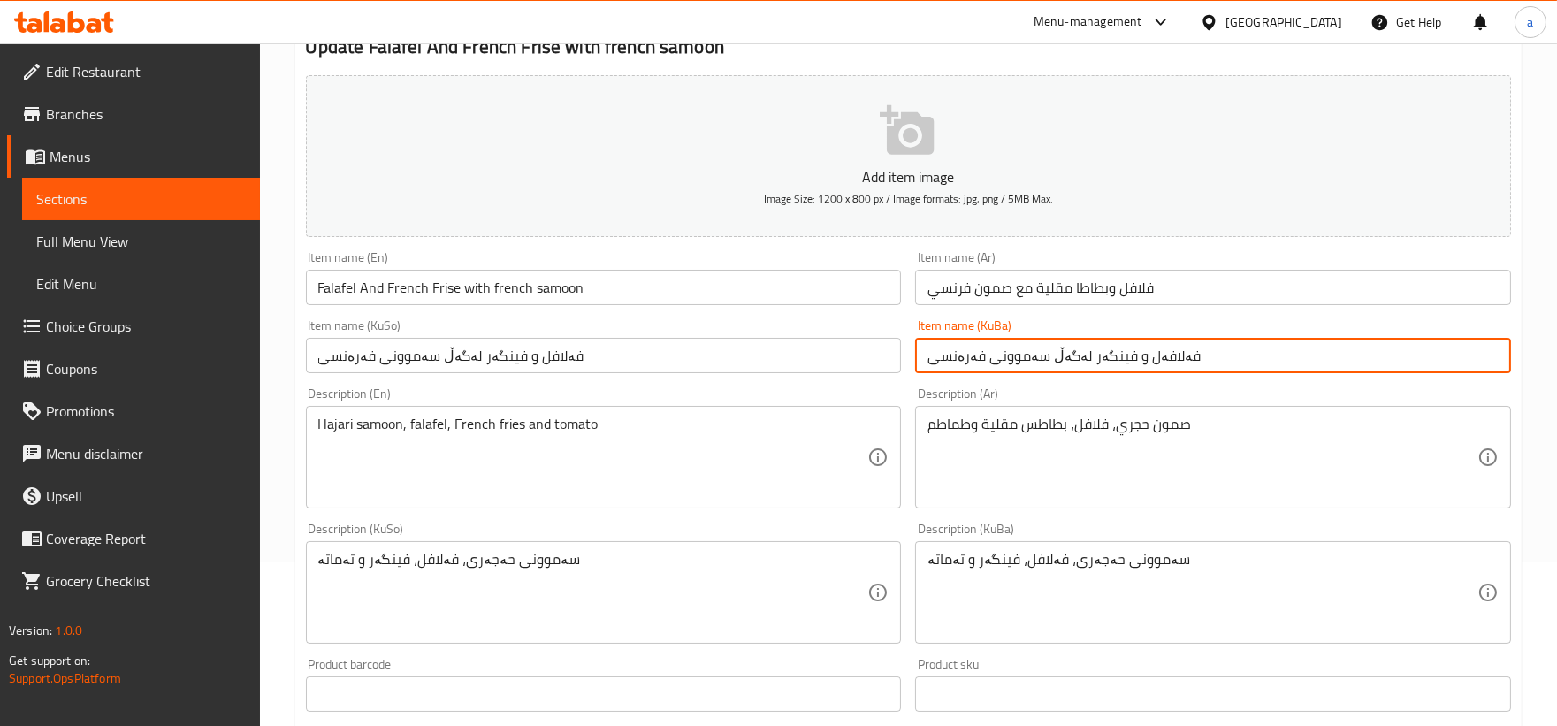
type input "فەلافەل و فینگەر لەگەڵ سەموونی فەرەنسی"
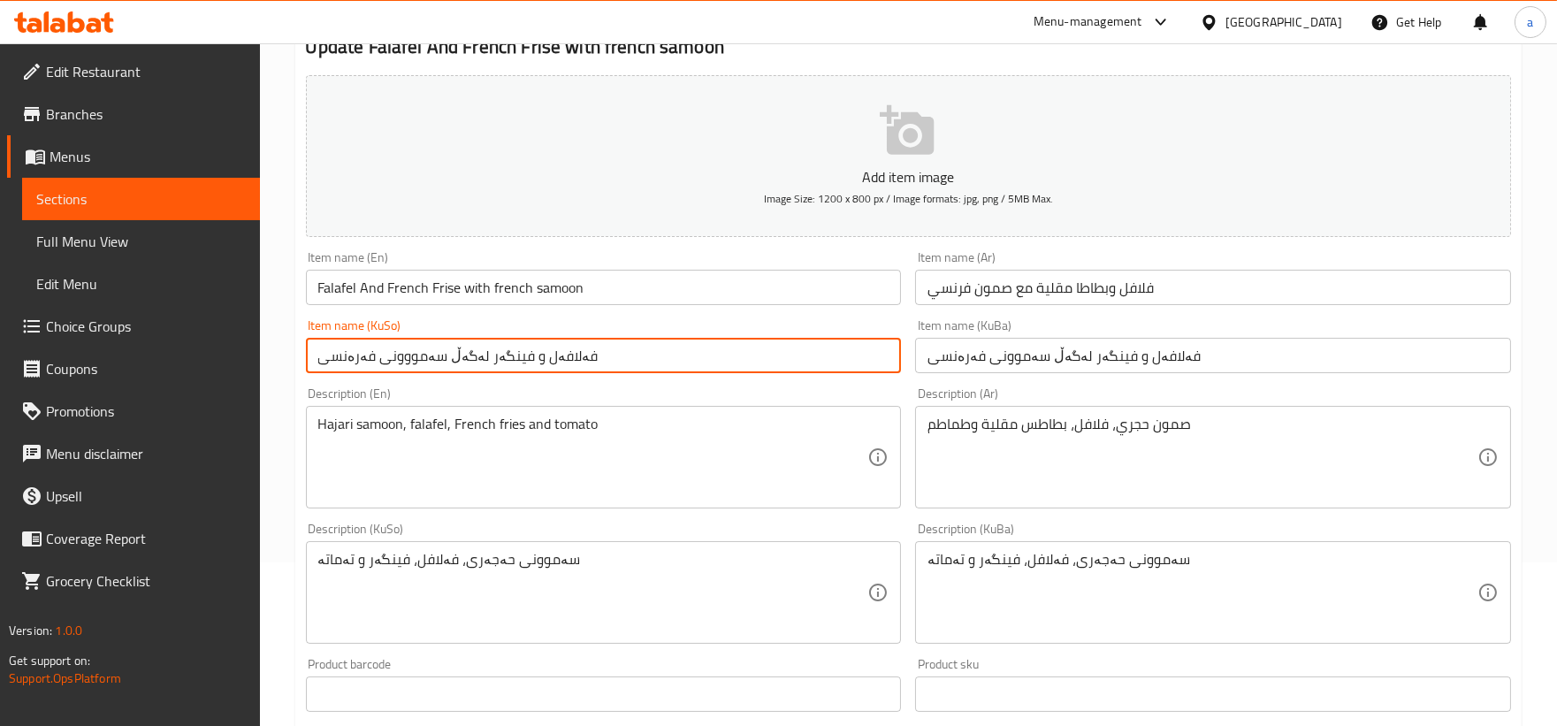
type input "فەلافەل و فینگەر لەگەڵ سەمووونی فەرەنسی"
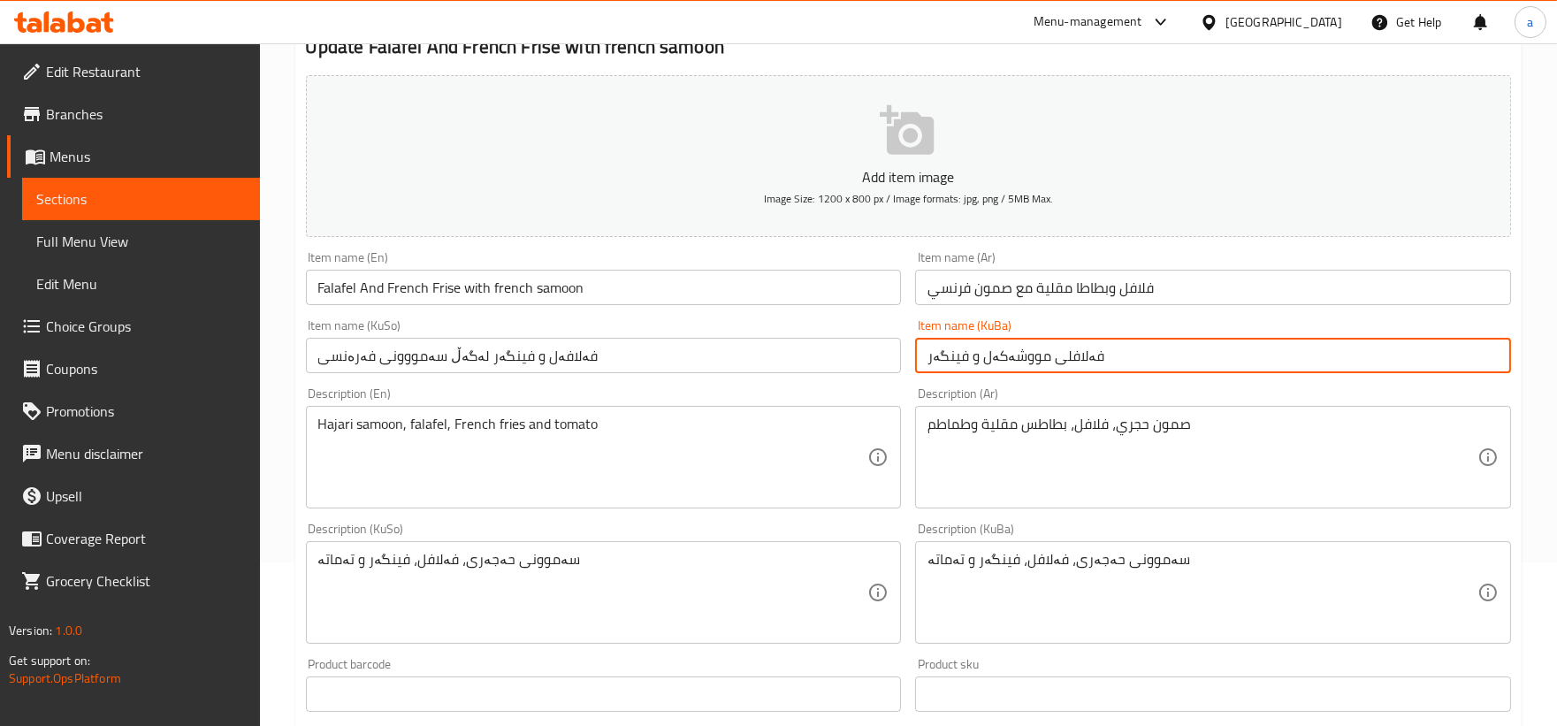
type input "فەلافلی مووشەکەل و فینگەر"
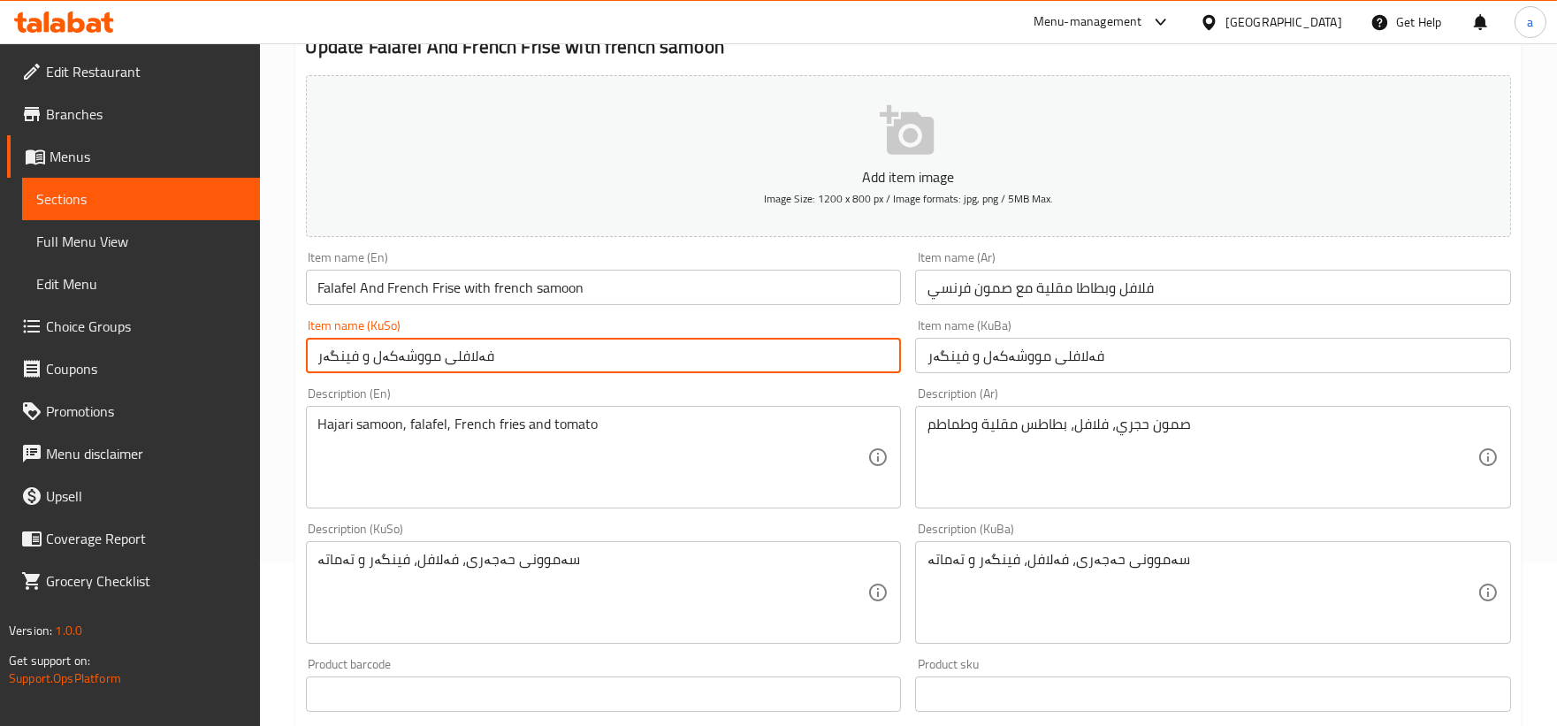
type input "فەلافلی مووشەکەل و فینگەر"
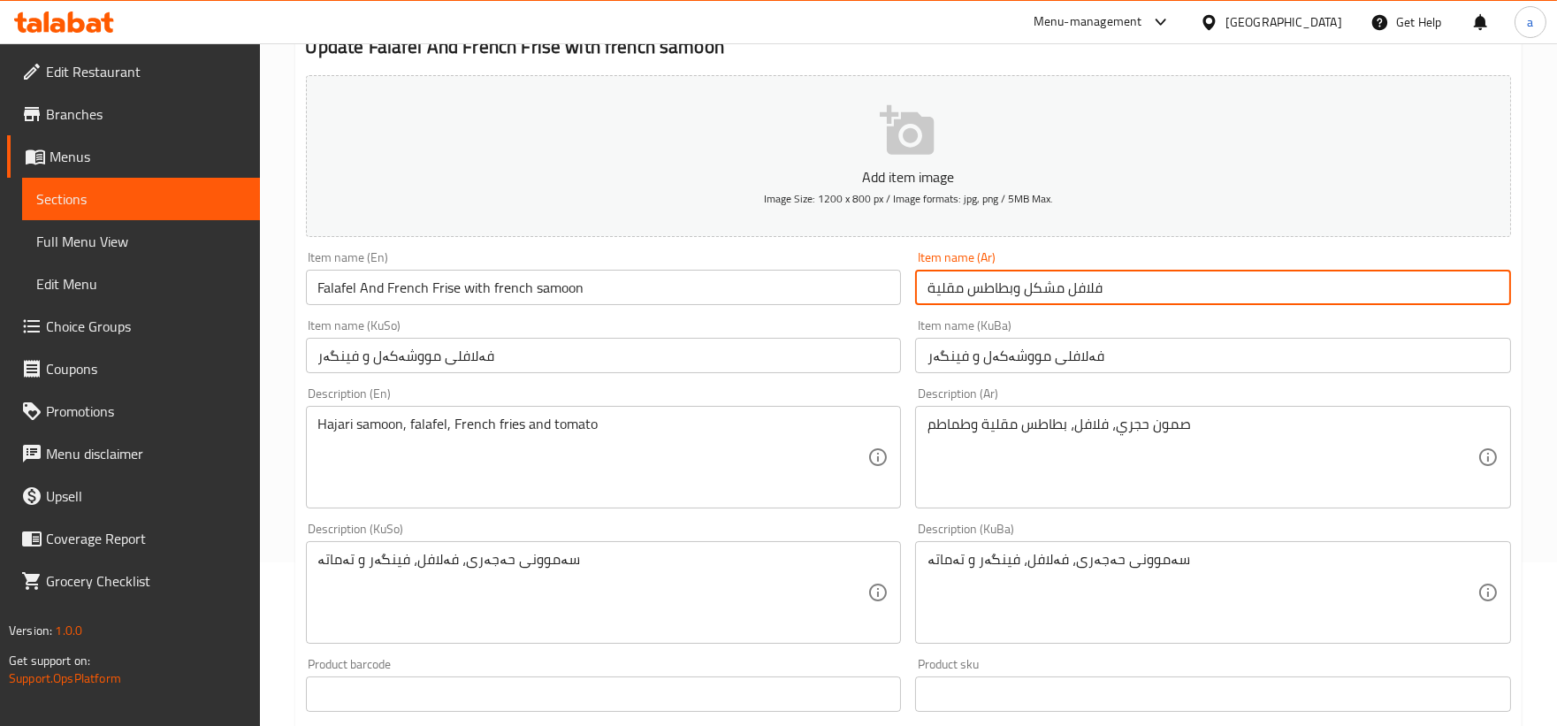
type input "فلافل مشكل وبطاطس مقلية"
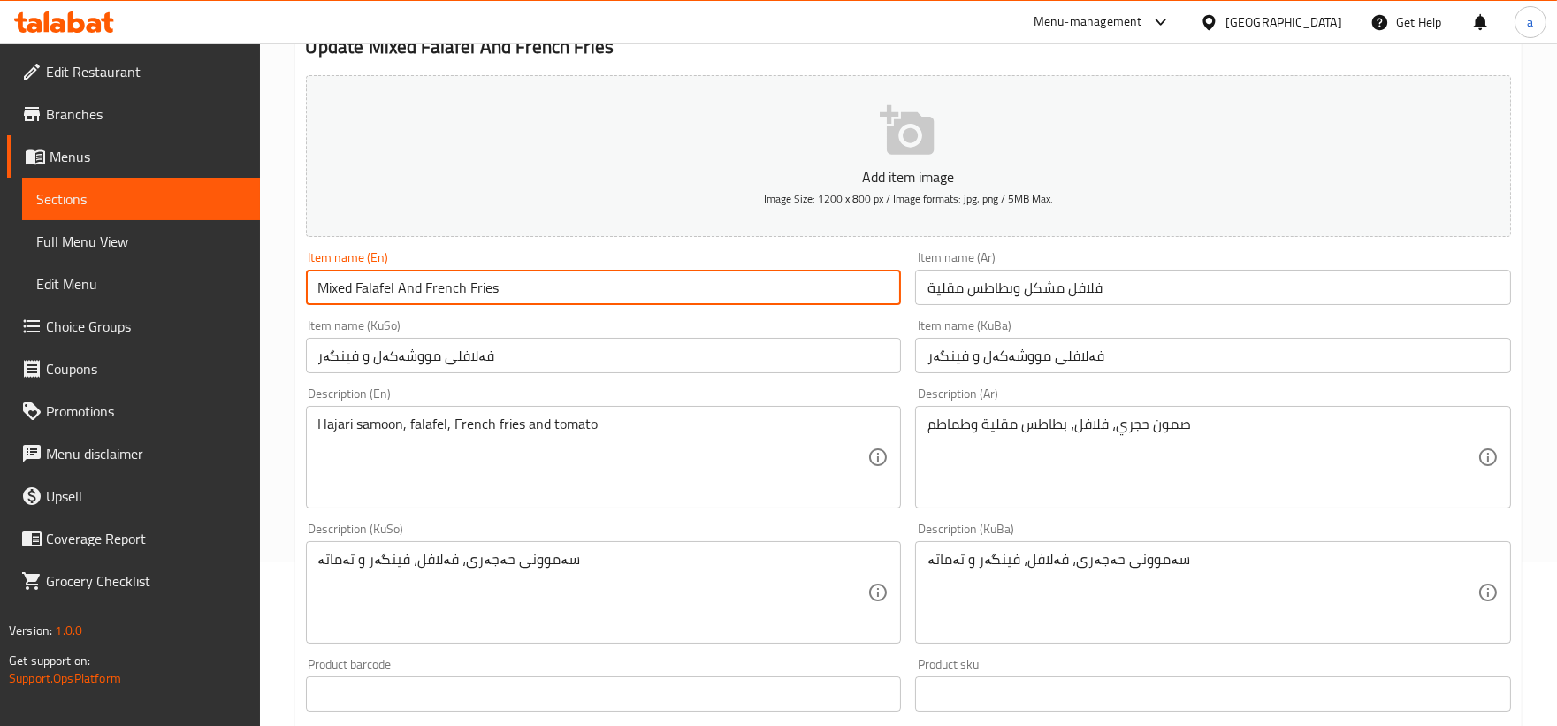
type input "Mixed Falafel And French Fries"
click at [593, 251] on div "Item name (En) Mixed Falafel And French Fries Item name (En)" at bounding box center [604, 278] width 596 height 54
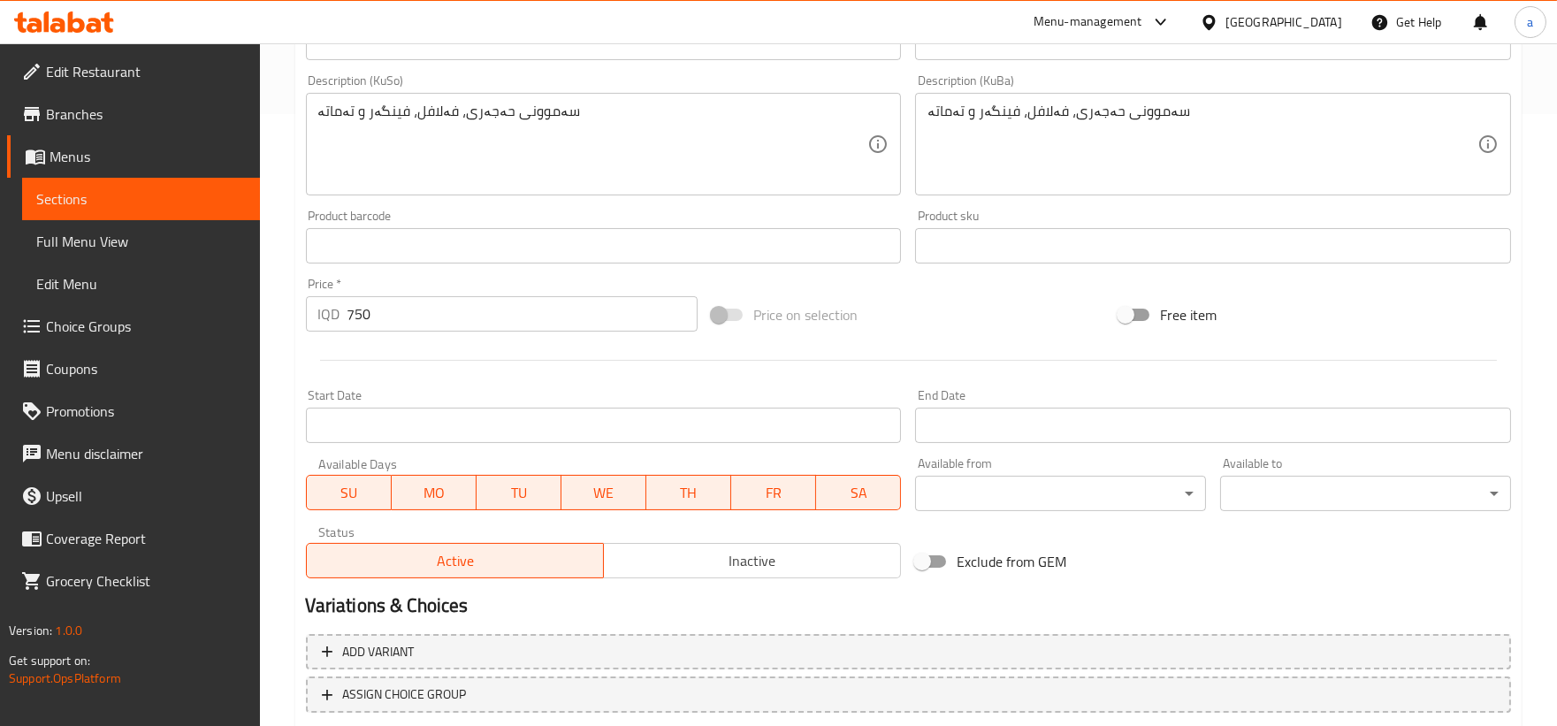
scroll to position [723, 0]
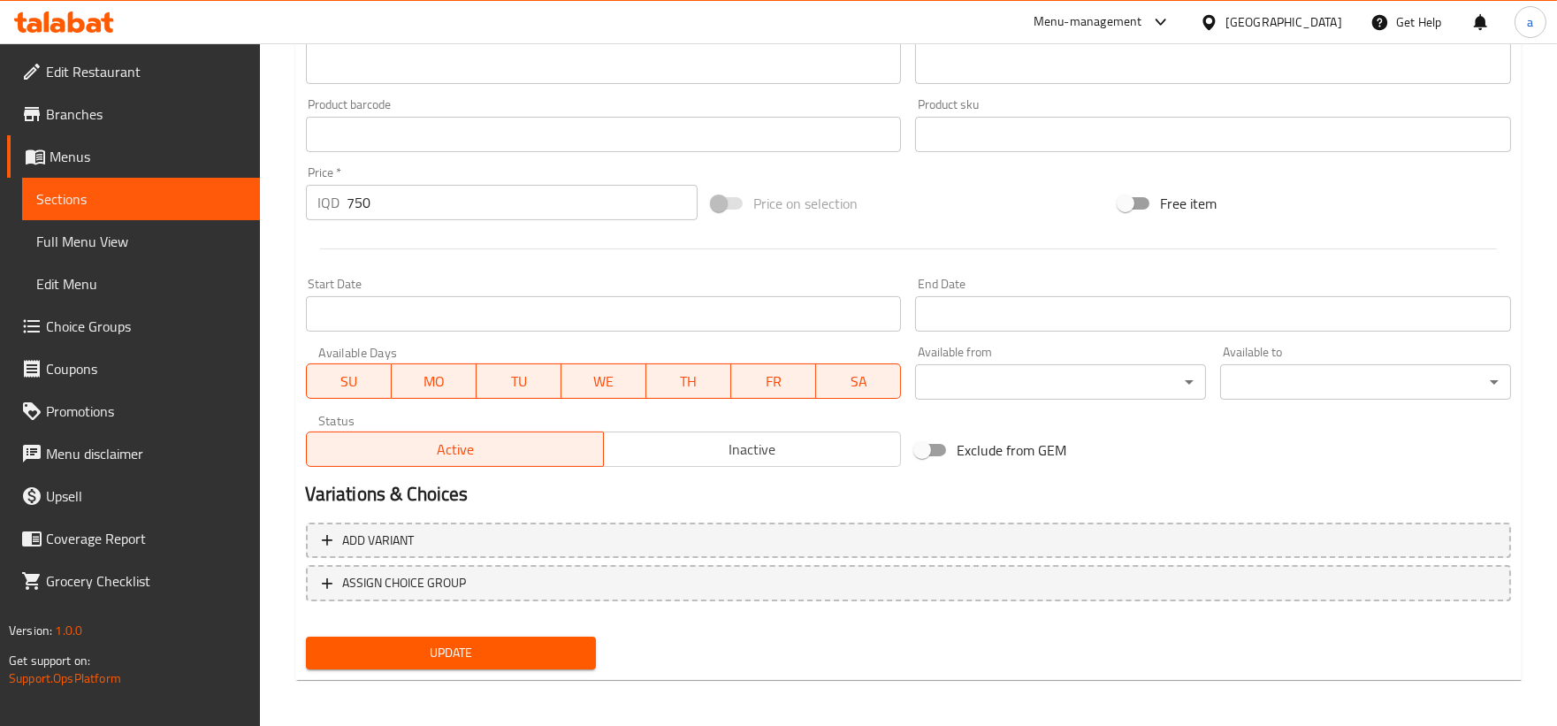
click at [489, 647] on span "Update" at bounding box center [451, 653] width 263 height 22
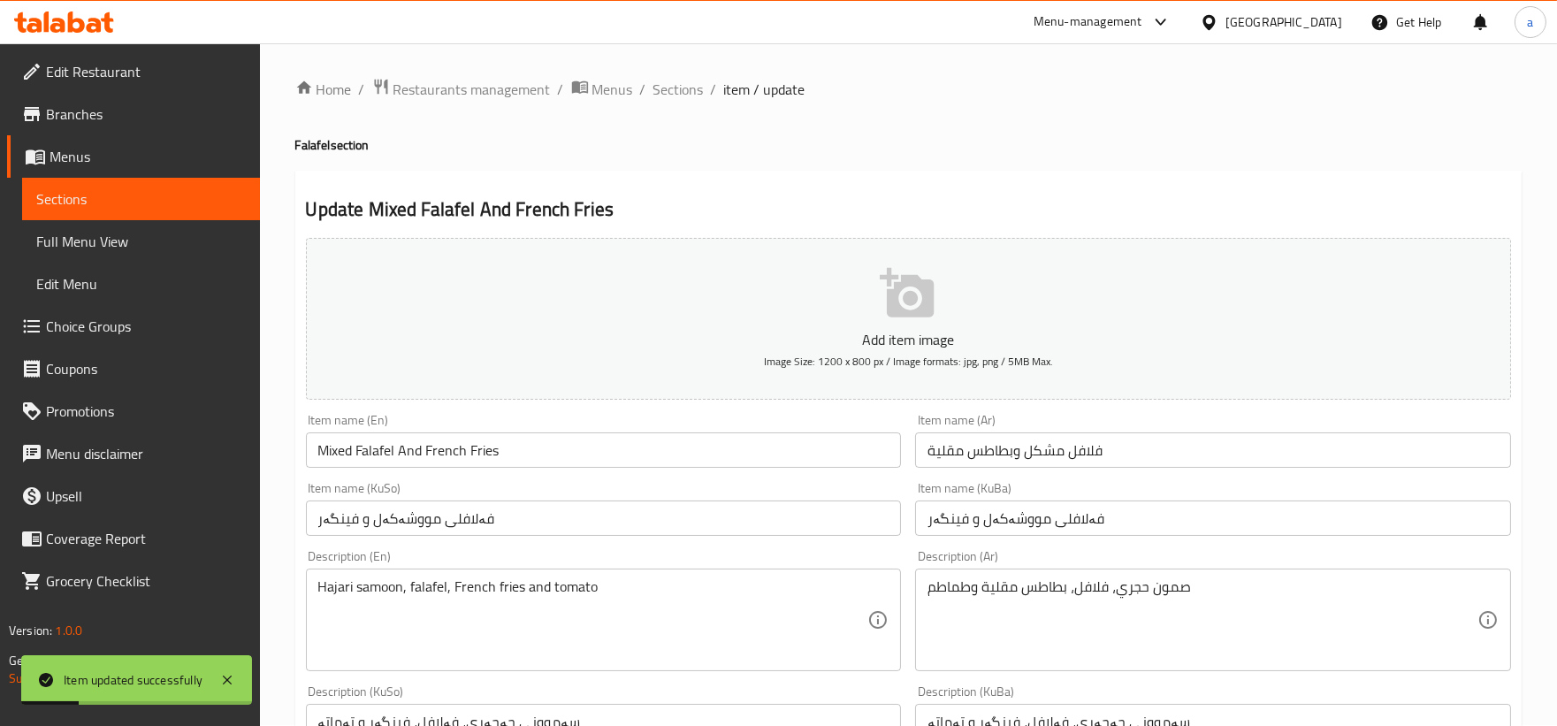
scroll to position [0, 0]
click at [690, 91] on span "Sections" at bounding box center [678, 90] width 50 height 21
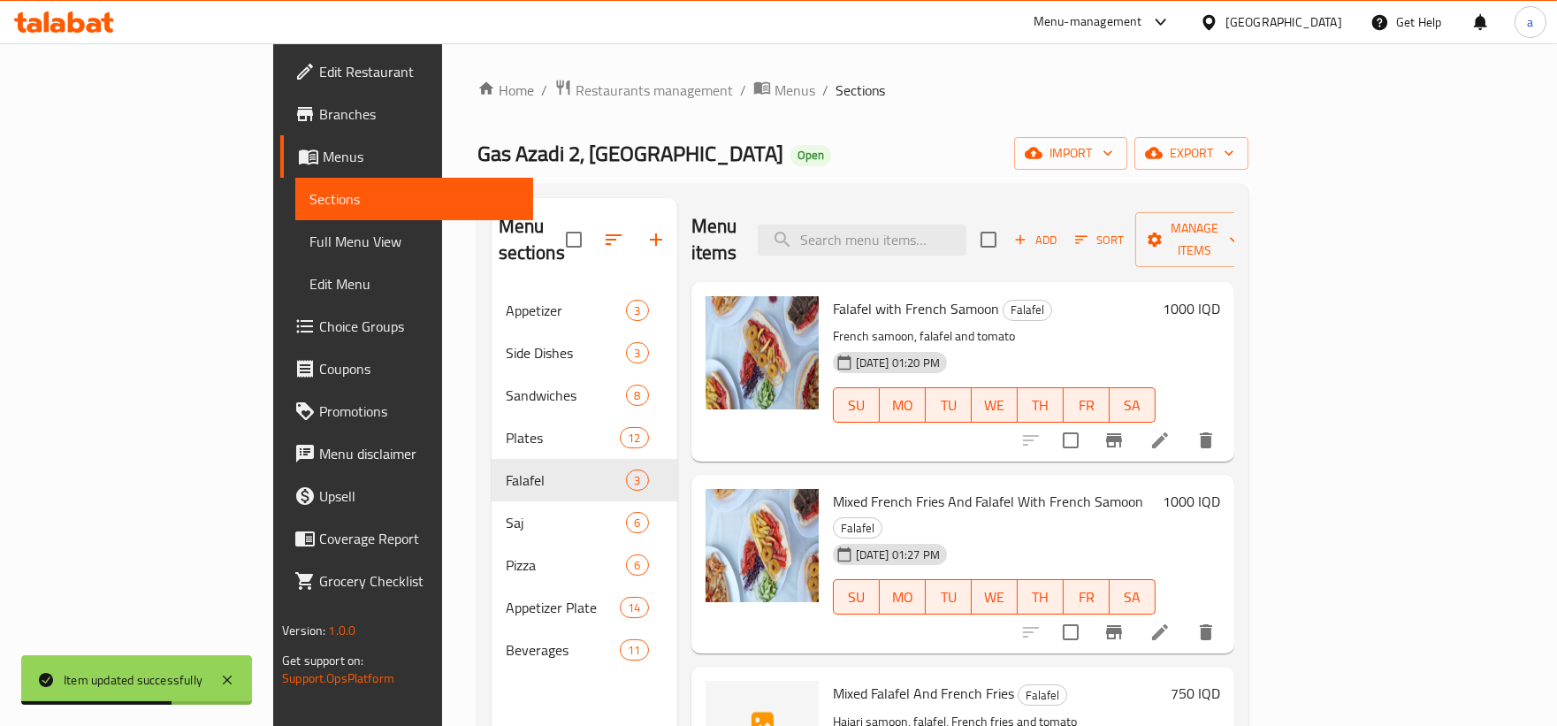
click at [309, 250] on span "Full Menu View" at bounding box center [414, 241] width 210 height 21
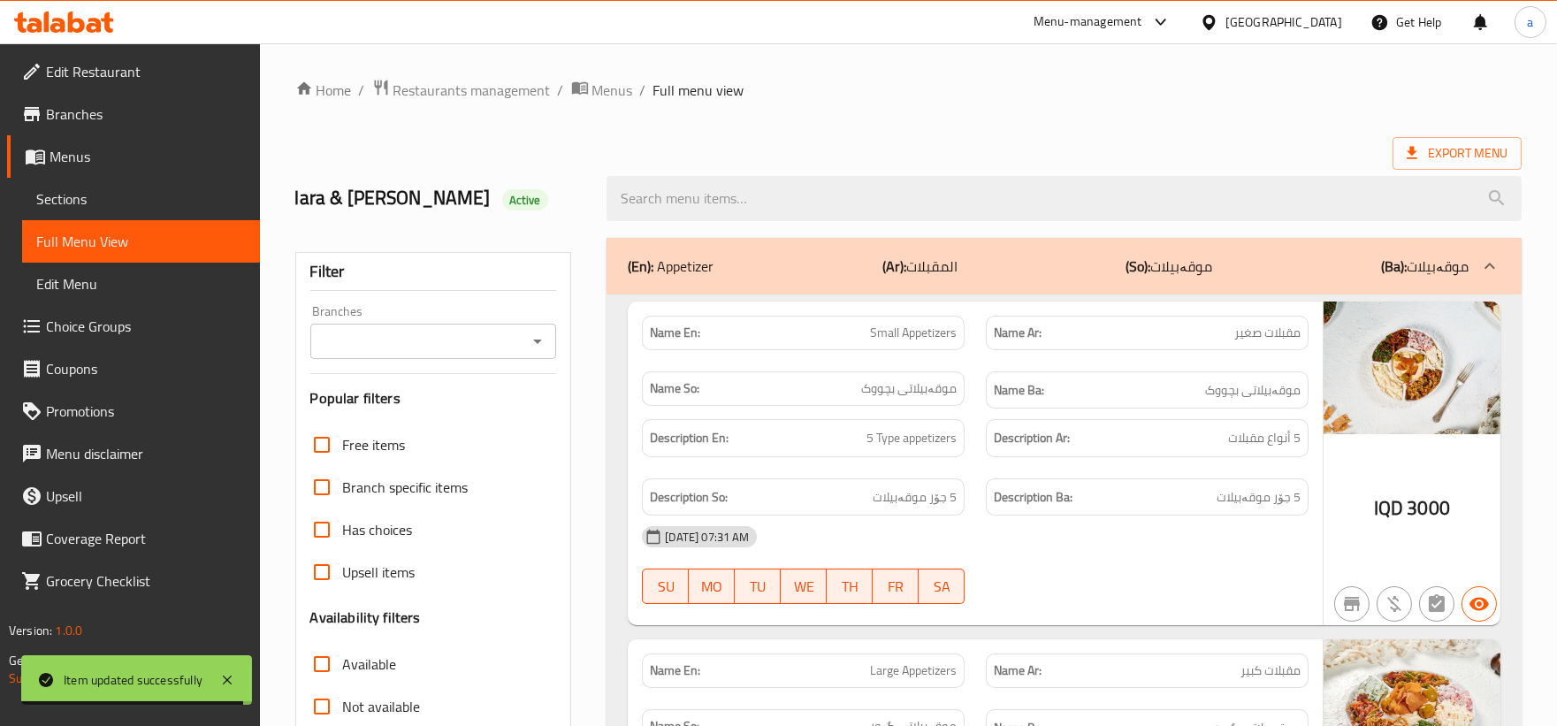
click at [533, 343] on icon "Open" at bounding box center [537, 341] width 21 height 21
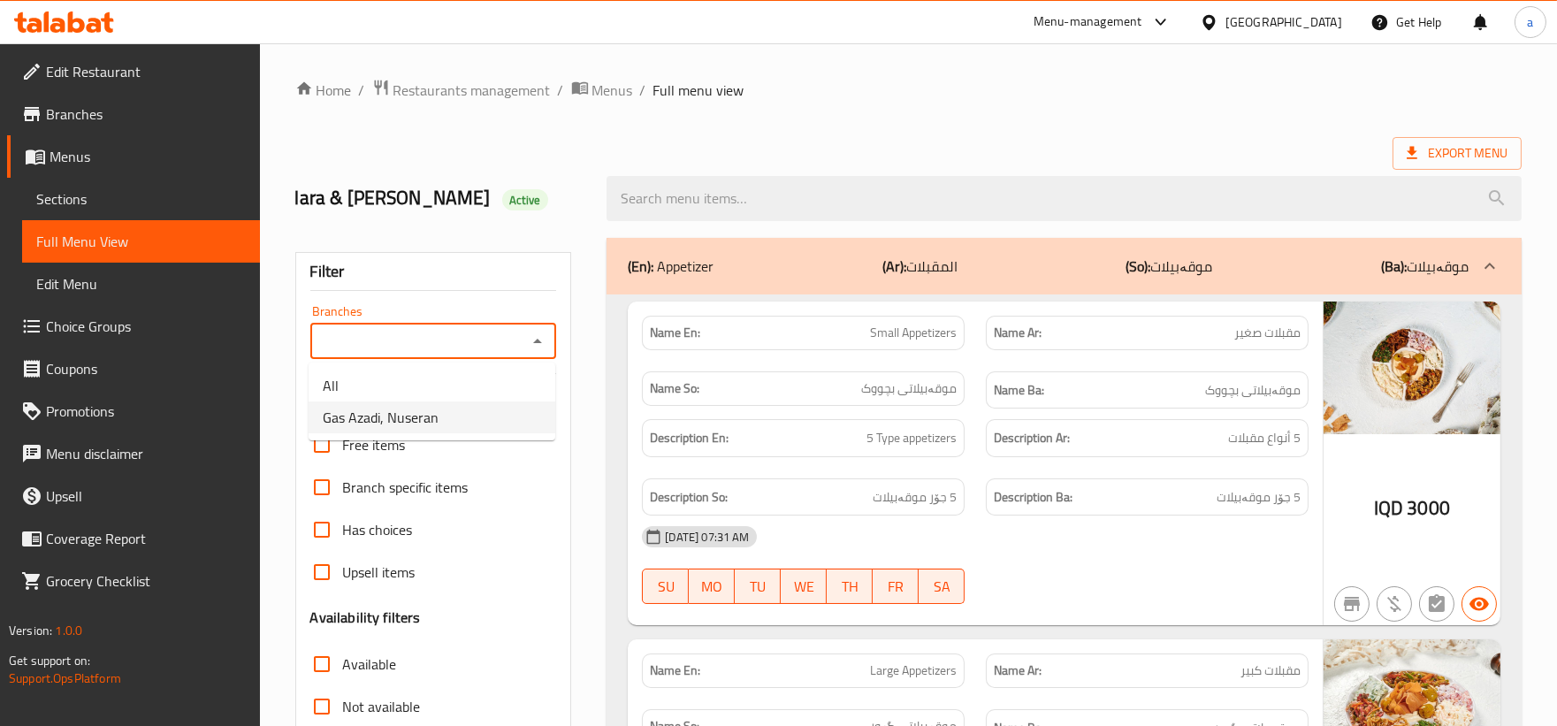
click at [479, 402] on li "Gas Azadi, Nuseran" at bounding box center [432, 417] width 247 height 32
type input "Gas Azadi, Nuseran"
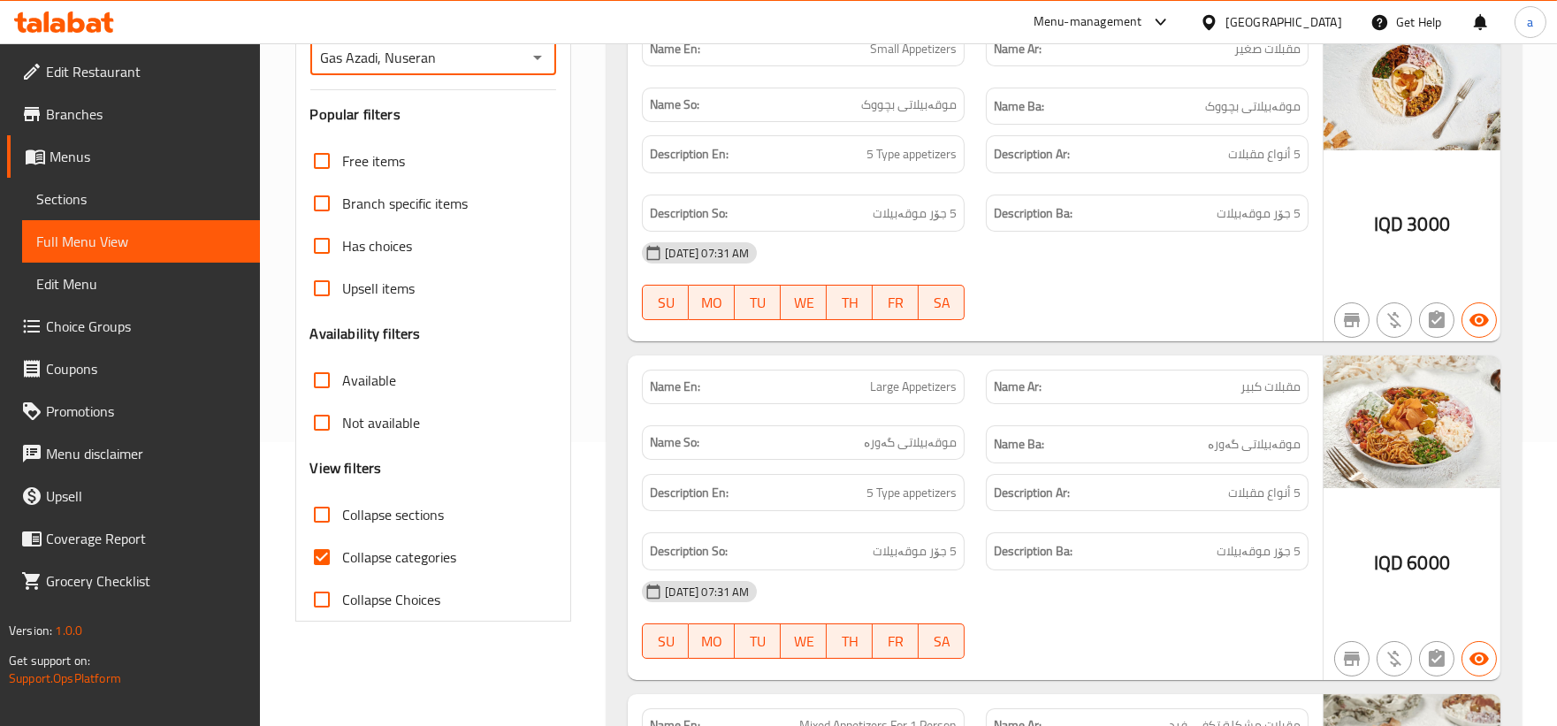
scroll to position [178, 0]
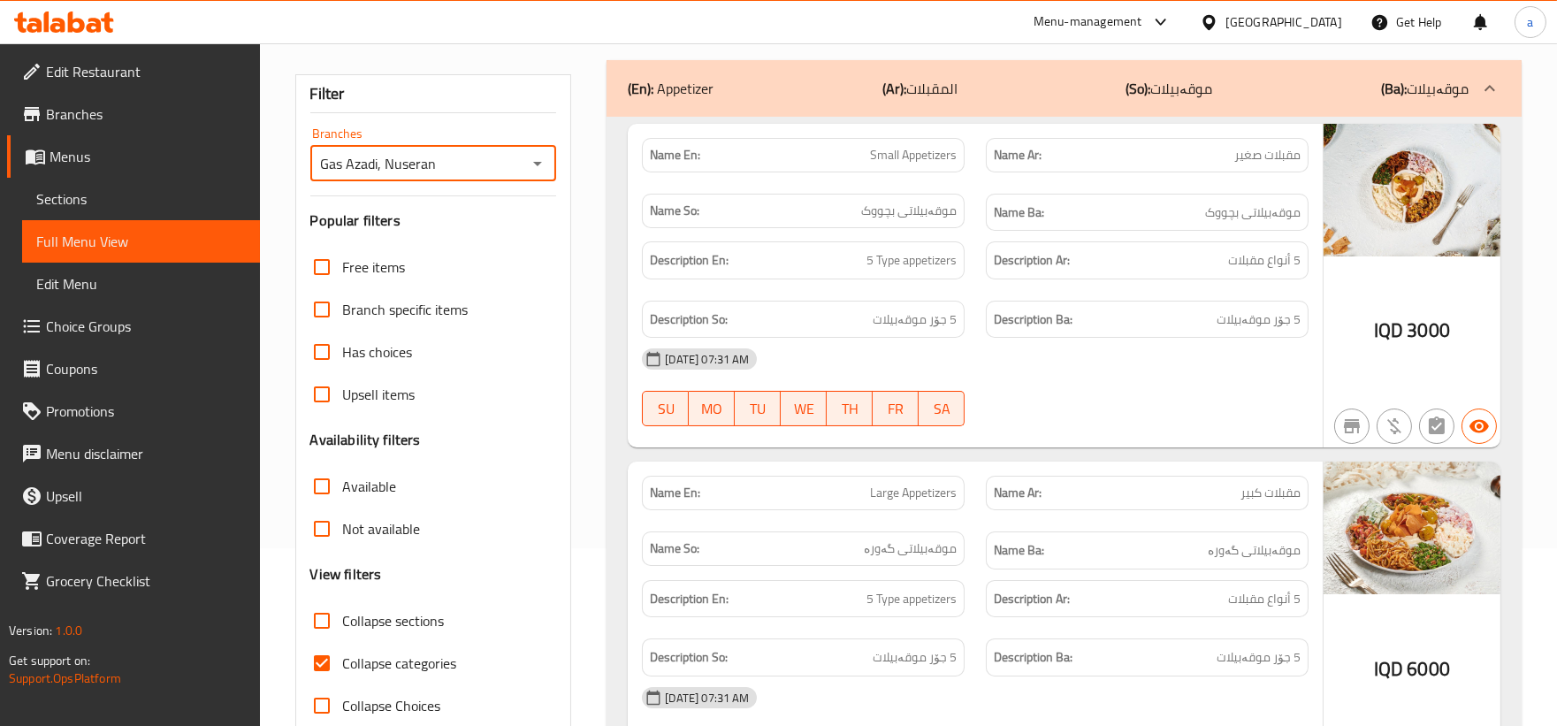
click at [135, 190] on span "Sections" at bounding box center [141, 198] width 210 height 21
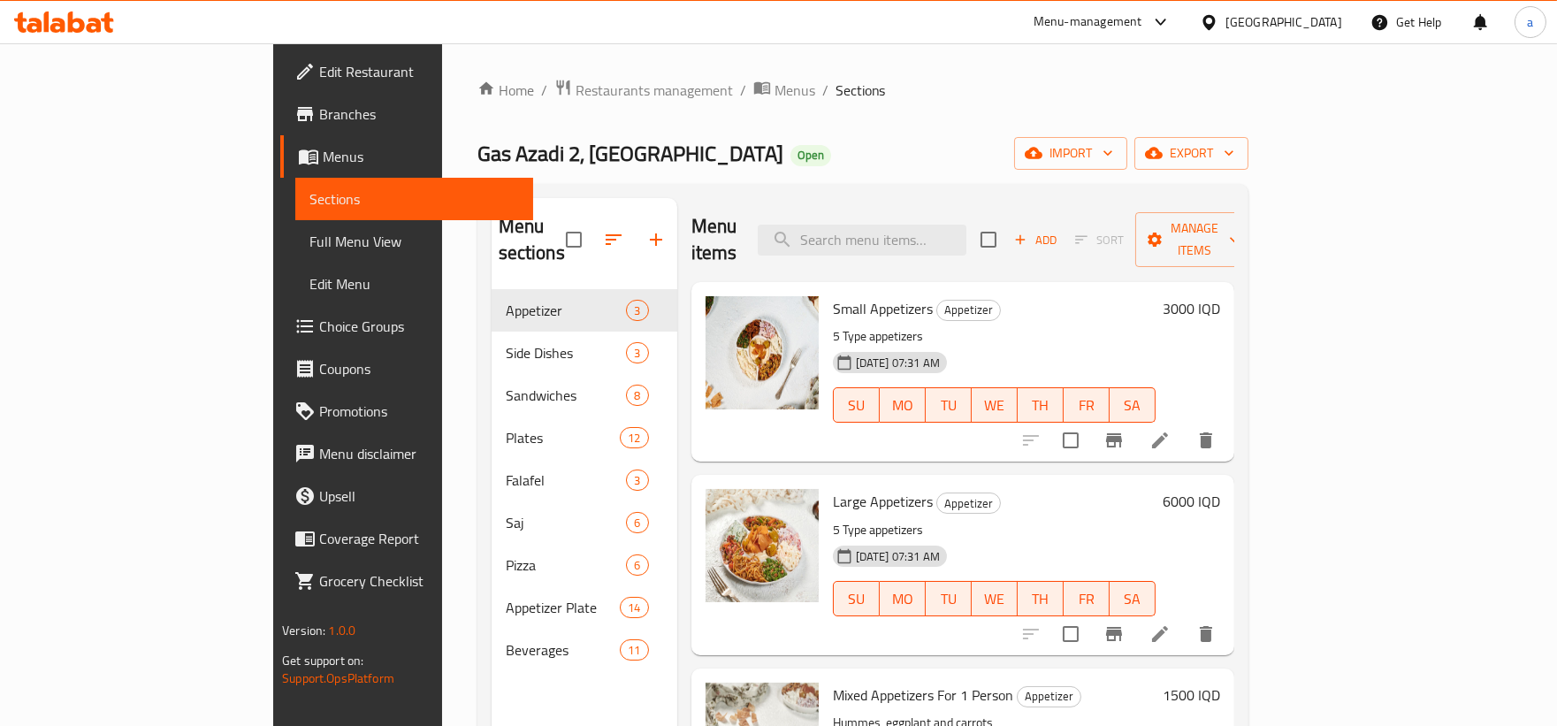
click at [912, 244] on div "Menu items Add Sort Manage items" at bounding box center [962, 240] width 543 height 84
click at [912, 237] on input "search" at bounding box center [862, 240] width 209 height 31
click at [966, 235] on input "search" at bounding box center [862, 240] width 209 height 31
paste input "Mixed Falafel And French Frise"
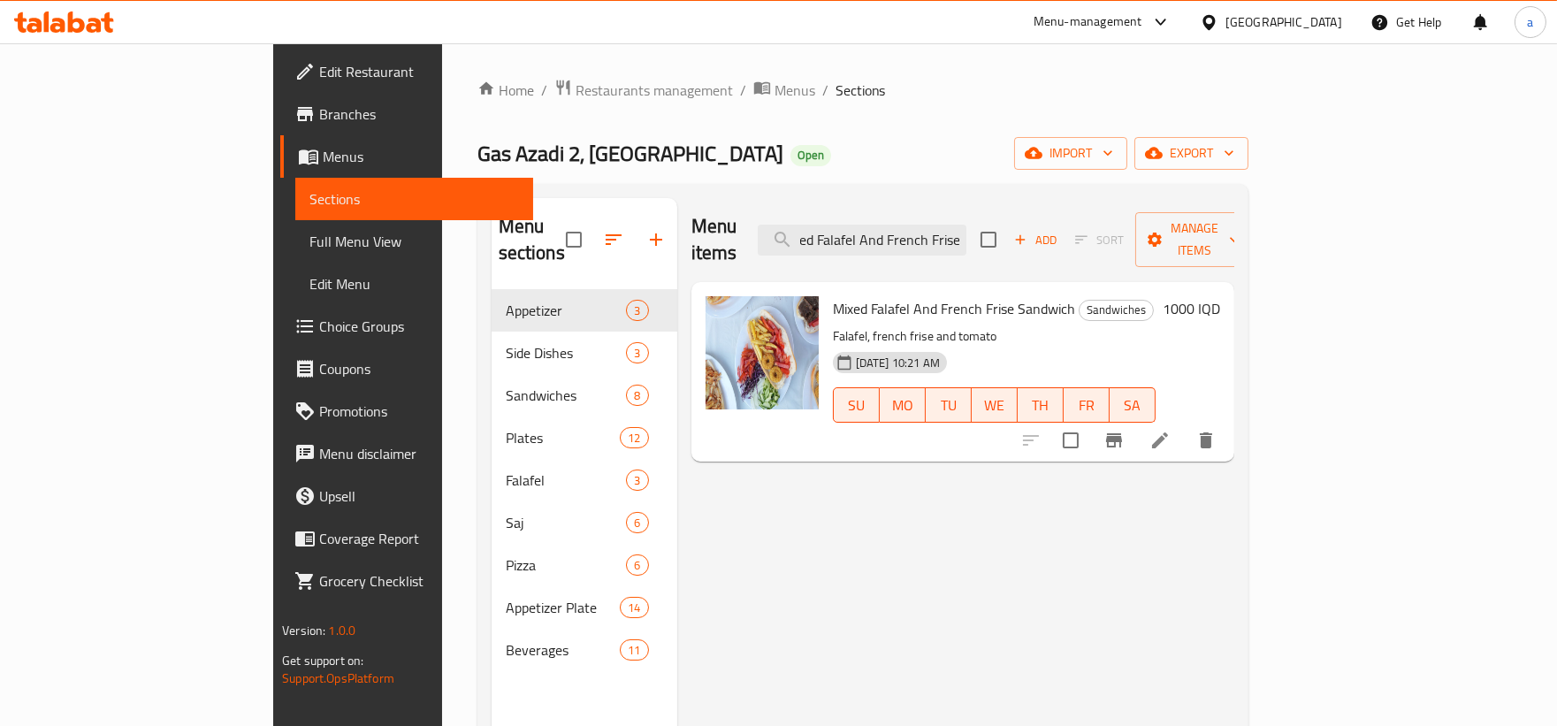
type input "Mixed Falafel And French Frise"
click at [1171, 430] on icon at bounding box center [1159, 440] width 21 height 21
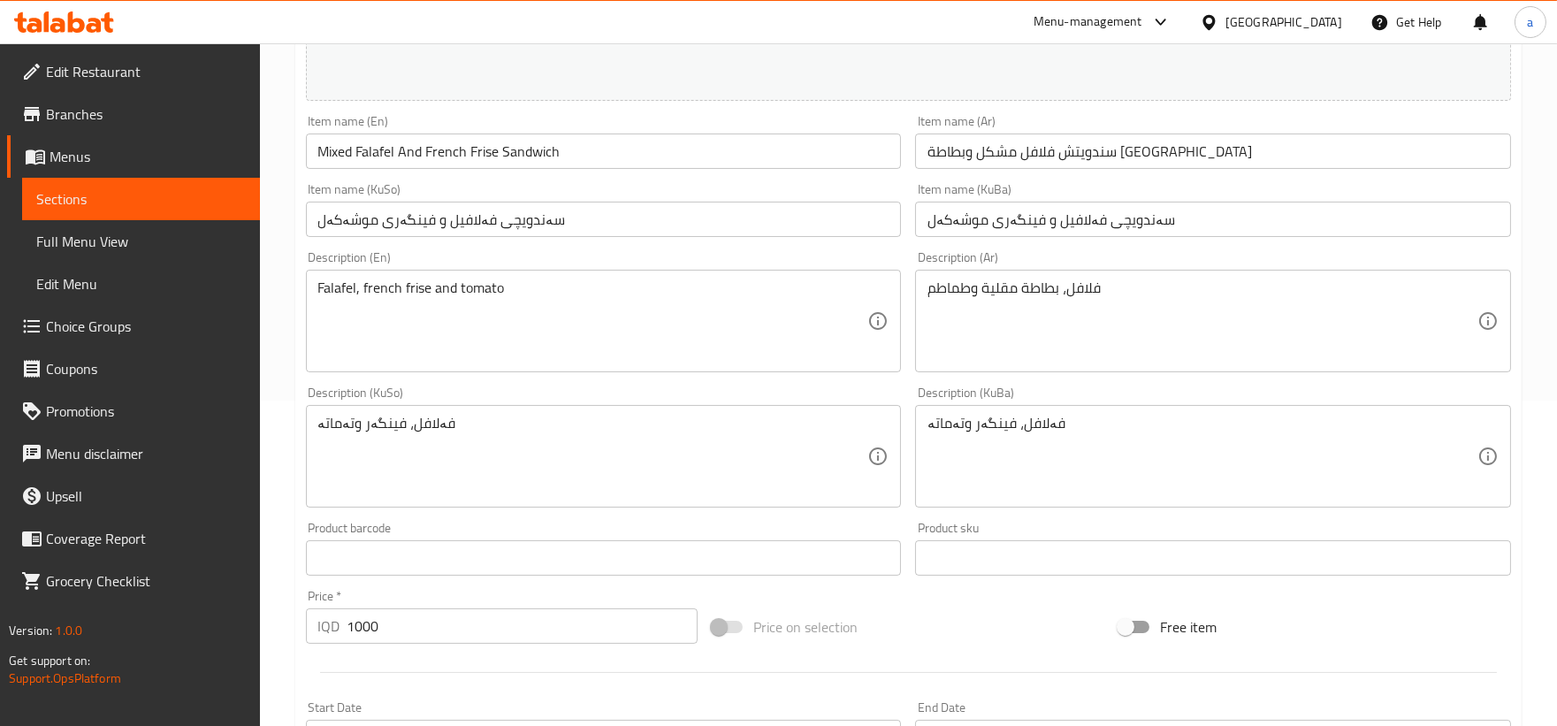
scroll to position [327, 0]
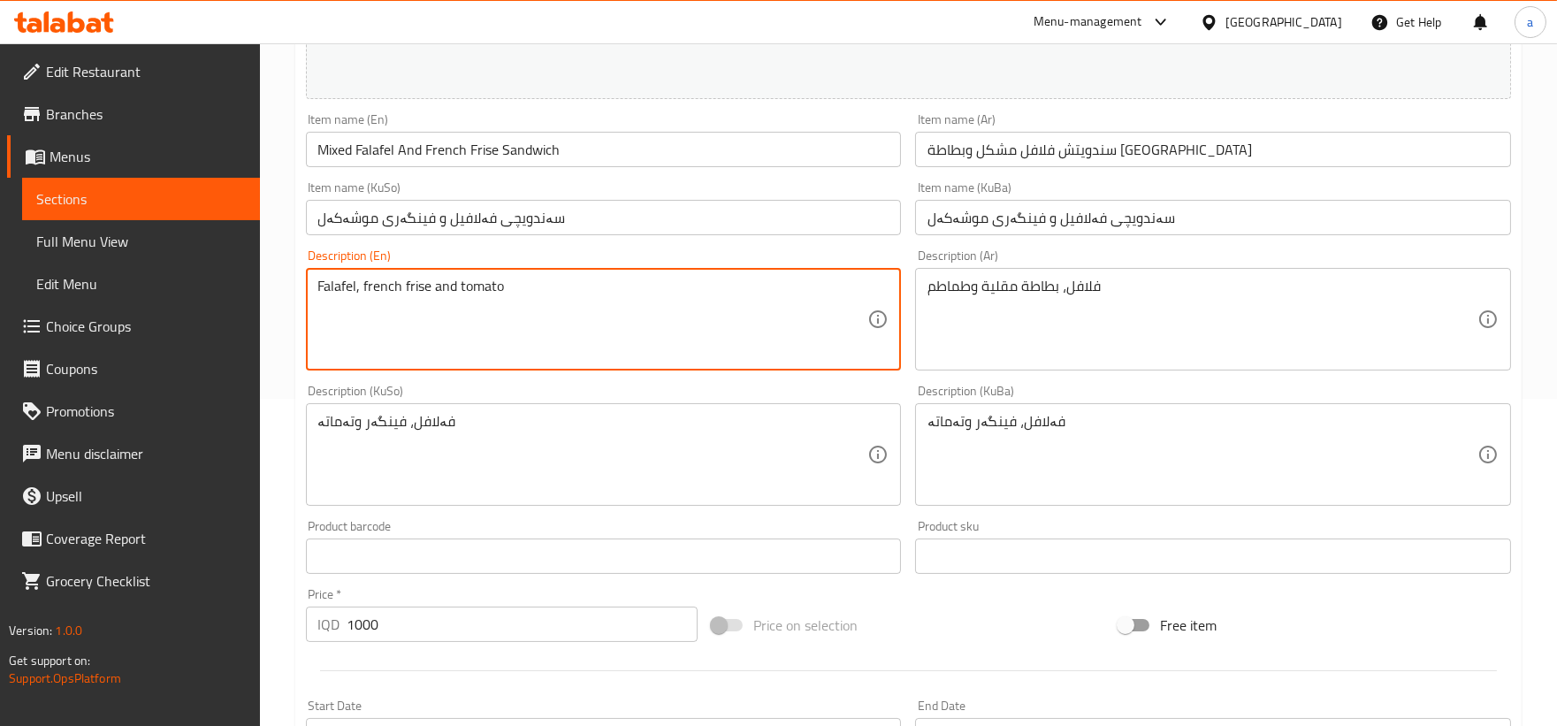
drag, startPoint x: 558, startPoint y: 289, endPoint x: 173, endPoint y: 298, distance: 384.7
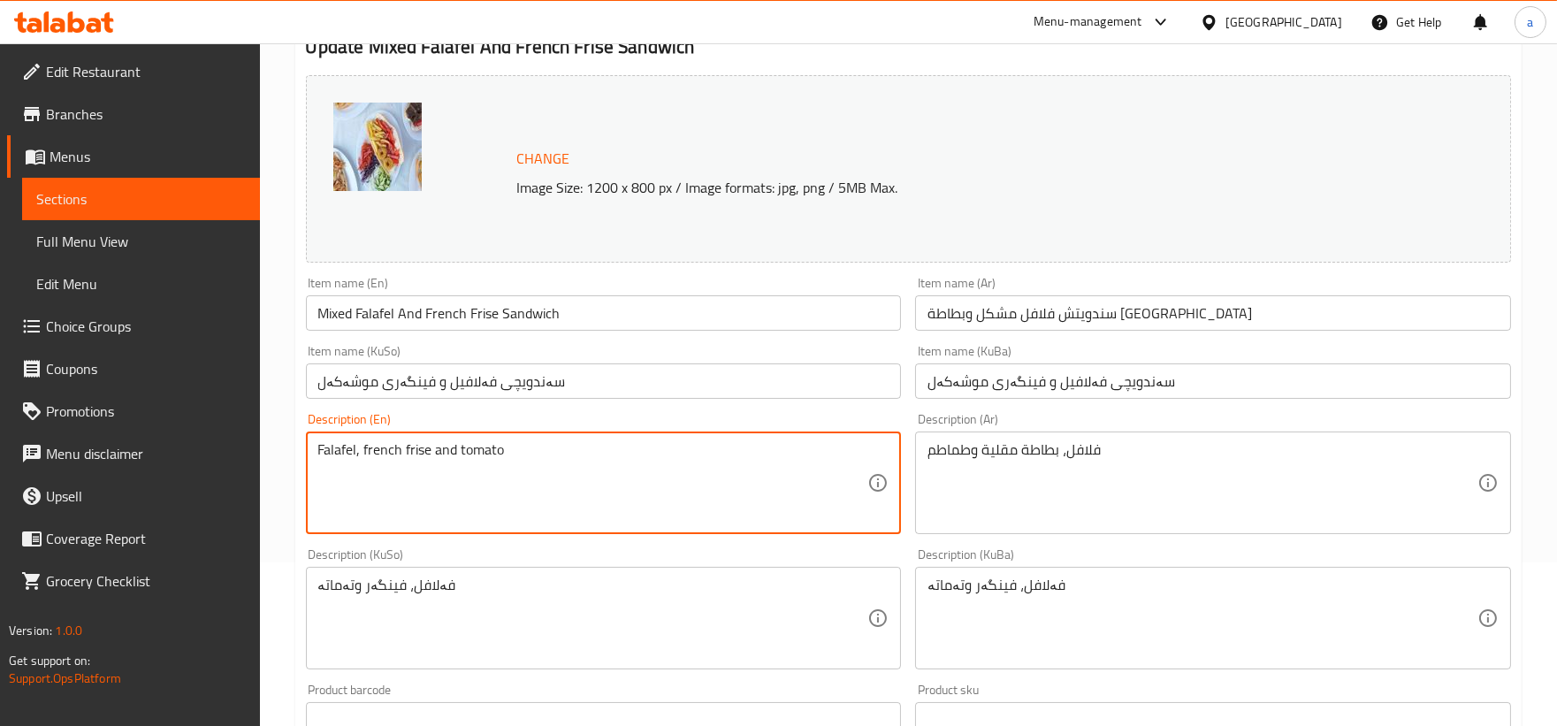
scroll to position [0, 0]
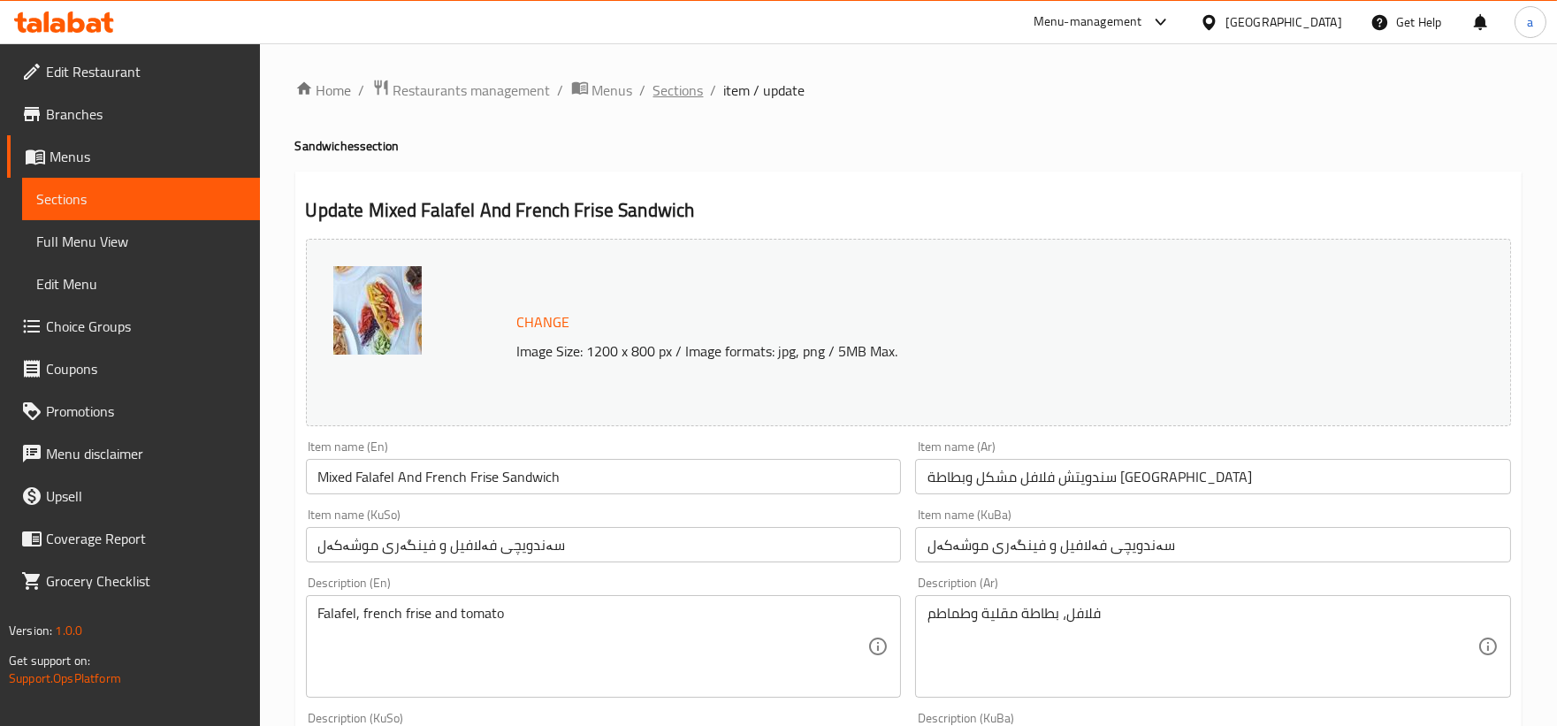
click at [690, 92] on span "Sections" at bounding box center [678, 90] width 50 height 21
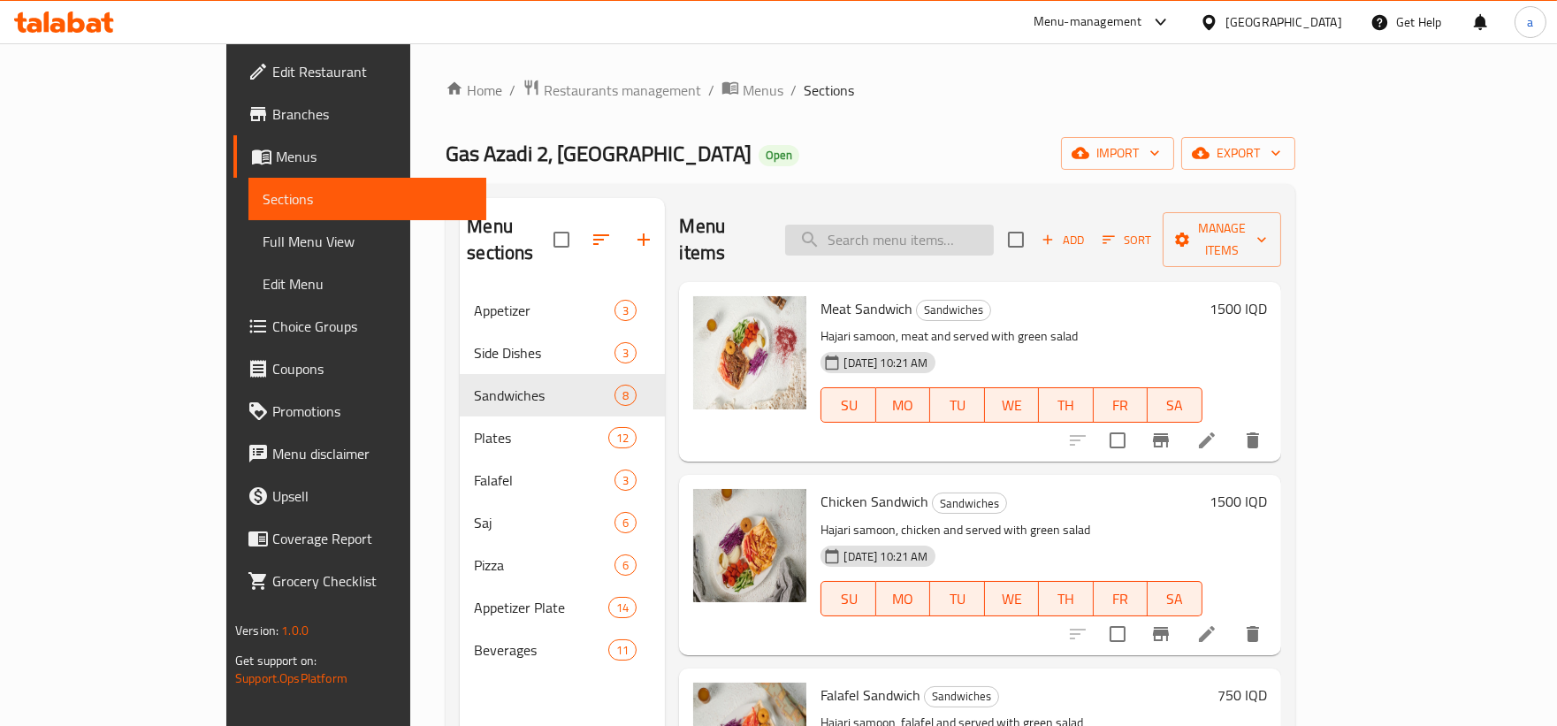
click at [915, 231] on input "search" at bounding box center [889, 240] width 209 height 31
paste input "Mixed Falafel And French Frise"
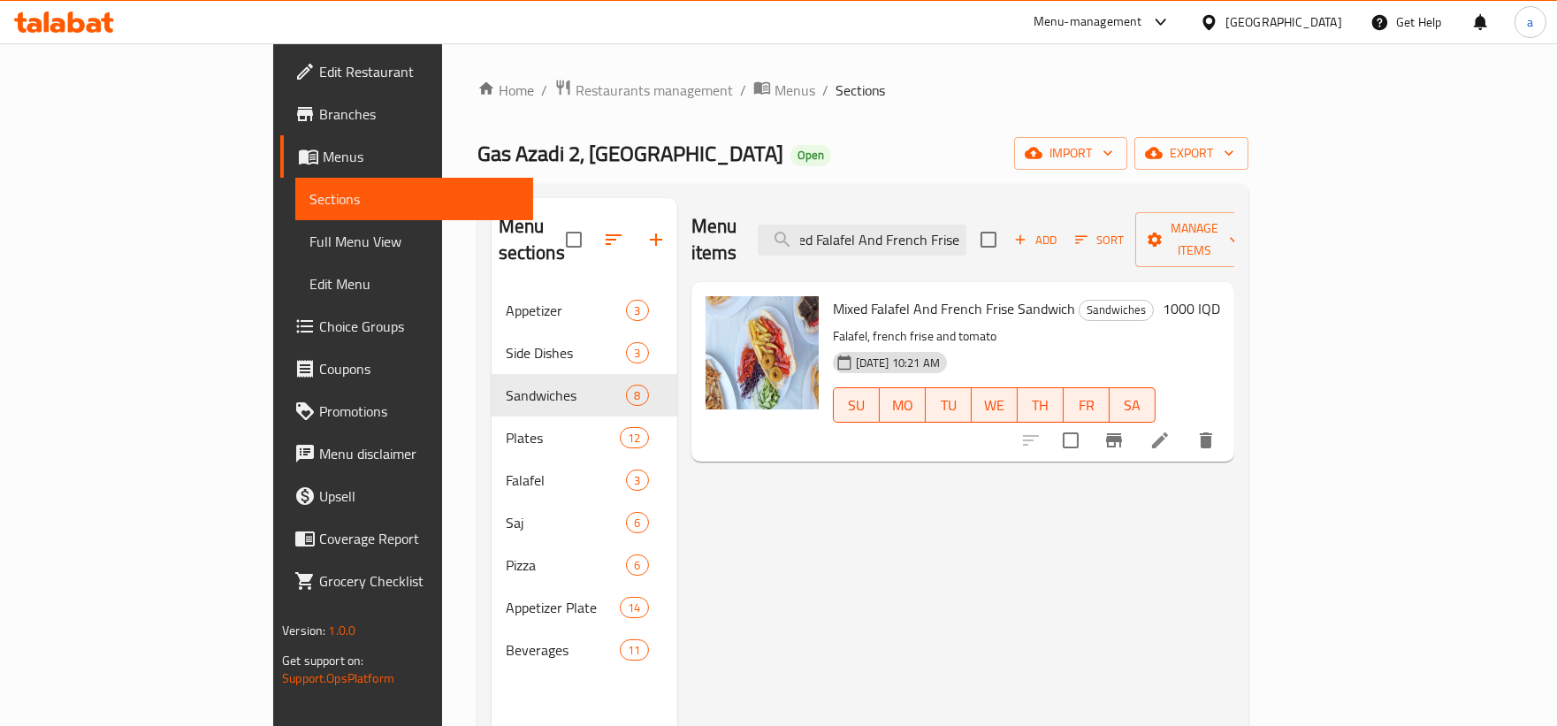
type input "Mixed Falafel And French Frise"
click at [309, 239] on span "Full Menu View" at bounding box center [414, 241] width 210 height 21
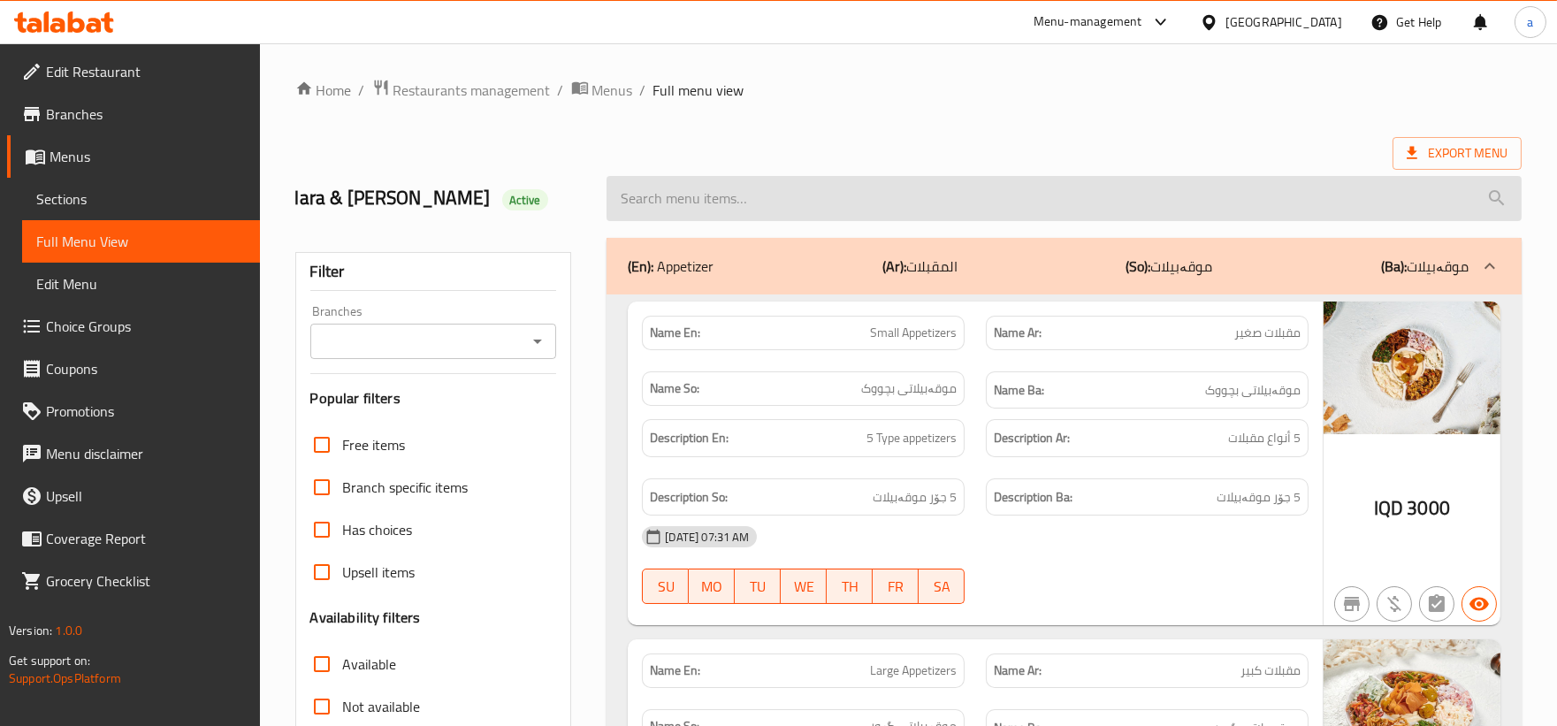
click at [915, 210] on input "search" at bounding box center [1063, 198] width 915 height 45
paste input "Mixed Falafel And French Frise"
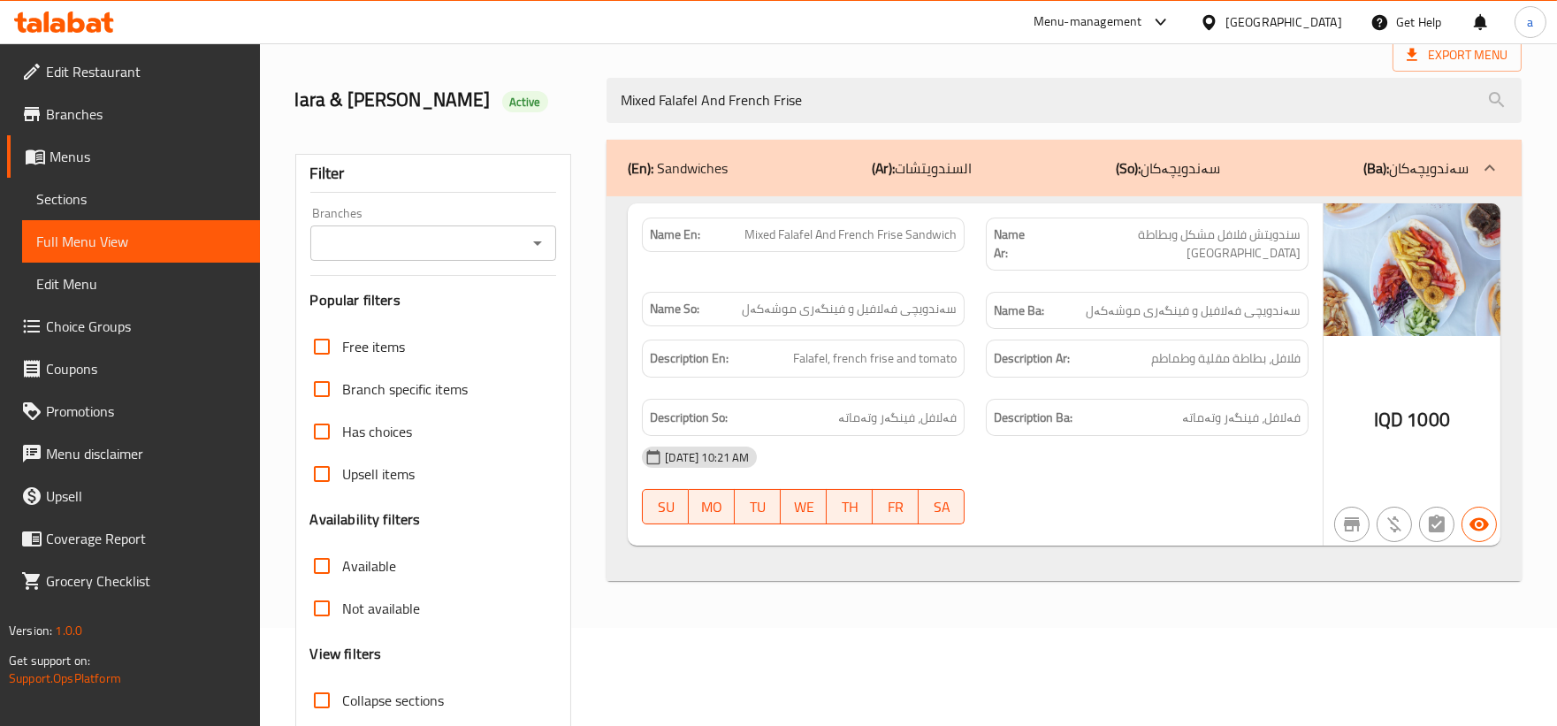
scroll to position [50, 0]
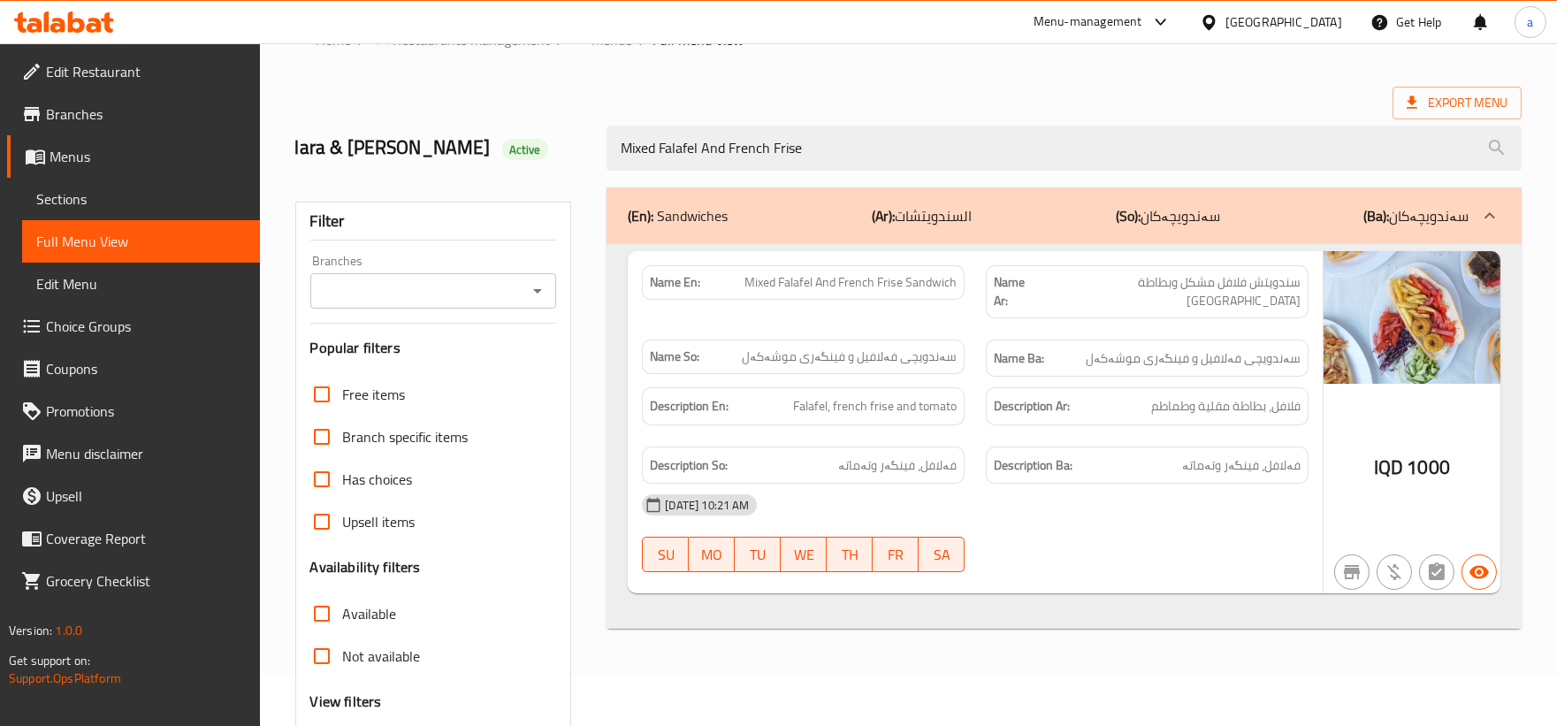
type input "Mixed Falafel And French Frise"
click at [107, 207] on span "Sections" at bounding box center [141, 198] width 210 height 21
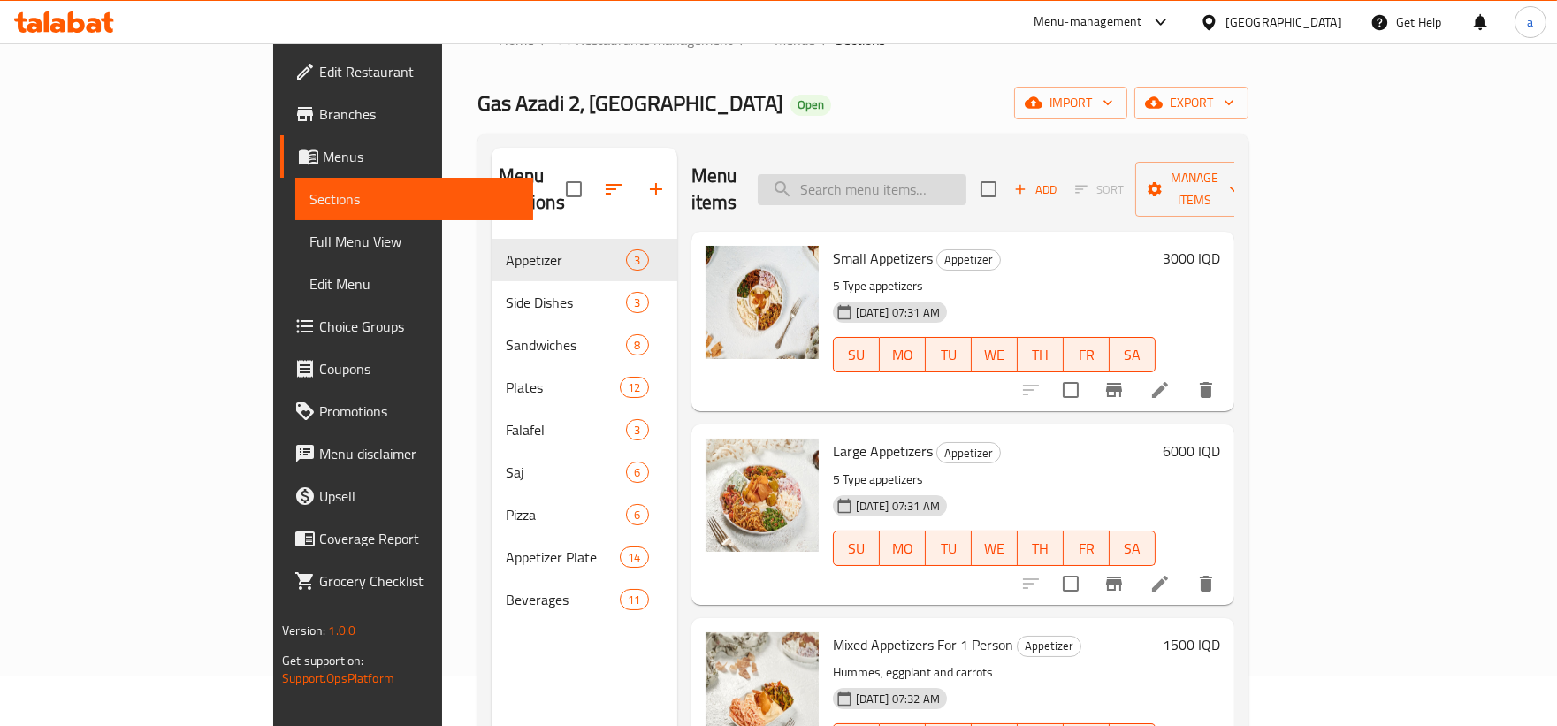
click at [966, 177] on input "search" at bounding box center [862, 189] width 209 height 31
paste input "Mixed Falafel And French Frise"
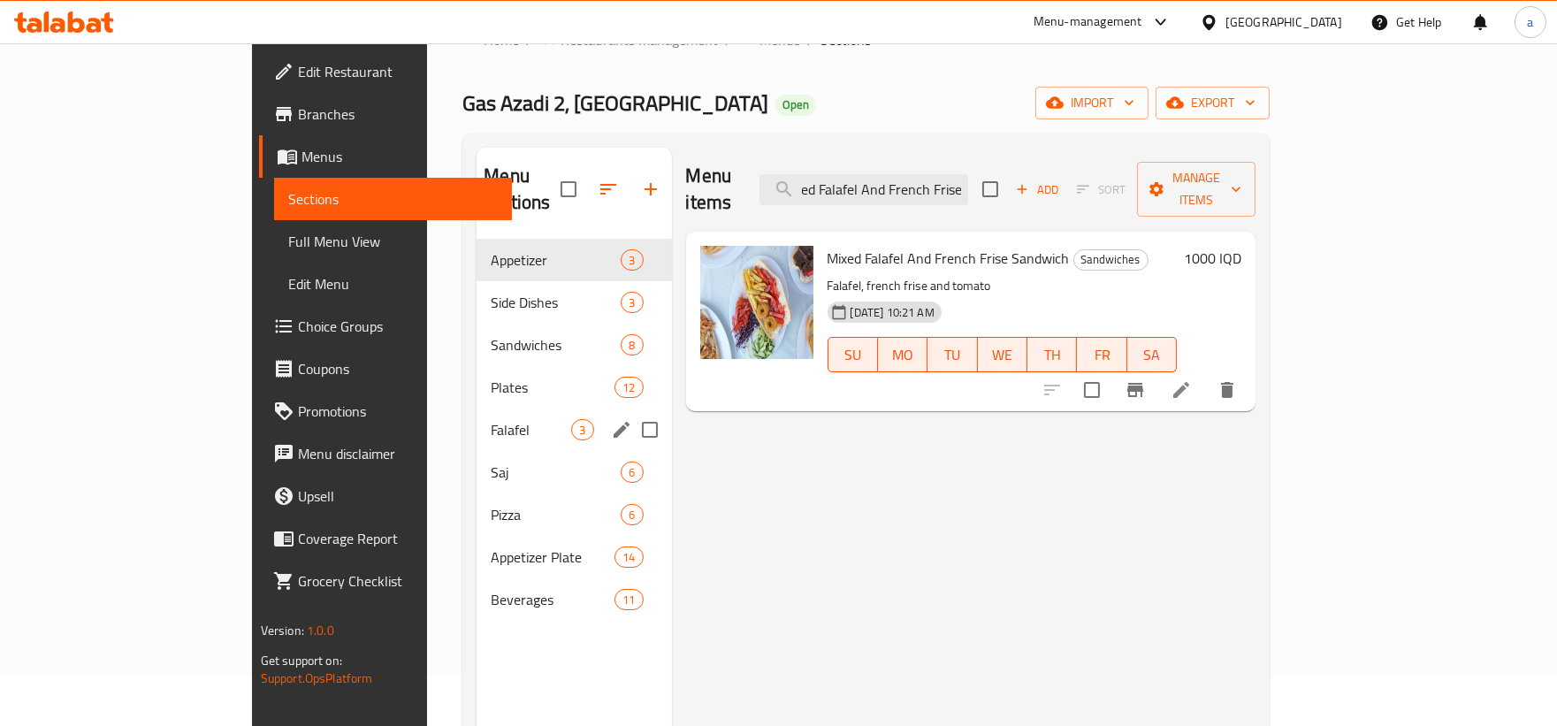
type input "Mixed Falafel And French Frise"
click at [477, 408] on div "Falafel 3" at bounding box center [574, 429] width 194 height 42
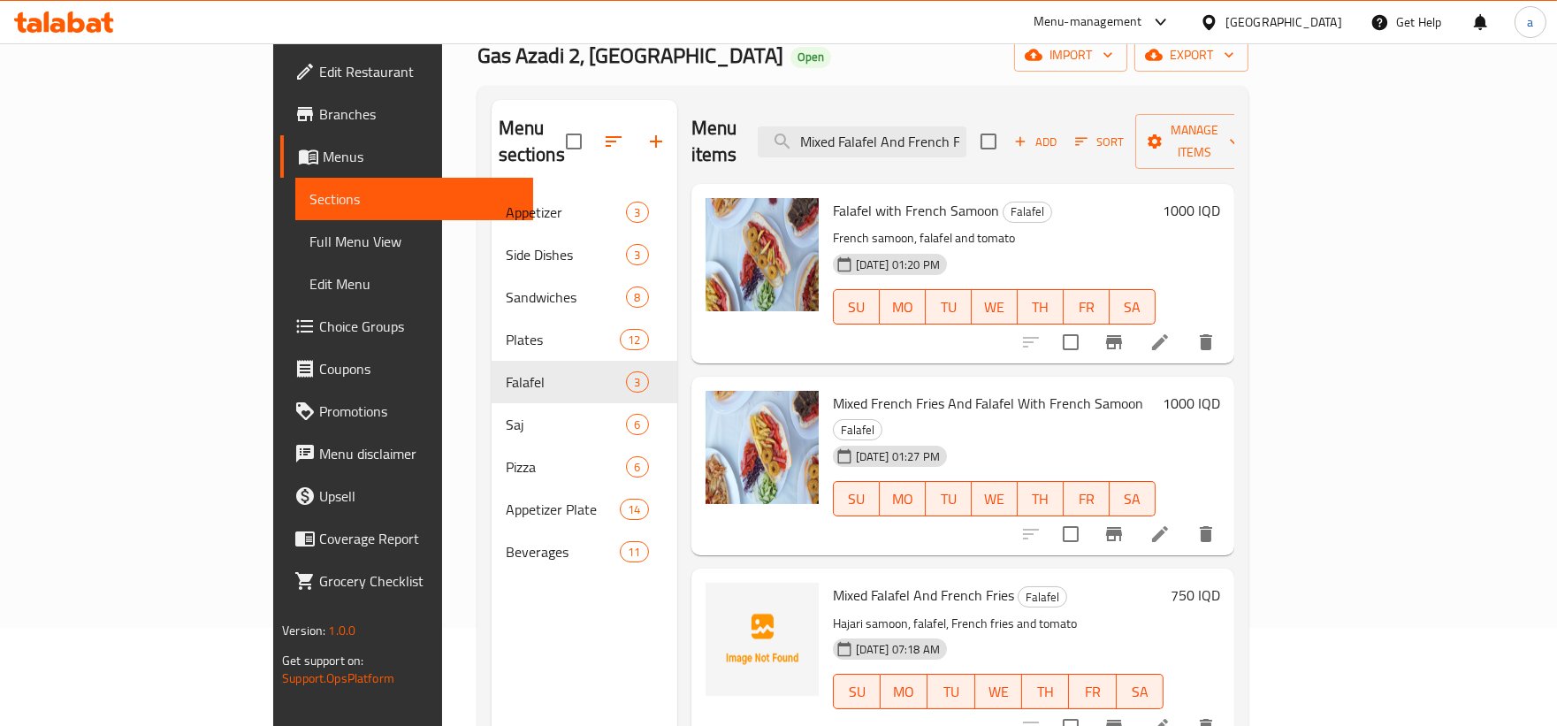
scroll to position [50, 0]
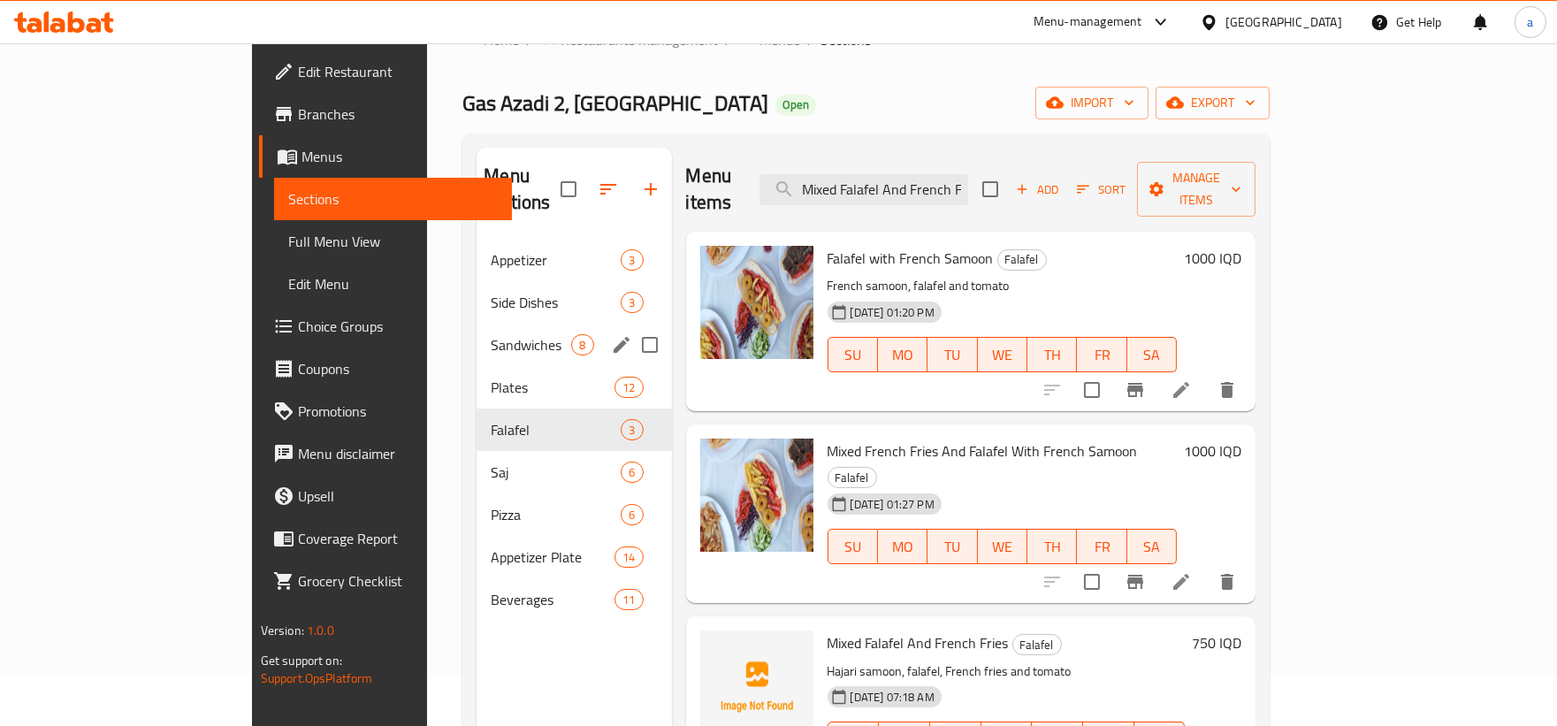
click at [491, 334] on span "Sandwiches" at bounding box center [531, 344] width 80 height 21
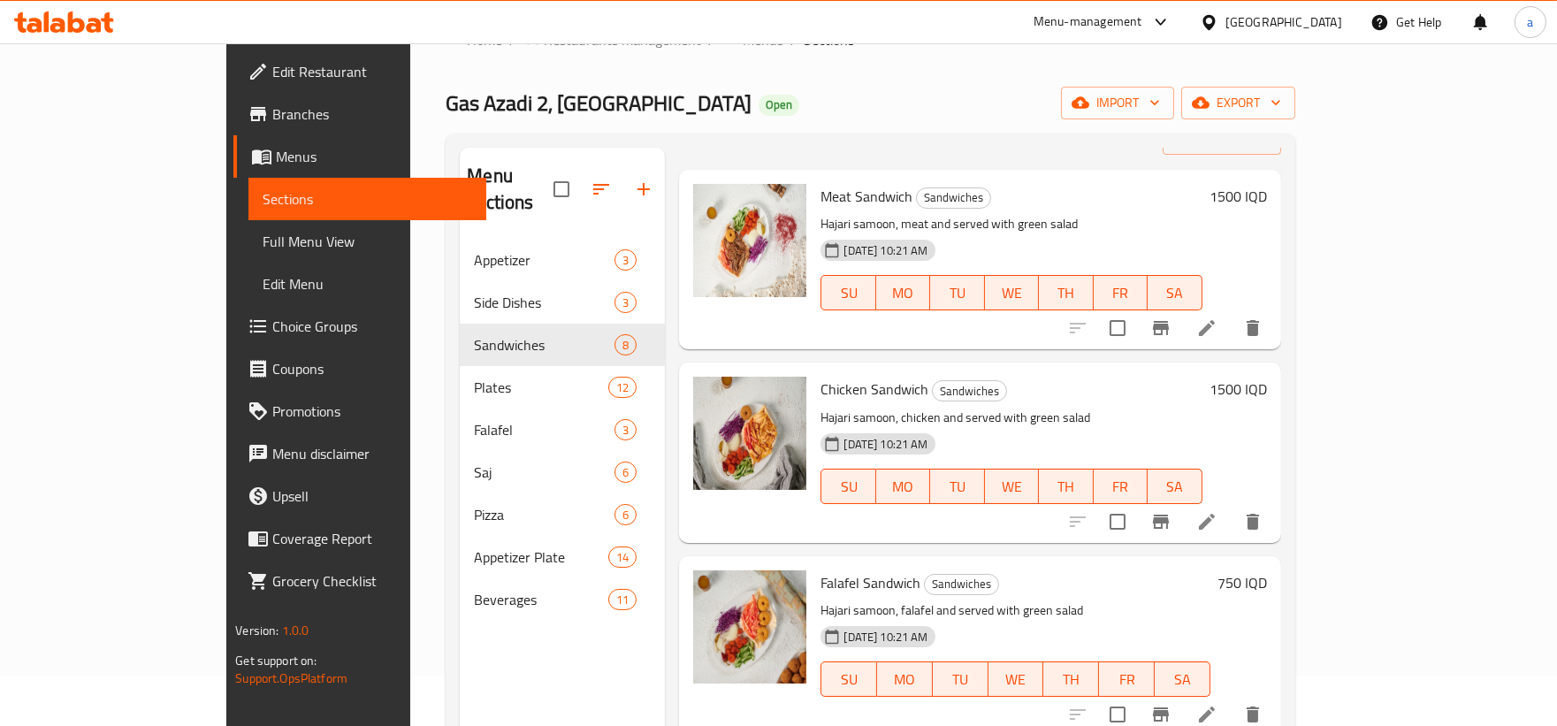
scroll to position [327, 0]
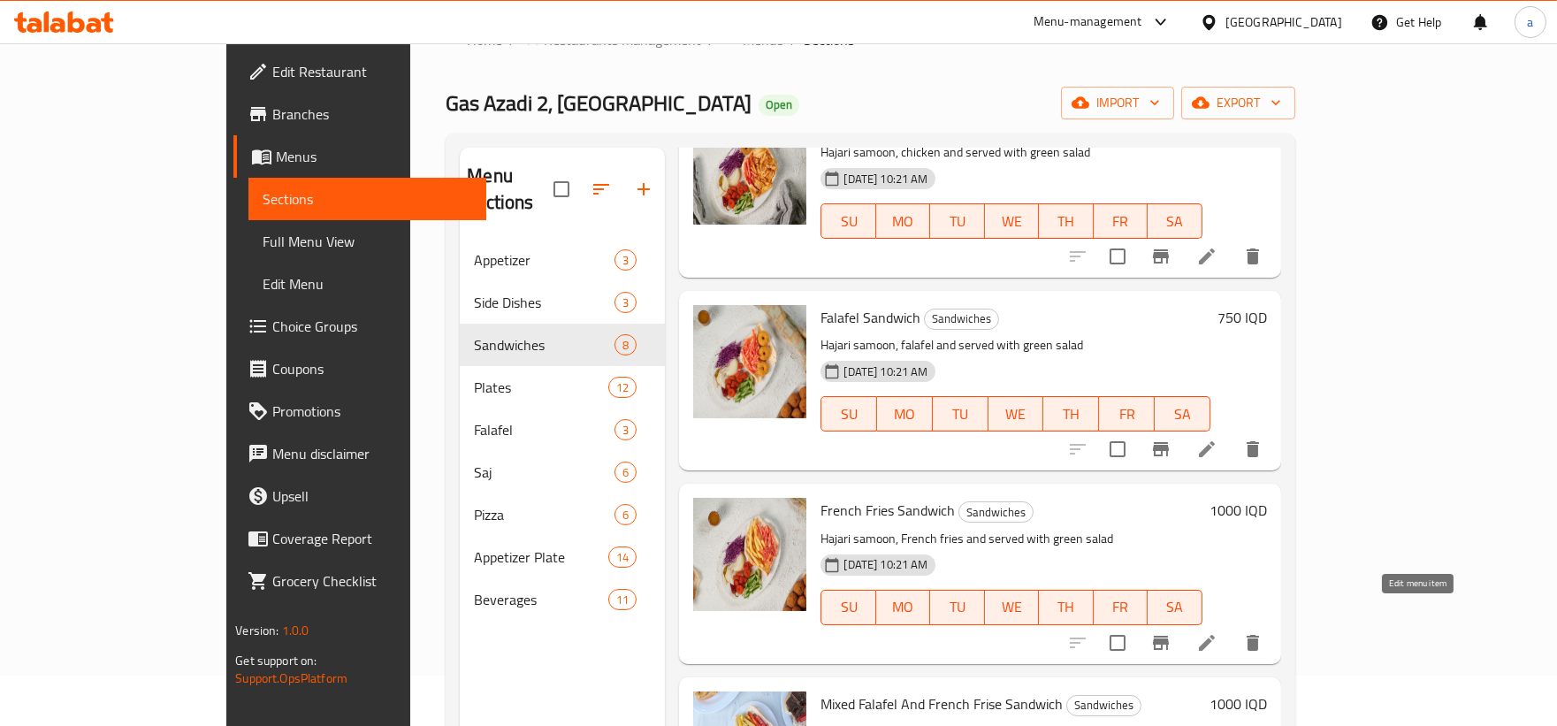
click at [1215, 635] on icon at bounding box center [1207, 643] width 16 height 16
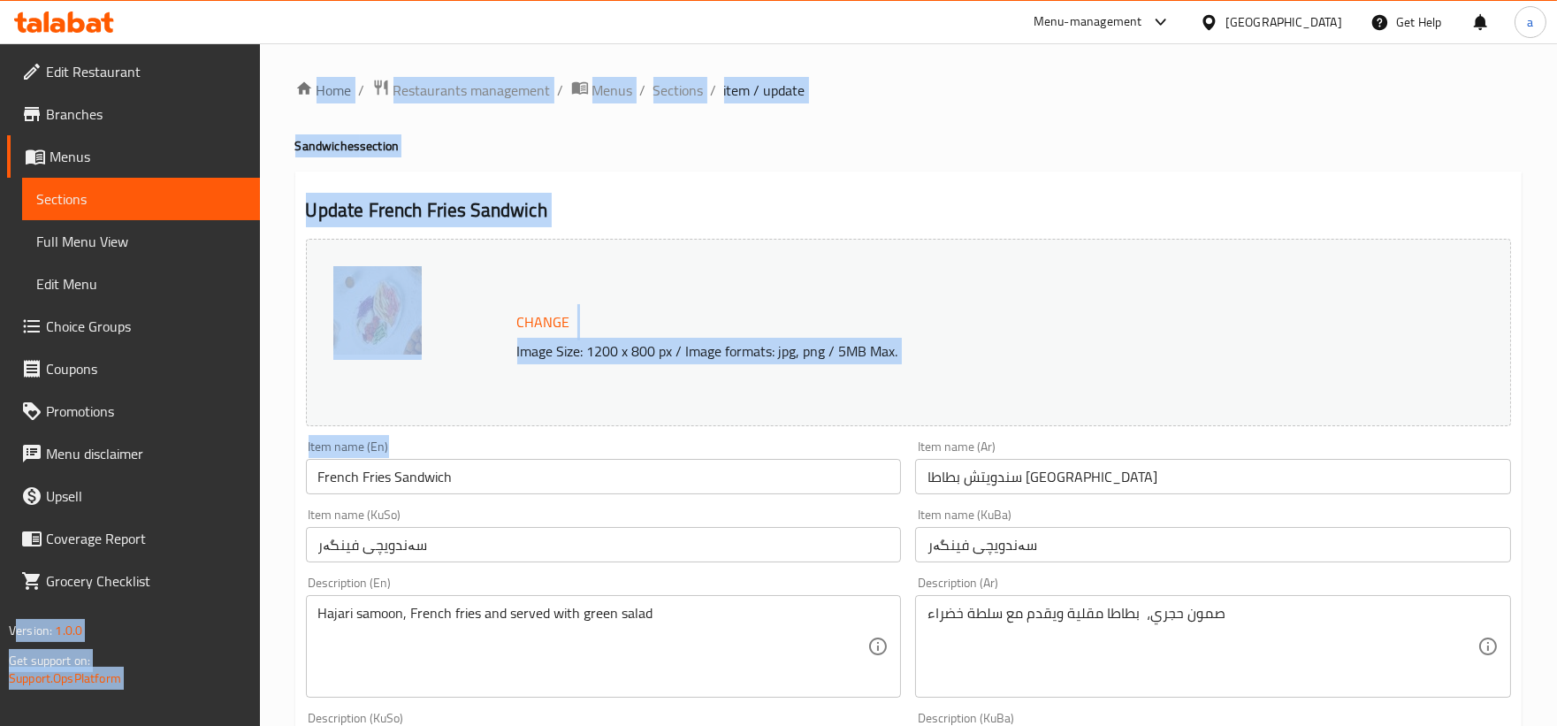
drag, startPoint x: 476, startPoint y: 457, endPoint x: 0, endPoint y: 471, distance: 475.8
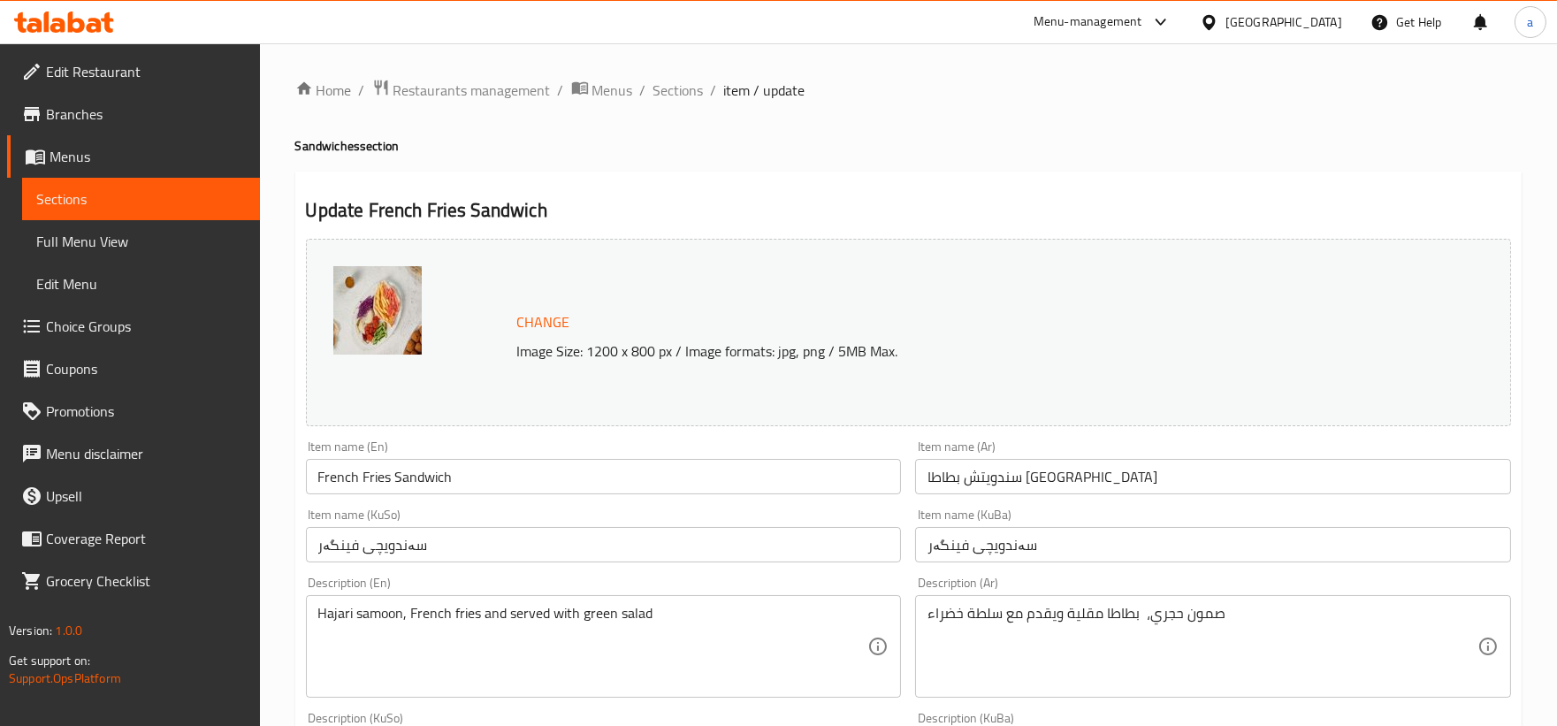
click at [514, 476] on input "French Fries Sandwich" at bounding box center [604, 476] width 596 height 35
click at [682, 93] on span "Sections" at bounding box center [678, 90] width 50 height 21
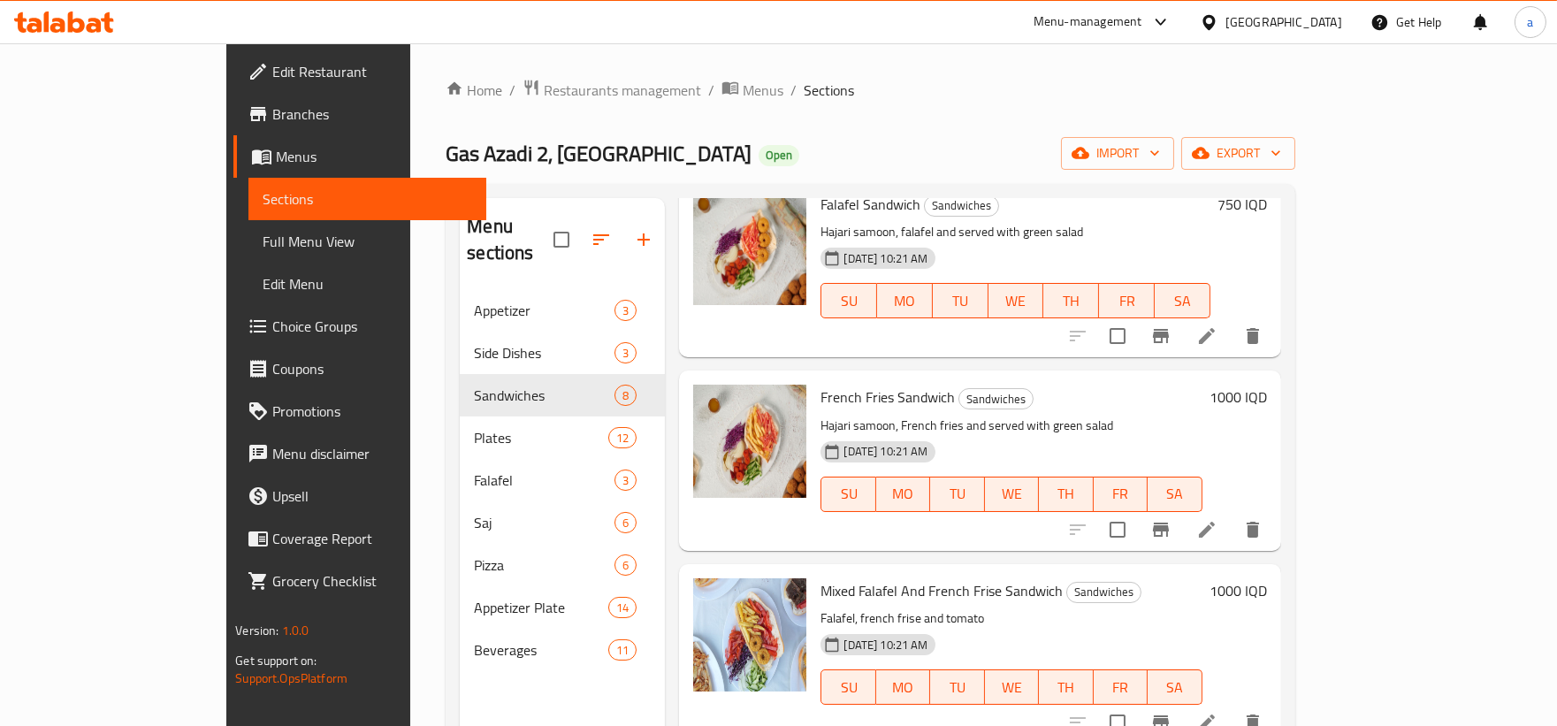
scroll to position [655, 0]
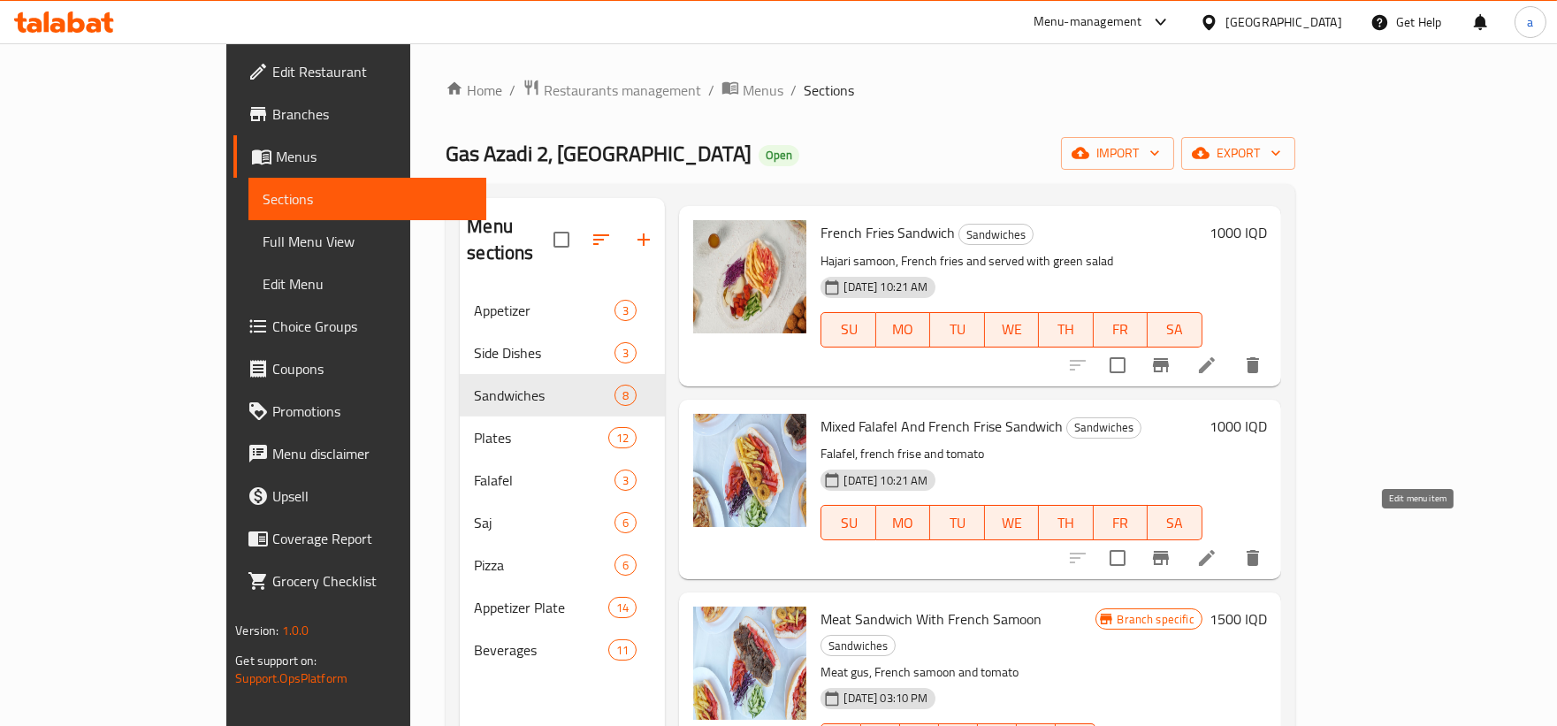
click at [1217, 547] on icon at bounding box center [1206, 557] width 21 height 21
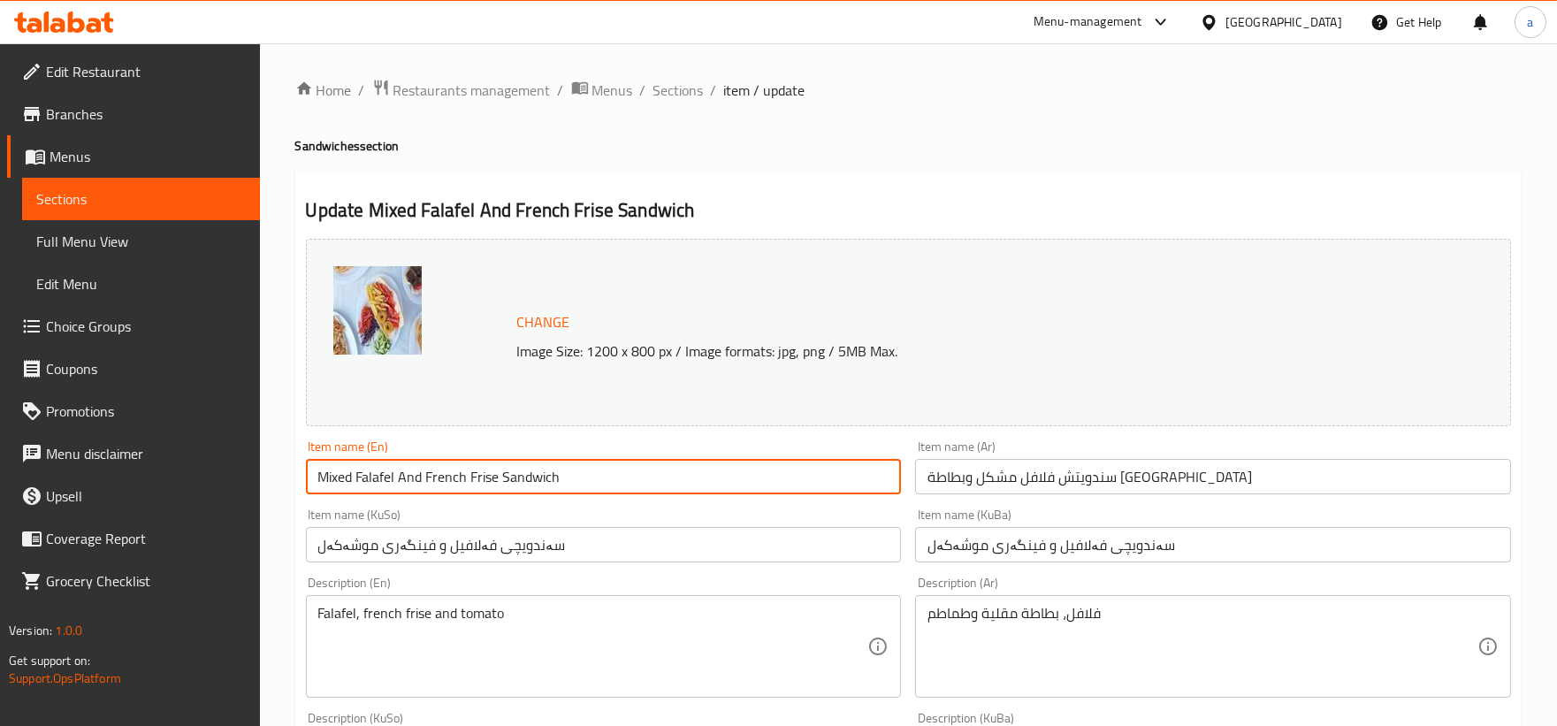
drag, startPoint x: 607, startPoint y: 478, endPoint x: 210, endPoint y: 463, distance: 397.2
paste input "Falafel And French Frise with french samoon"
type input "Falafel And French Frise with french samoon"
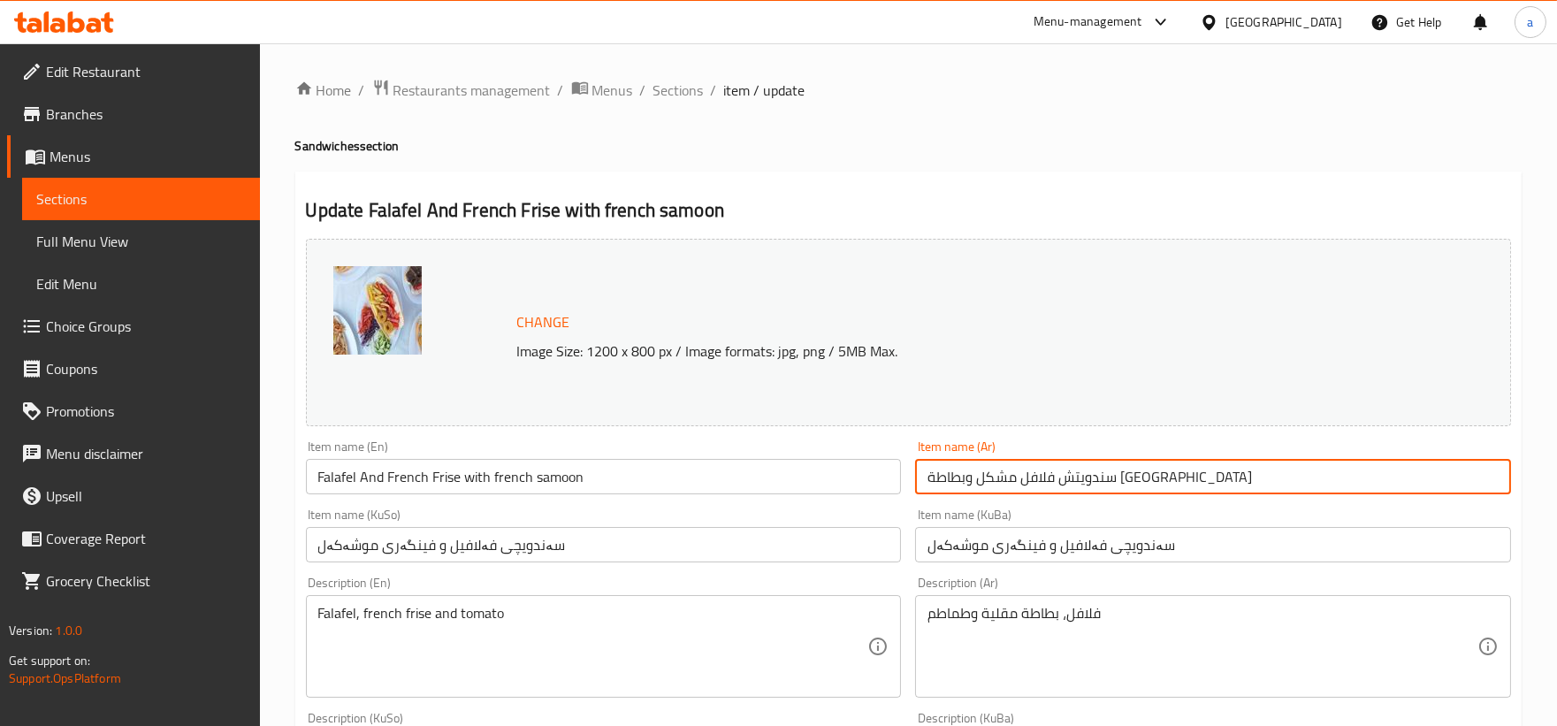
drag, startPoint x: 1185, startPoint y: 478, endPoint x: 867, endPoint y: 477, distance: 317.4
click at [867, 477] on div "Change Image Size: 1200 x 800 px / Image formats: jpg, png / 5MB Max. Item name…" at bounding box center [908, 727] width 1219 height 991
drag, startPoint x: 951, startPoint y: 477, endPoint x: 896, endPoint y: 480, distance: 55.8
click at [896, 480] on div "Change Image Size: 1200 x 800 px / Image formats: jpg, png / 5MB Max. Item name…" at bounding box center [908, 727] width 1219 height 991
paste input "فلافل وبطاطا مقلية مع صمون فرنسي"
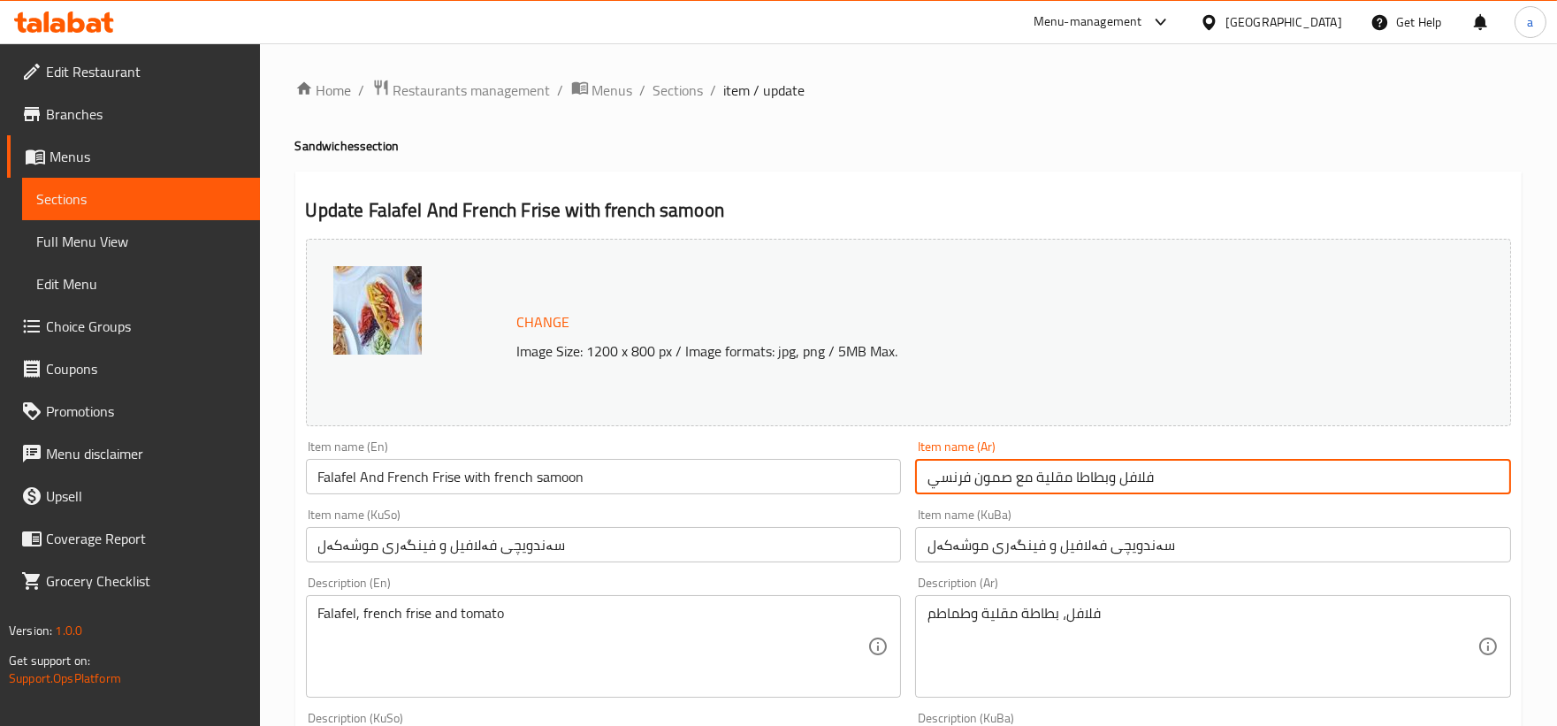
type input "فلافل وبطاطا مقلية مع صمون فرنسي"
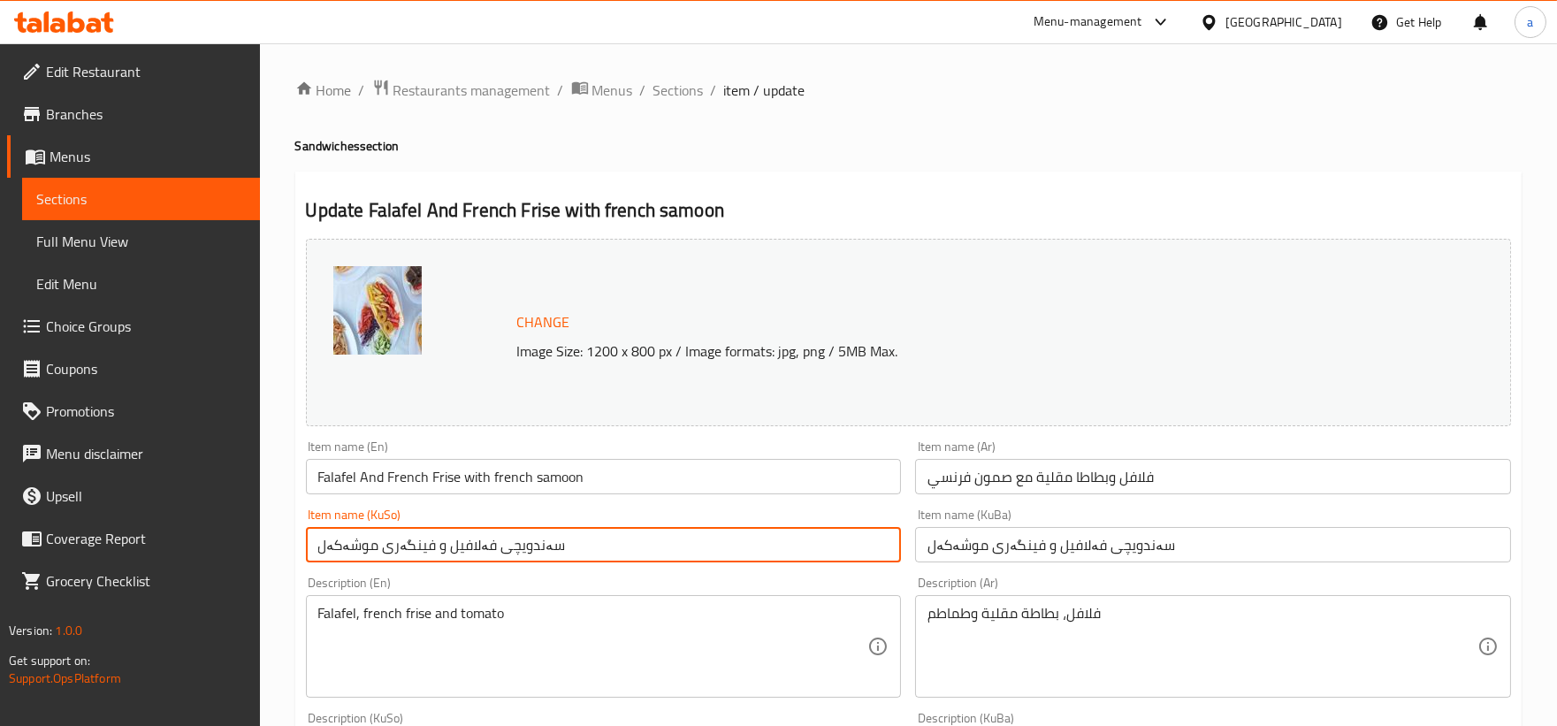
drag, startPoint x: 564, startPoint y: 552, endPoint x: 218, endPoint y: 531, distance: 346.3
paste input "فەلافەل و فینگەر لەگەڵ سەمووونی فەرەنسی"
click at [401, 553] on input "فەلافەل و فینگەر لەگەڵ سەمووونی فەرەنسی" at bounding box center [604, 544] width 596 height 35
drag, startPoint x: 596, startPoint y: 542, endPoint x: 218, endPoint y: 577, distance: 379.1
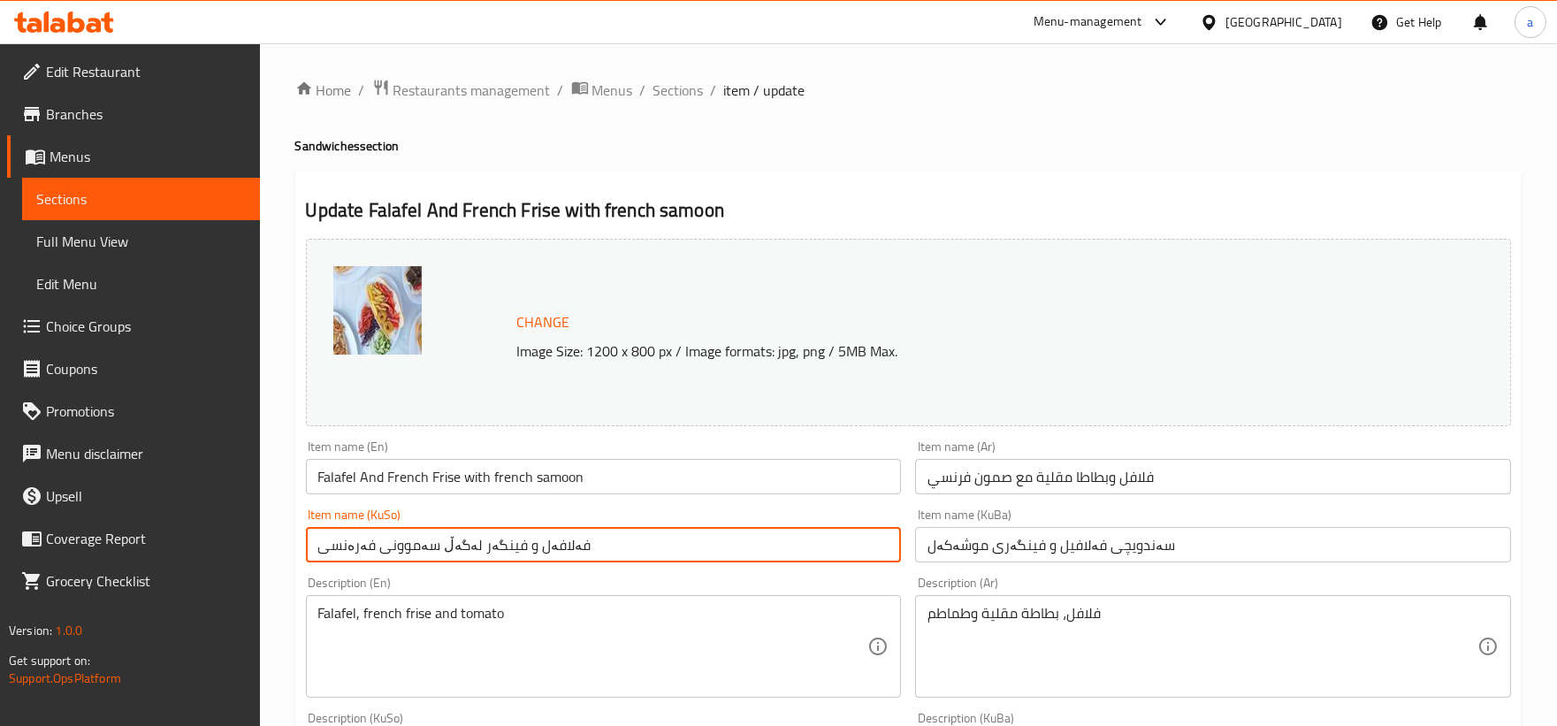
type input "فەلافەل و فینگەر لەگەڵ سەموونی فەرەنسی"
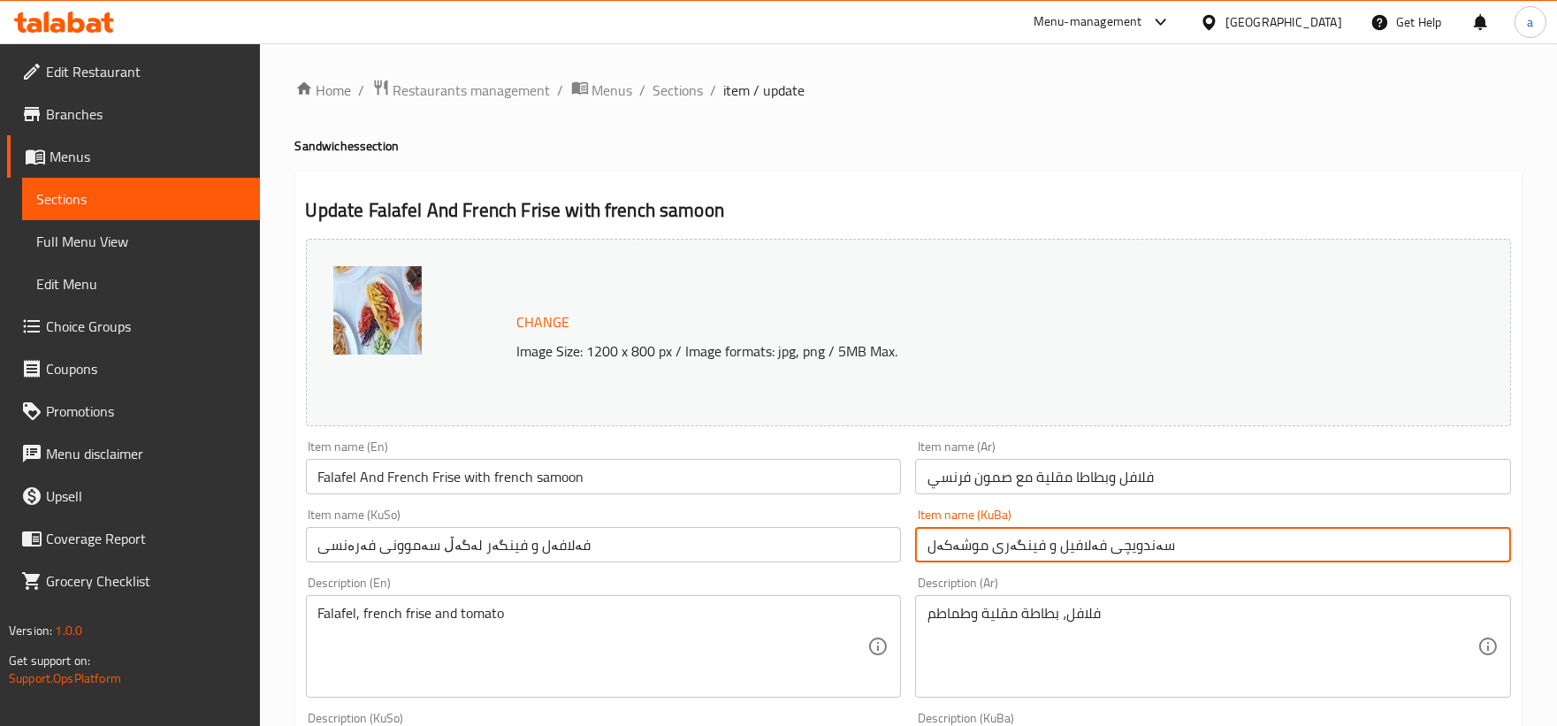
drag, startPoint x: 1195, startPoint y: 545, endPoint x: 735, endPoint y: 560, distance: 460.8
click at [735, 560] on div "Change Image Size: 1200 x 800 px / Image formats: jpg, png / 5MB Max. Item name…" at bounding box center [908, 727] width 1219 height 991
paste input "فەلافەل و فینگەر لەگەڵ سەموونی فەرەنسی"
type input "فەلافەل و فینگەر لەگەڵ سەموونی فەرەنسی"
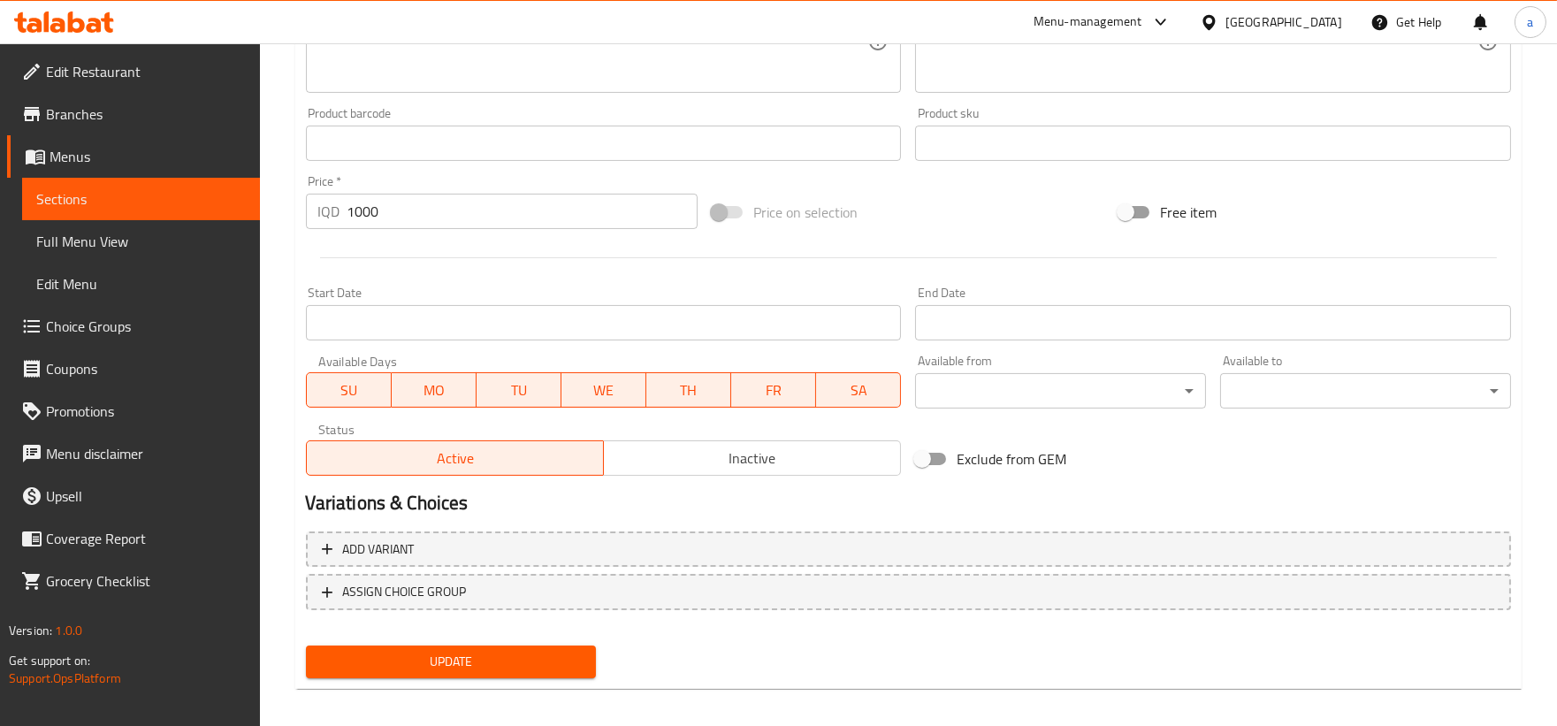
scroll to position [749, 0]
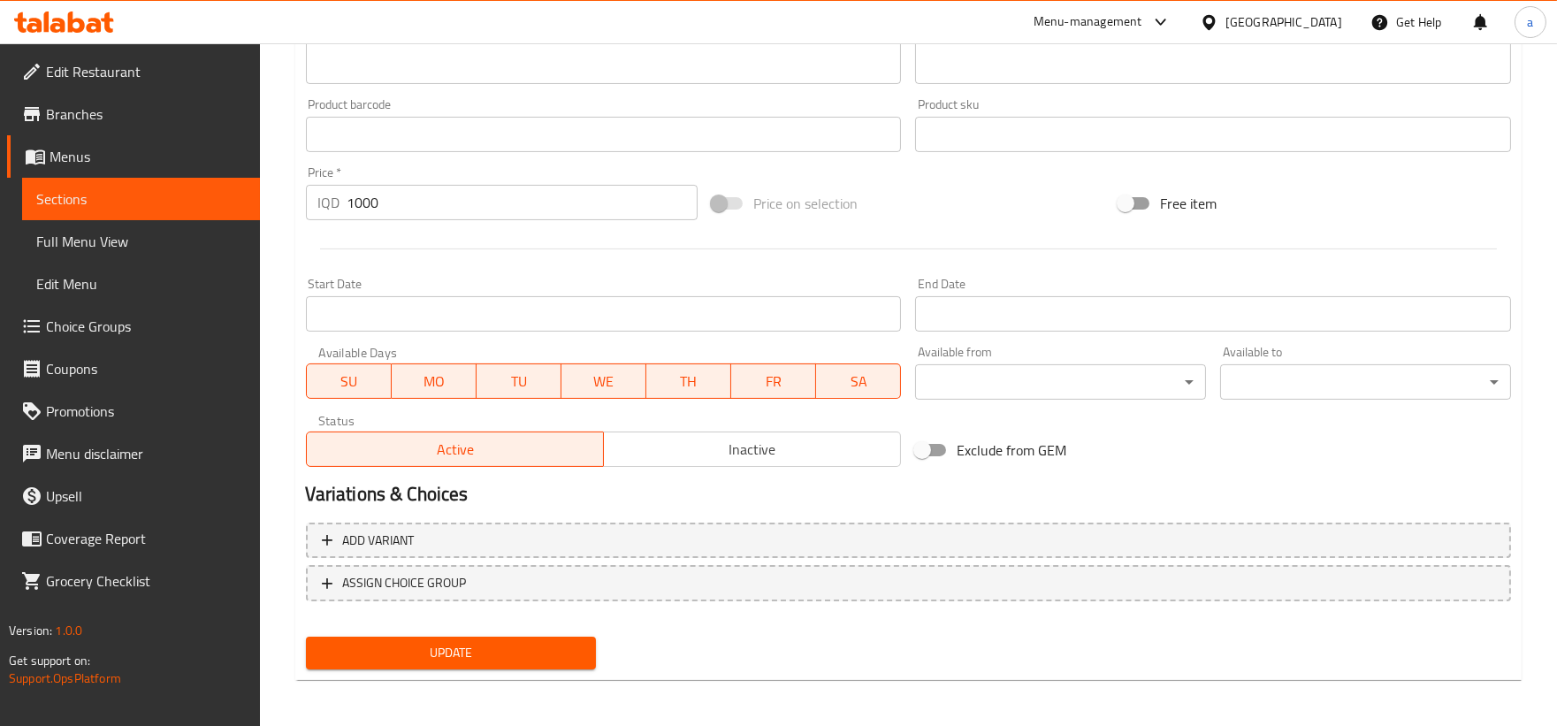
click at [568, 642] on span "Update" at bounding box center [451, 653] width 263 height 22
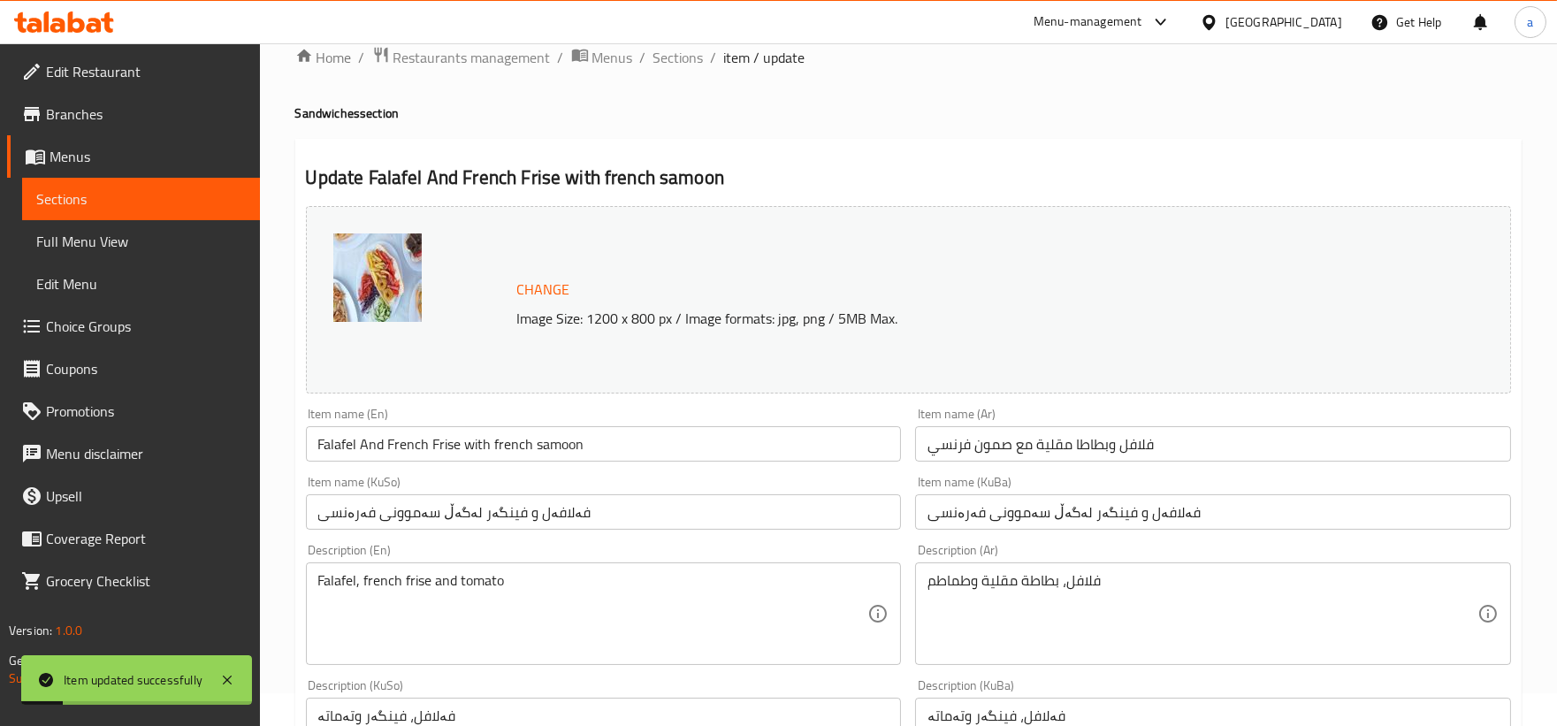
scroll to position [0, 0]
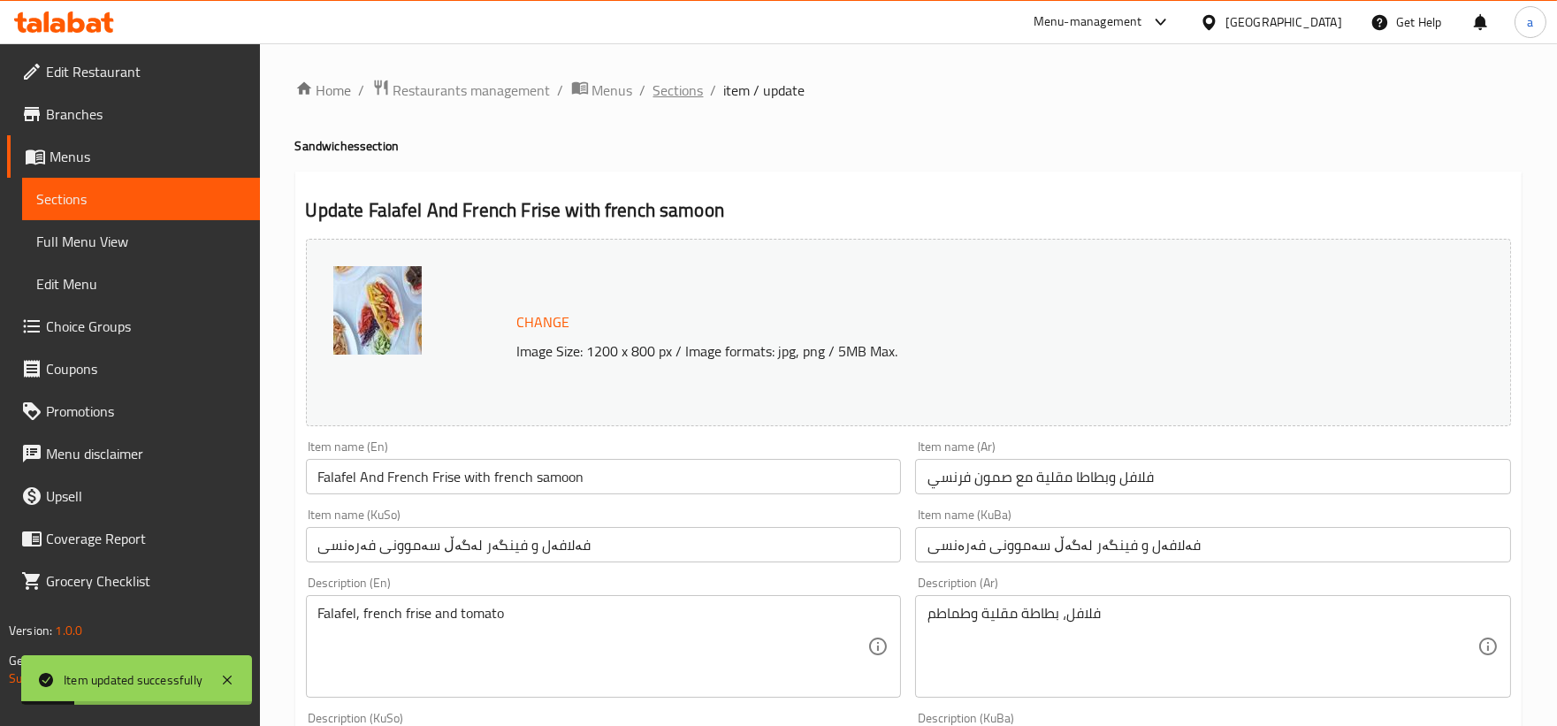
click at [676, 92] on span "Sections" at bounding box center [678, 90] width 50 height 21
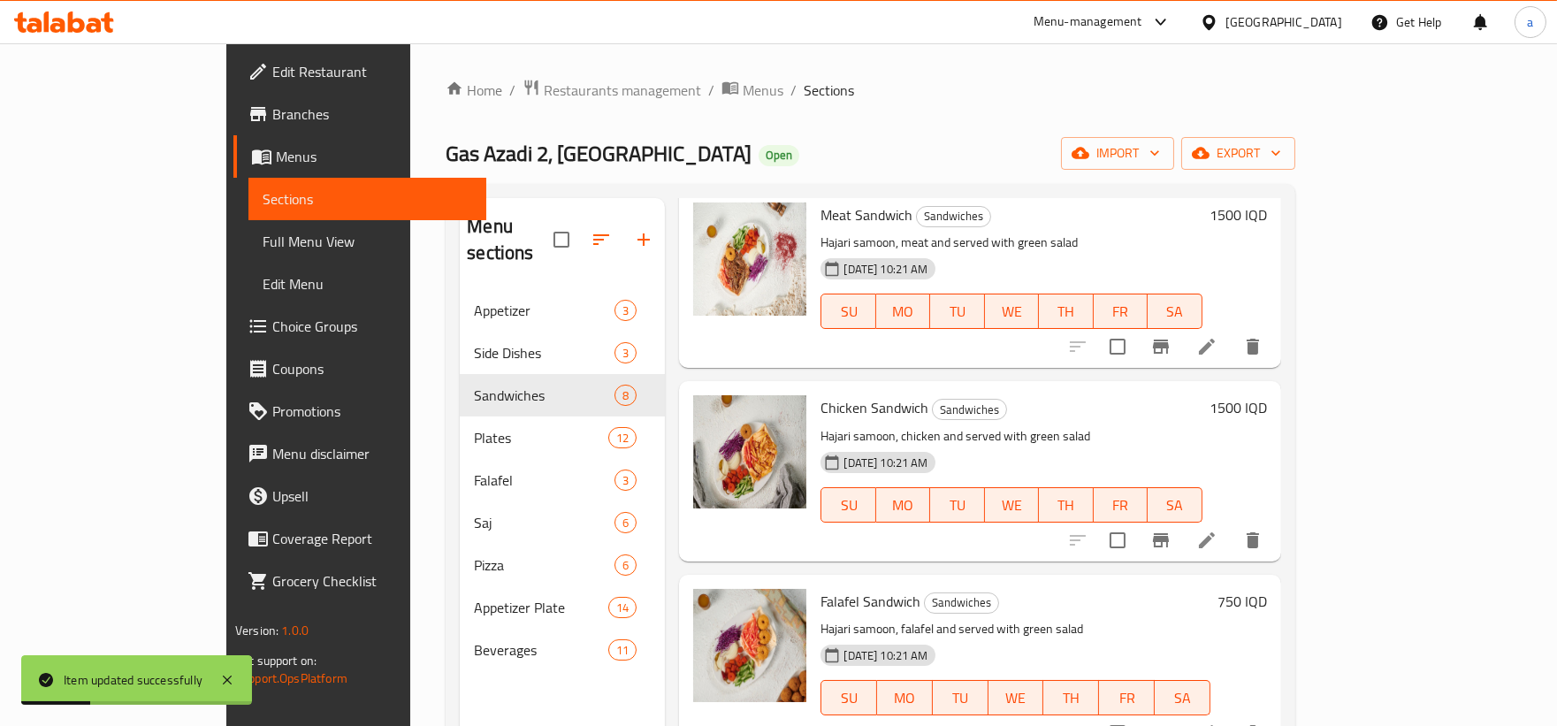
scroll to position [164, 0]
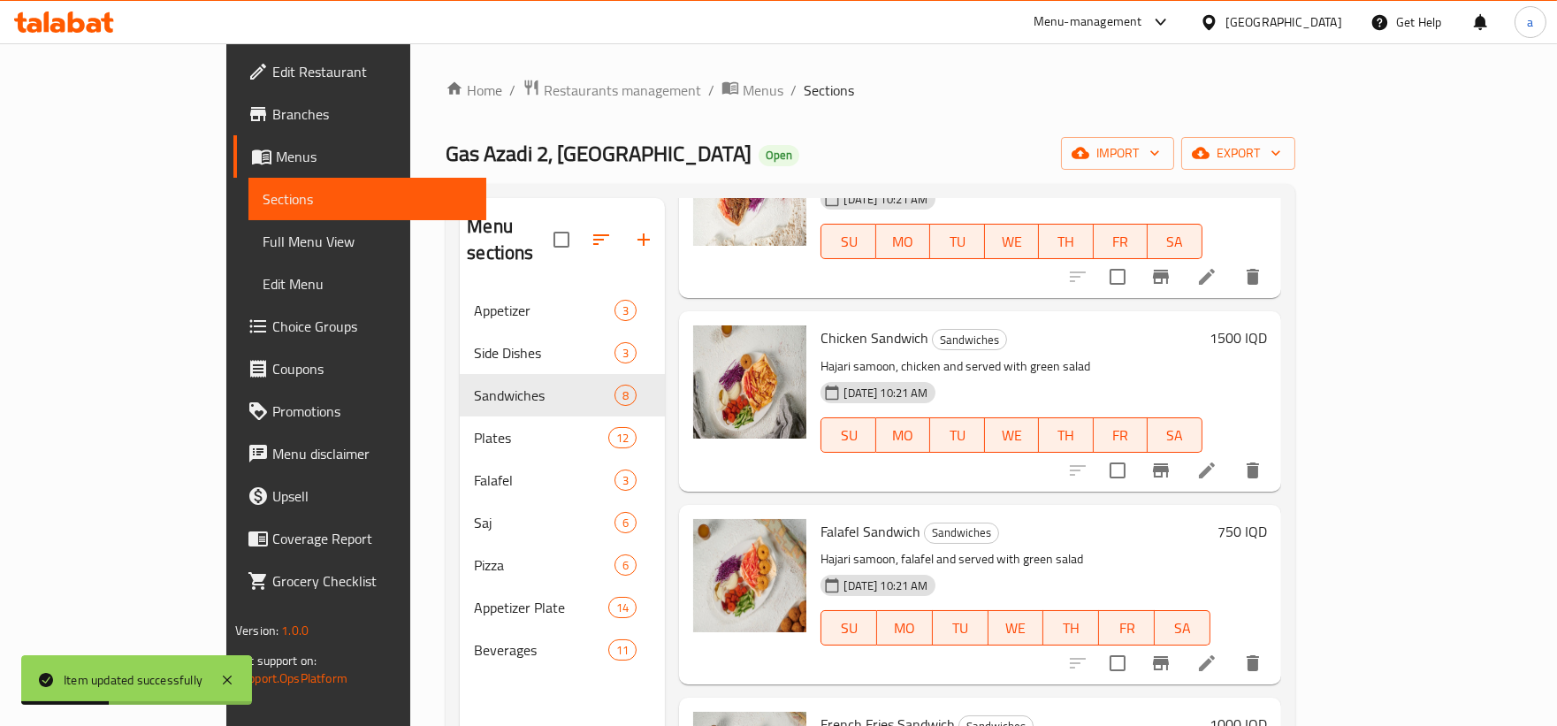
click at [263, 246] on span "Full Menu View" at bounding box center [368, 241] width 210 height 21
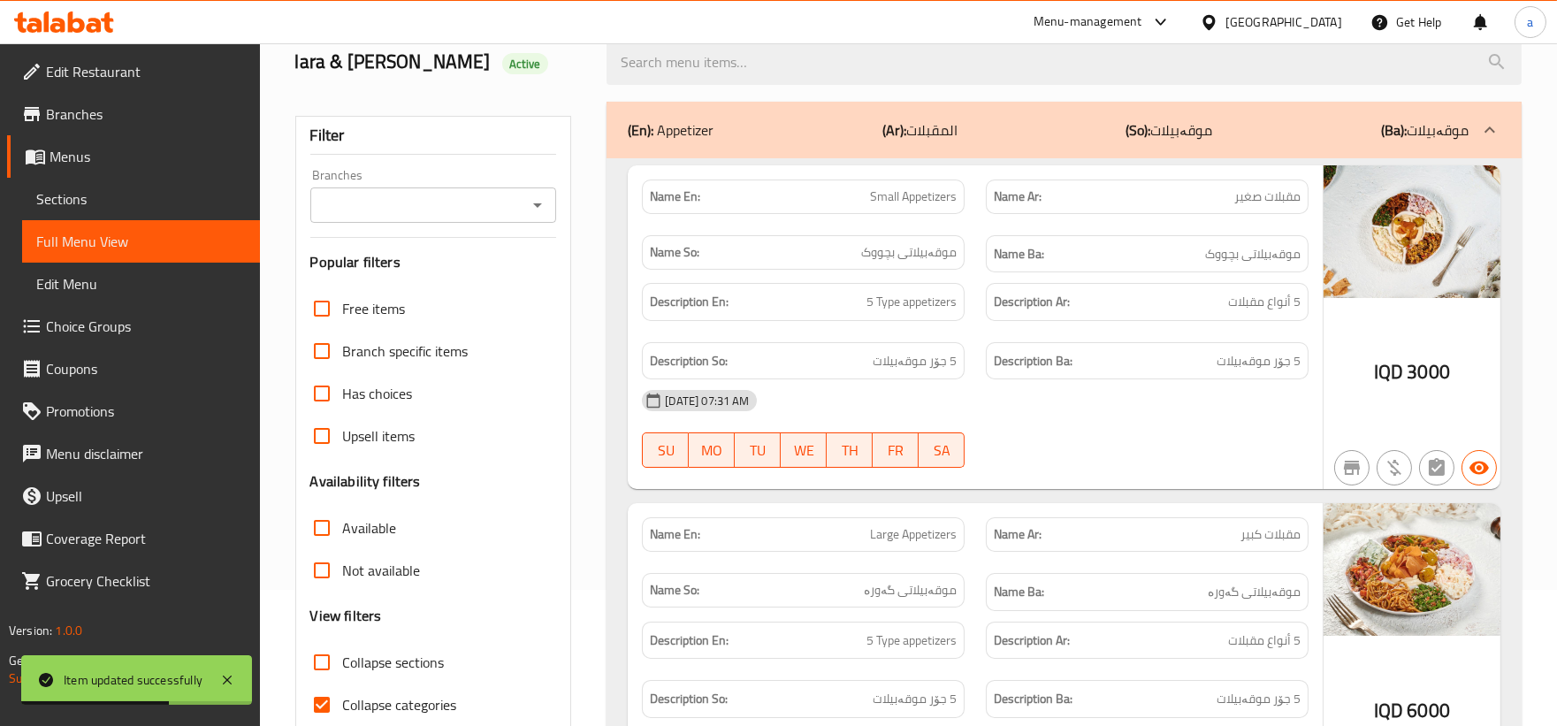
scroll to position [164, 0]
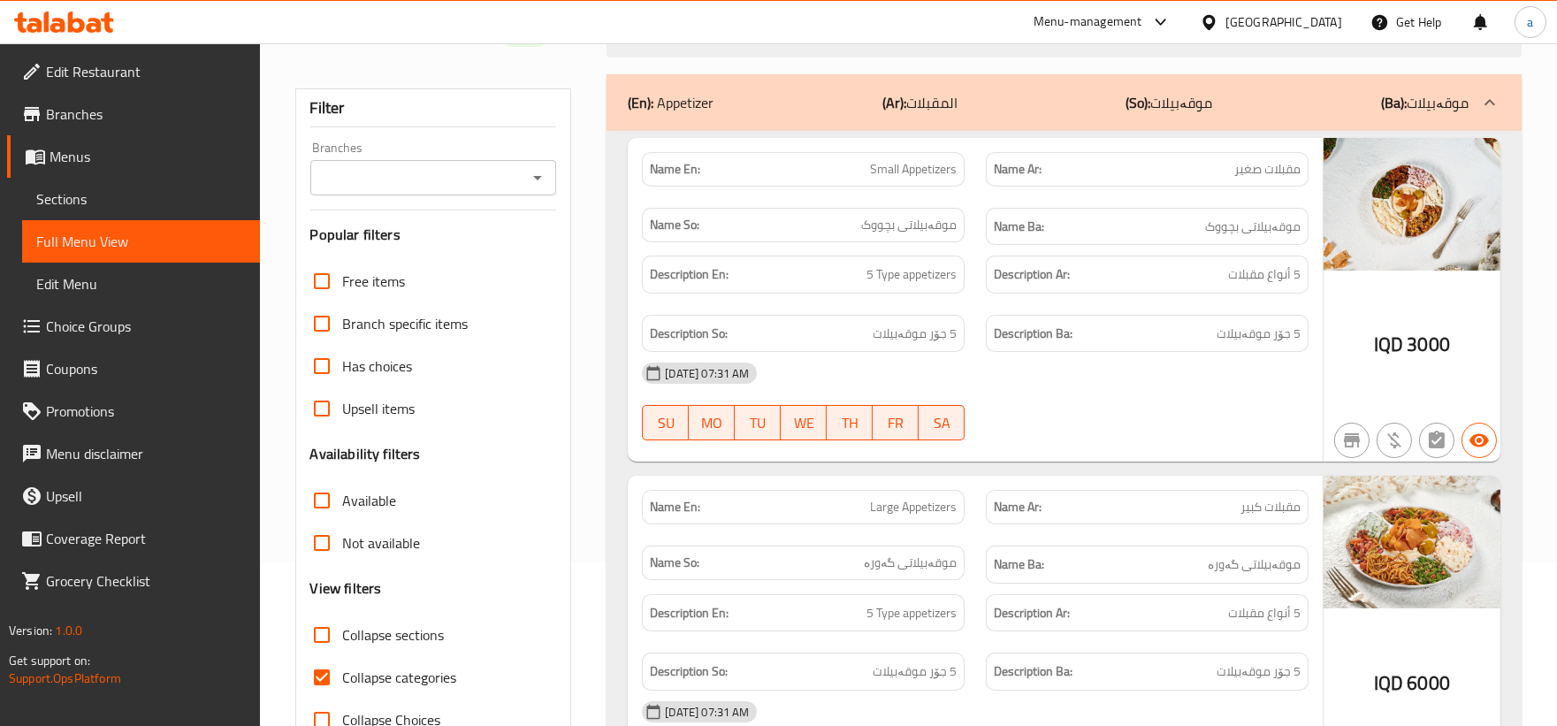
click at [532, 181] on icon "Open" at bounding box center [537, 177] width 21 height 21
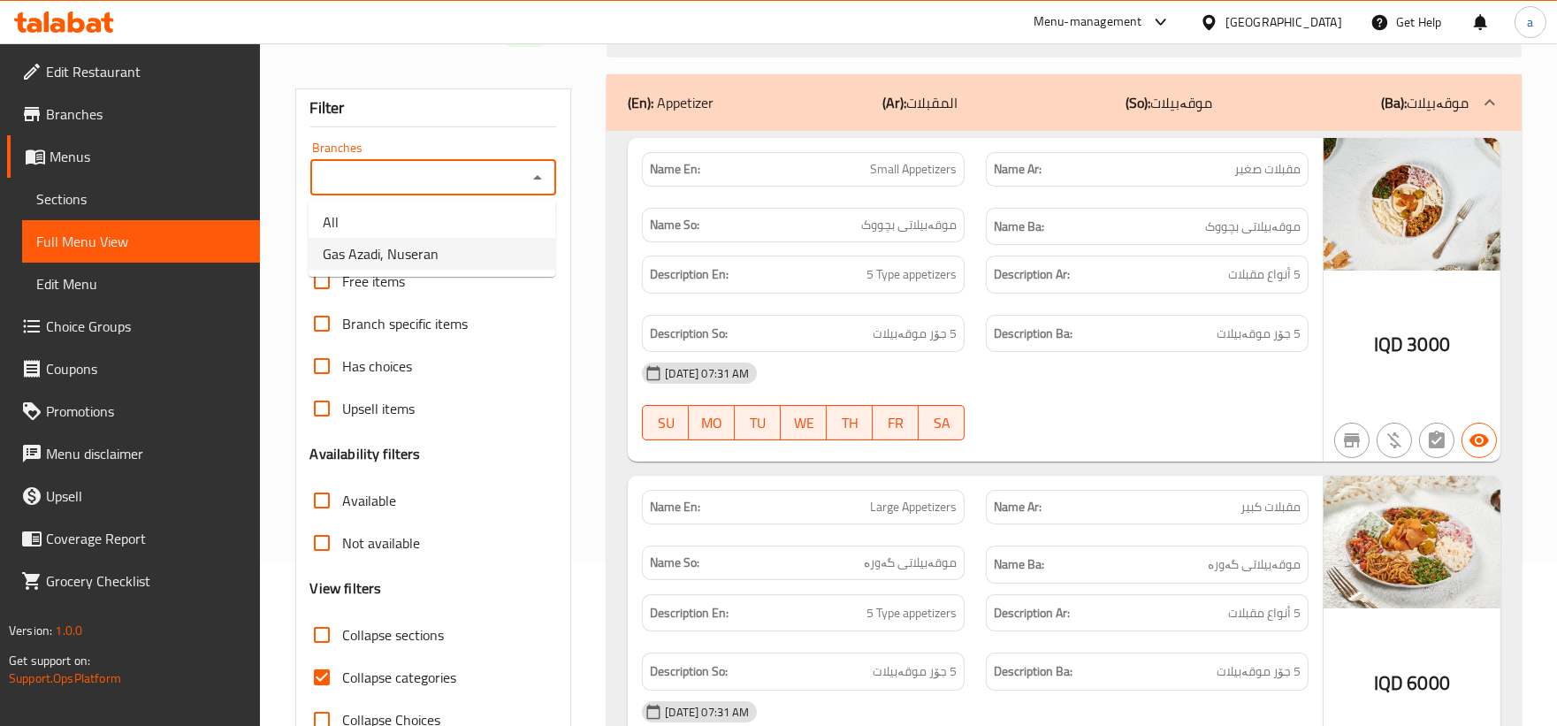
click at [469, 248] on li "Gas Azadi, Nuseran" at bounding box center [432, 254] width 247 height 32
type input "Gas Azadi, Nuseran"
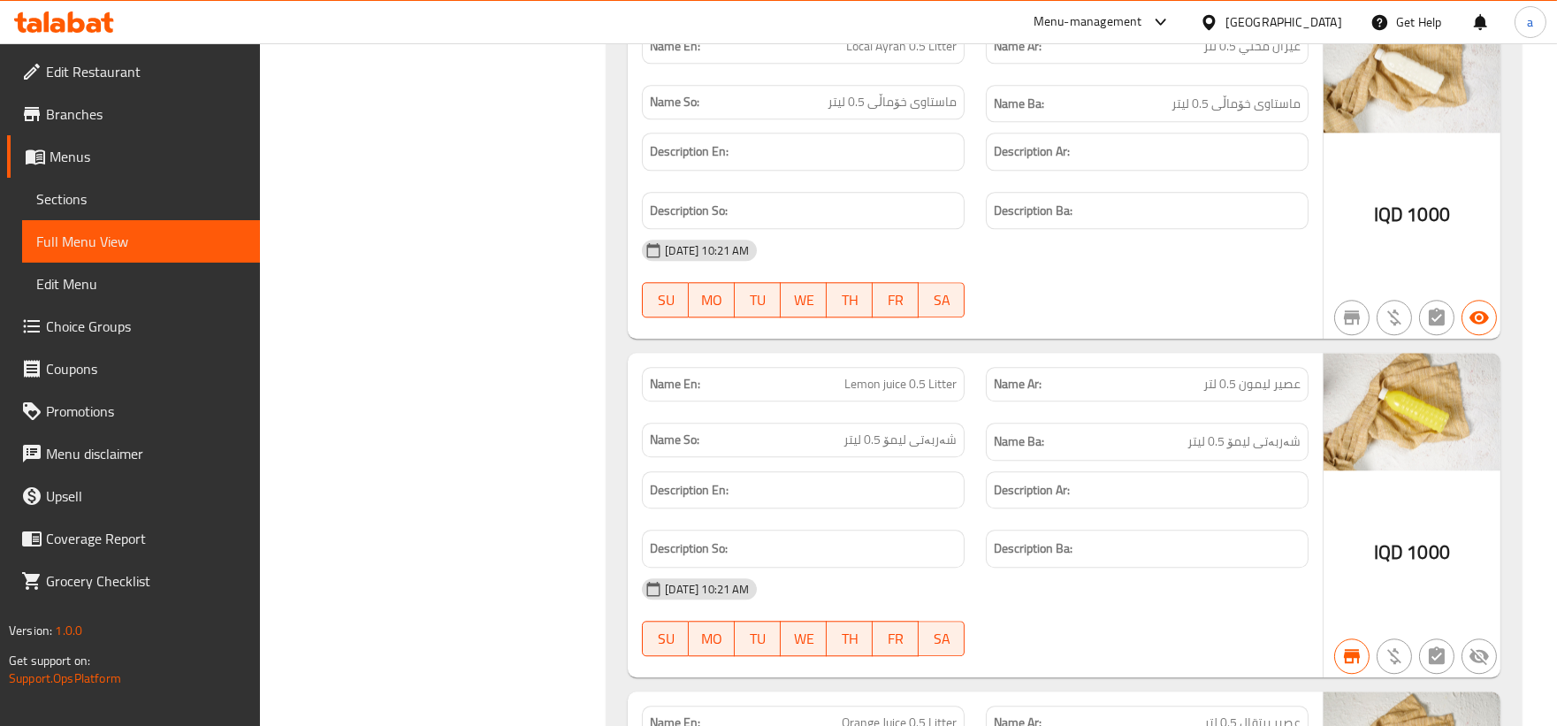
scroll to position [23438, 0]
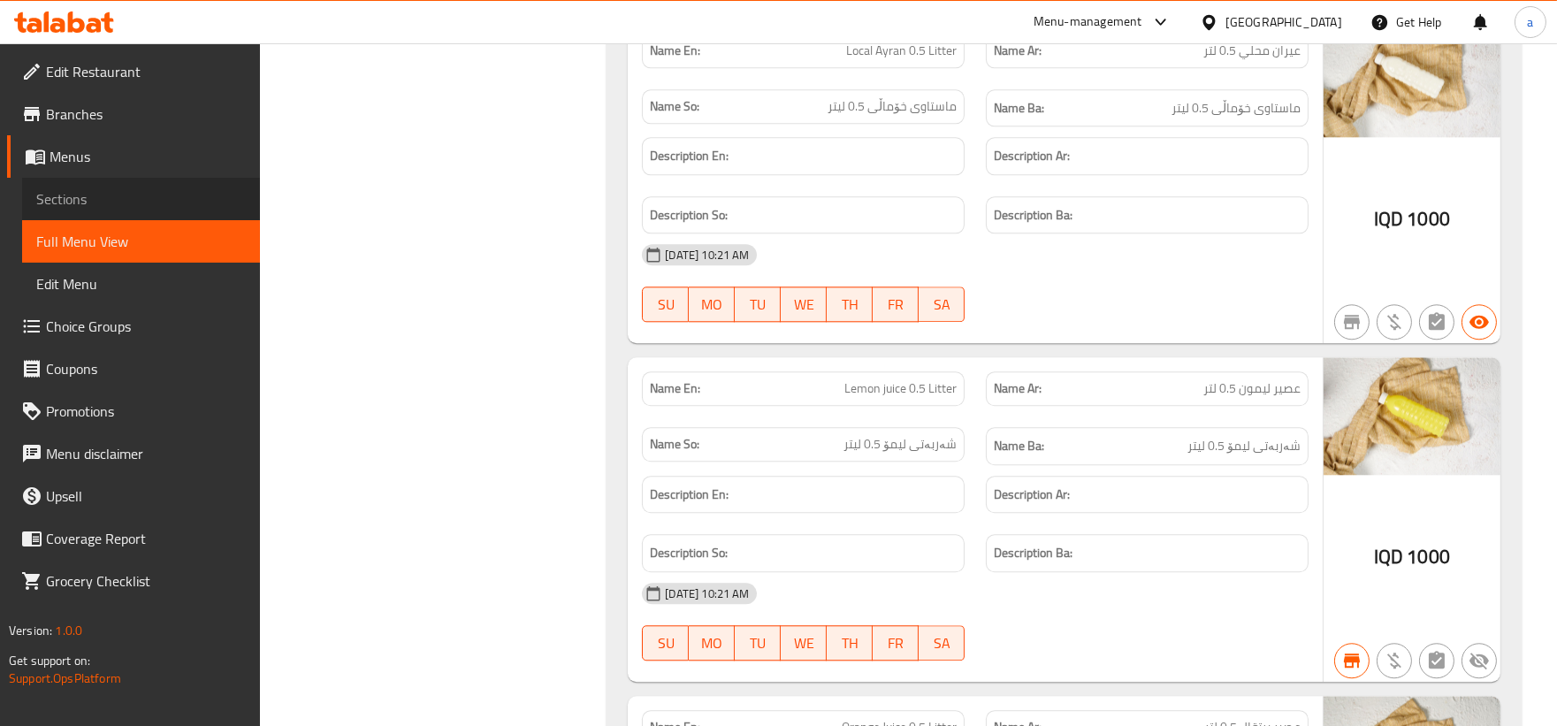
click at [106, 180] on link "Sections" at bounding box center [141, 199] width 238 height 42
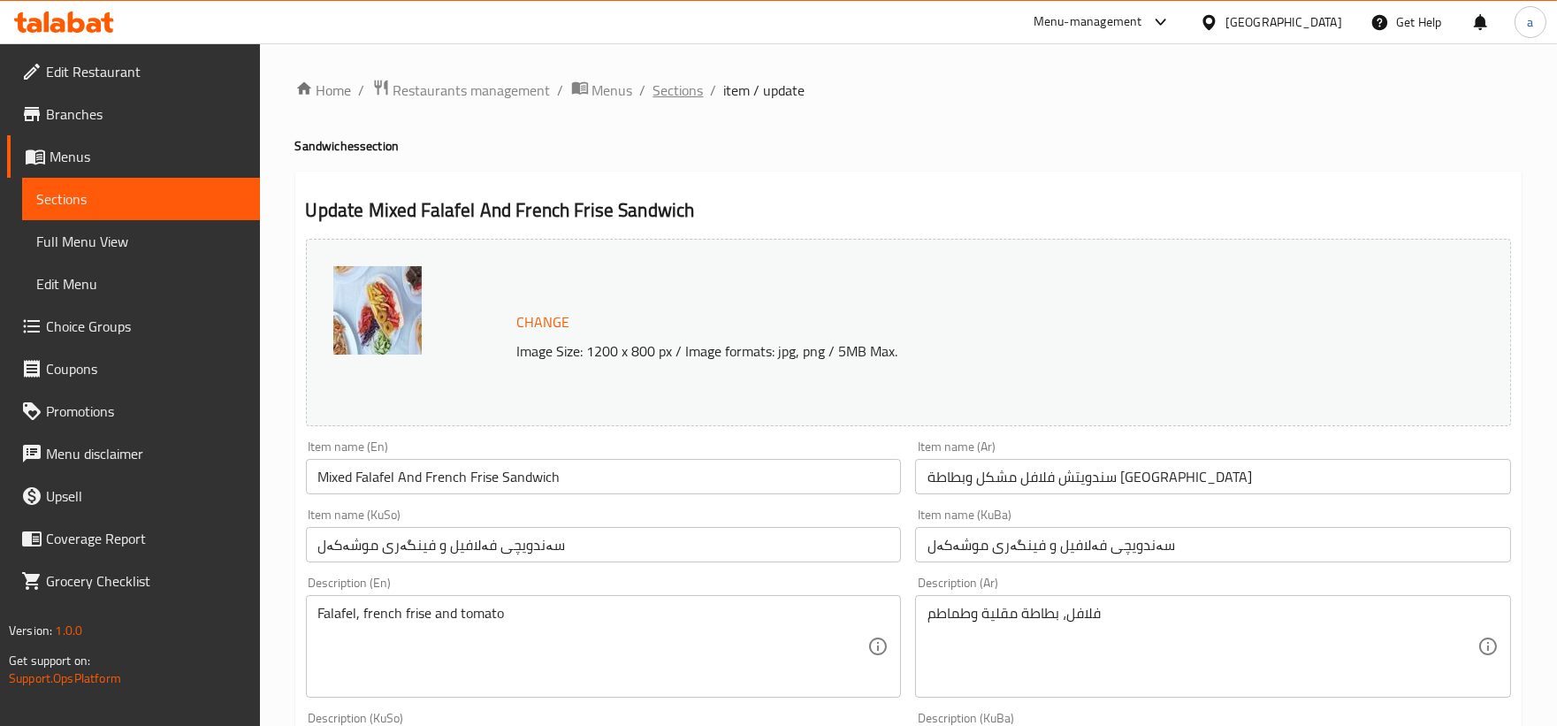
click at [698, 100] on span "Sections" at bounding box center [678, 90] width 50 height 21
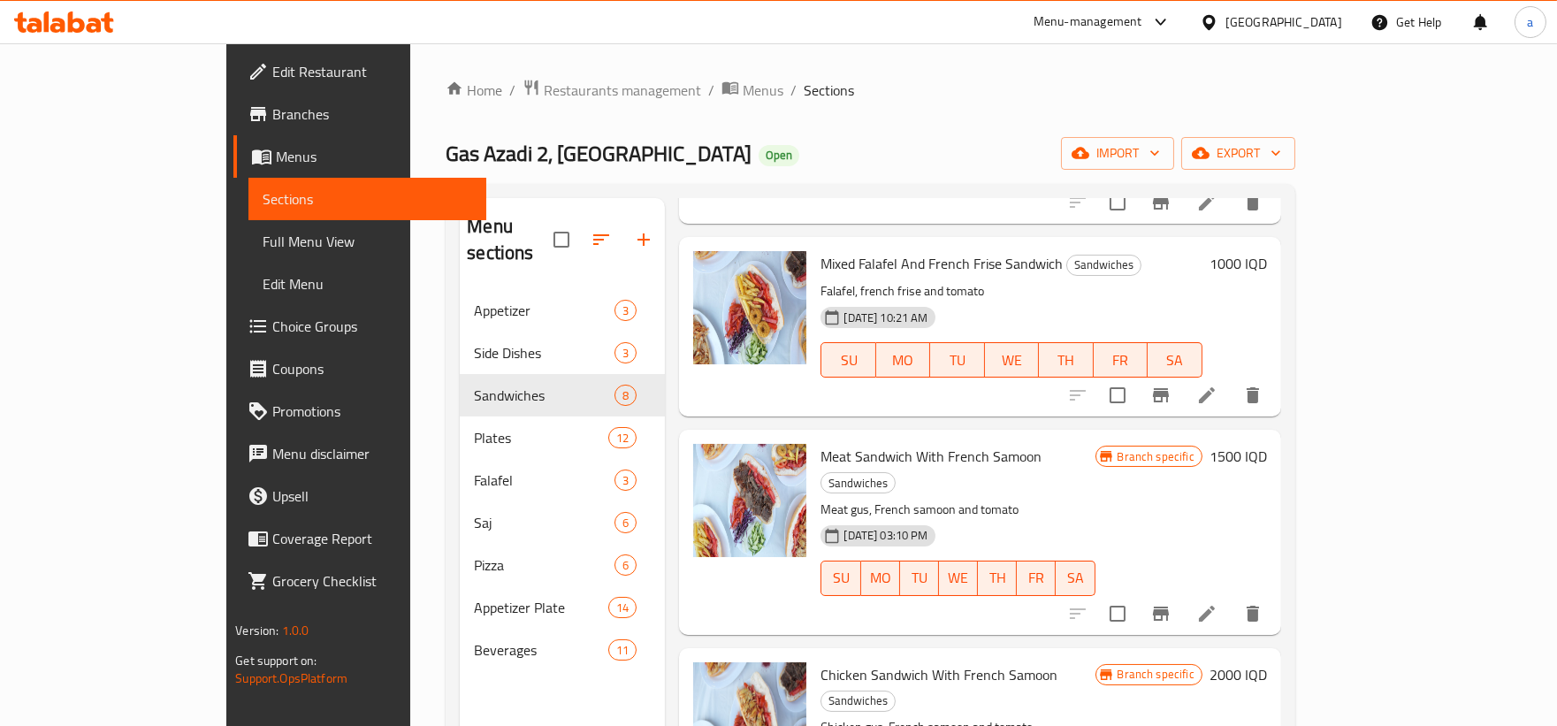
scroll to position [655, 0]
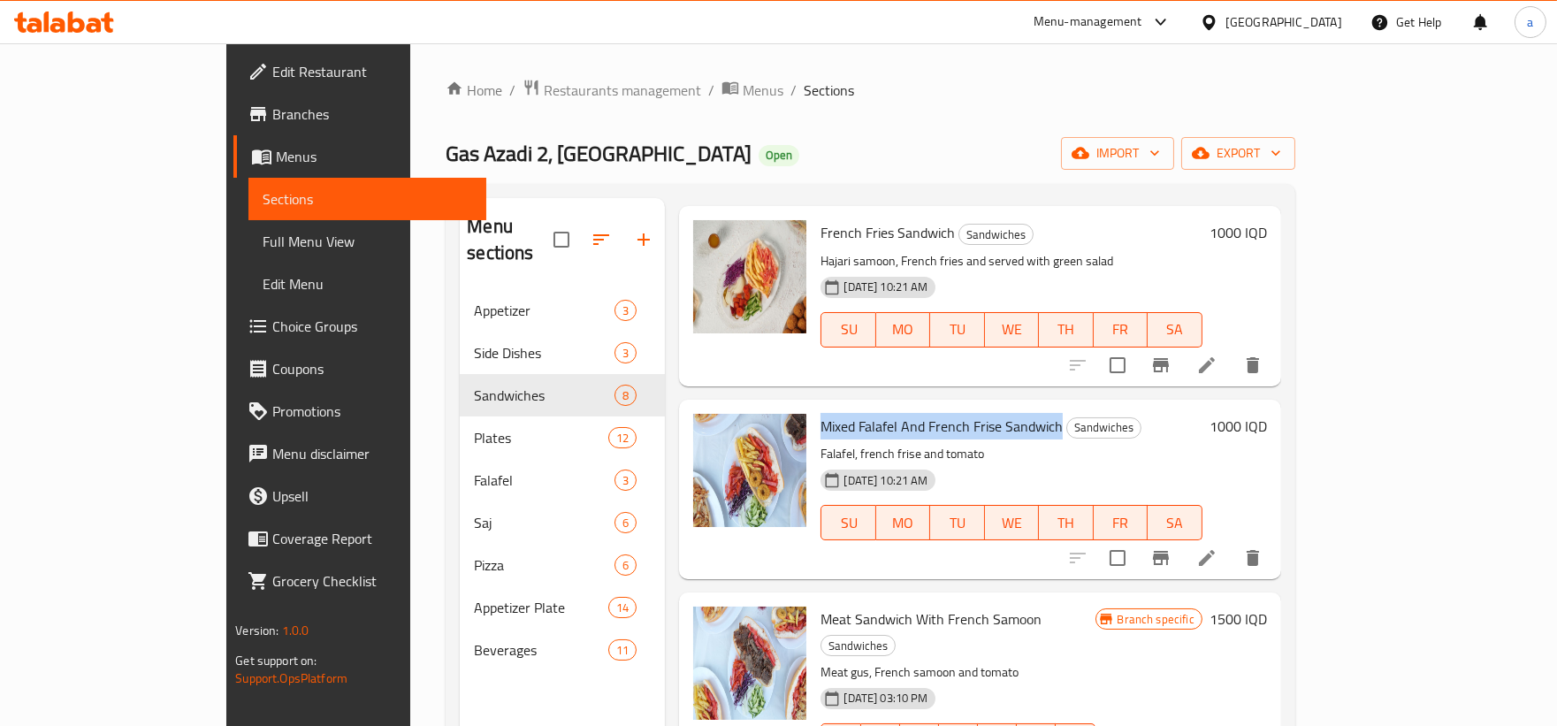
drag, startPoint x: 759, startPoint y: 399, endPoint x: 1003, endPoint y: 400, distance: 244.0
click at [1003, 407] on div "Mixed Falafel And French Frise Sandwich Sandwiches Falafel, french frise and to…" at bounding box center [1010, 489] width 395 height 165
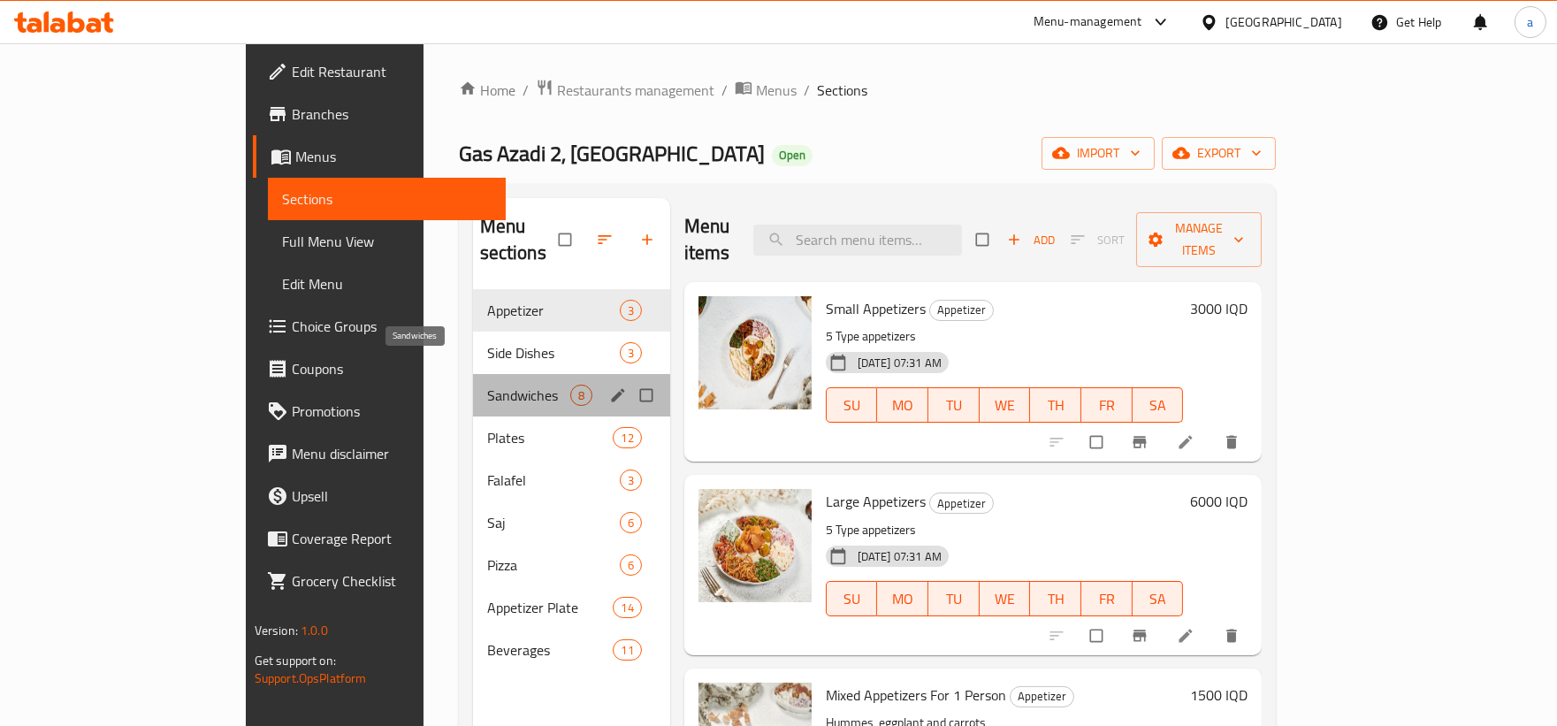
click at [487, 385] on span "Sandwiches" at bounding box center [528, 395] width 83 height 21
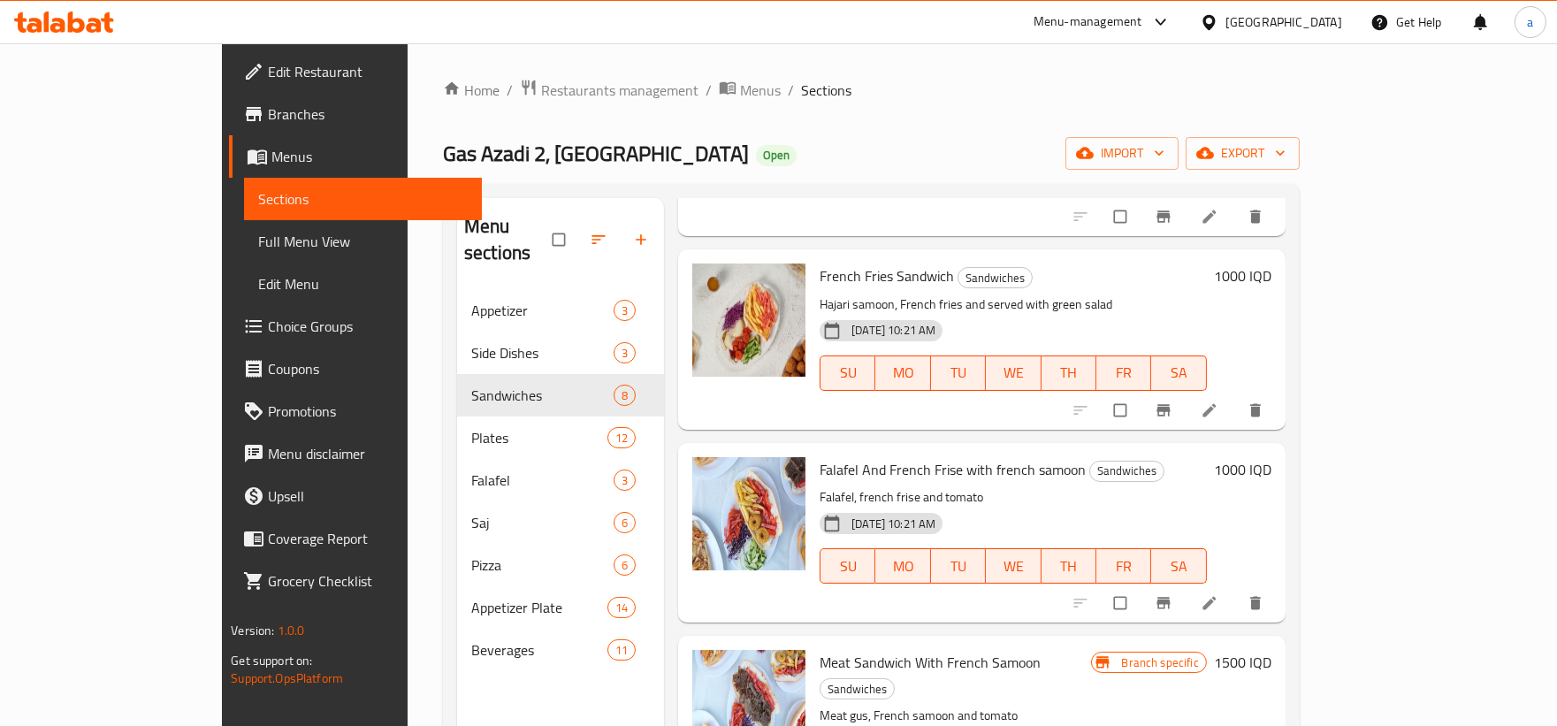
scroll to position [655, 0]
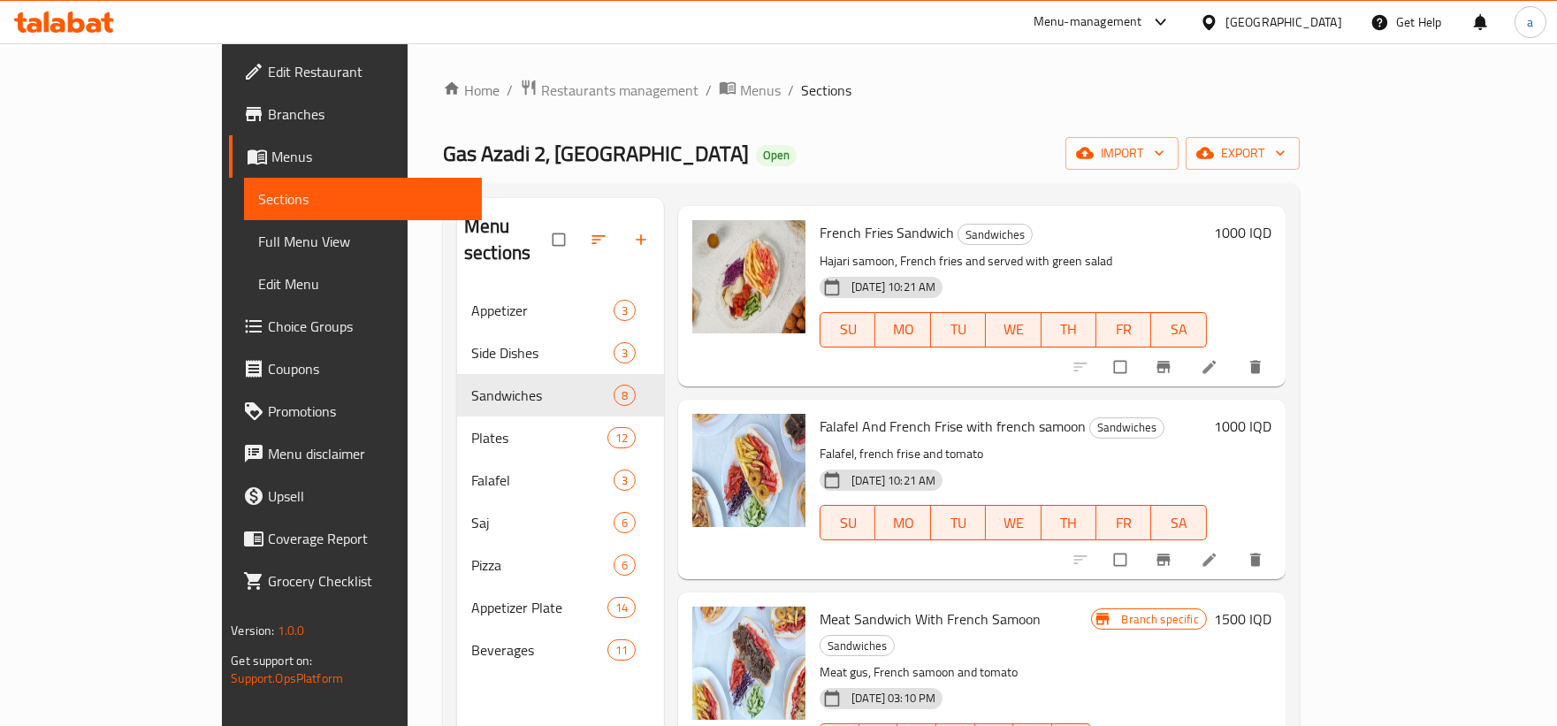
click at [1236, 545] on li at bounding box center [1211, 559] width 50 height 28
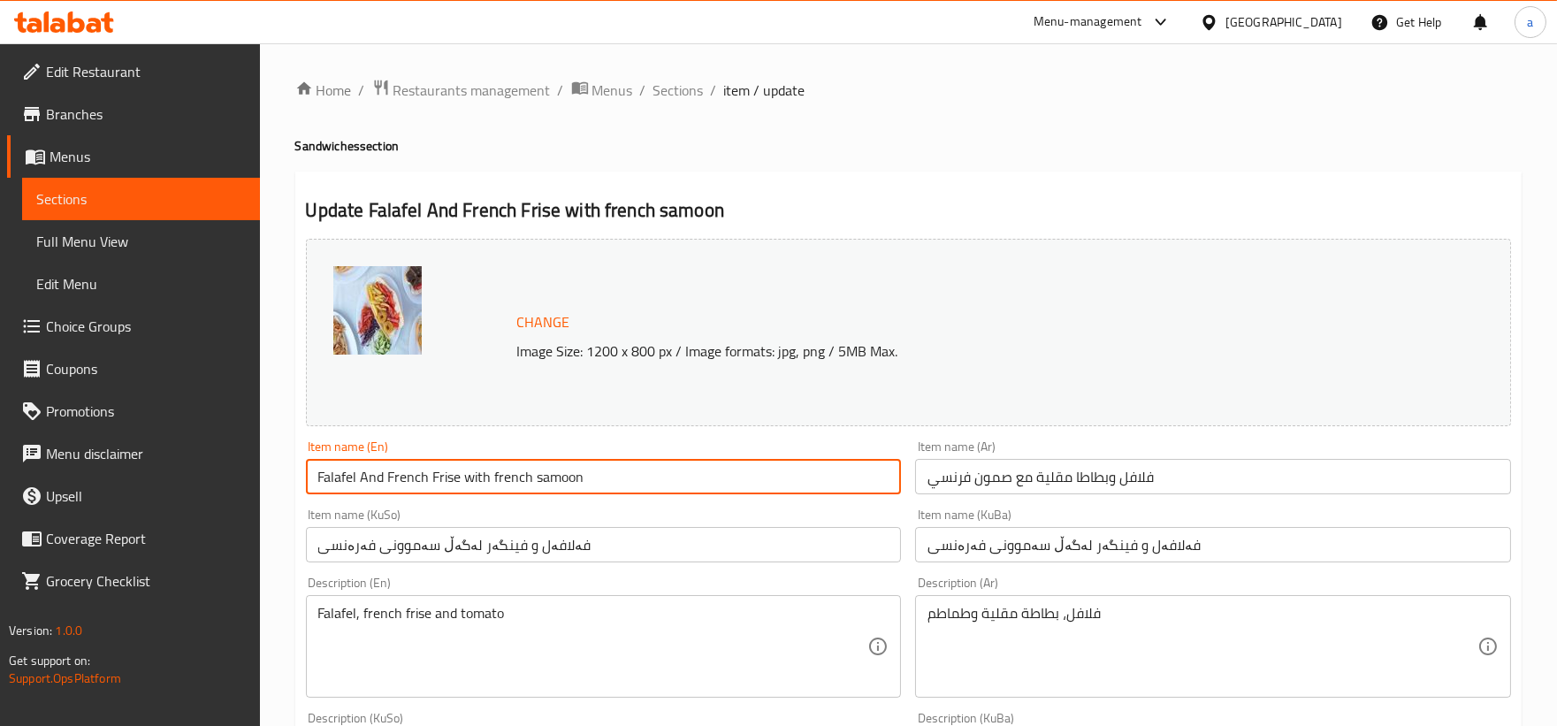
click at [497, 480] on input "Falafel And French Frise with french samoon" at bounding box center [604, 476] width 596 height 35
click at [537, 477] on input "Falafel And French Frise with French samoon" at bounding box center [604, 476] width 596 height 35
drag, startPoint x: 606, startPoint y: 479, endPoint x: 289, endPoint y: 489, distance: 317.5
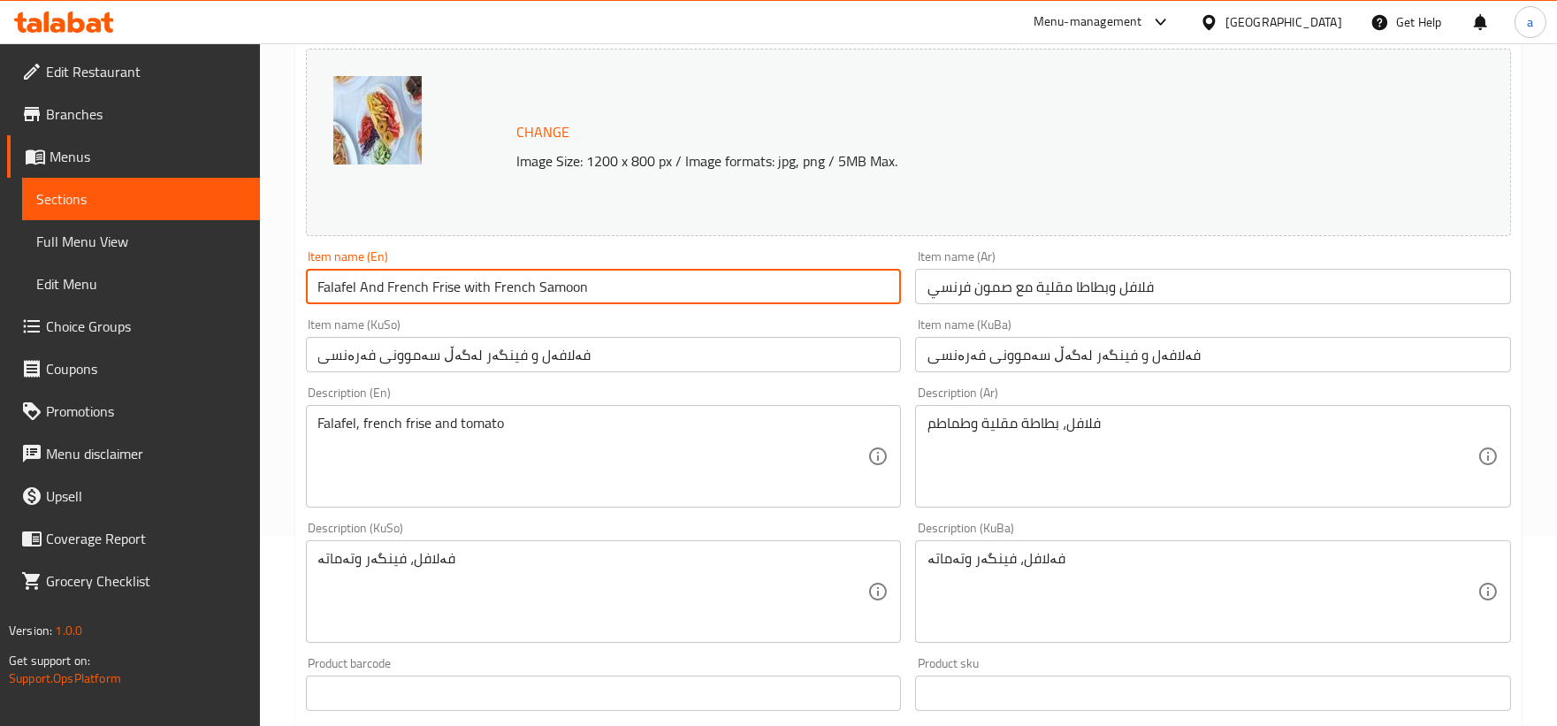
scroll to position [327, 0]
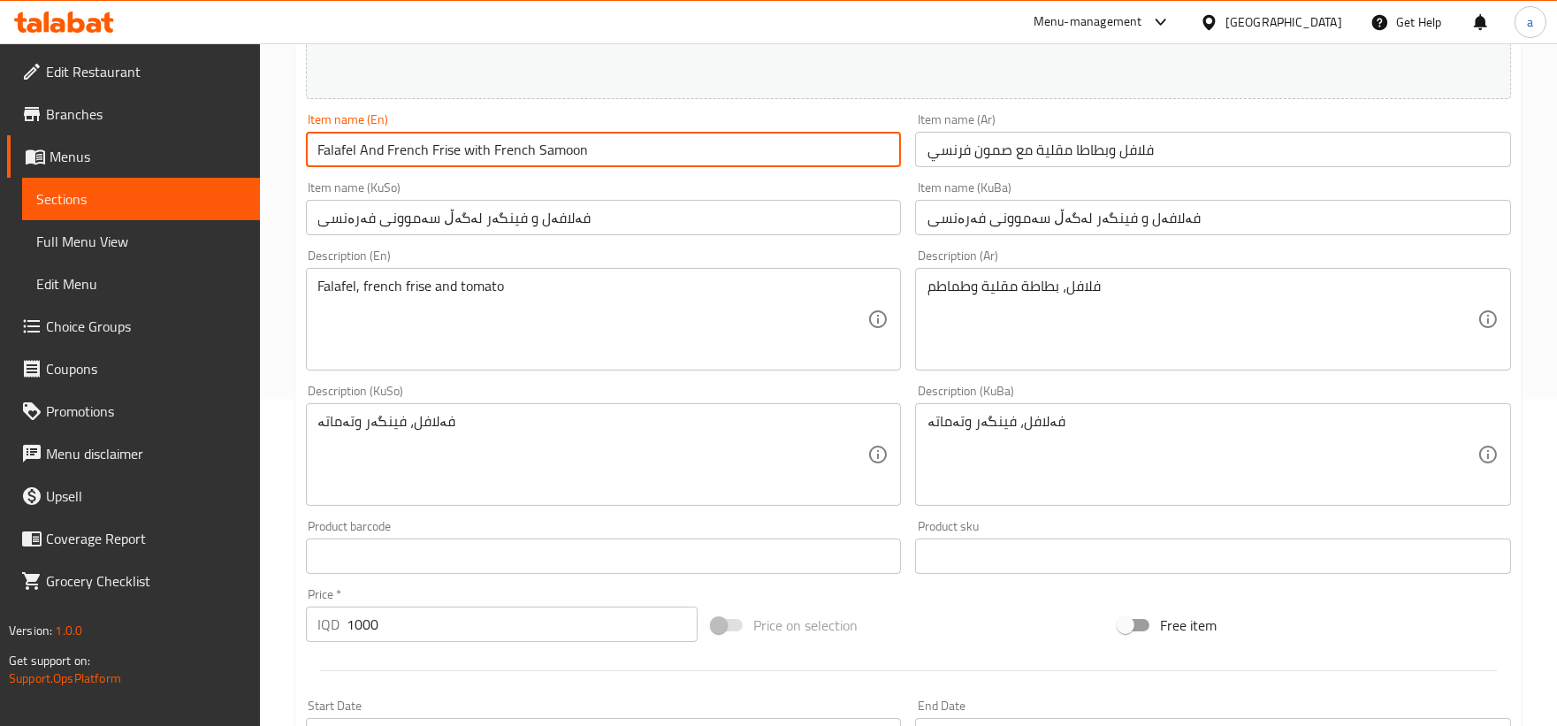
type input "Falafel And French Frise with French Samoon"
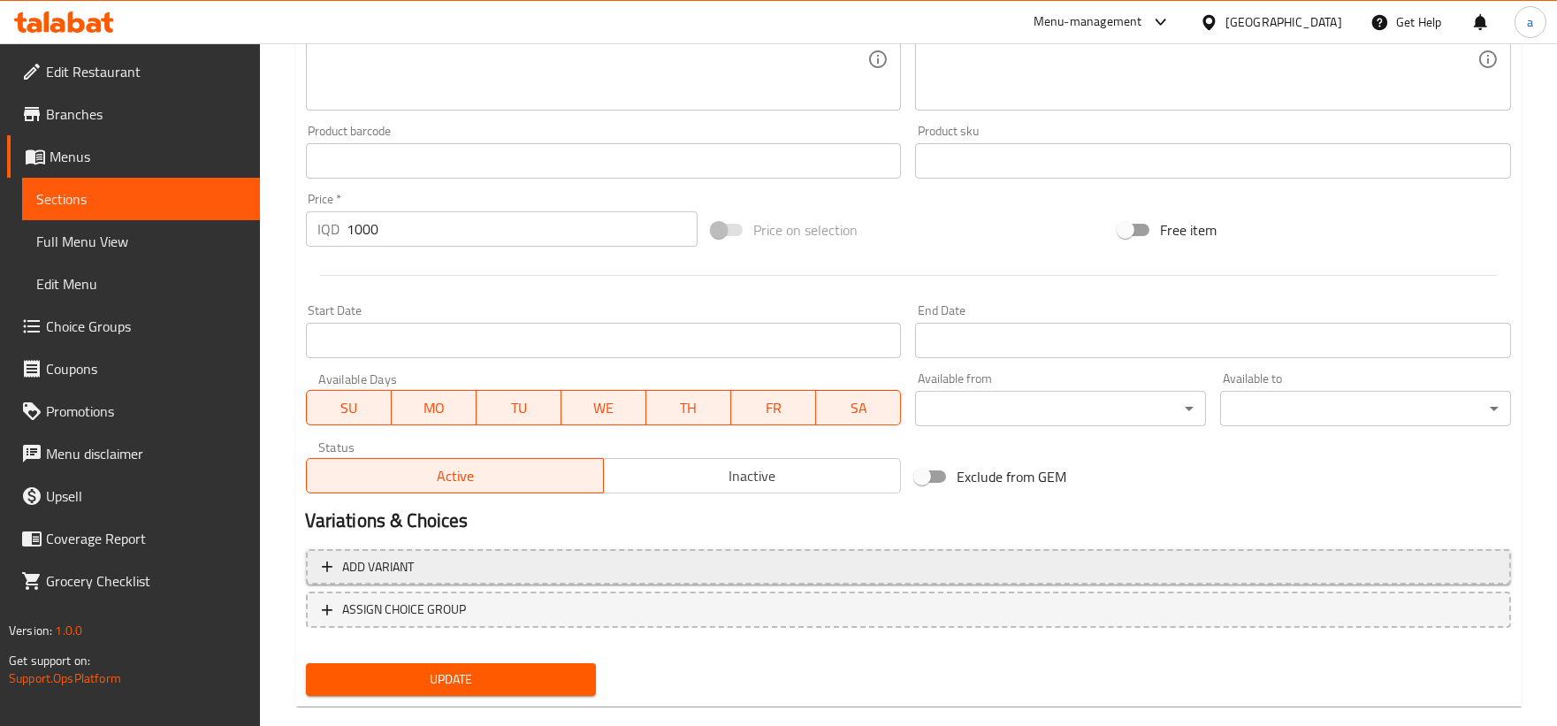
scroll to position [749, 0]
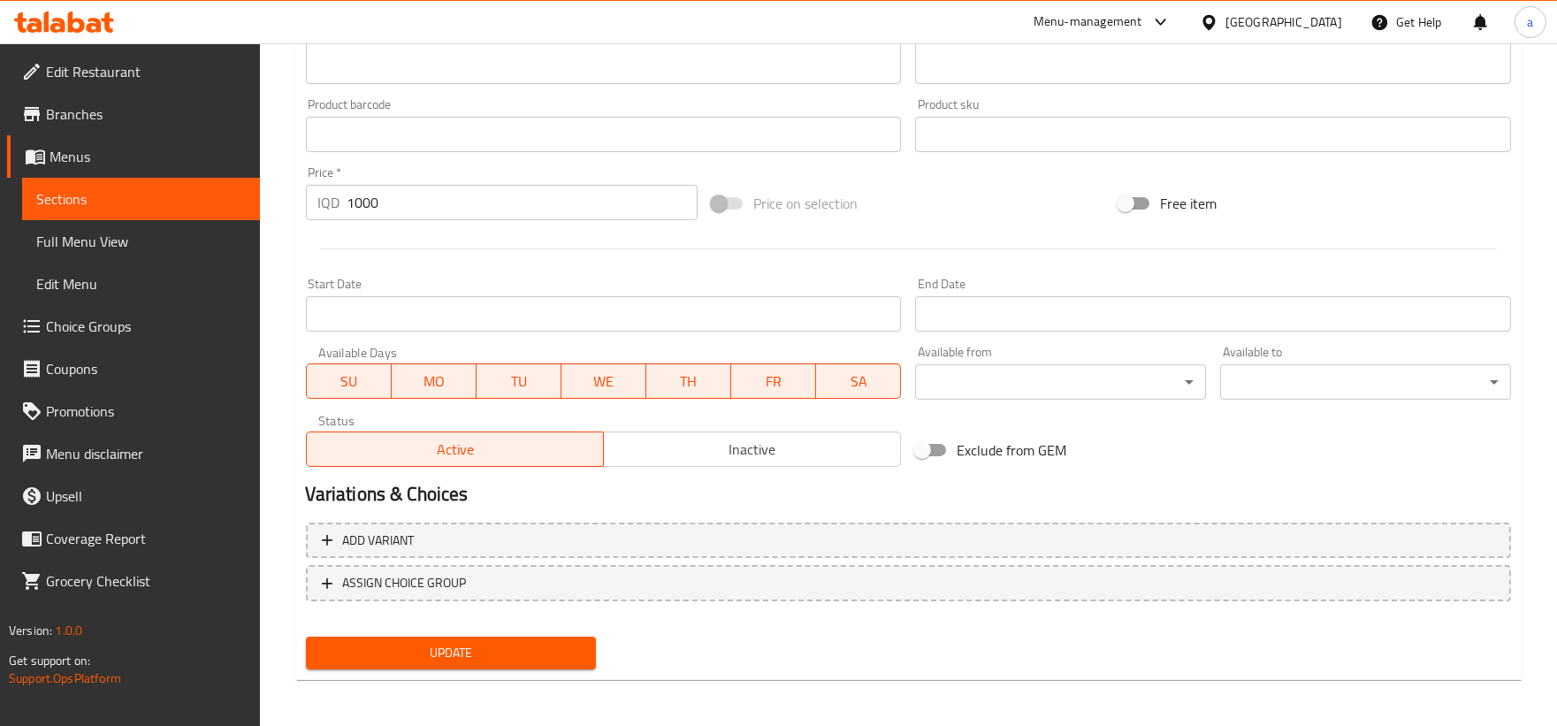
click at [549, 650] on span "Update" at bounding box center [451, 653] width 263 height 22
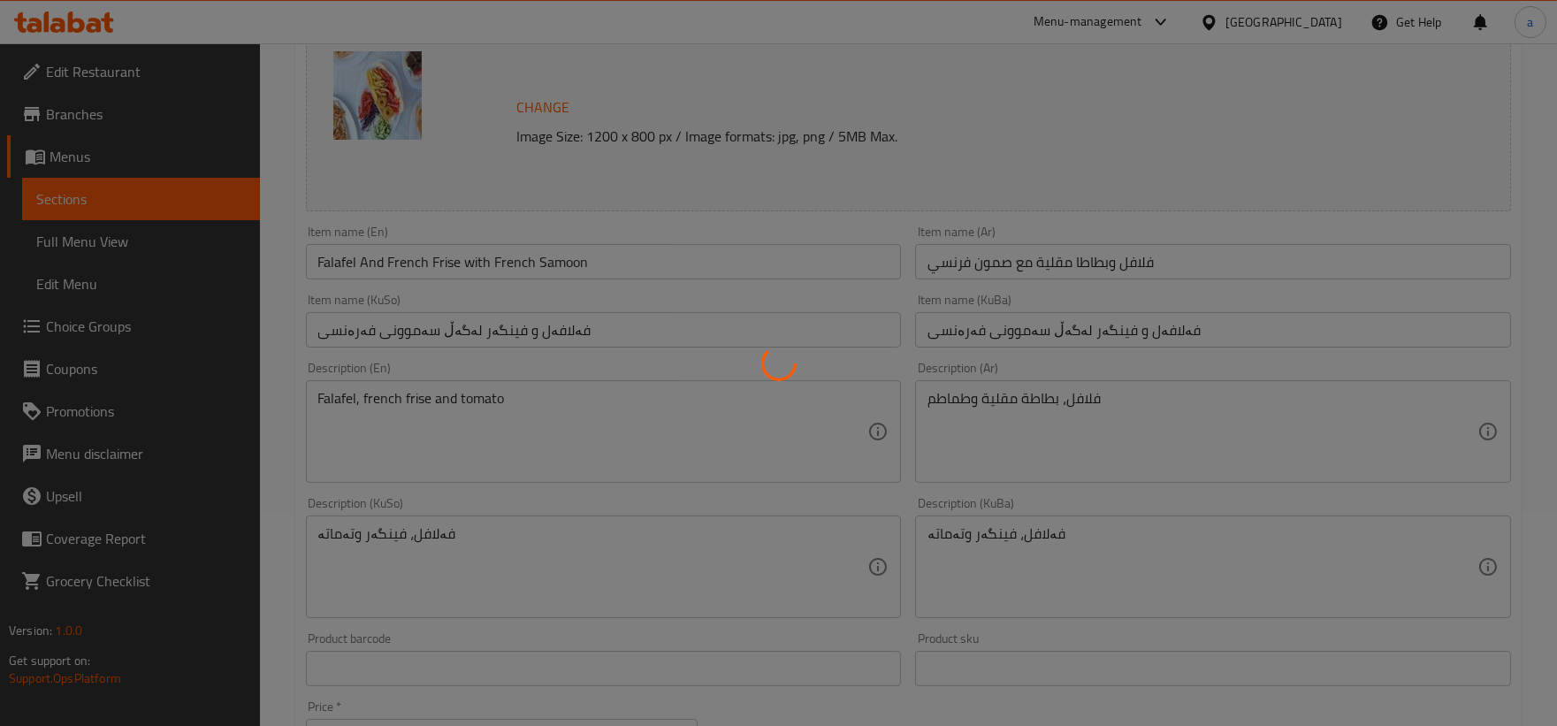
scroll to position [0, 0]
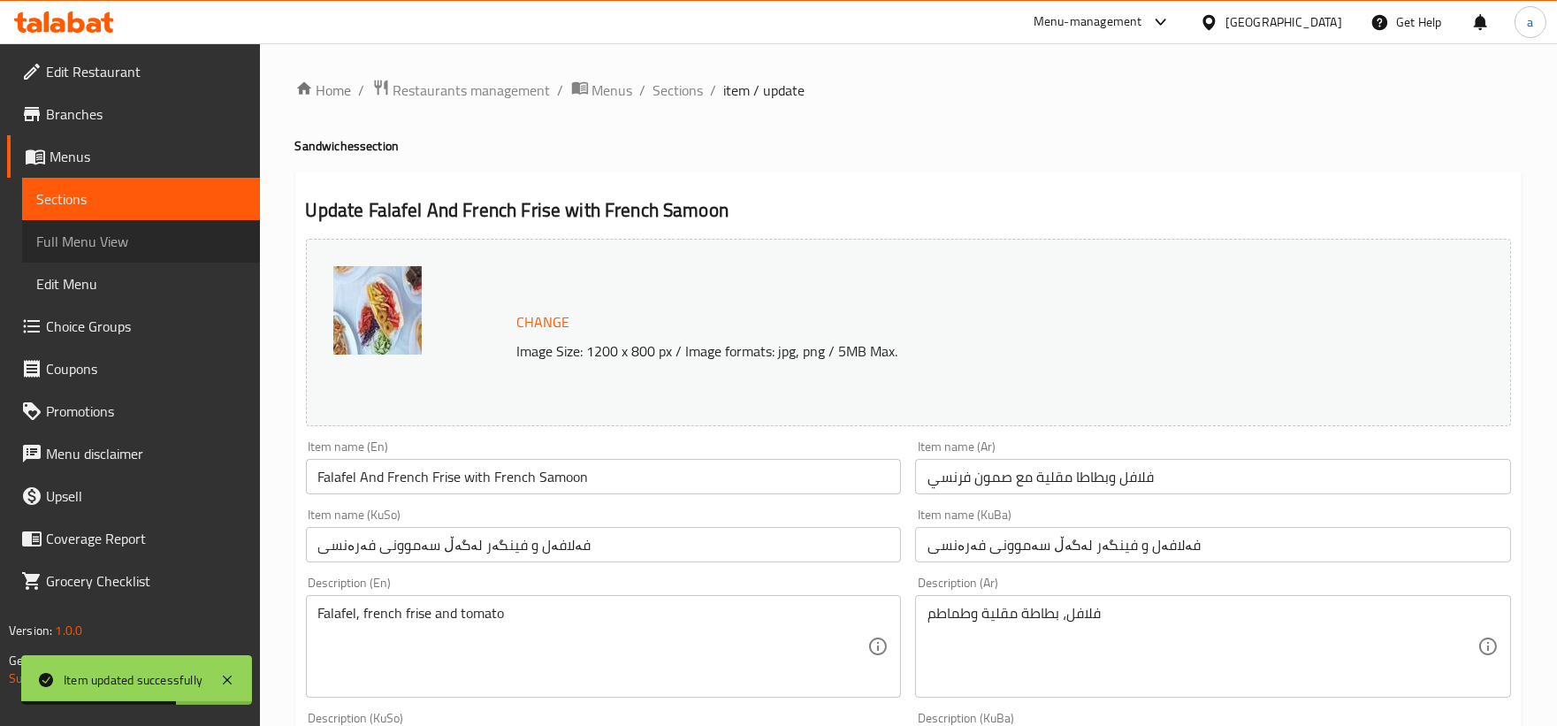
click at [180, 233] on span "Full Menu View" at bounding box center [141, 241] width 210 height 21
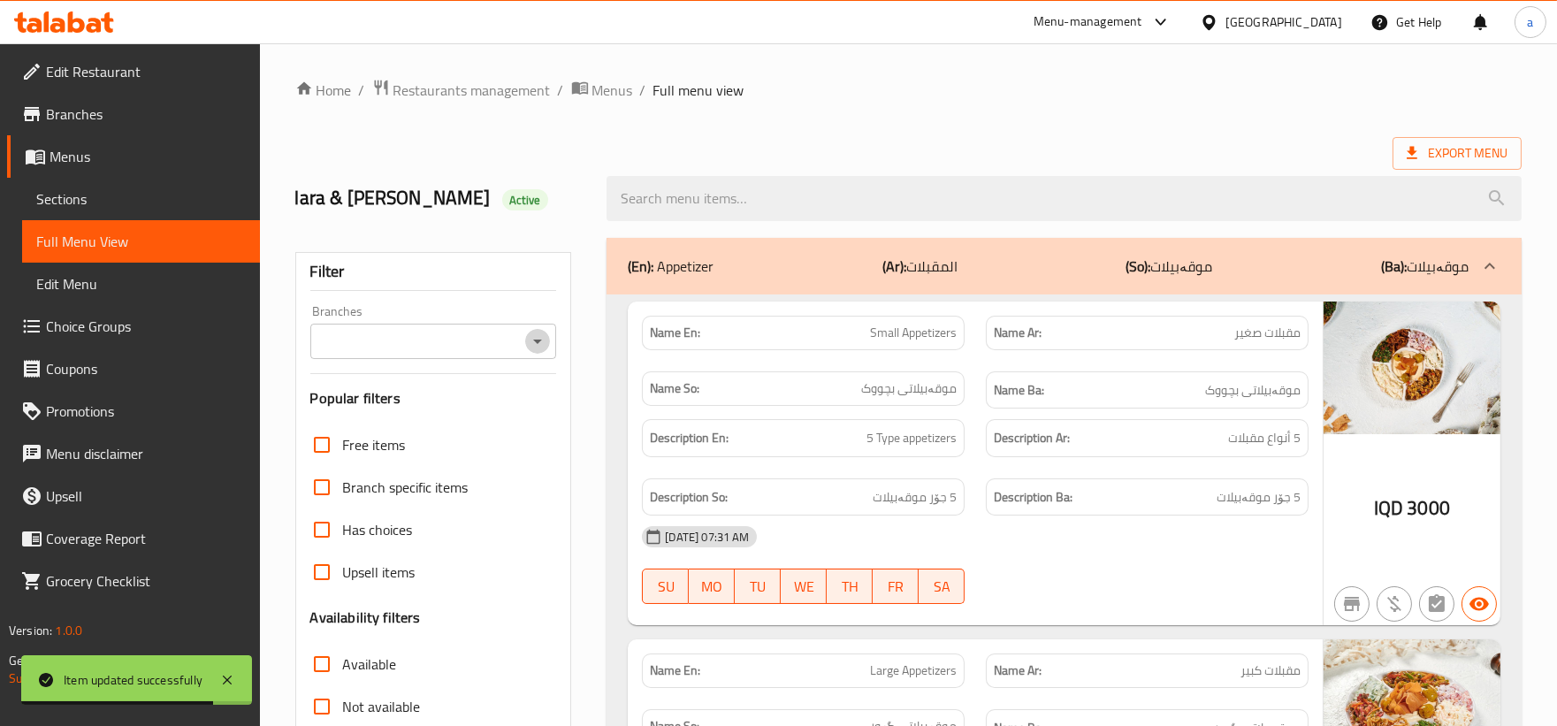
click at [542, 342] on icon "Open" at bounding box center [537, 341] width 21 height 21
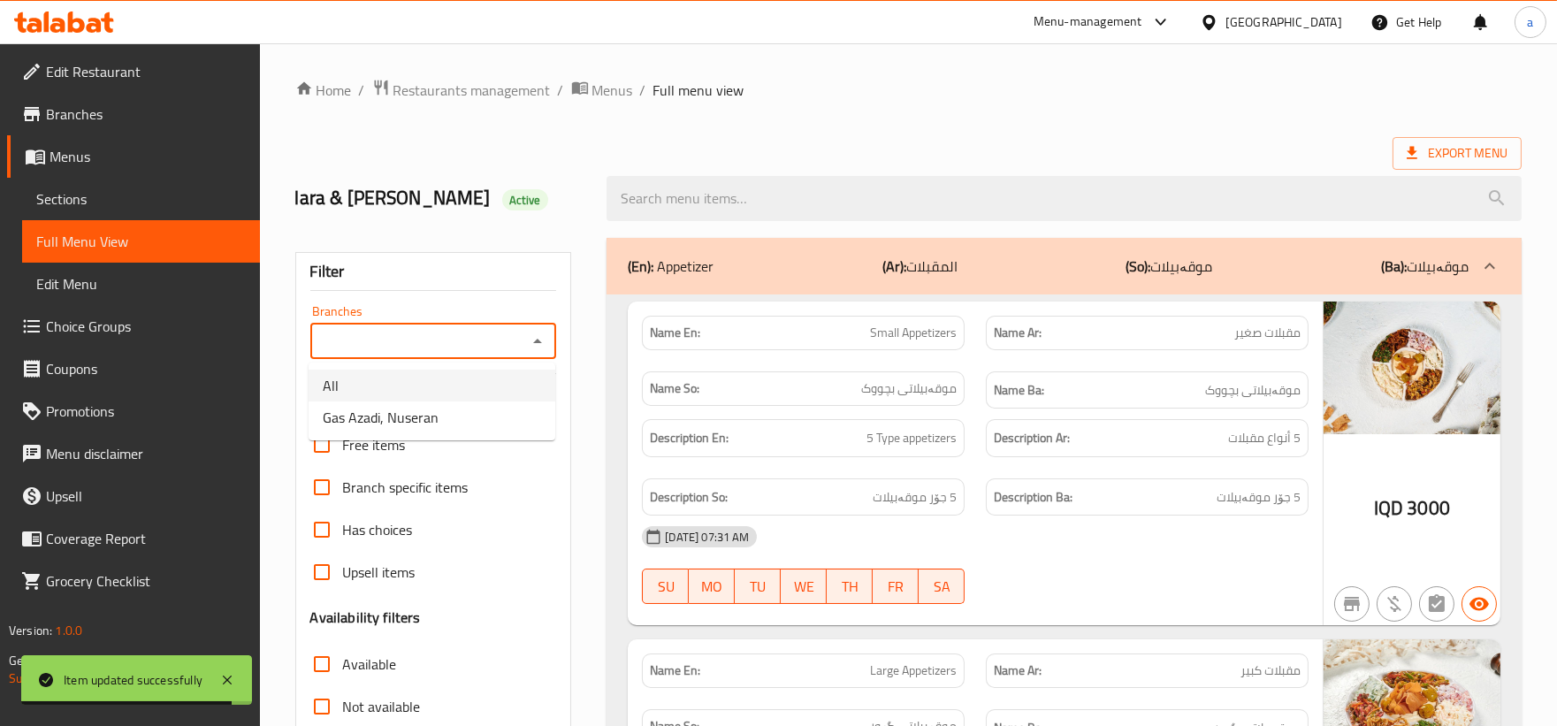
drag, startPoint x: 497, startPoint y: 395, endPoint x: 499, endPoint y: 413, distance: 17.8
click at [499, 413] on ul "All Gas Azadi, Nuseran" at bounding box center [432, 401] width 247 height 78
click at [499, 413] on li "Gas Azadi, Nuseran" at bounding box center [432, 417] width 247 height 32
type input "Gas Azadi, Nuseran"
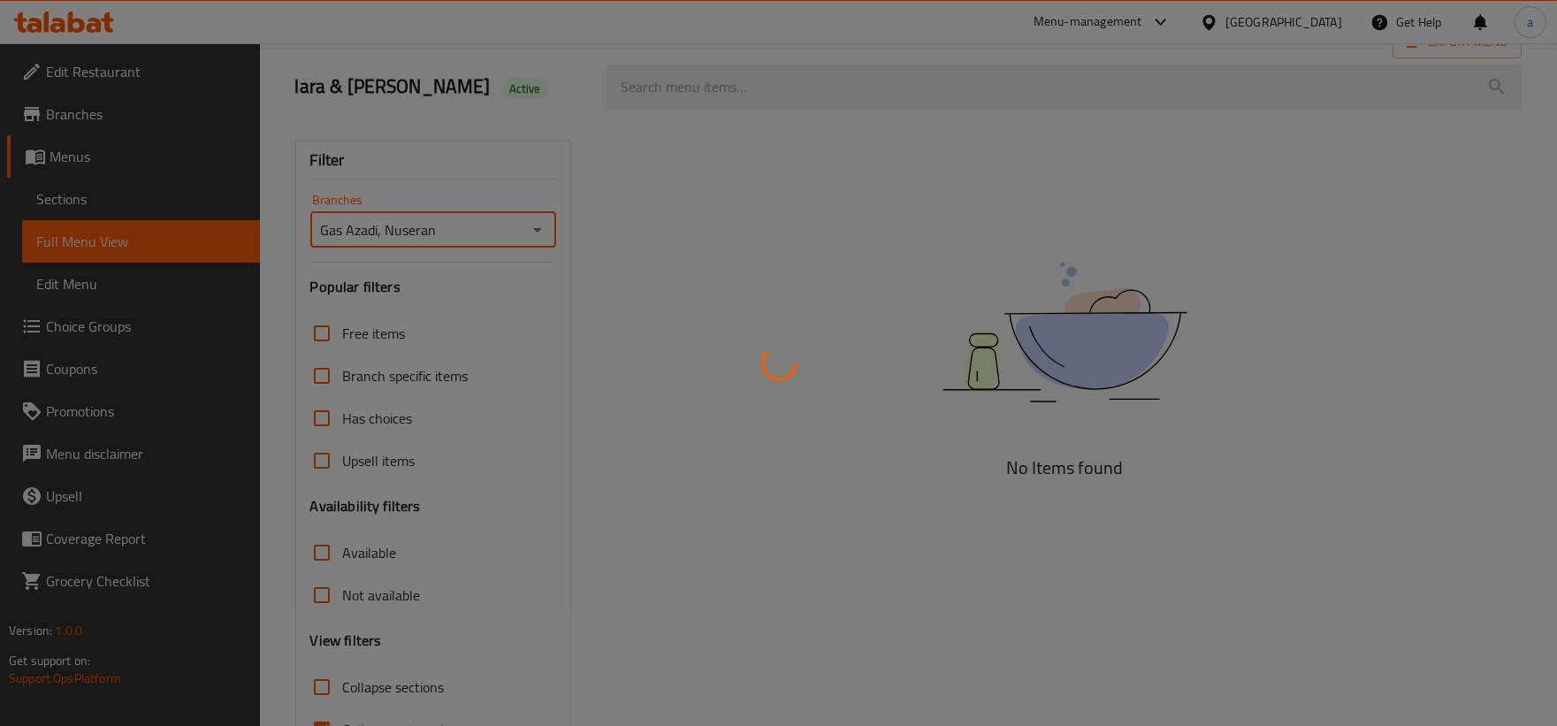
scroll to position [215, 0]
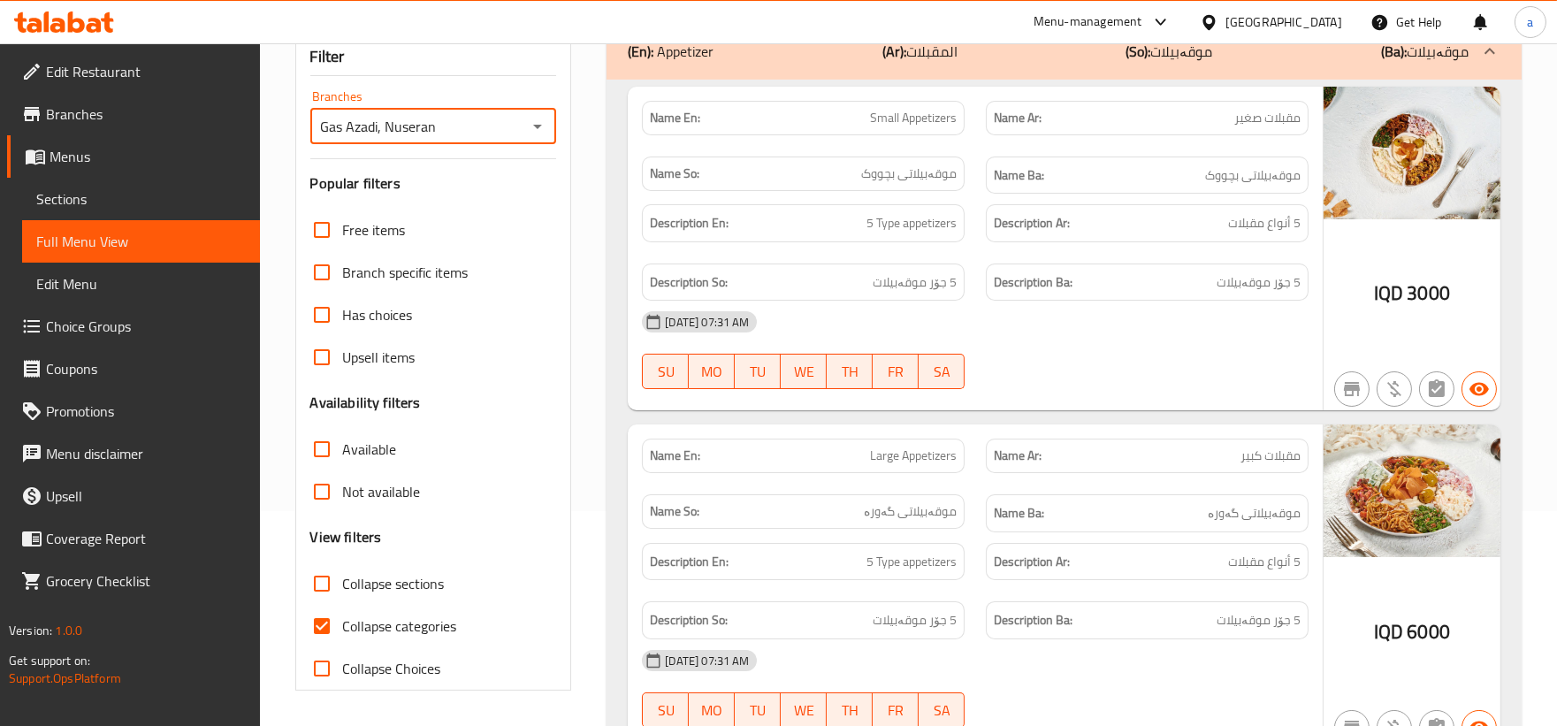
click at [316, 631] on input "Collapse categories" at bounding box center [322, 626] width 42 height 42
checkbox input "false"
click at [327, 598] on input "Collapse sections" at bounding box center [322, 583] width 42 height 42
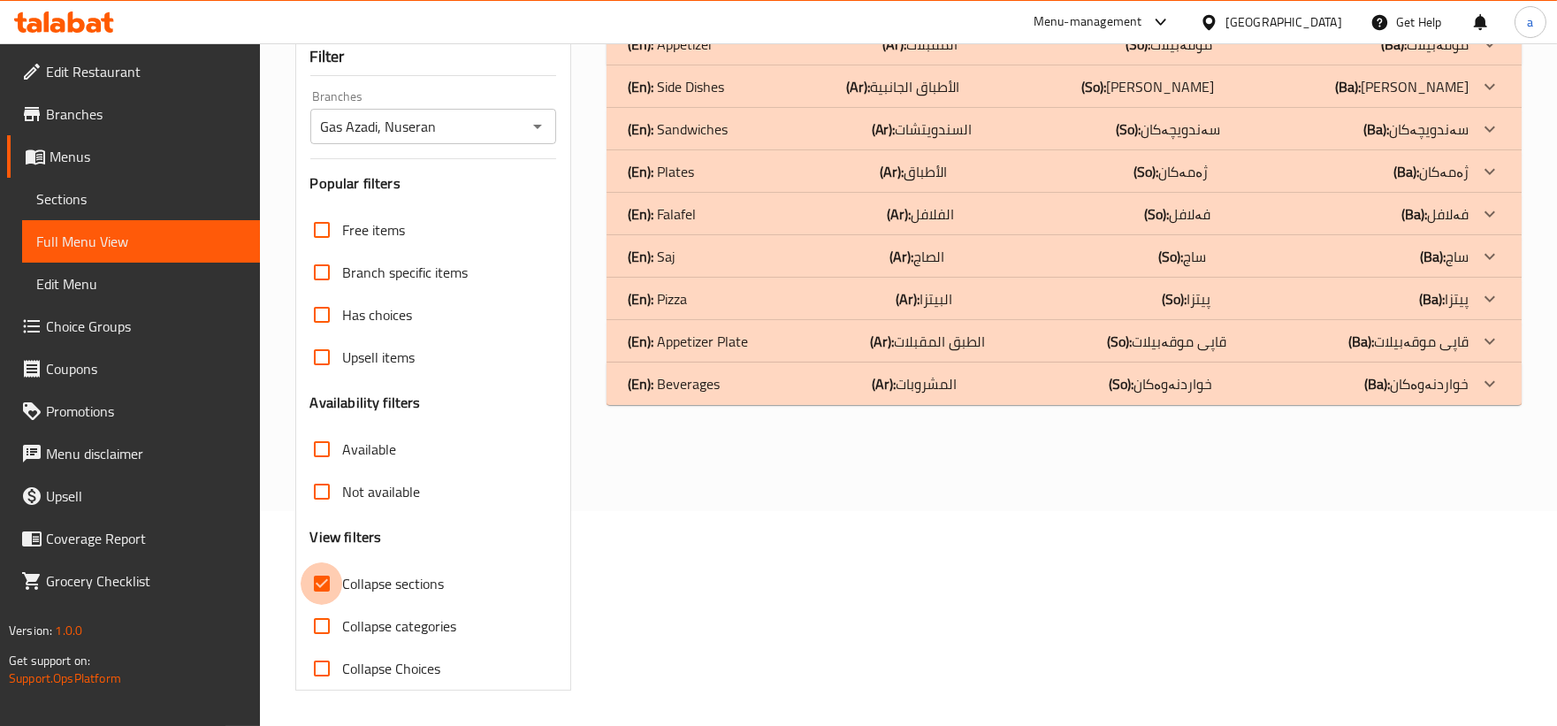
click at [324, 581] on input "Collapse sections" at bounding box center [322, 583] width 42 height 42
checkbox input "false"
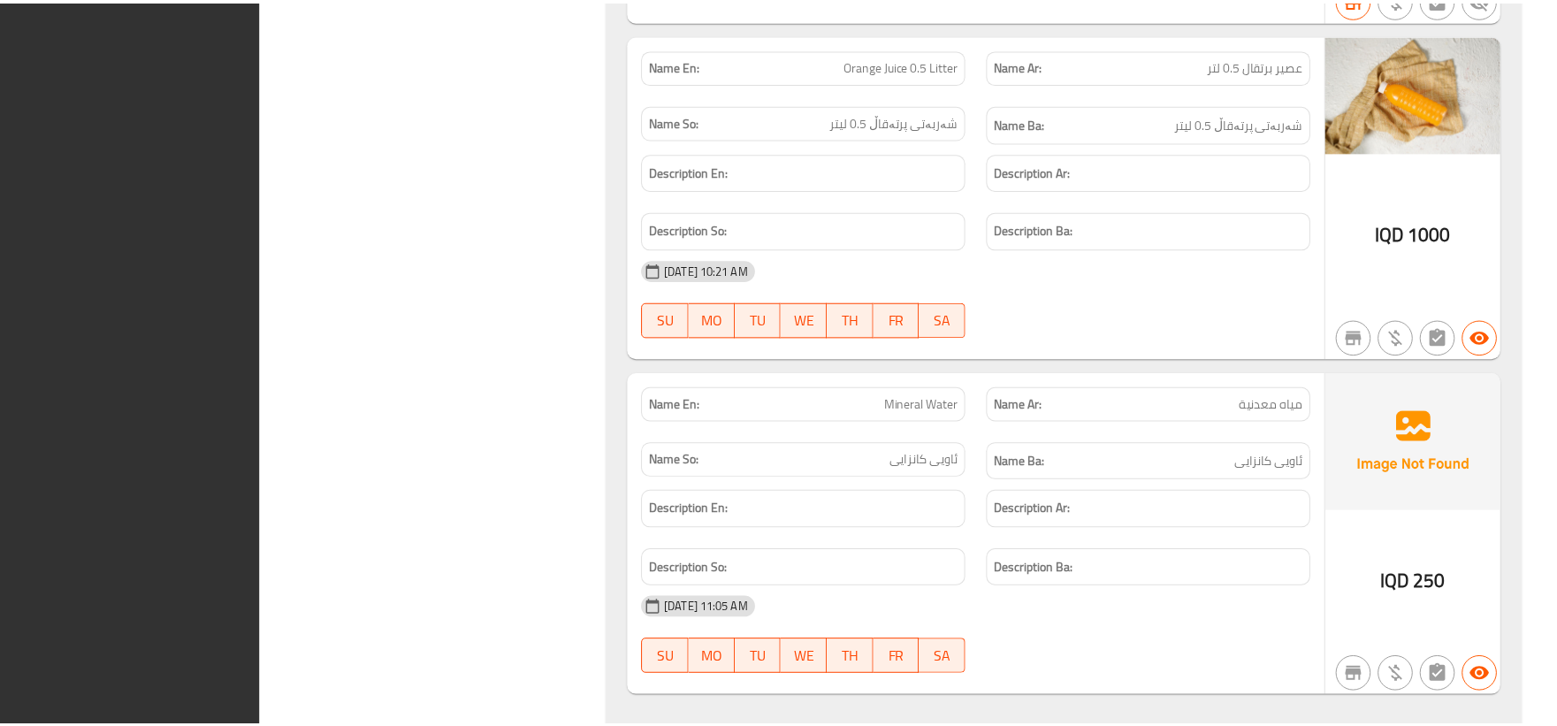
scroll to position [24093, 0]
